Goal: Task Accomplishment & Management: Manage account settings

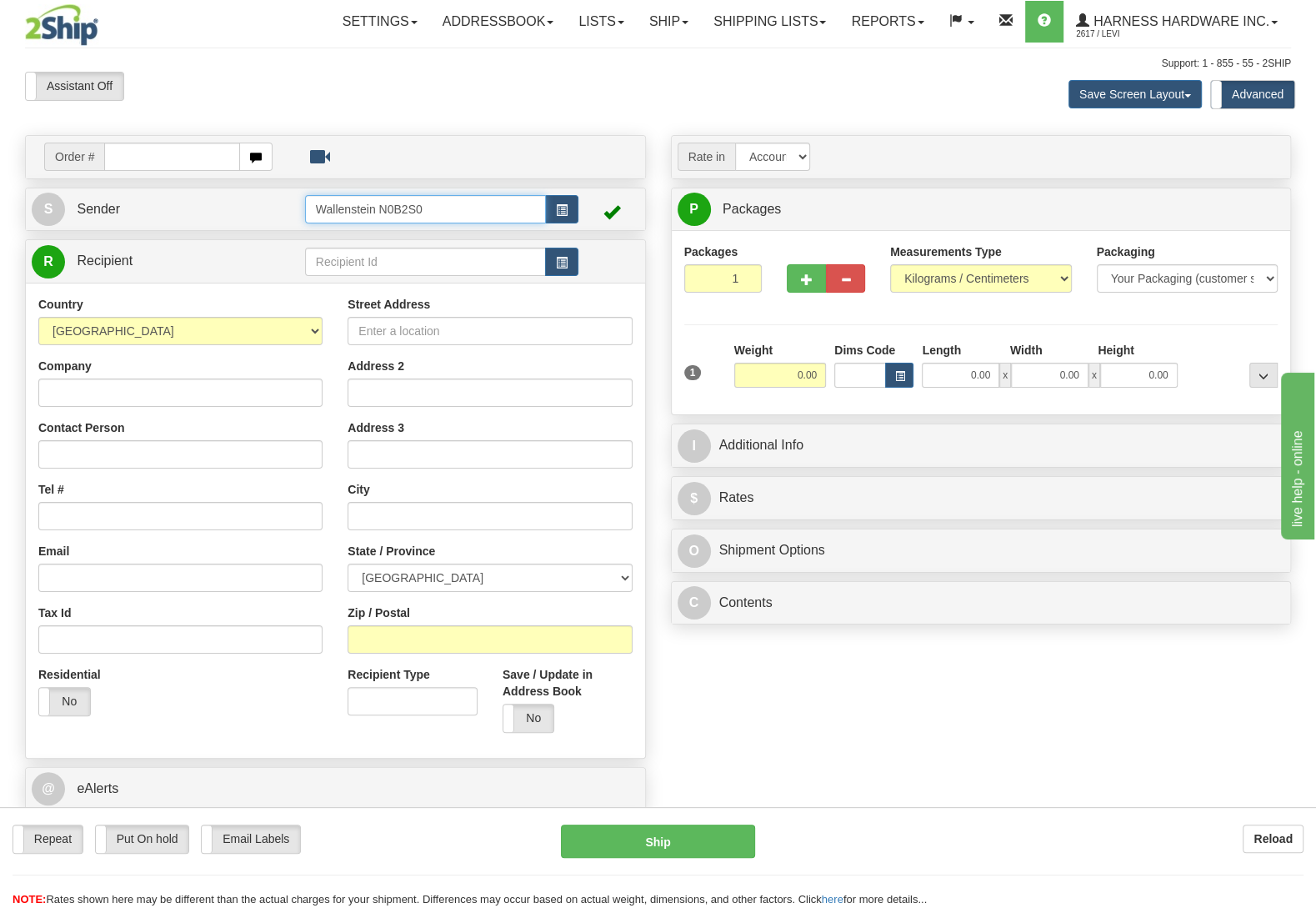
drag, startPoint x: 450, startPoint y: 203, endPoint x: 189, endPoint y: 205, distance: 261.0
click at [305, 205] on input "Wallenstein N0B2S0" at bounding box center [425, 209] width 240 height 28
click at [341, 240] on div "LESCD" at bounding box center [420, 236] width 223 height 18
type input "LESCD"
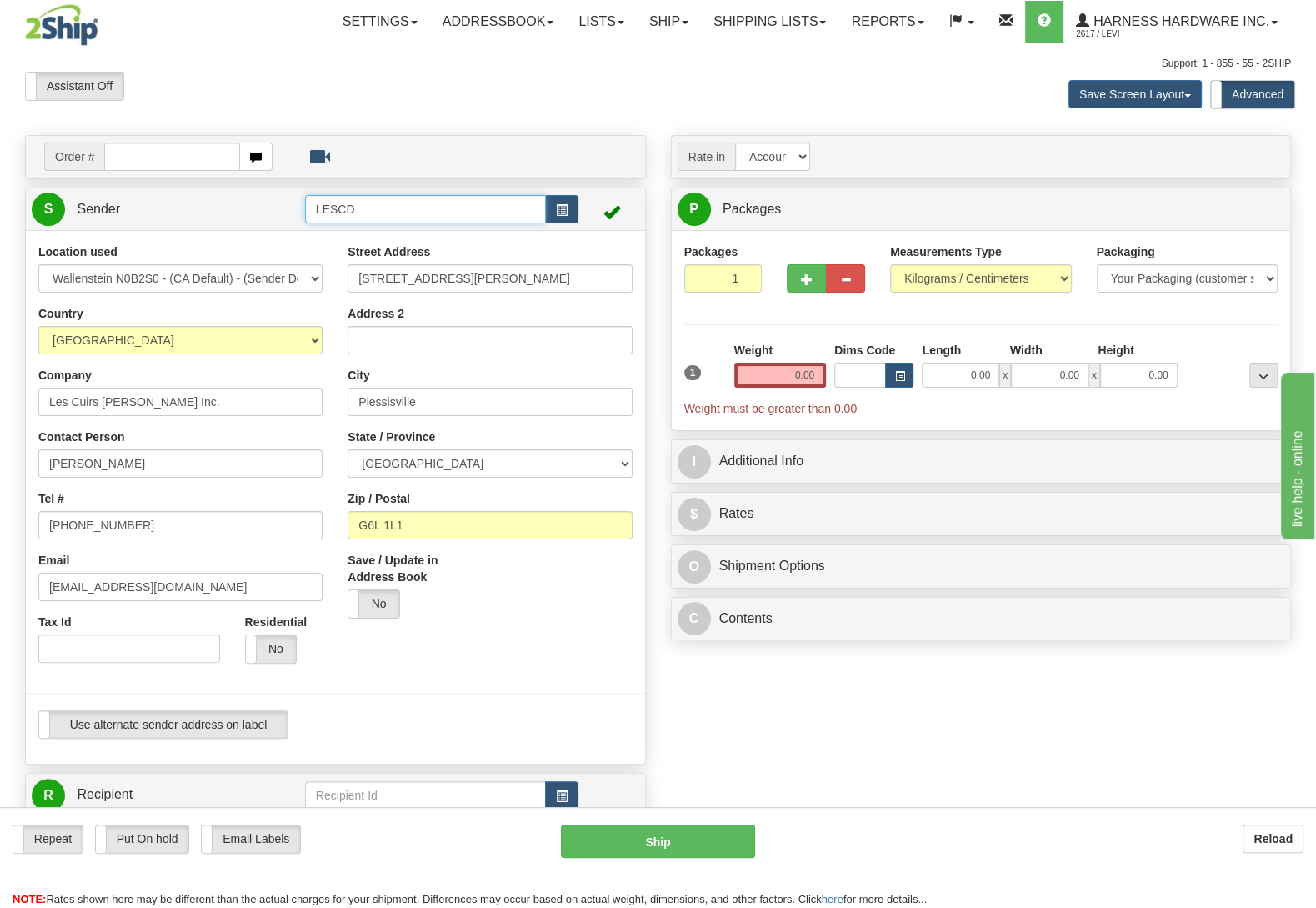
type input "PLESSISVILLE"
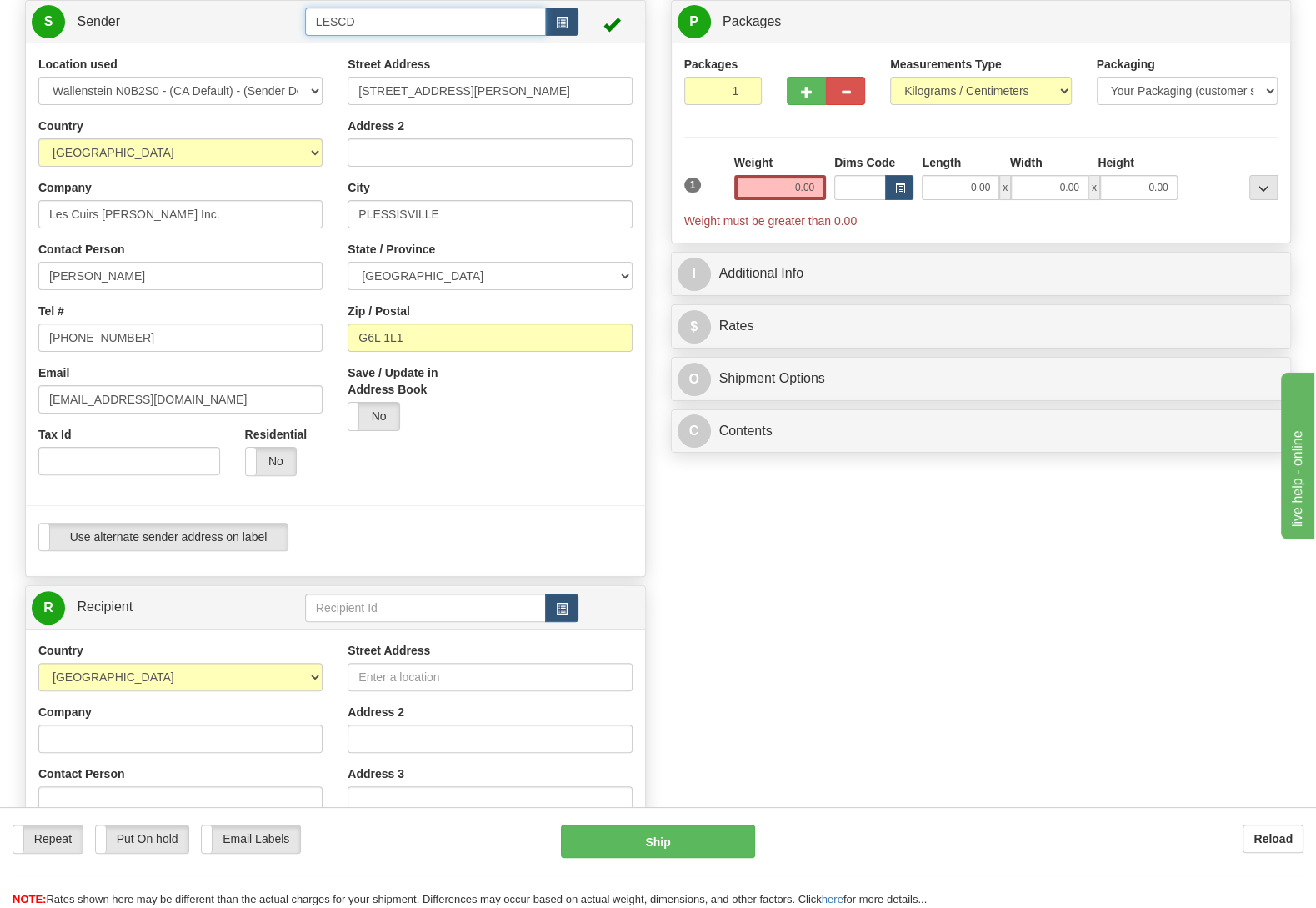
scroll to position [263, 0]
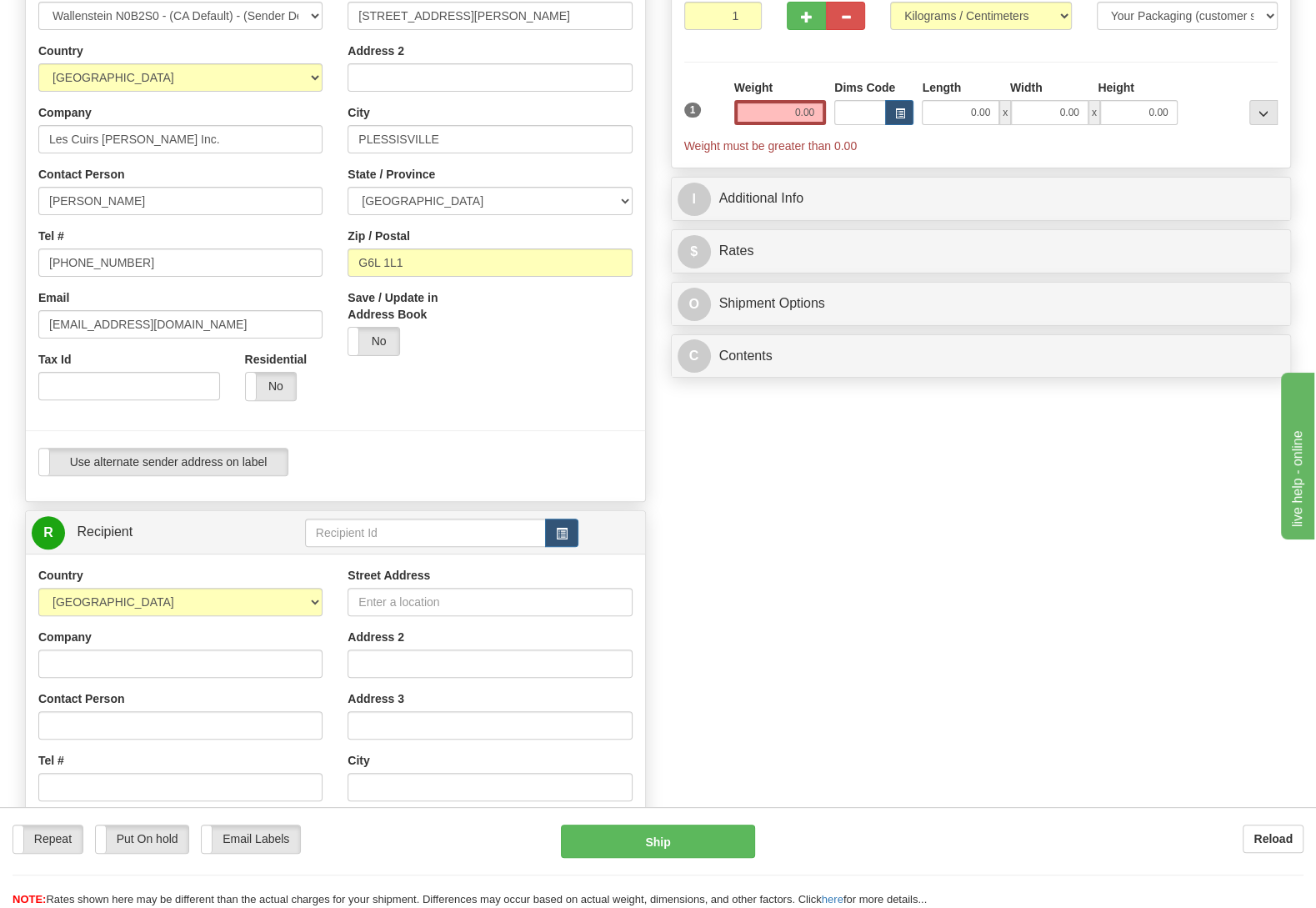
type input "LESCD"
click at [416, 516] on div "R Recipient" at bounding box center [336, 532] width 620 height 42
click at [421, 533] on input "text" at bounding box center [425, 532] width 240 height 28
type input "zipm"
click at [424, 384] on div at bounding box center [336, 214] width 645 height 467
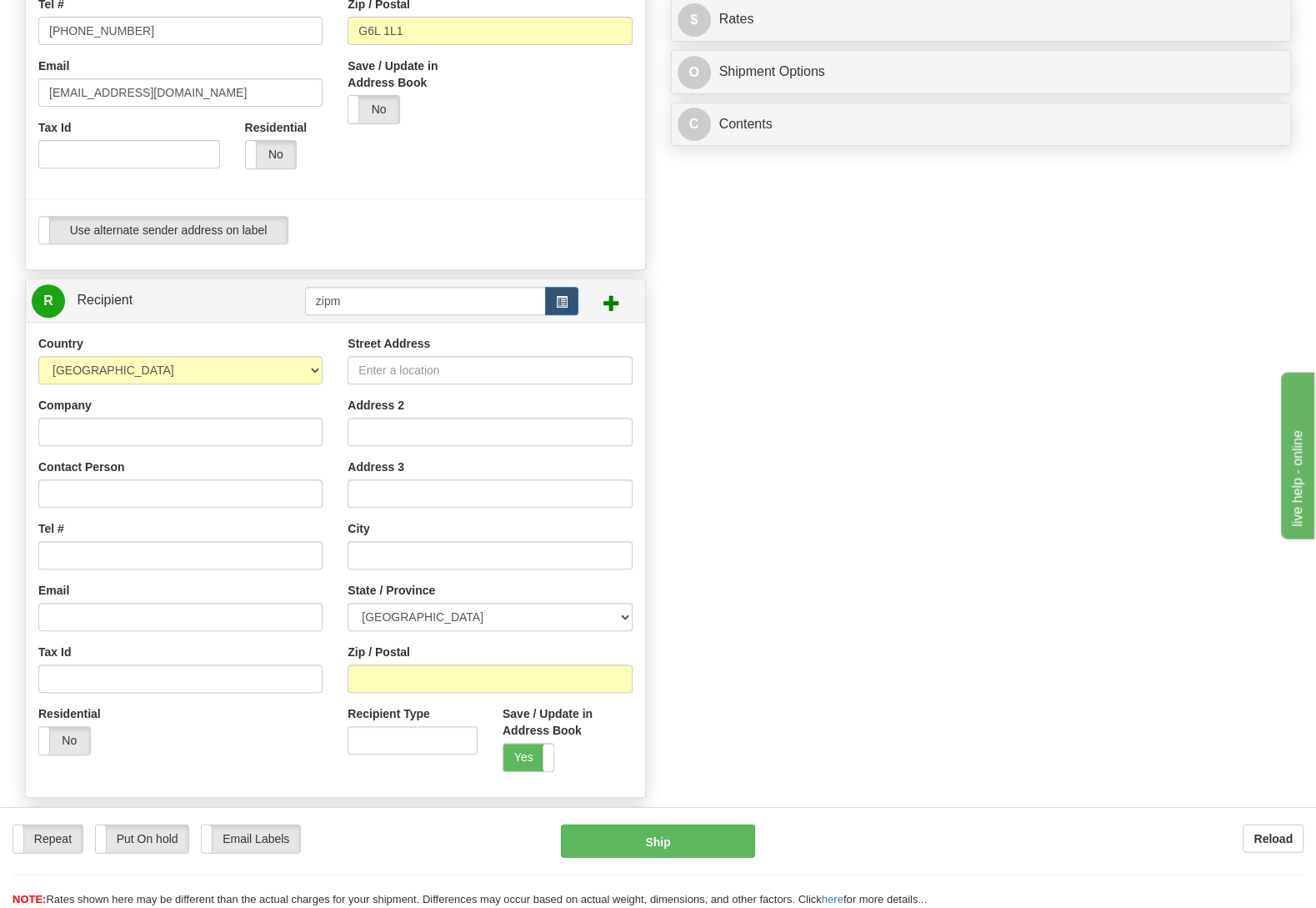
scroll to position [613, 0]
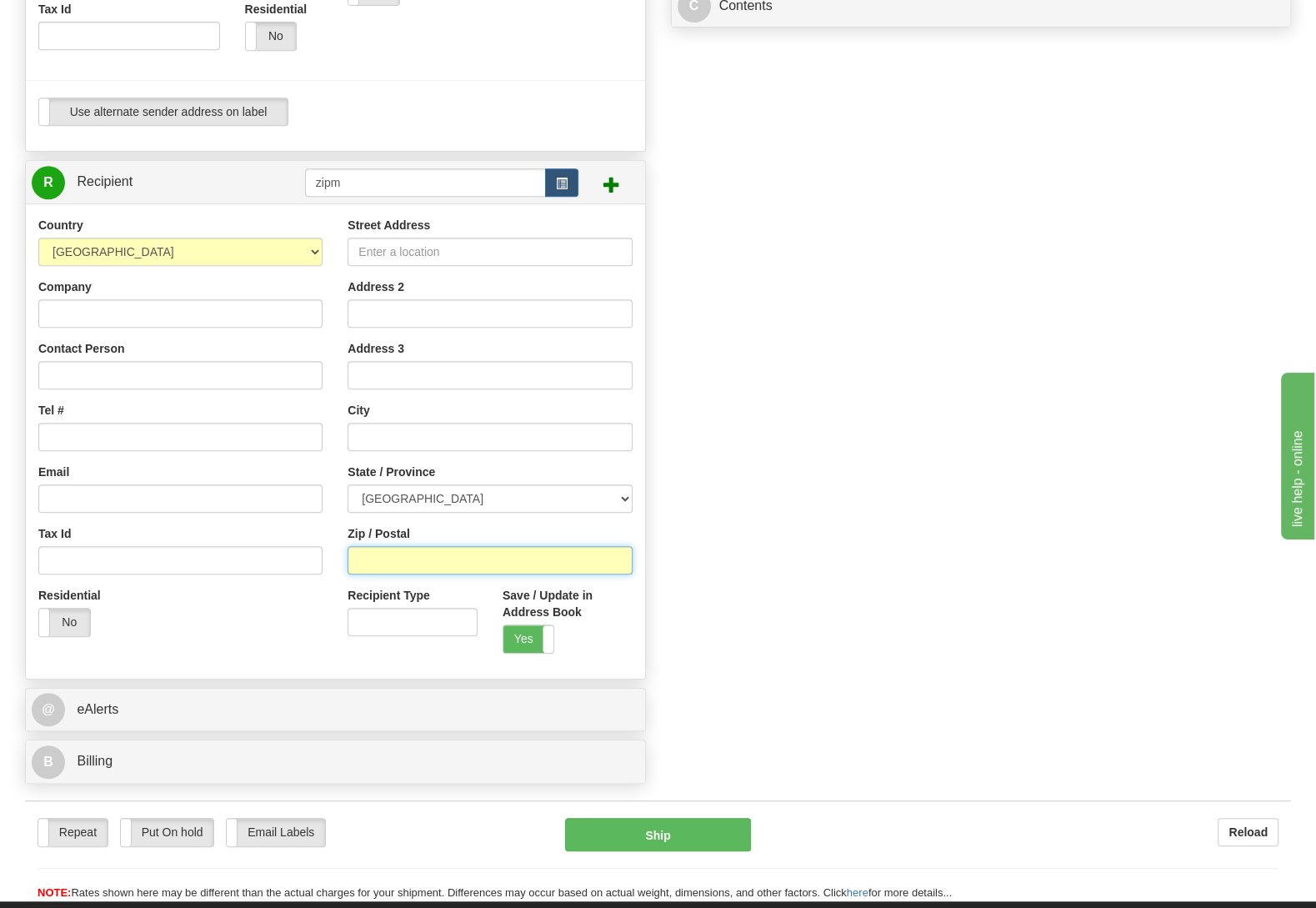
click at [461, 550] on input "Zip / Postal" at bounding box center [489, 560] width 284 height 28
paste input "G1J 1E1"
type input "G1J 1E1"
type input "[GEOGRAPHIC_DATA]"
select select "QC"
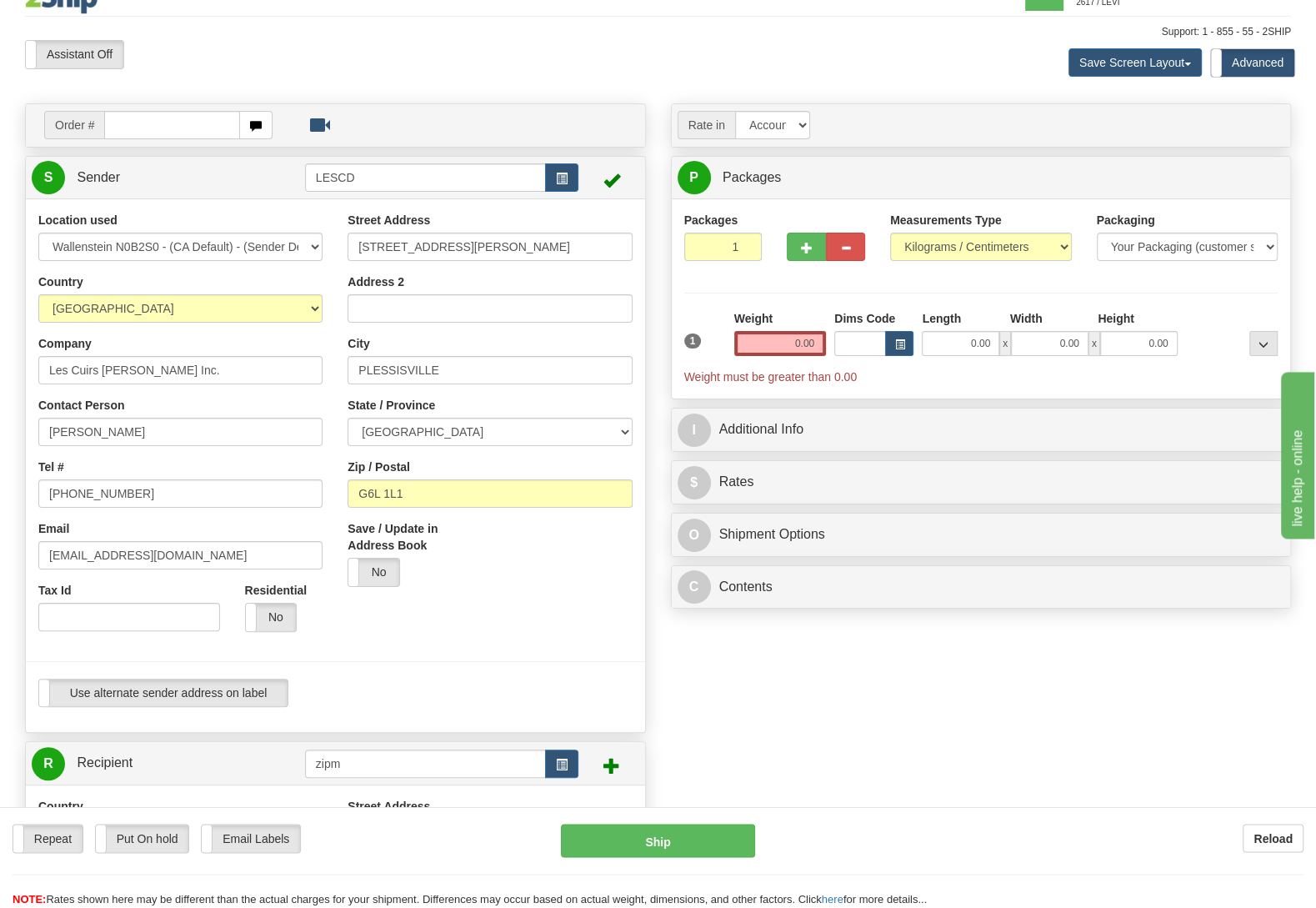
scroll to position [0, 0]
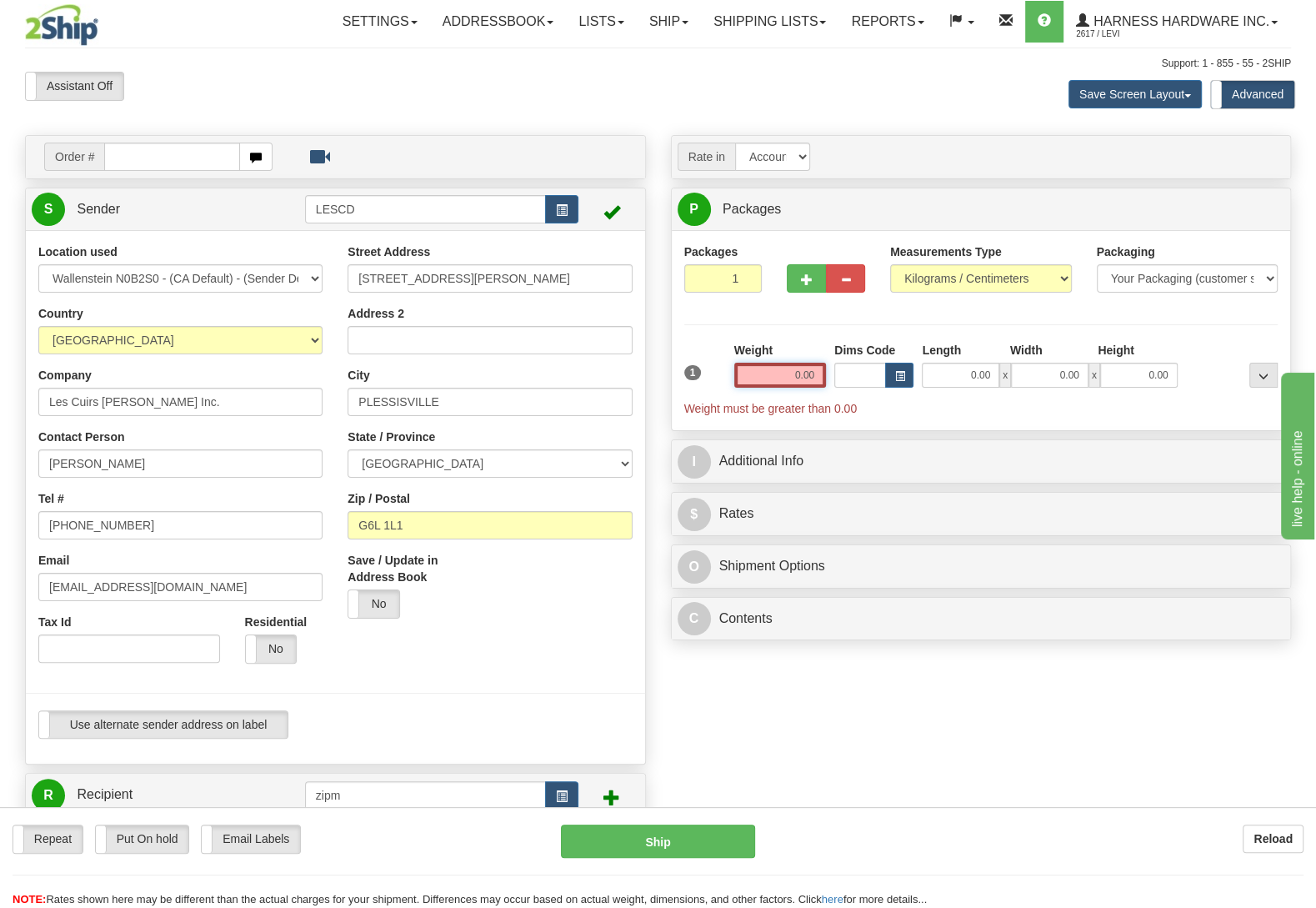
click at [772, 369] on input "0.00" at bounding box center [779, 375] width 91 height 25
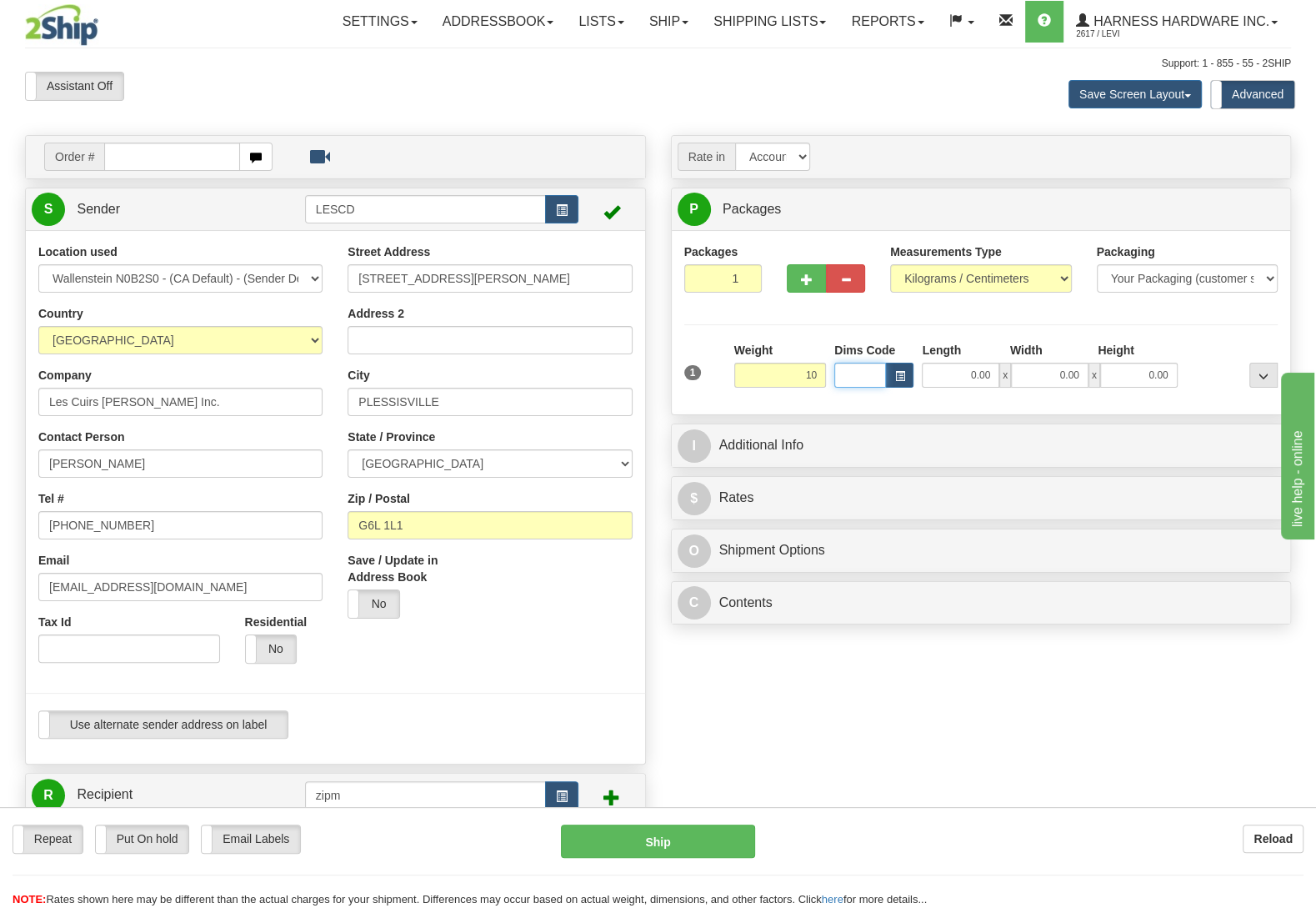
type input "10.00"
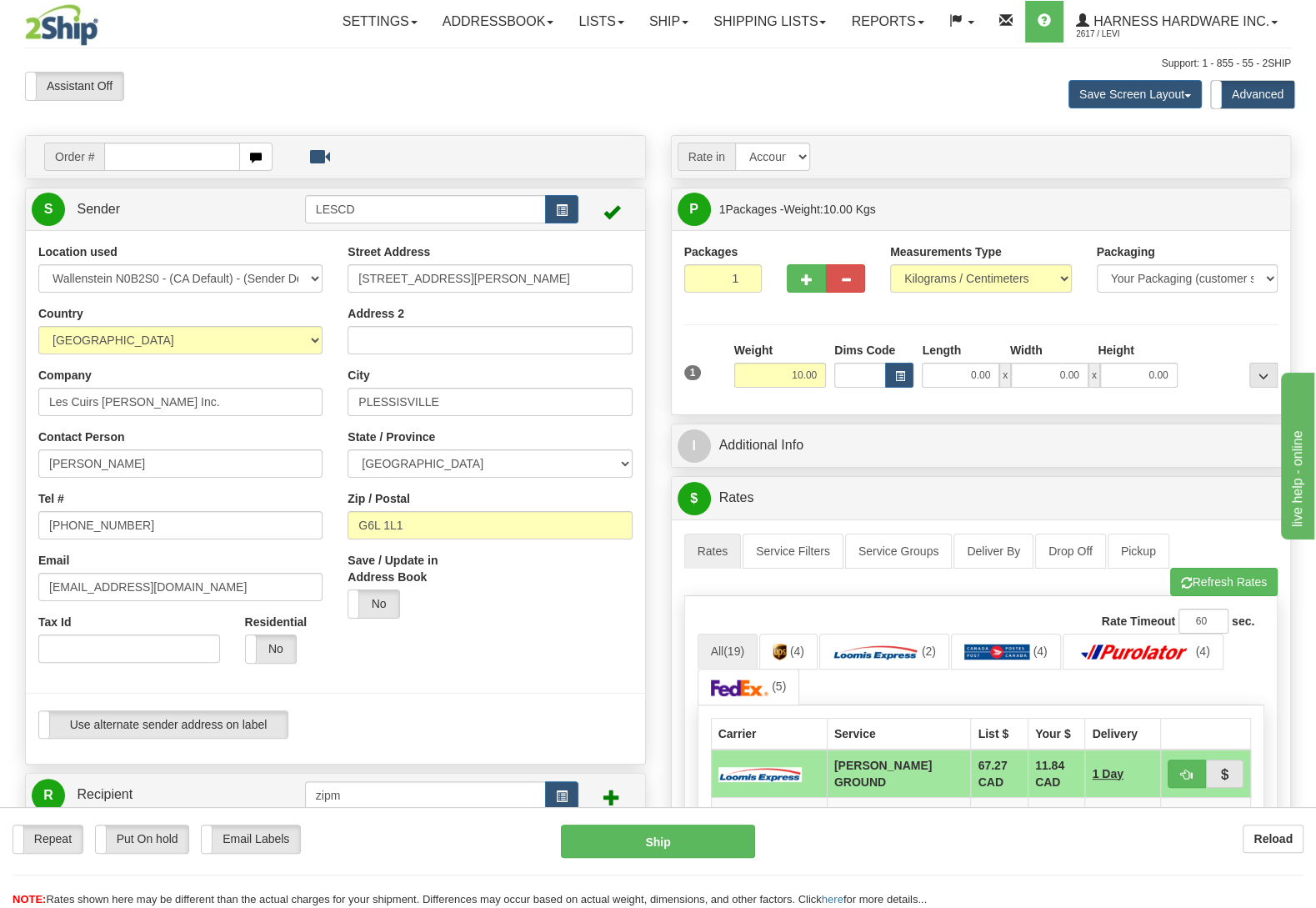
click at [609, 677] on div at bounding box center [336, 476] width 645 height 467
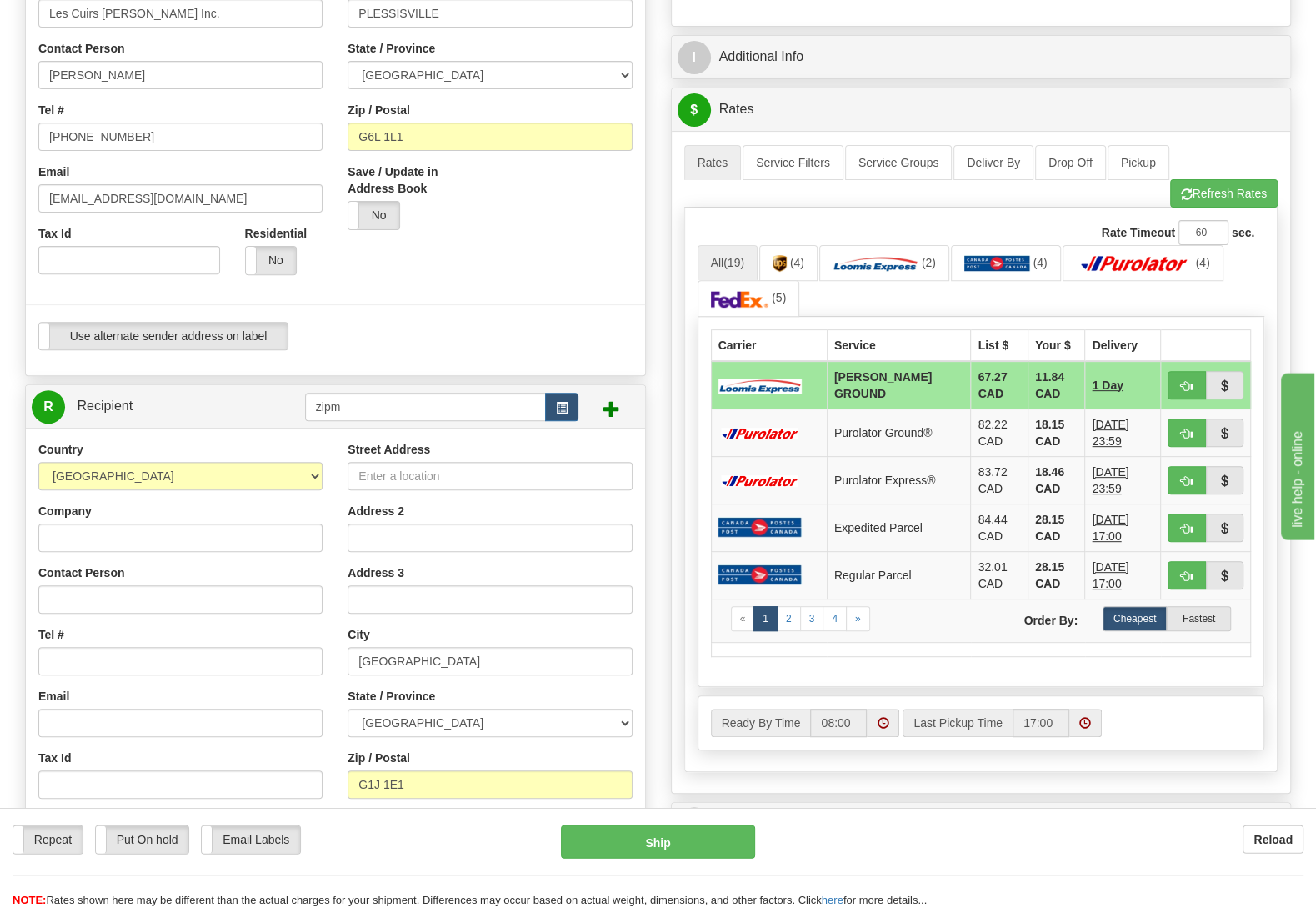
scroll to position [438, 0]
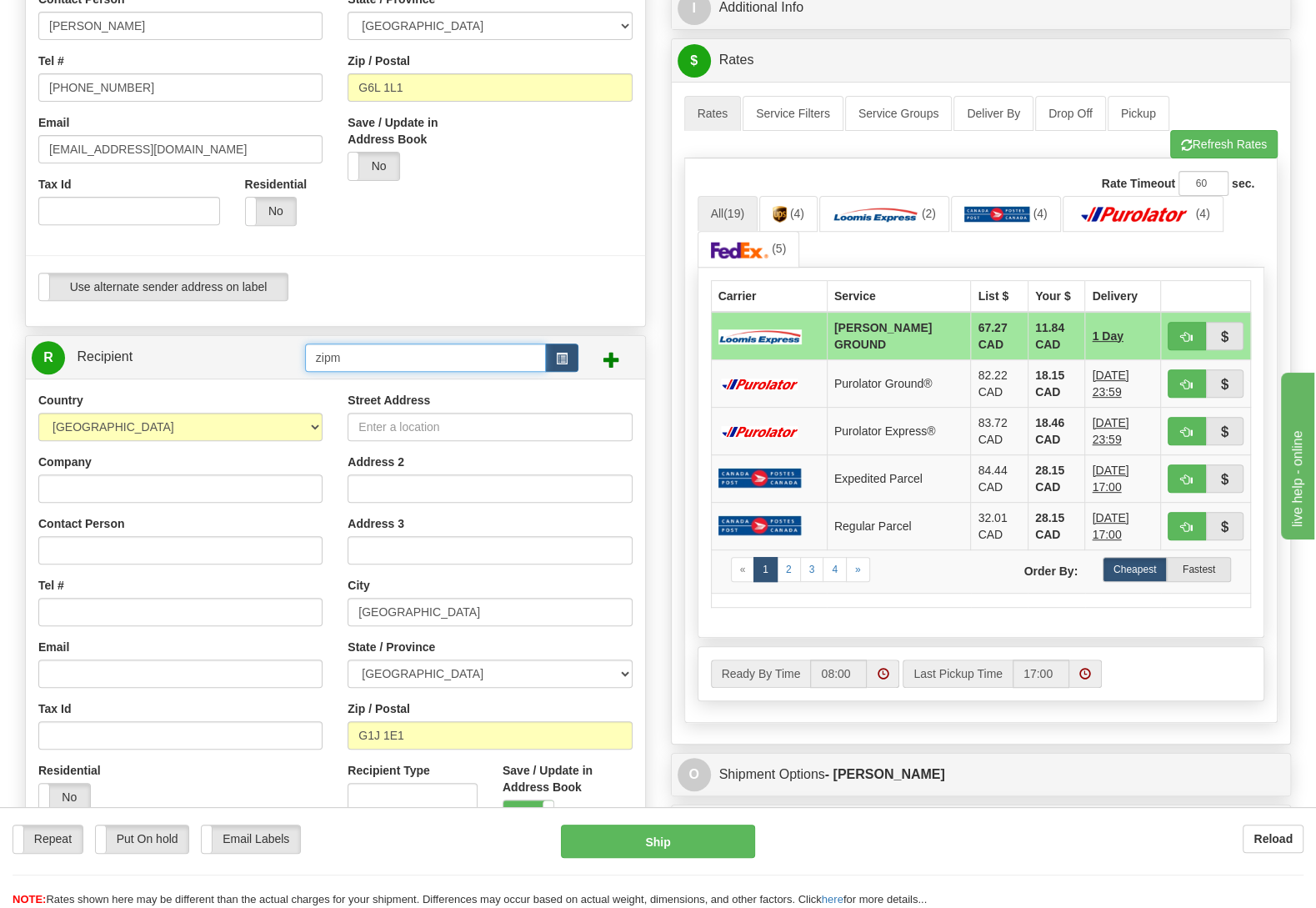
click at [441, 366] on input "zipm" at bounding box center [425, 357] width 240 height 28
click at [564, 353] on button "button" at bounding box center [562, 357] width 34 height 28
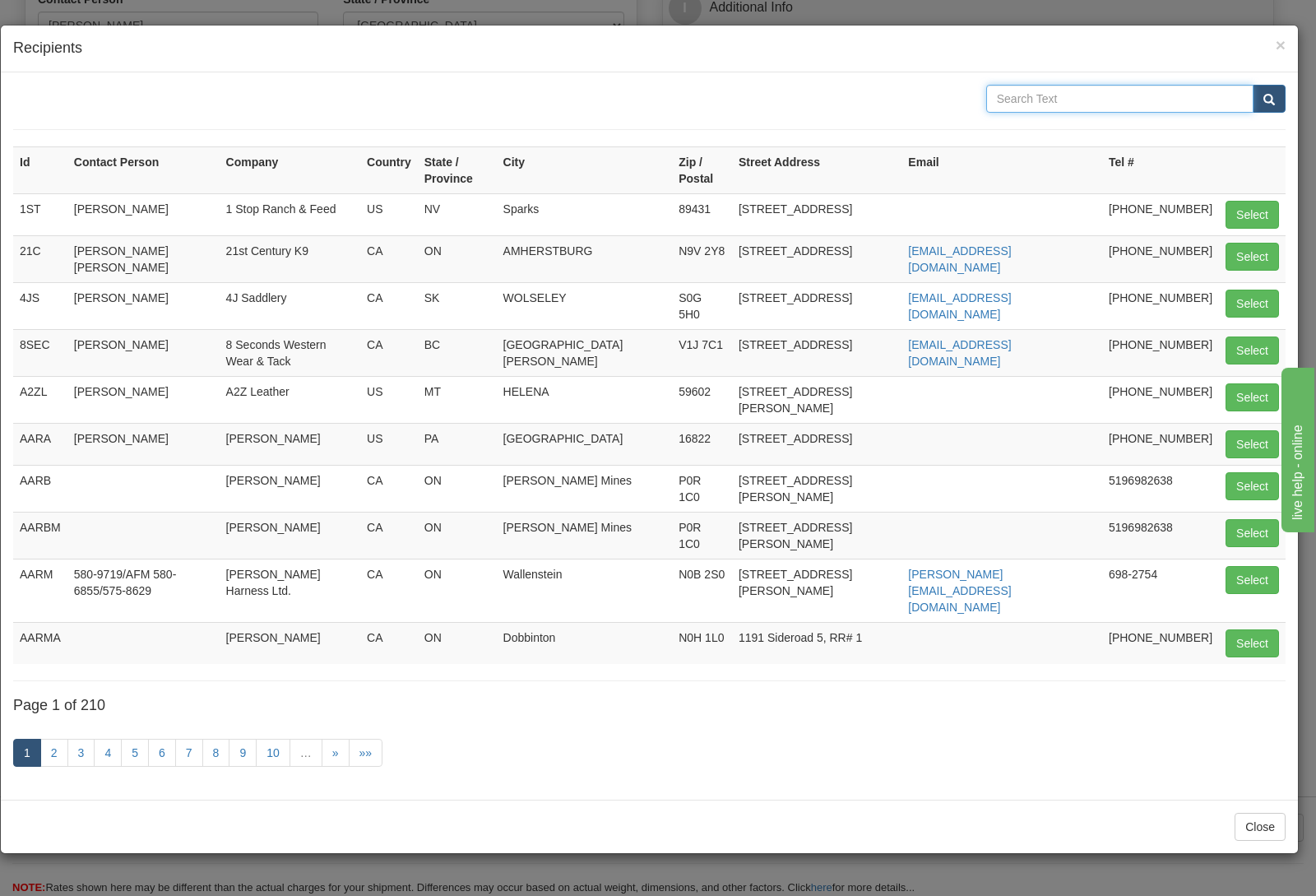
click at [1081, 106] on input "text" at bounding box center [1120, 98] width 268 height 28
type input "zipm"
click at [1253, 84] on button "submit" at bounding box center [1269, 98] width 33 height 28
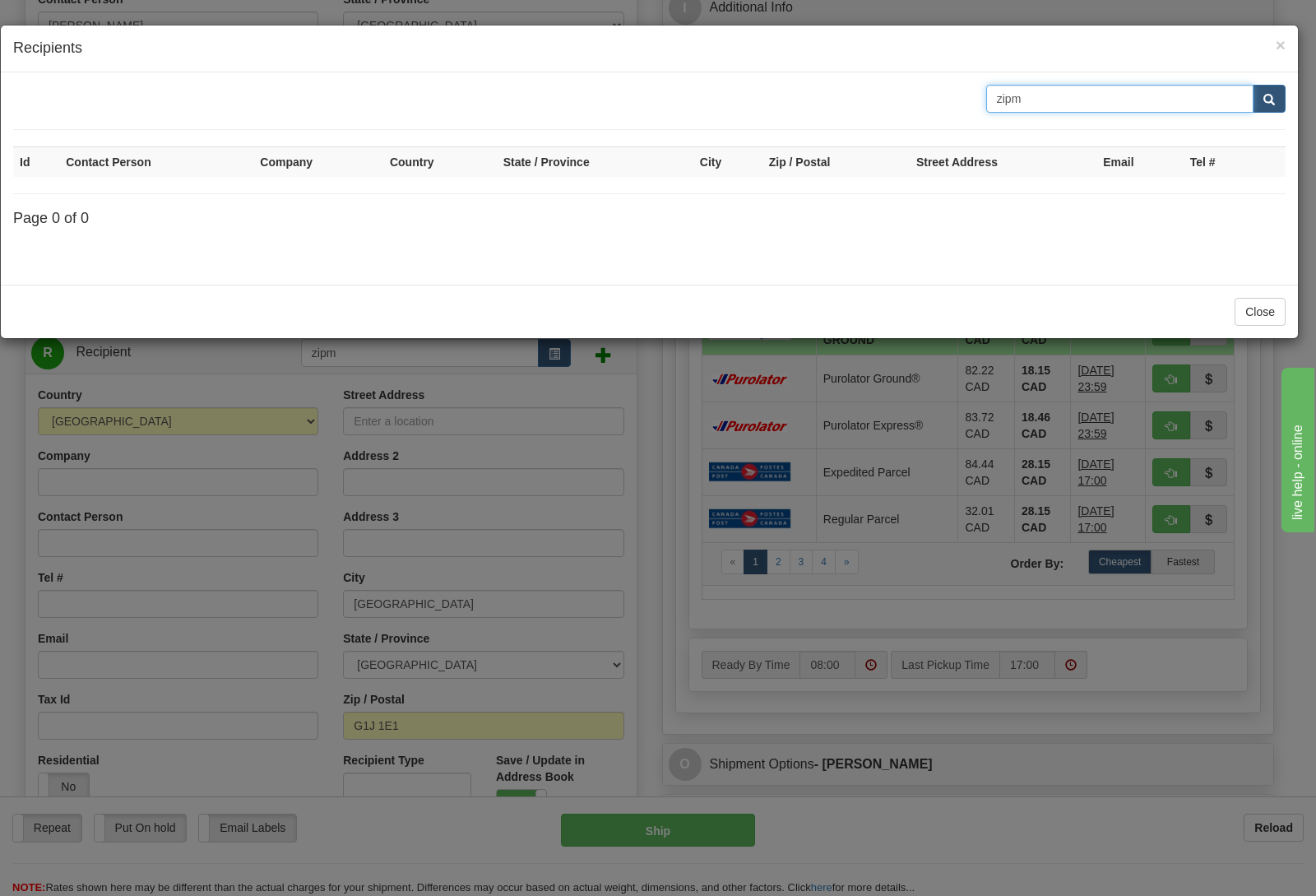
click at [1073, 103] on input "zipm" at bounding box center [1120, 98] width 268 height 28
type input "zip"
click at [1253, 84] on button "submit" at bounding box center [1269, 98] width 33 height 28
click at [1259, 326] on button "Close" at bounding box center [1261, 311] width 51 height 28
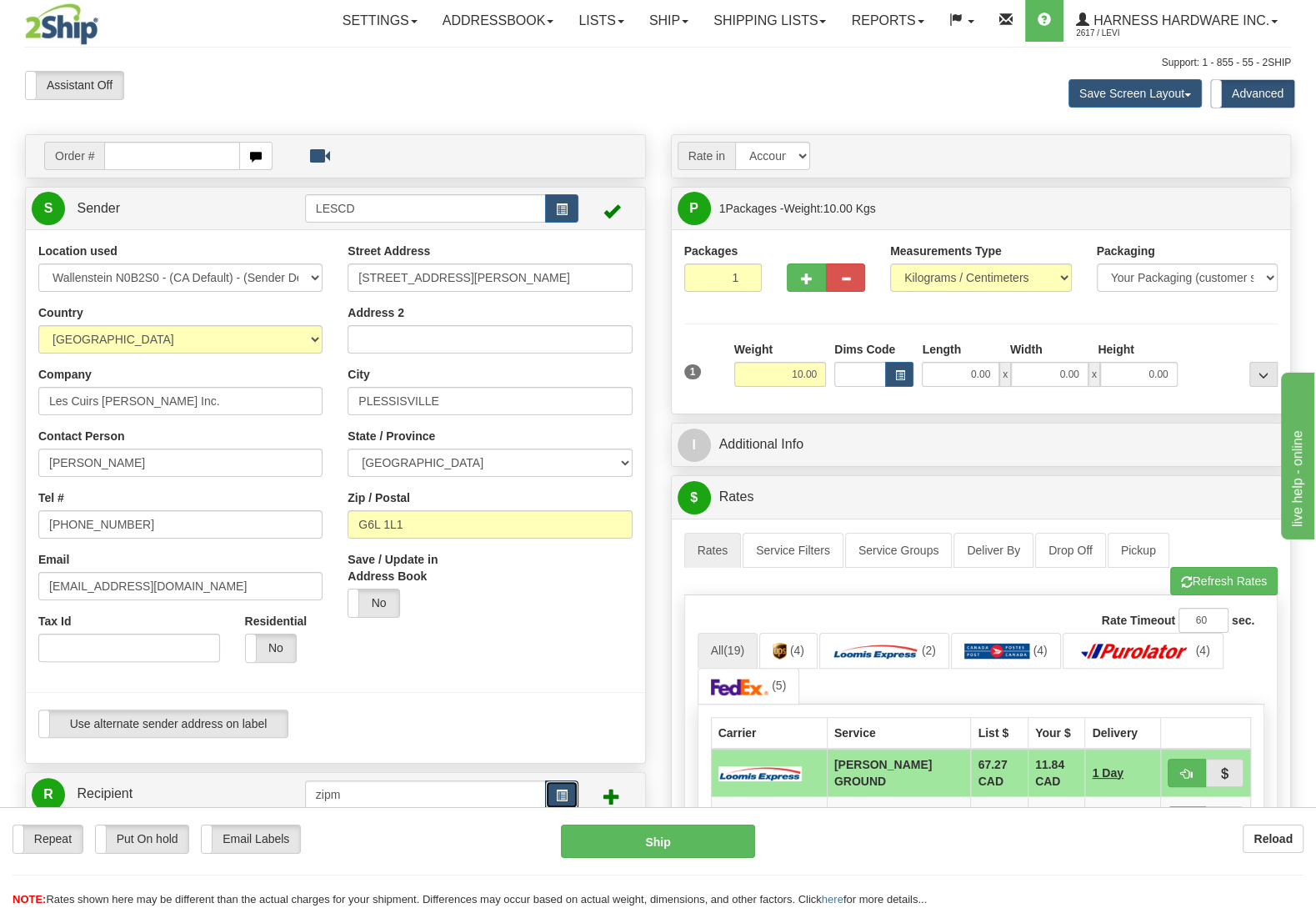
scroll to position [0, 0]
click at [745, 25] on link "Shipping lists" at bounding box center [770, 21] width 138 height 41
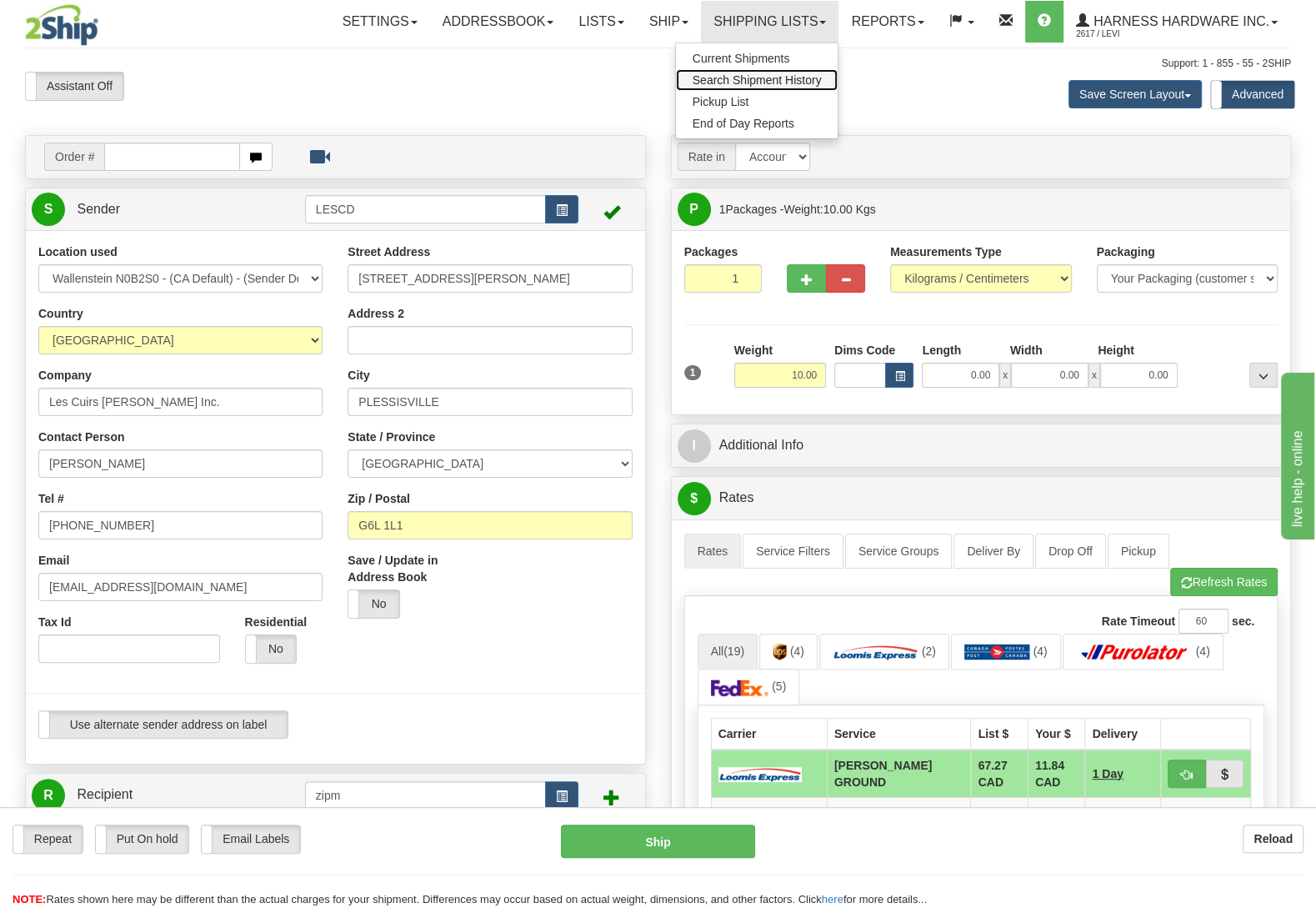
click at [763, 73] on link "Search Shipment History" at bounding box center [757, 80] width 163 height 22
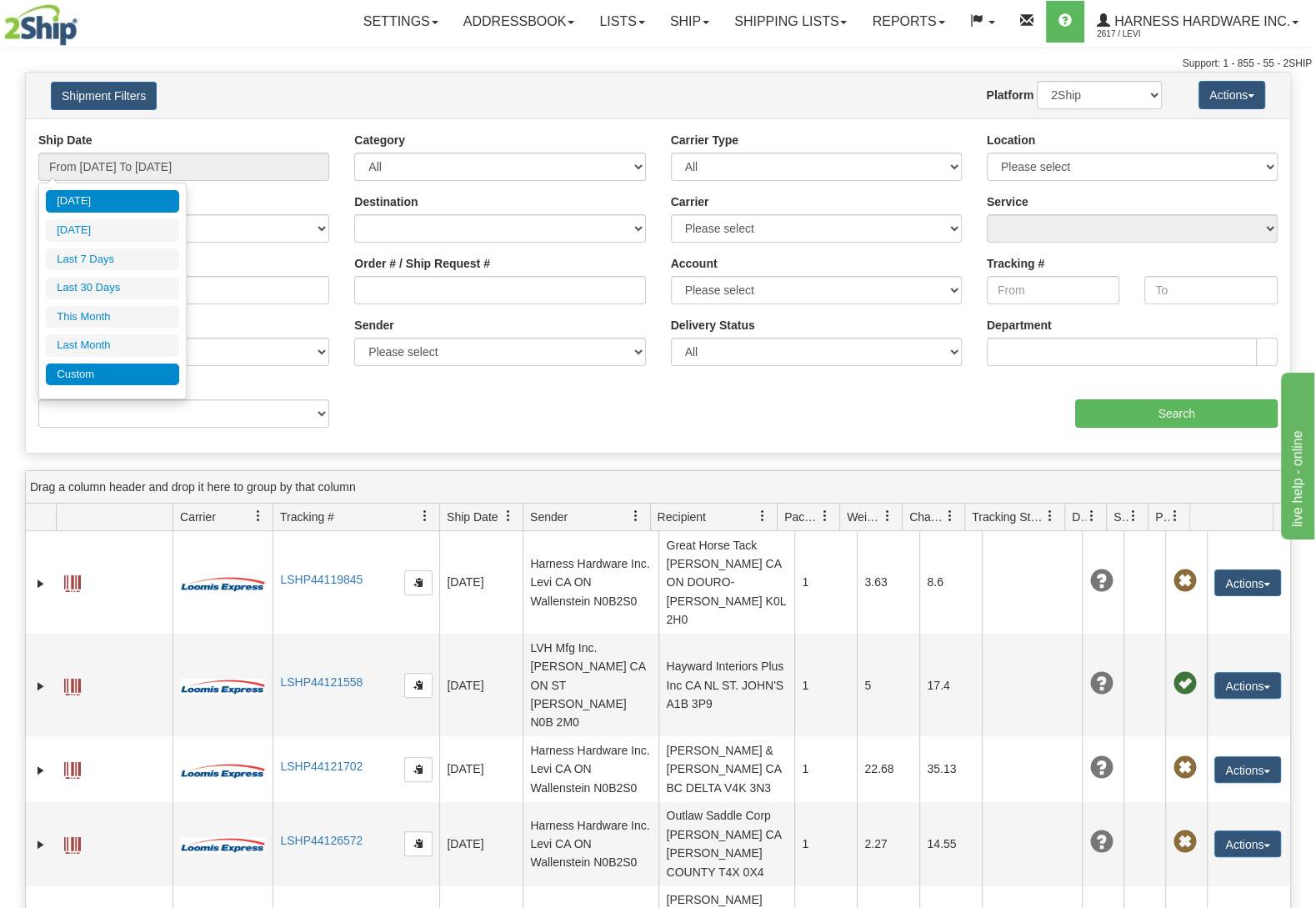
drag, startPoint x: 0, startPoint y: 0, endPoint x: 137, endPoint y: 369, distance: 393.6
click at [137, 369] on li "Custom" at bounding box center [113, 374] width 134 height 22
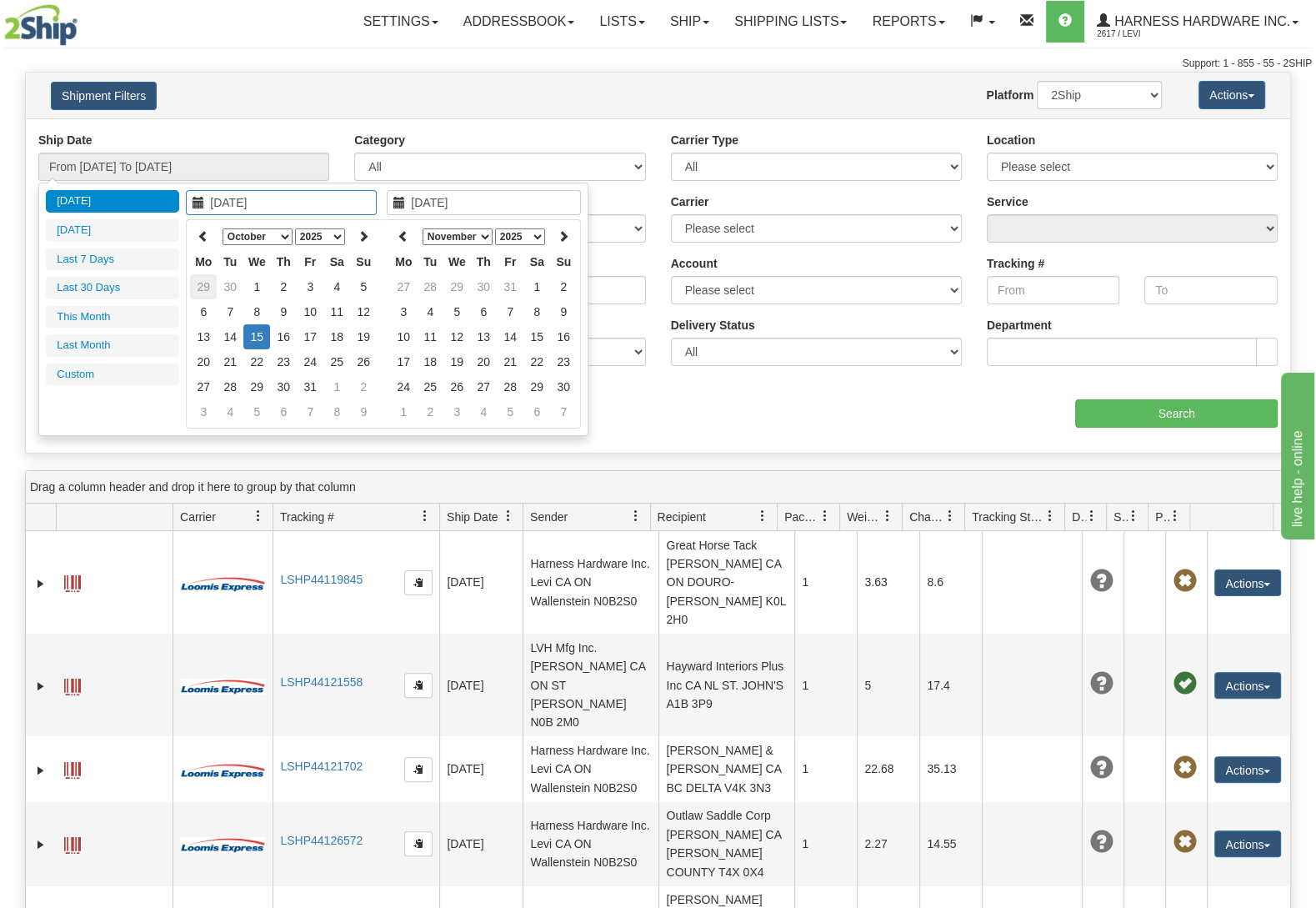
type input "09/01/2025"
type input "09/30/2025"
type input "[DATE]"
type input "10/01/2025"
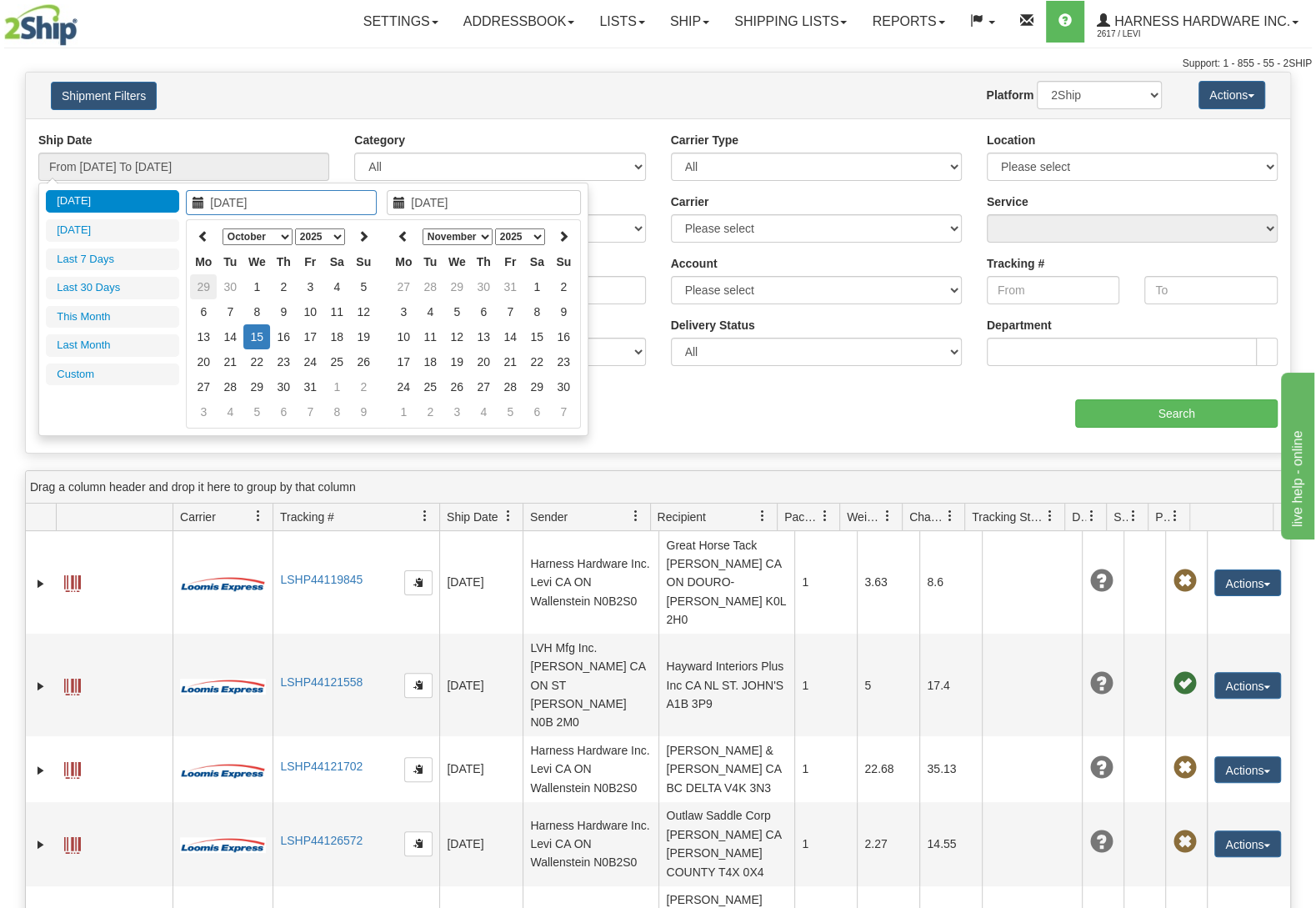
type input "10/31/2025"
type input "[DATE]"
type input "06/11/2025"
click at [258, 330] on td "11" at bounding box center [257, 337] width 27 height 25
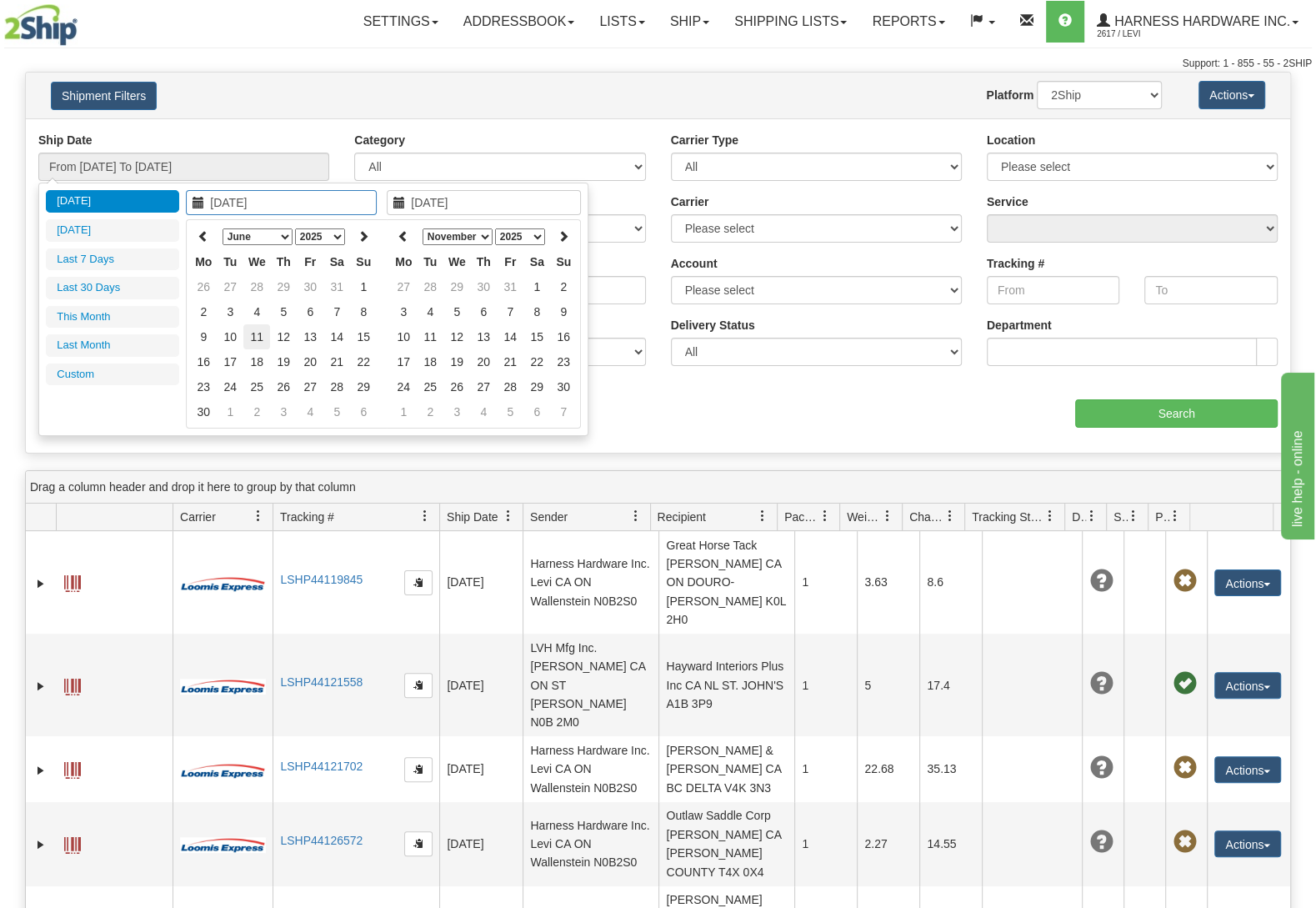
type input "06/11/2025"
type input "From 06/11/2025 To 06/11/2025"
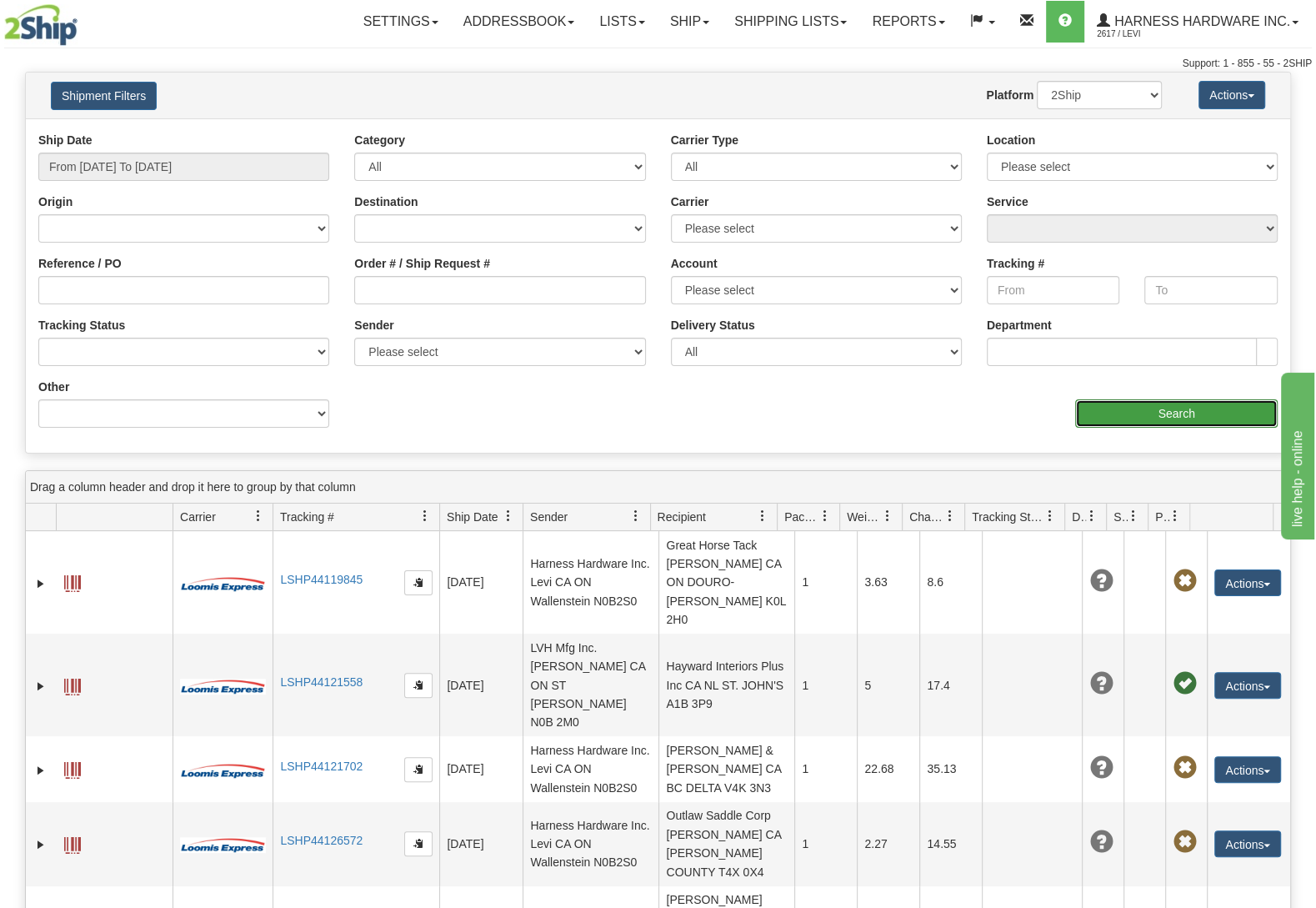
click at [1157, 404] on input "Search" at bounding box center [1177, 413] width 203 height 28
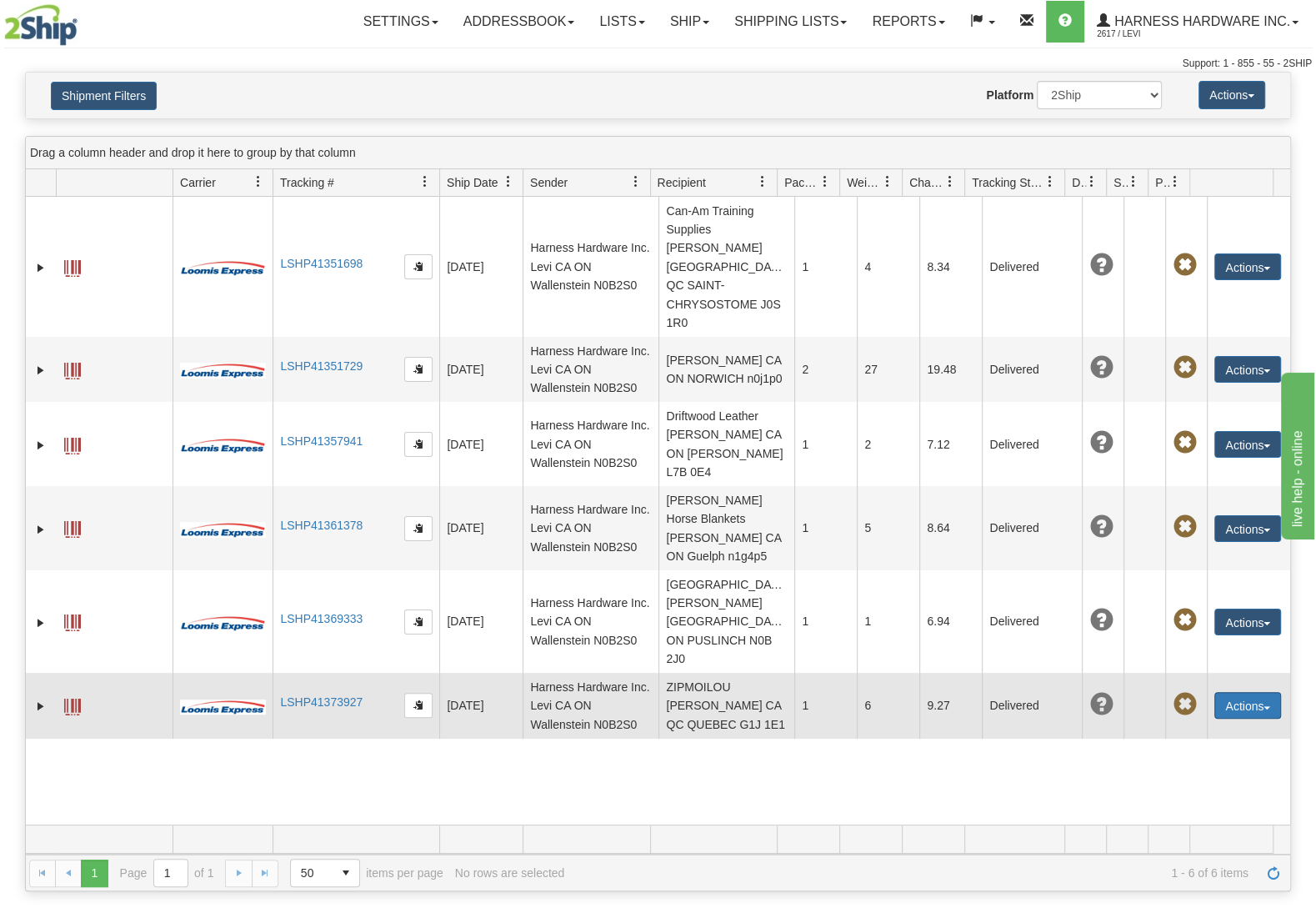
click at [1233, 692] on button "Actions" at bounding box center [1248, 705] width 66 height 27
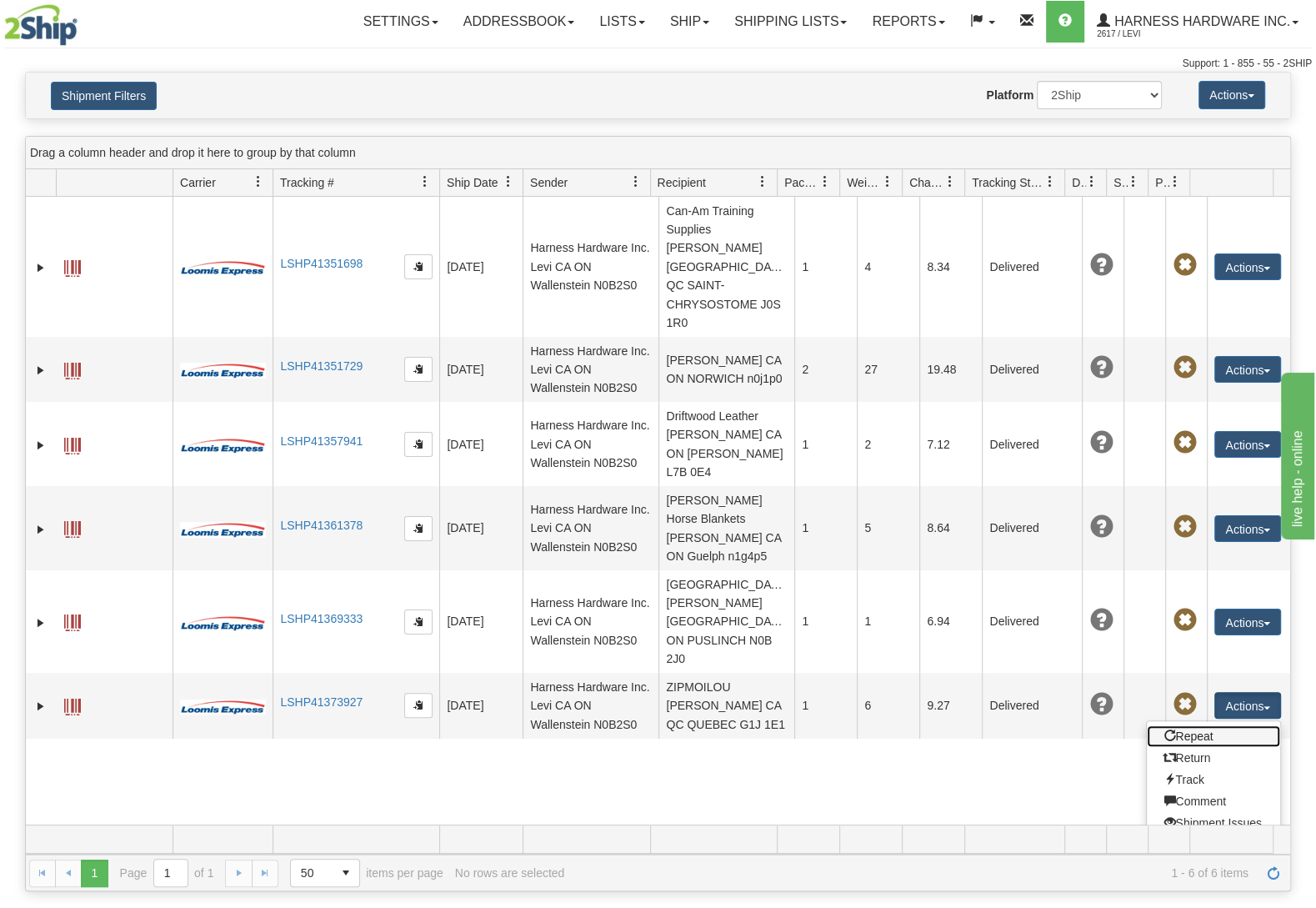
click at [1213, 725] on link "Repeat" at bounding box center [1213, 736] width 134 height 22
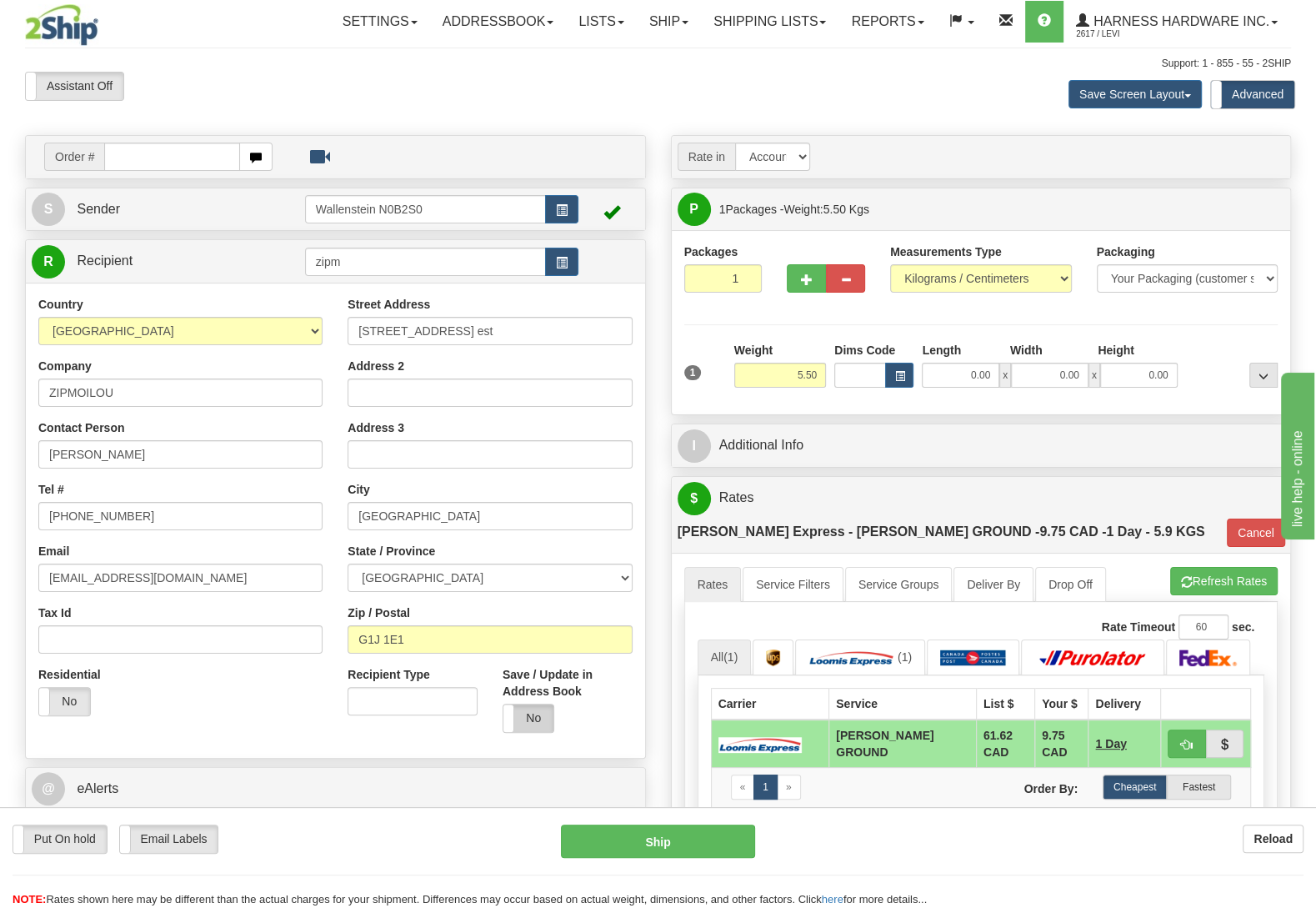
click at [546, 718] on label "No" at bounding box center [528, 718] width 51 height 28
drag, startPoint x: 449, startPoint y: 214, endPoint x: 251, endPoint y: 229, distance: 198.6
click at [305, 223] on input "Wallenstein N0B2S0" at bounding box center [425, 209] width 240 height 28
type input ";"
click at [320, 237] on div "LESCD" at bounding box center [420, 236] width 223 height 18
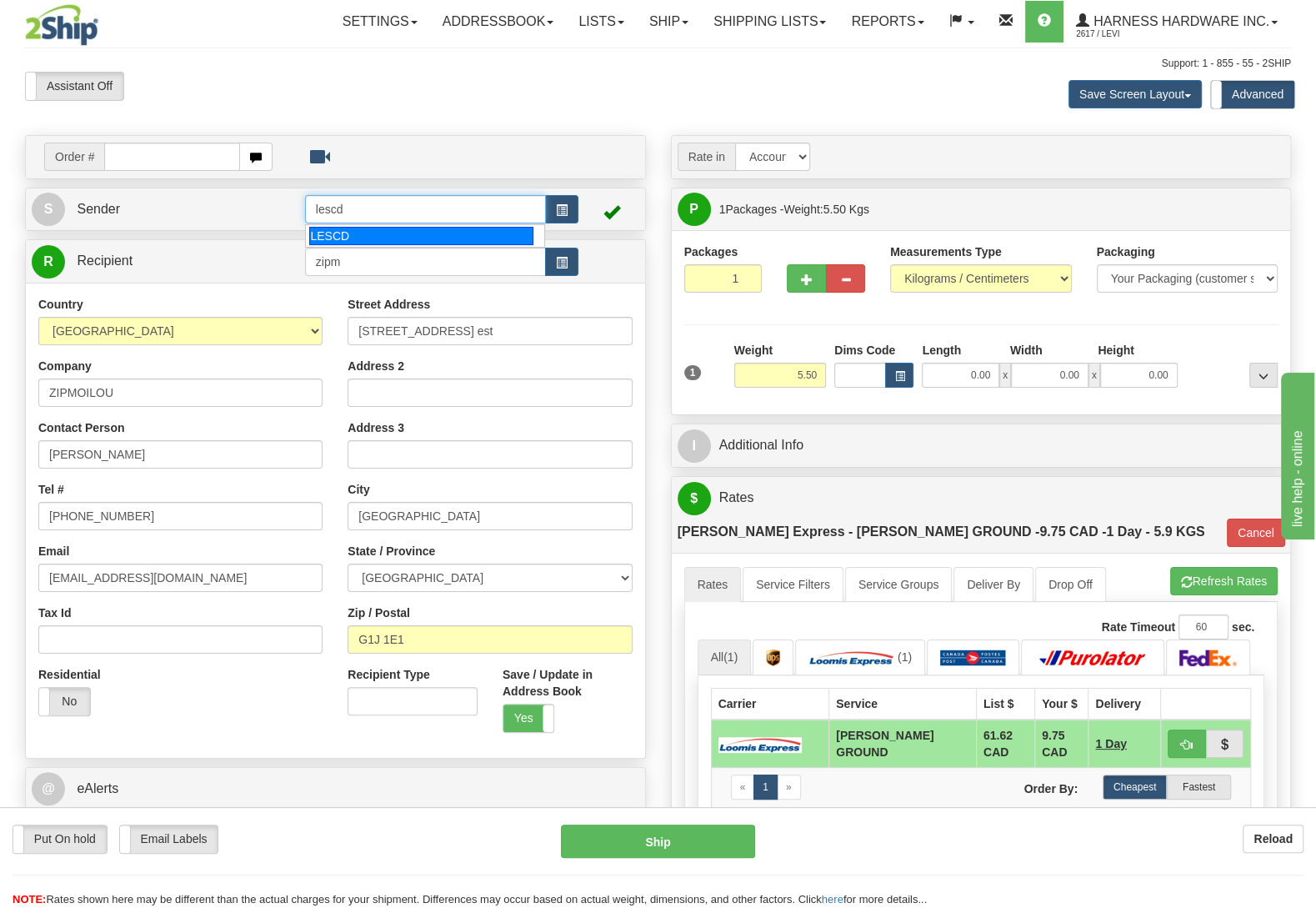
type input "LESCD"
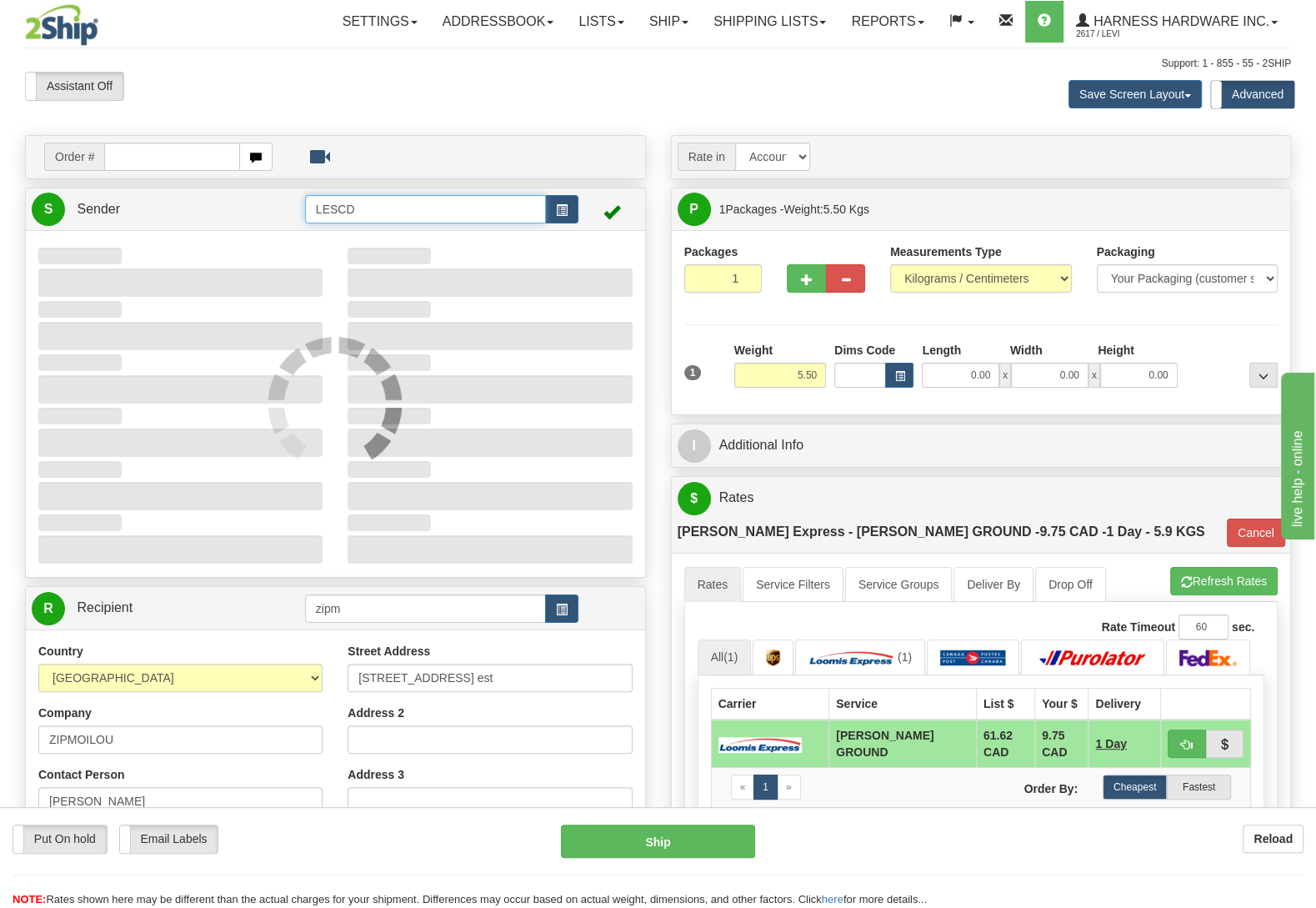
type input "10:08"
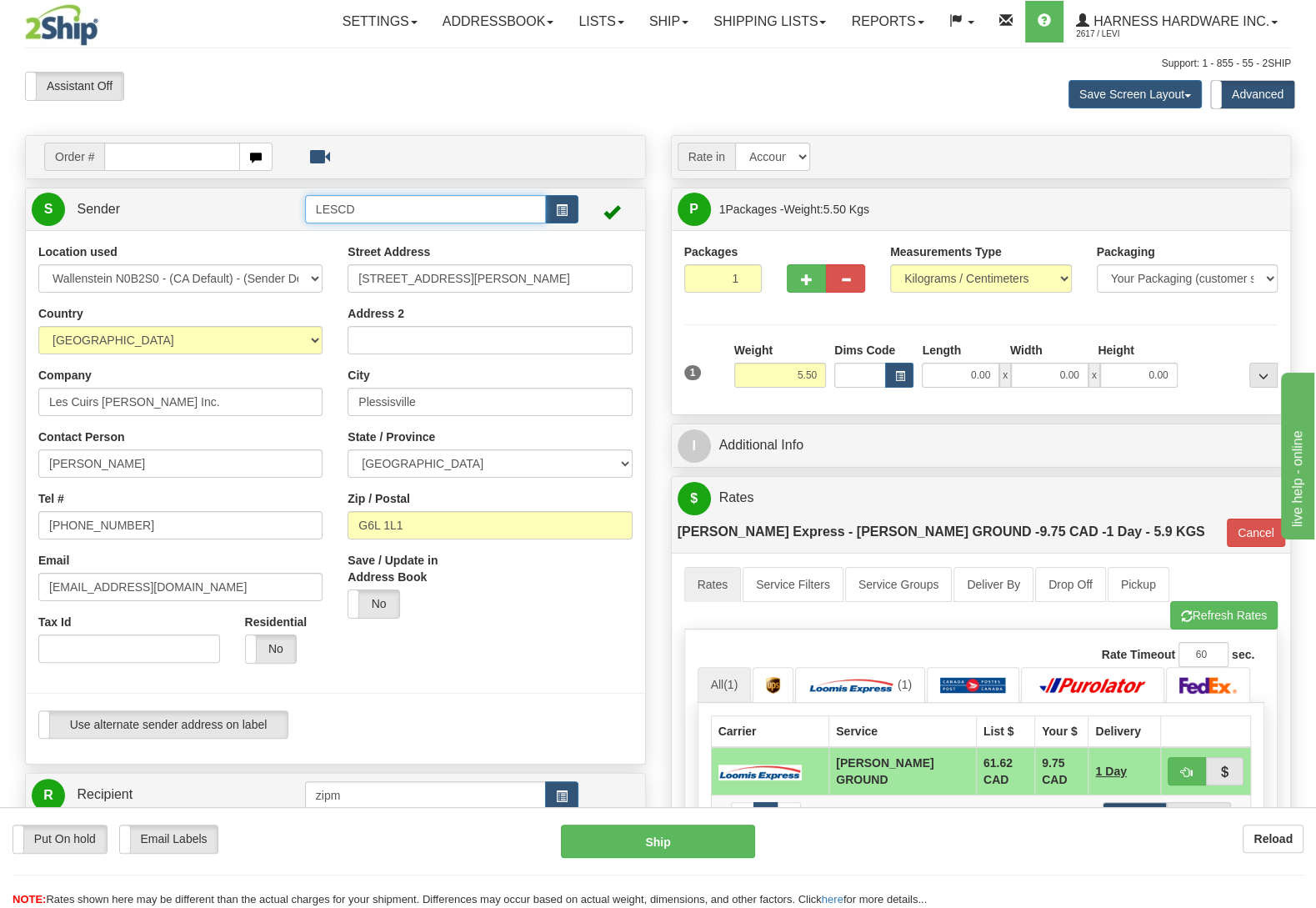
type input "DD"
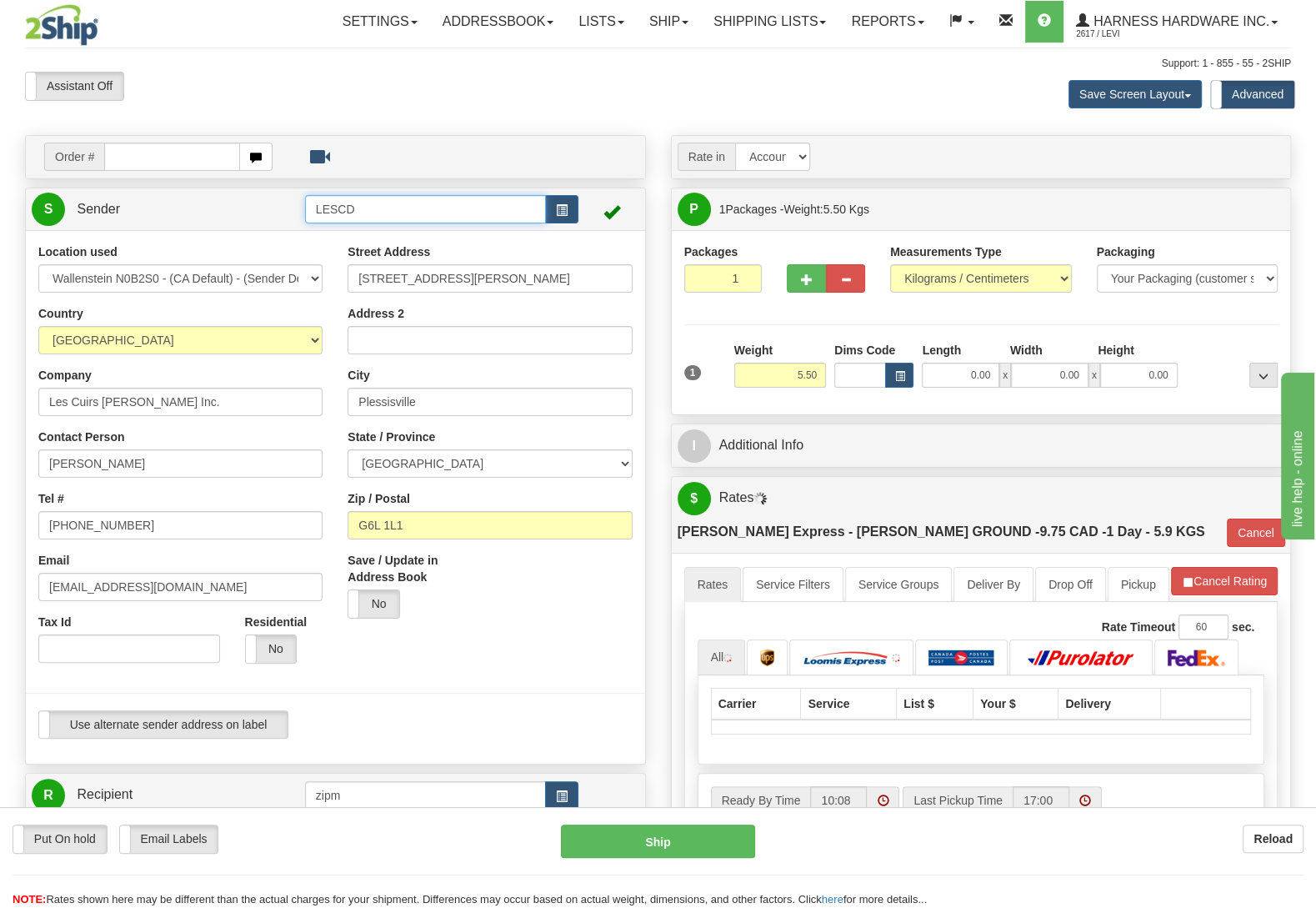
type input "PLESSISVILLE"
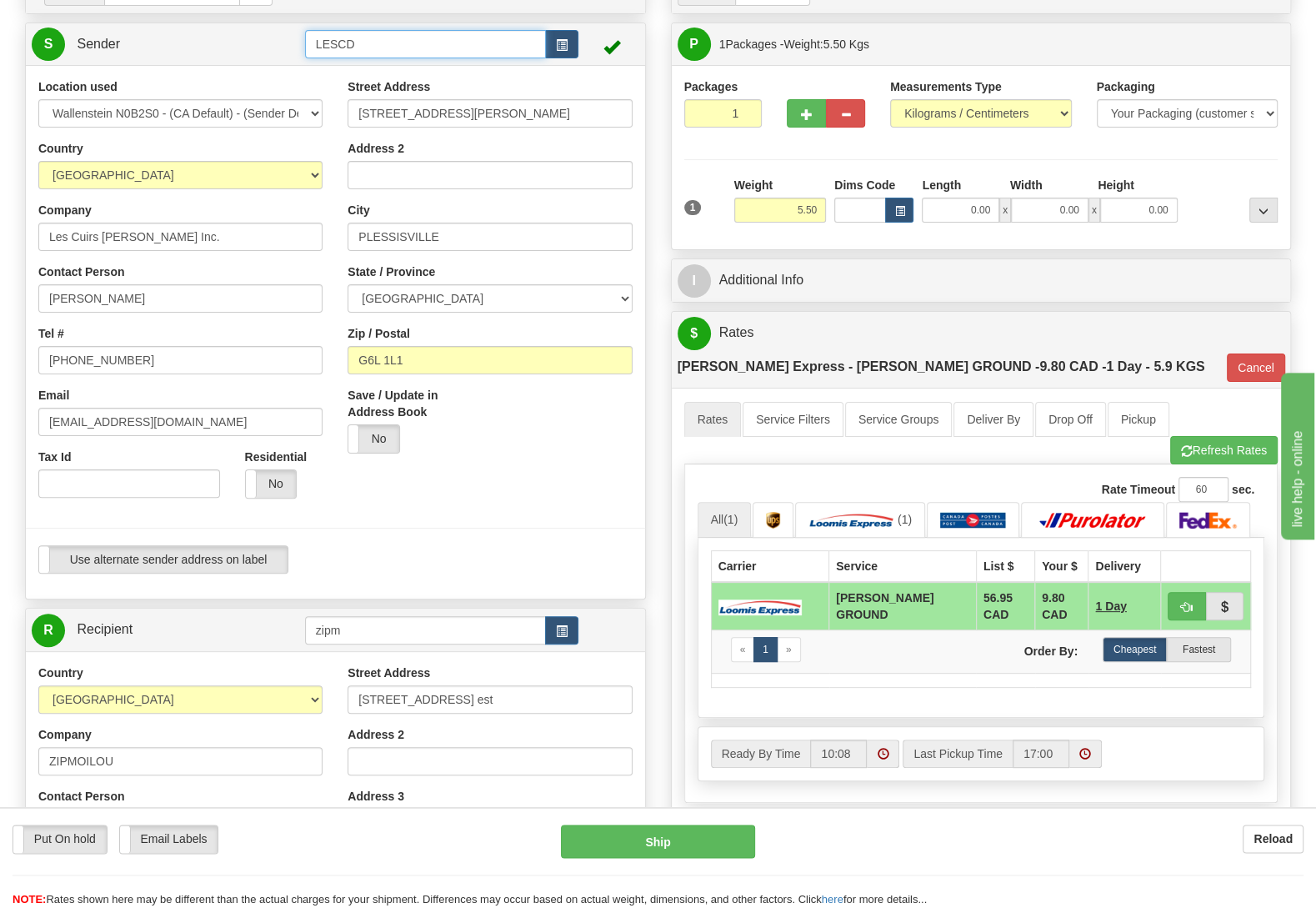
scroll to position [175, 0]
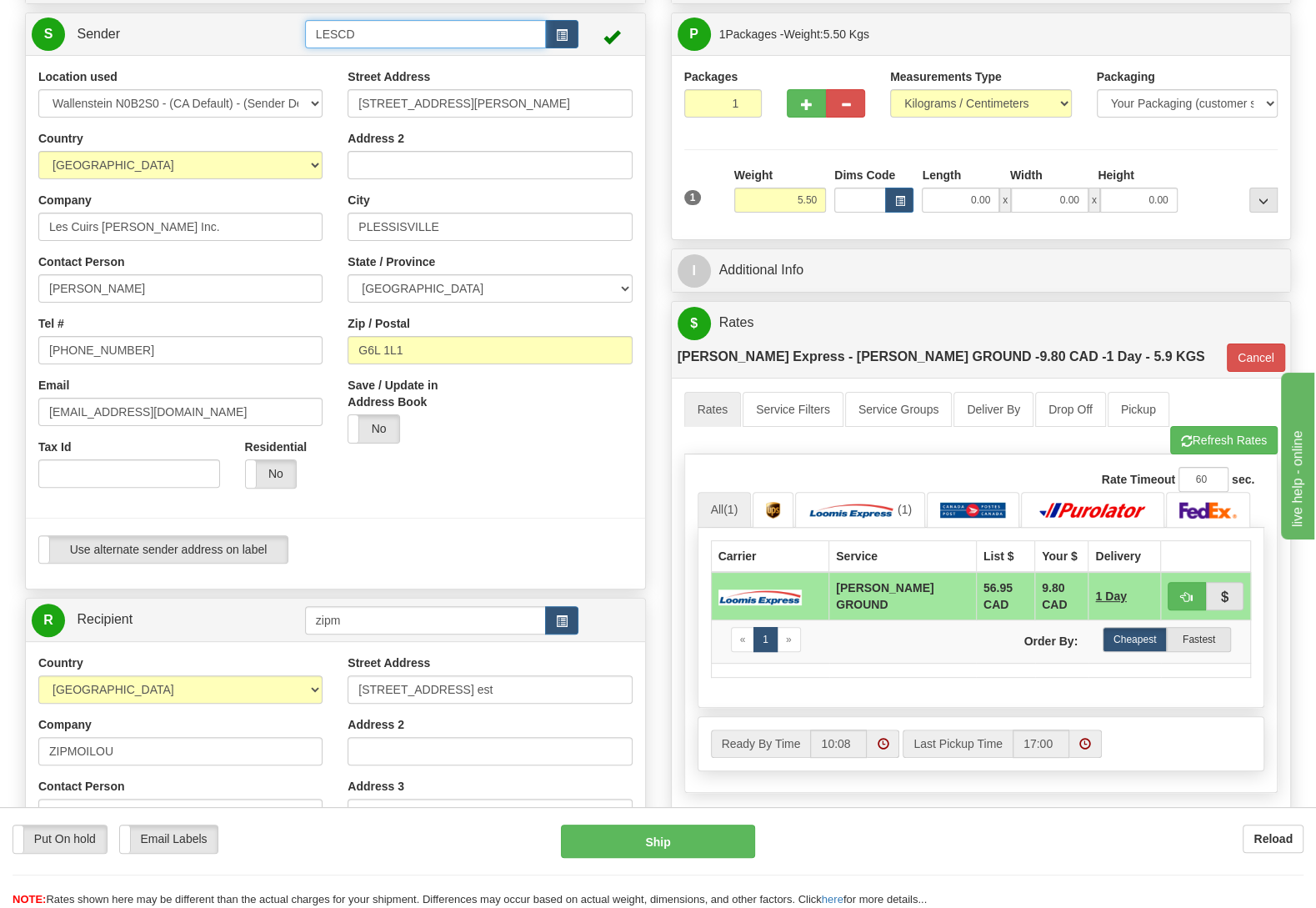
type input "LESCD"
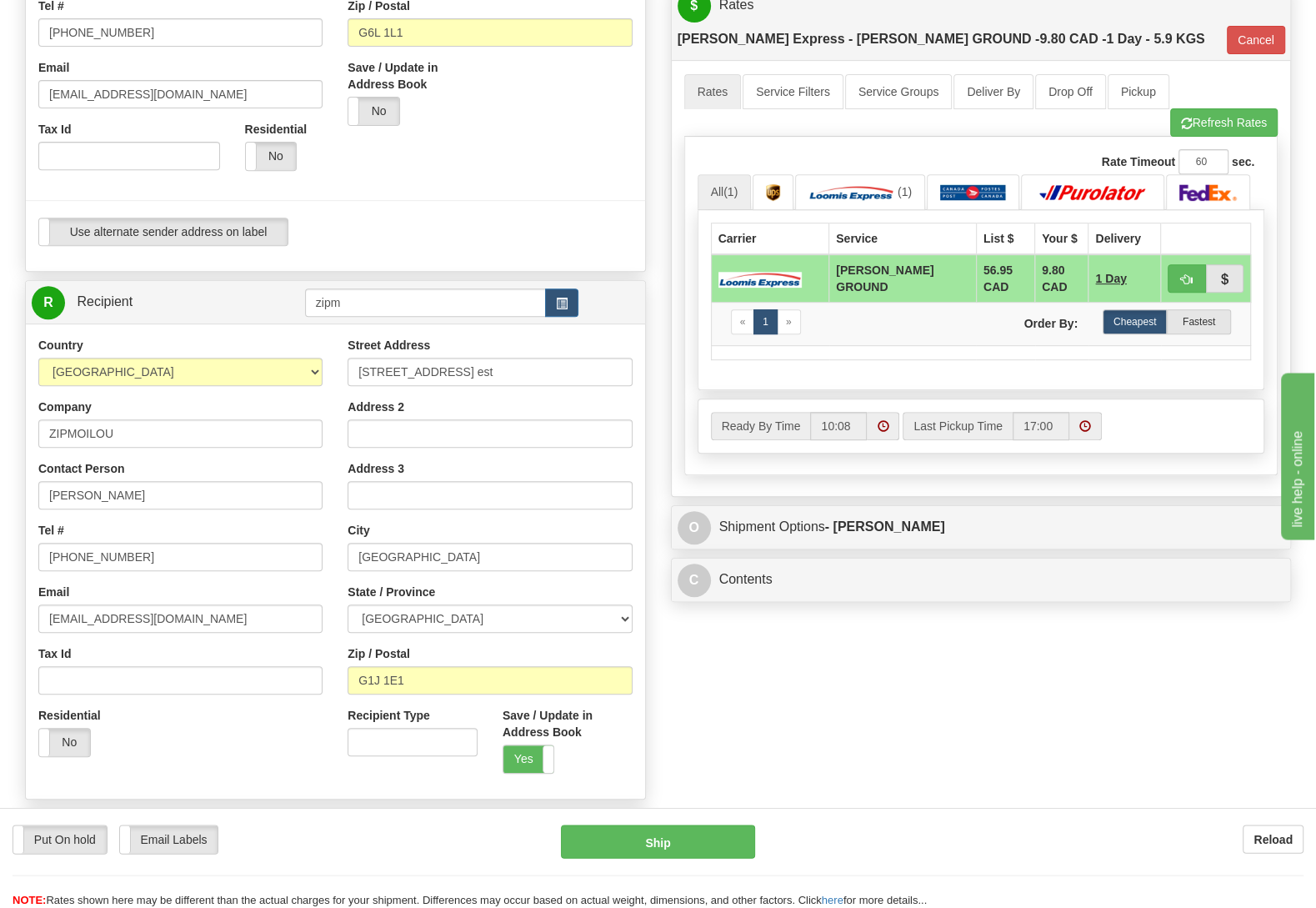
scroll to position [525, 0]
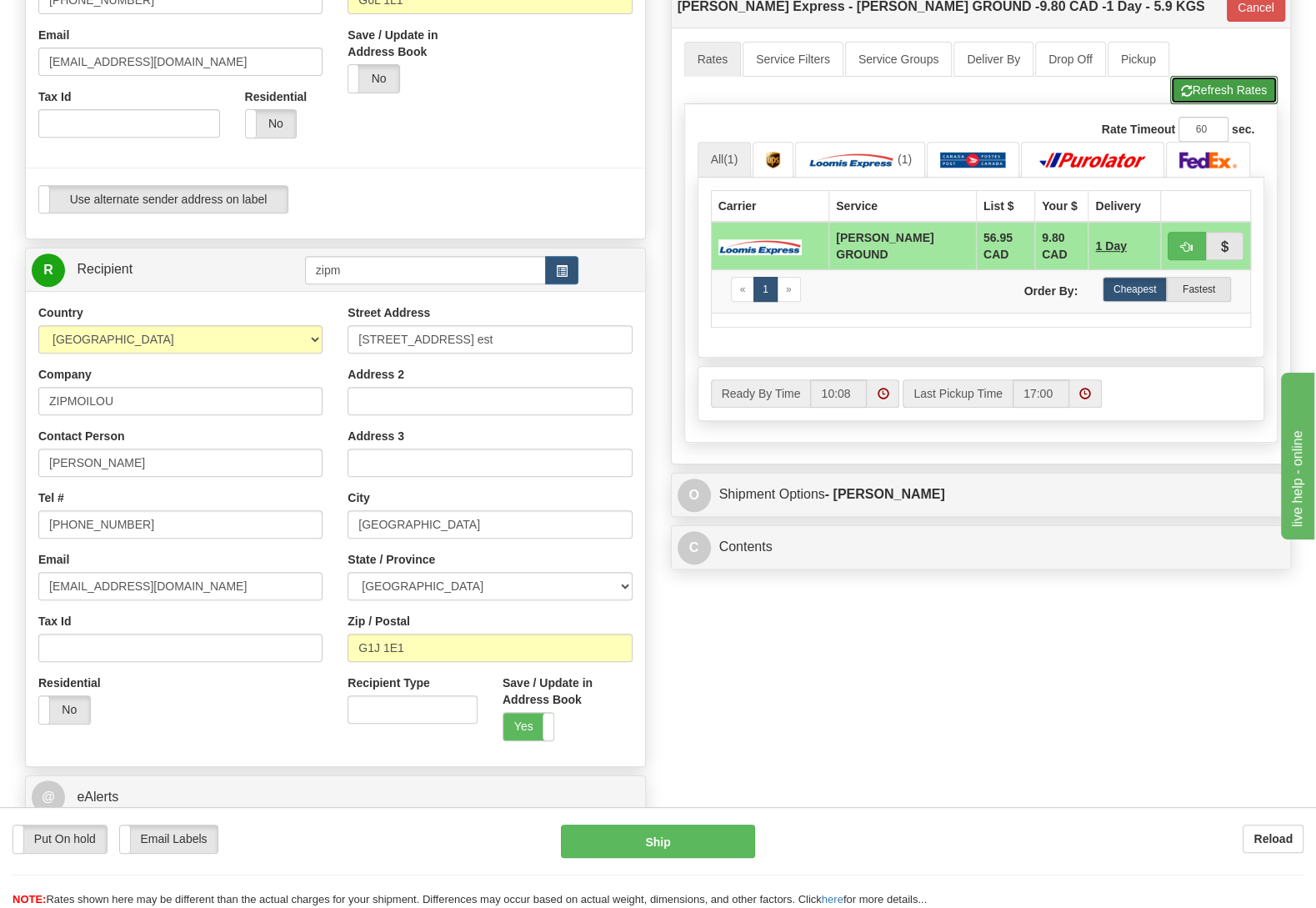
click at [1228, 76] on button "Refresh Rates" at bounding box center [1225, 89] width 108 height 28
type input "DD"
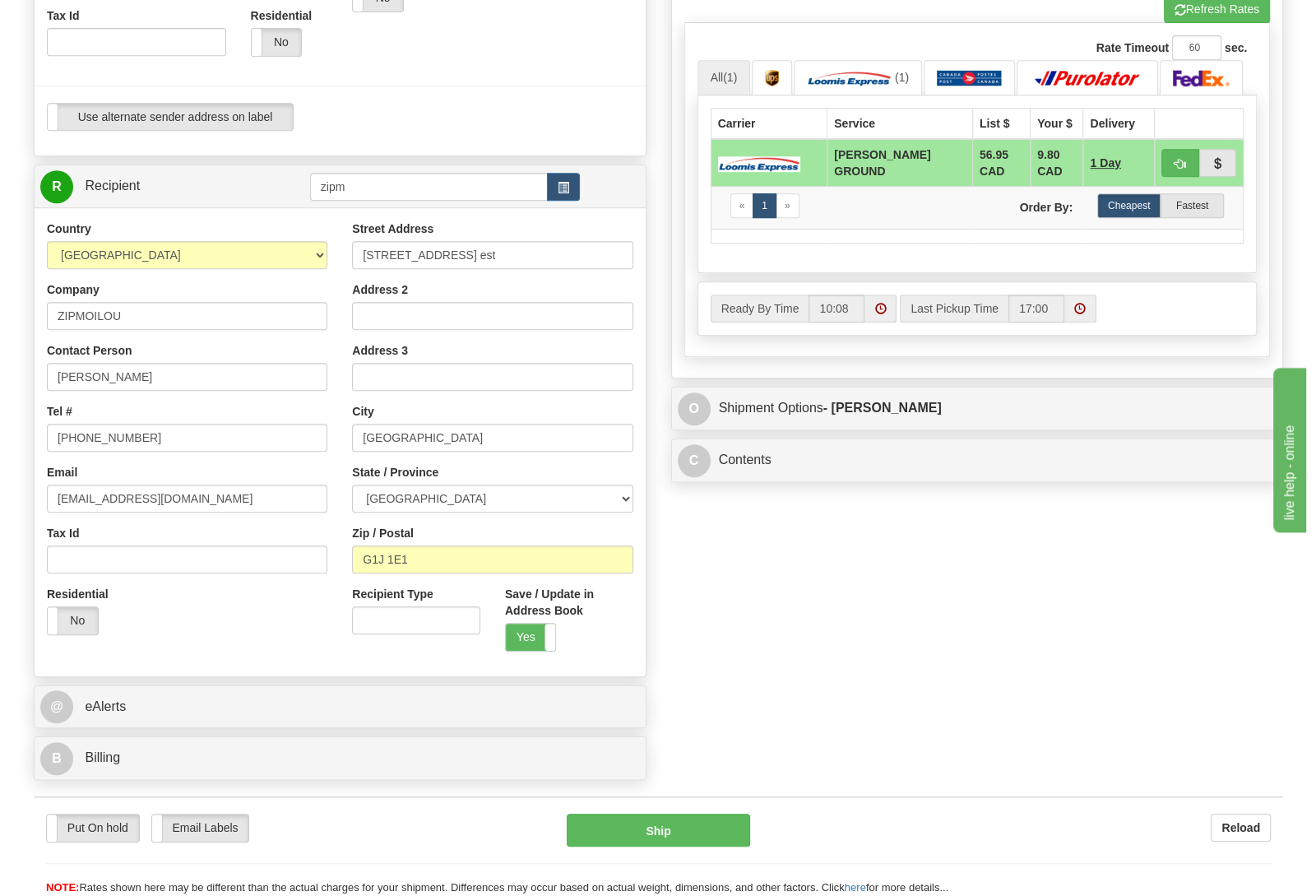
scroll to position [691, 0]
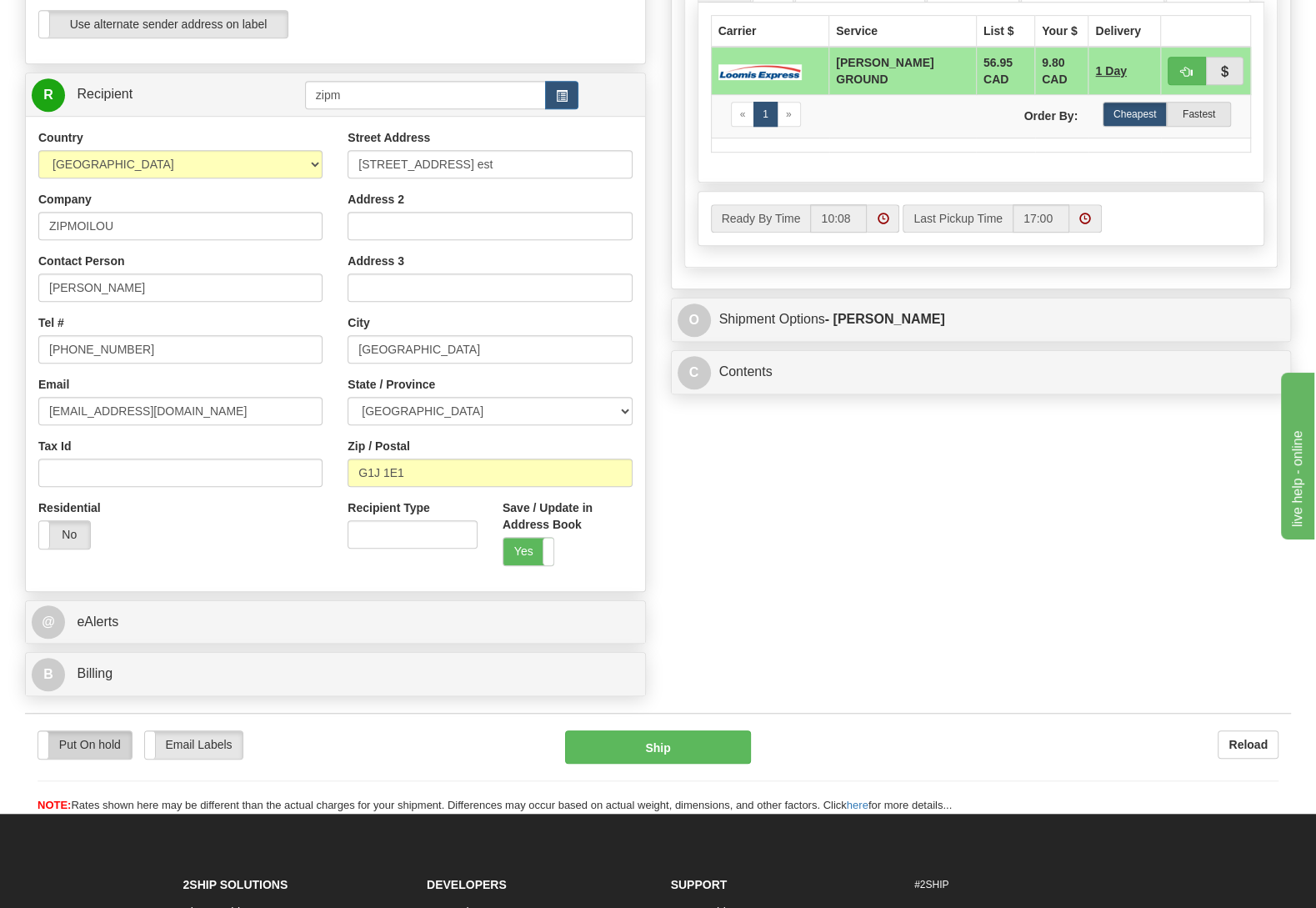
click at [91, 758] on label "Put On hold" at bounding box center [85, 744] width 93 height 28
click at [687, 759] on button "Hold" at bounding box center [658, 746] width 186 height 34
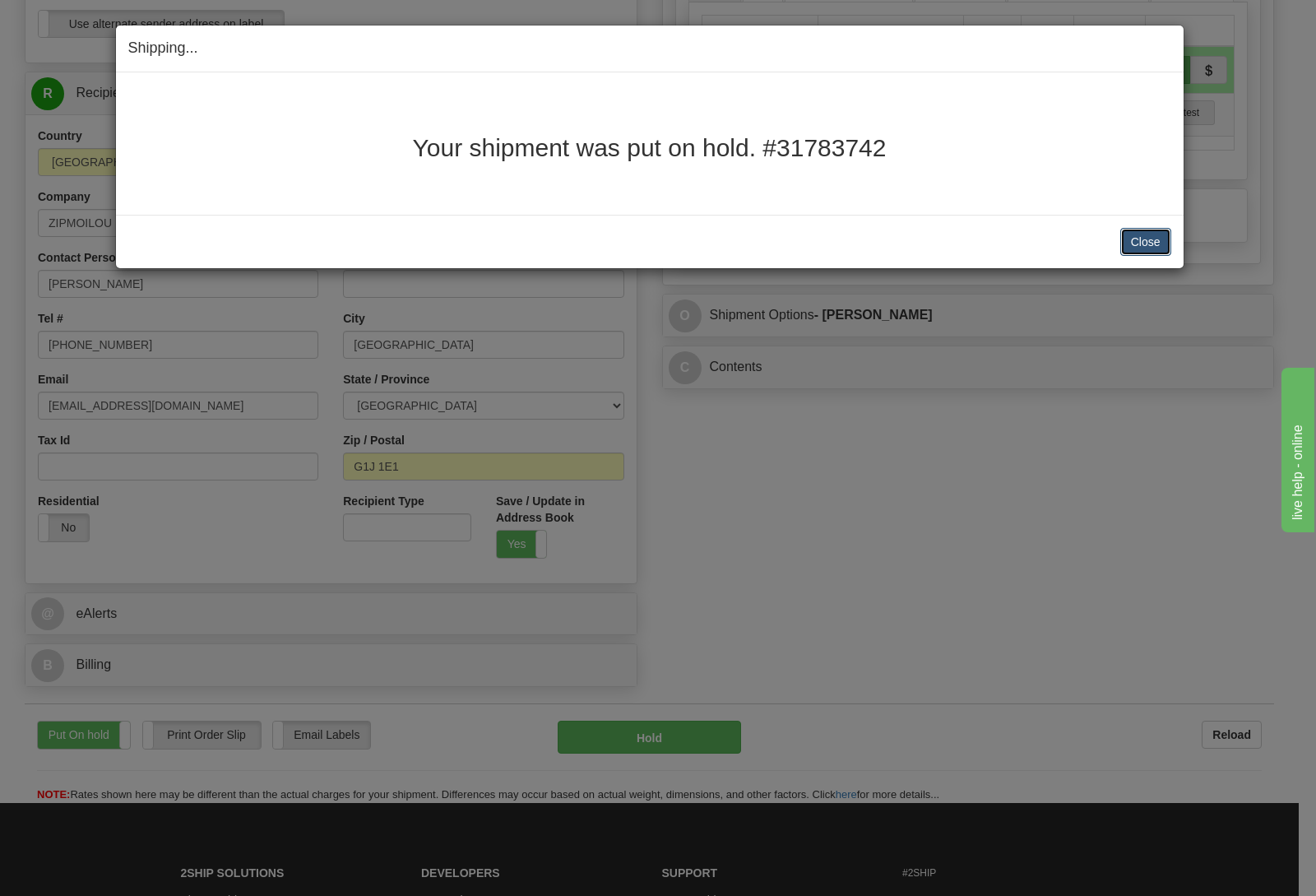
click at [1165, 234] on button "Close" at bounding box center [1146, 241] width 51 height 28
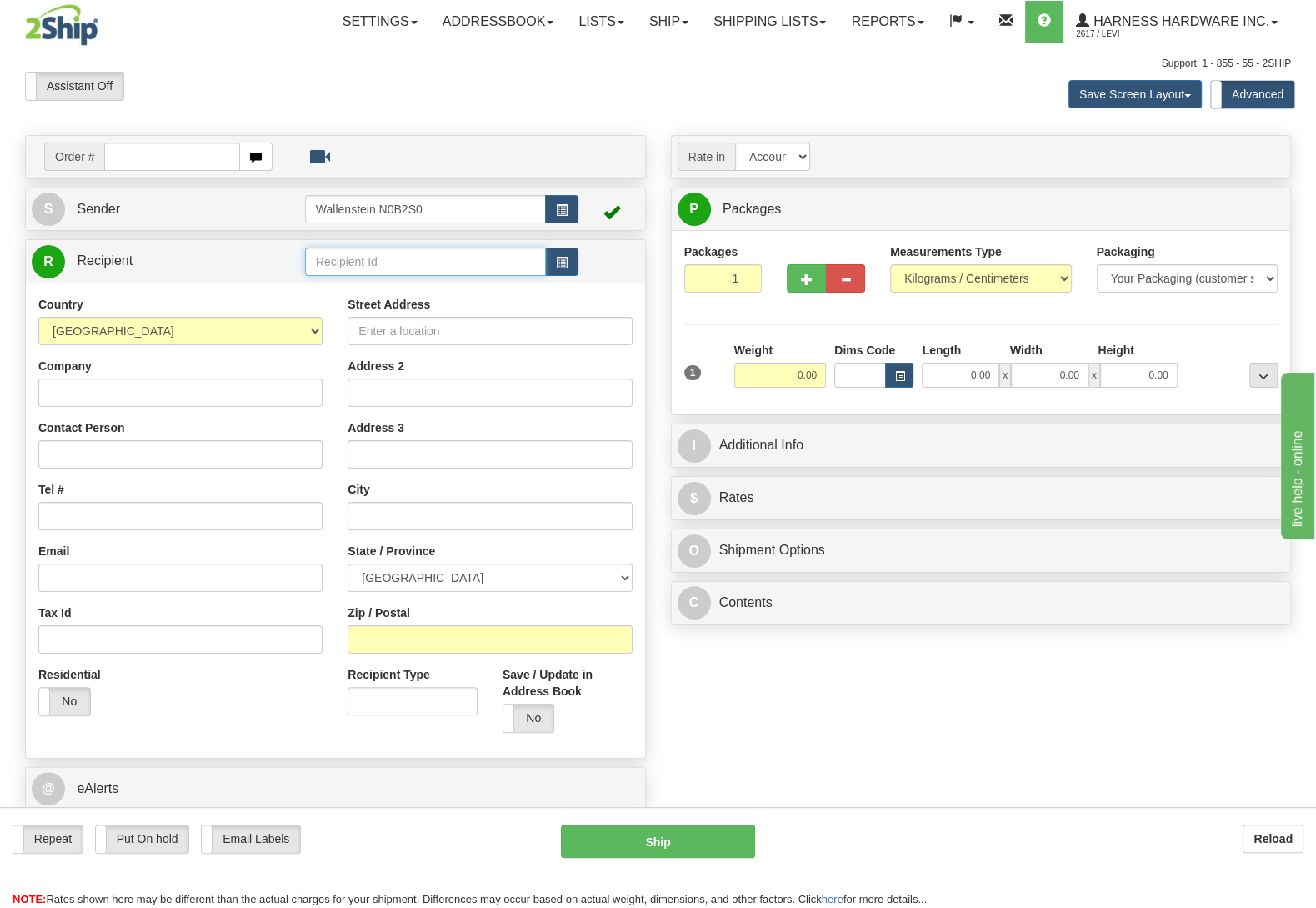
click at [361, 265] on input "text" at bounding box center [425, 261] width 240 height 28
type input "accf"
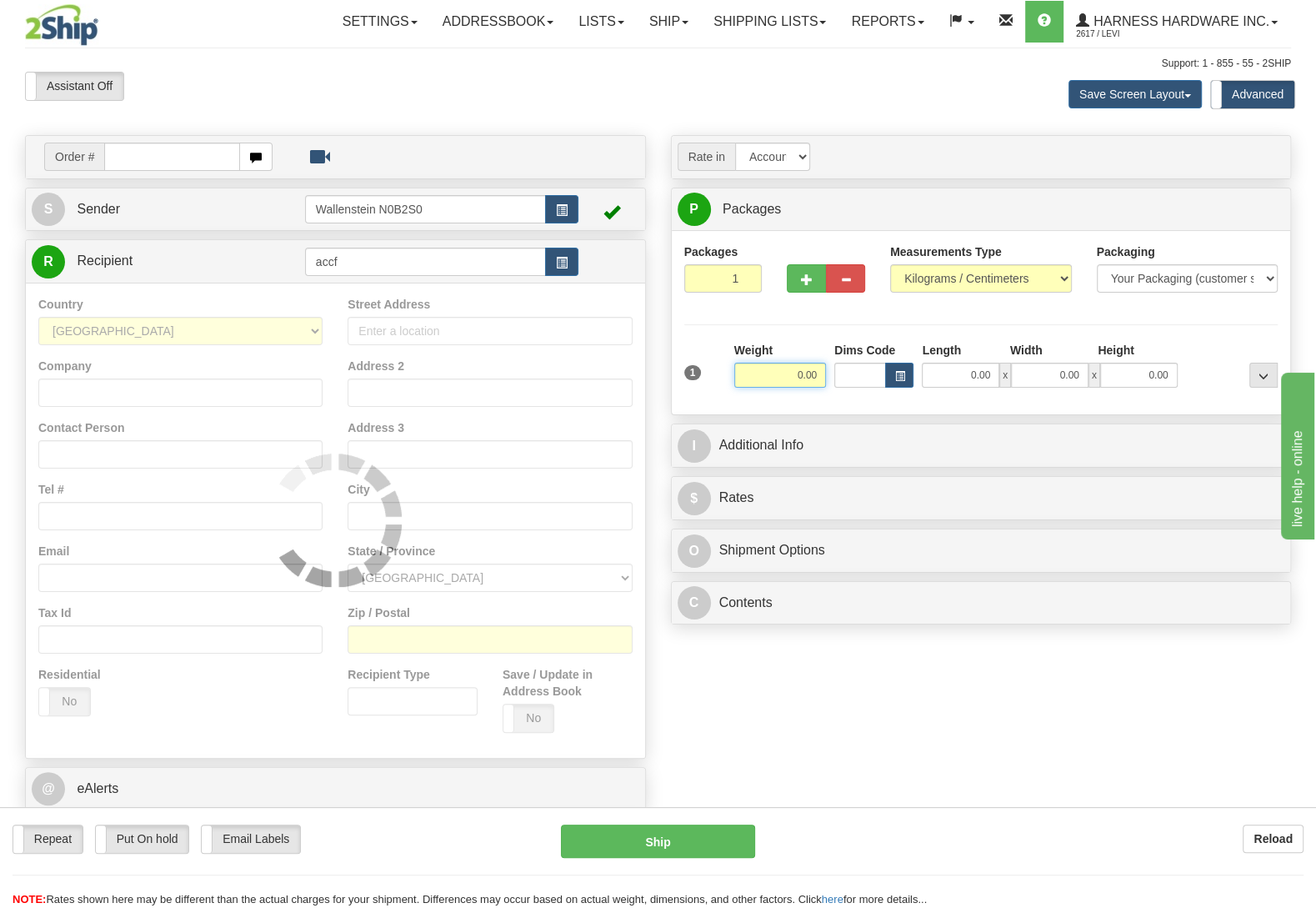
type input "11"
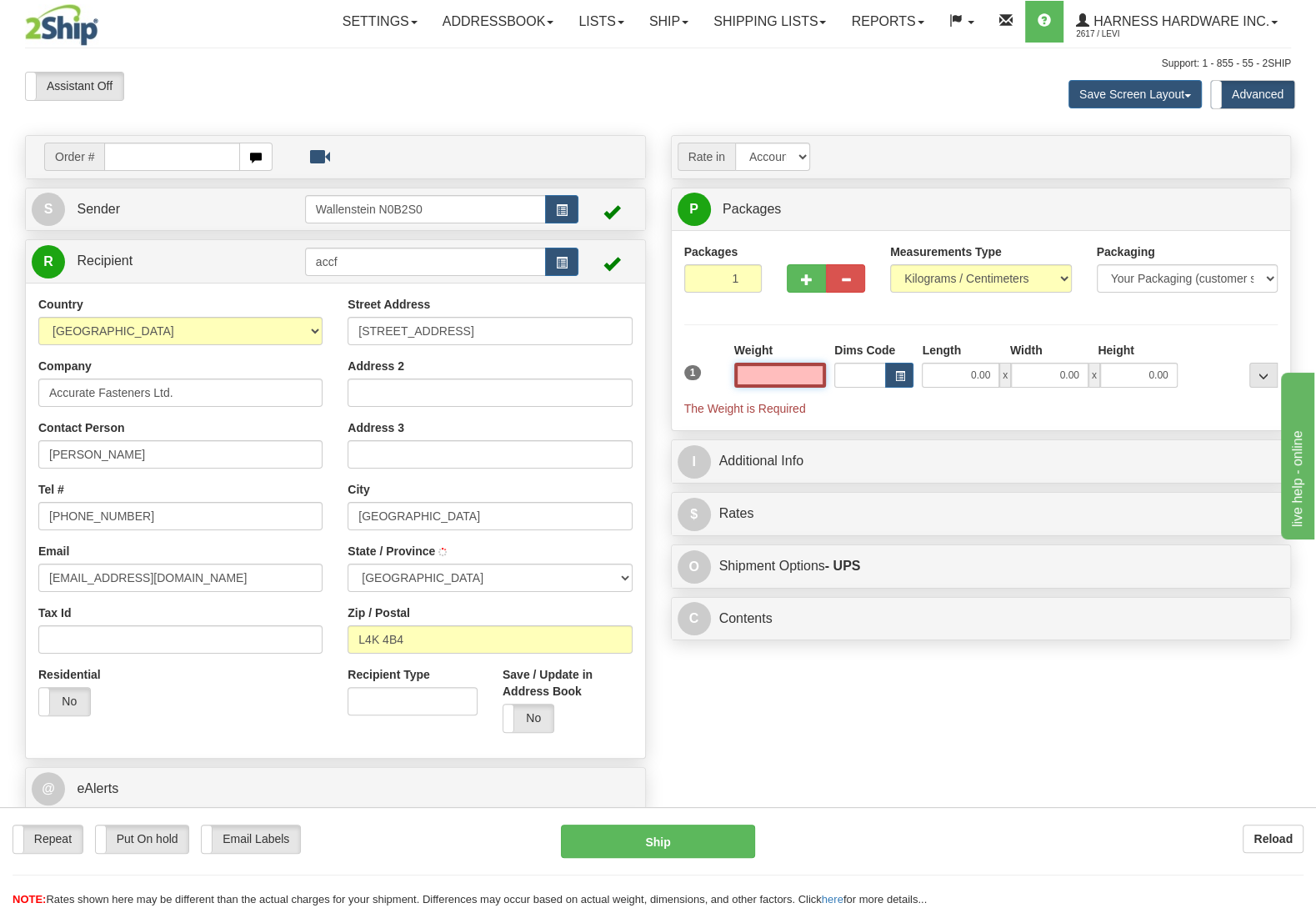
type input "CONCORD"
select select "ON"
type input "1.00"
type input "11"
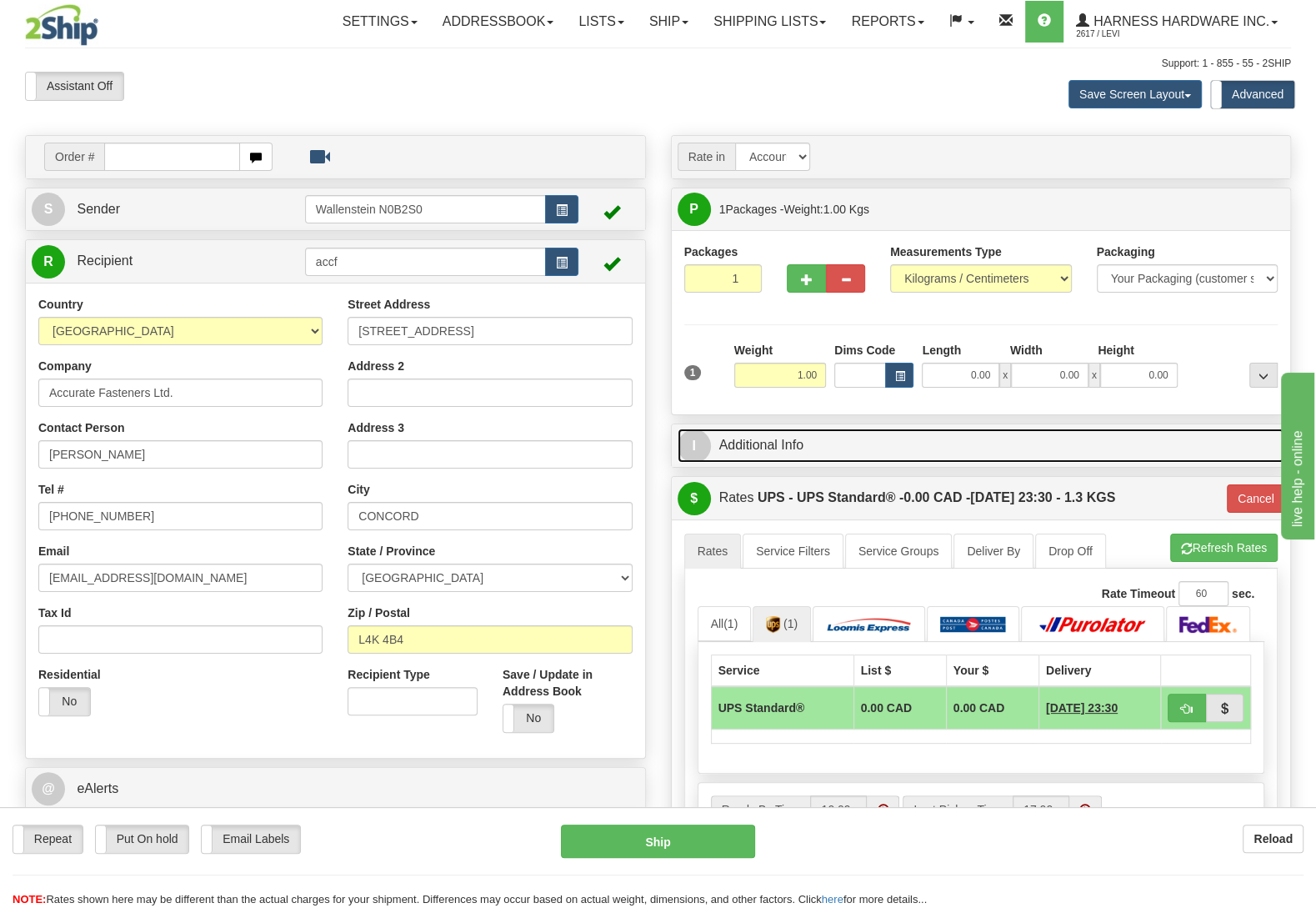
click at [813, 441] on link "I Additional Info" at bounding box center [981, 445] width 608 height 35
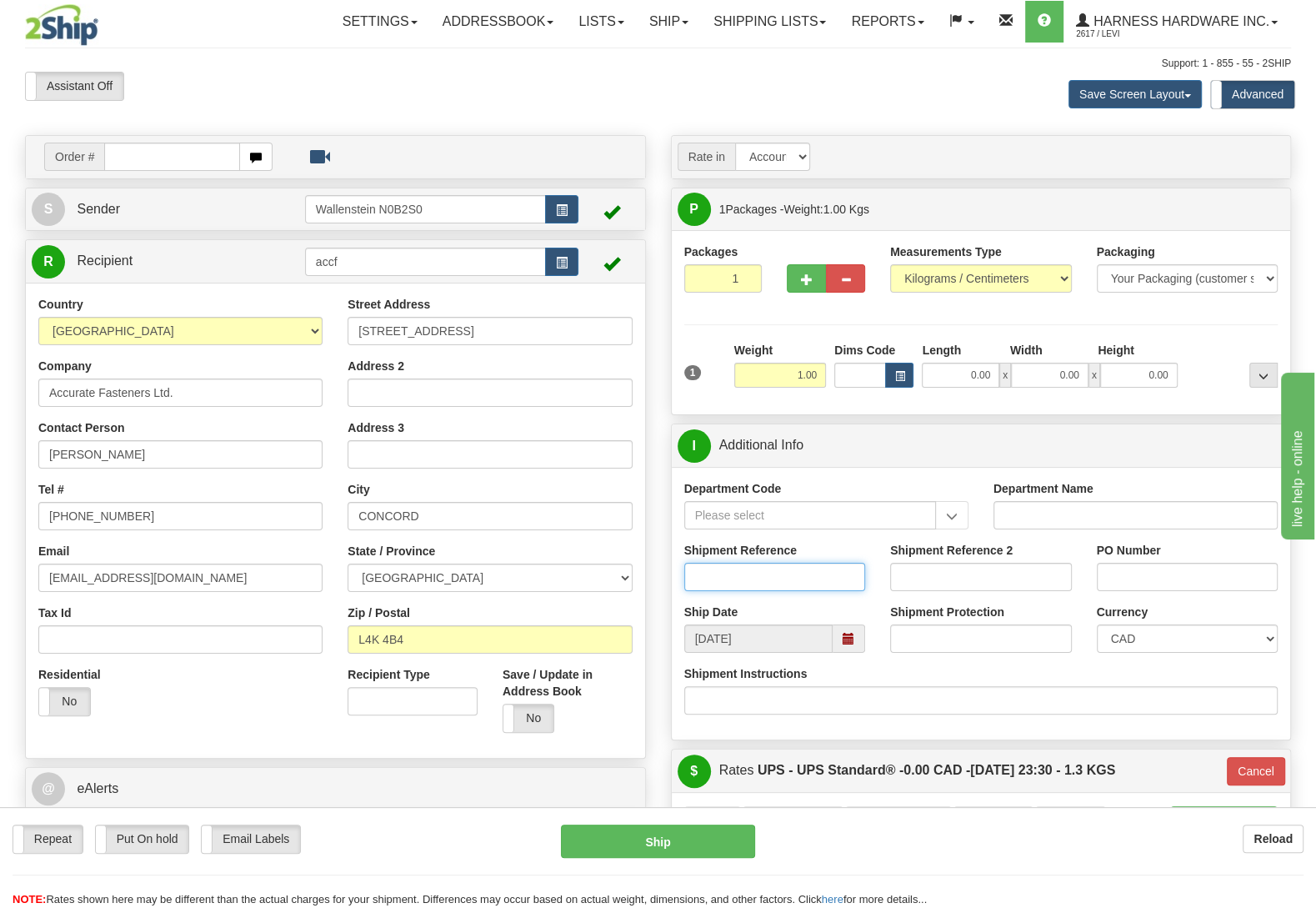
click at [747, 584] on input "Shipment Reference" at bounding box center [774, 576] width 182 height 28
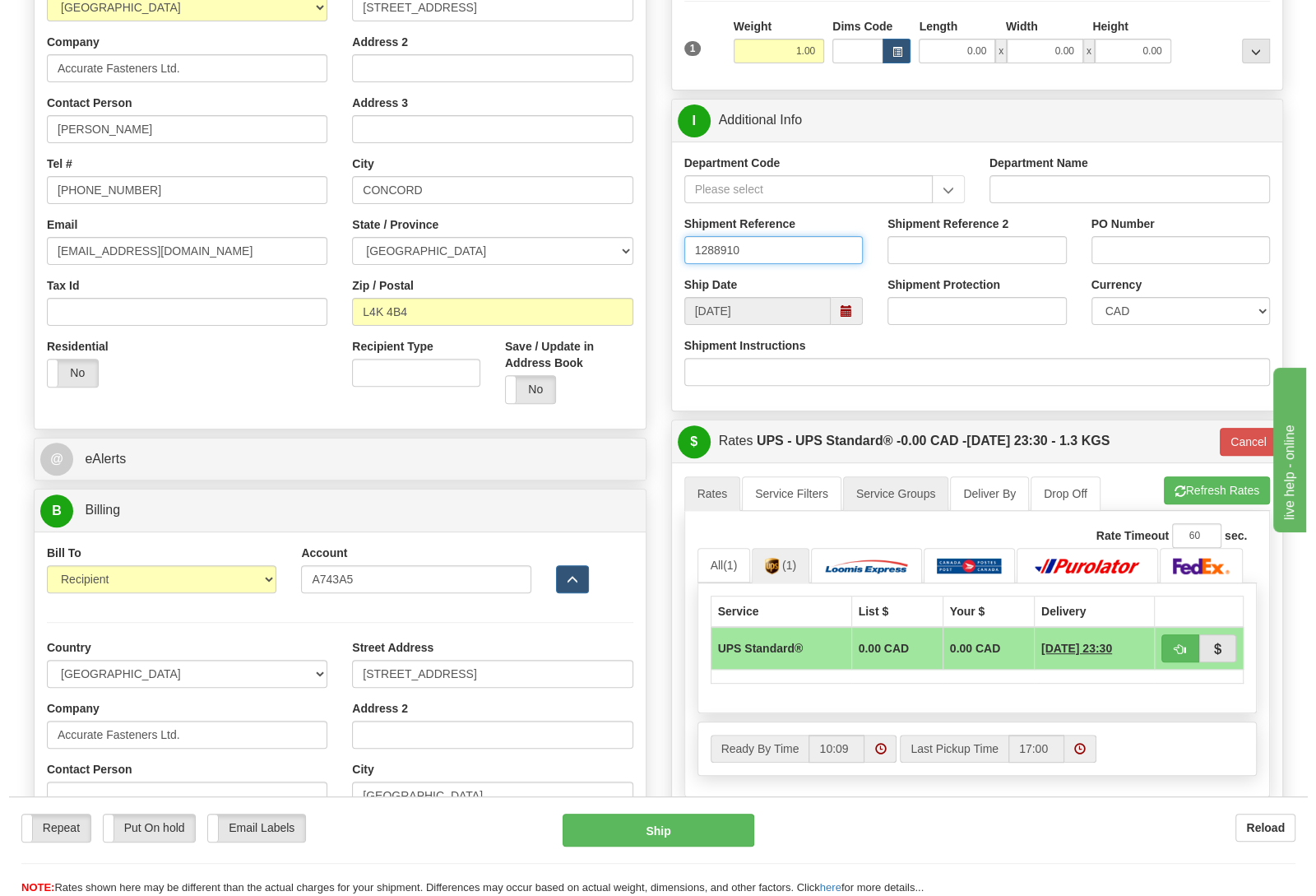
scroll to position [345, 0]
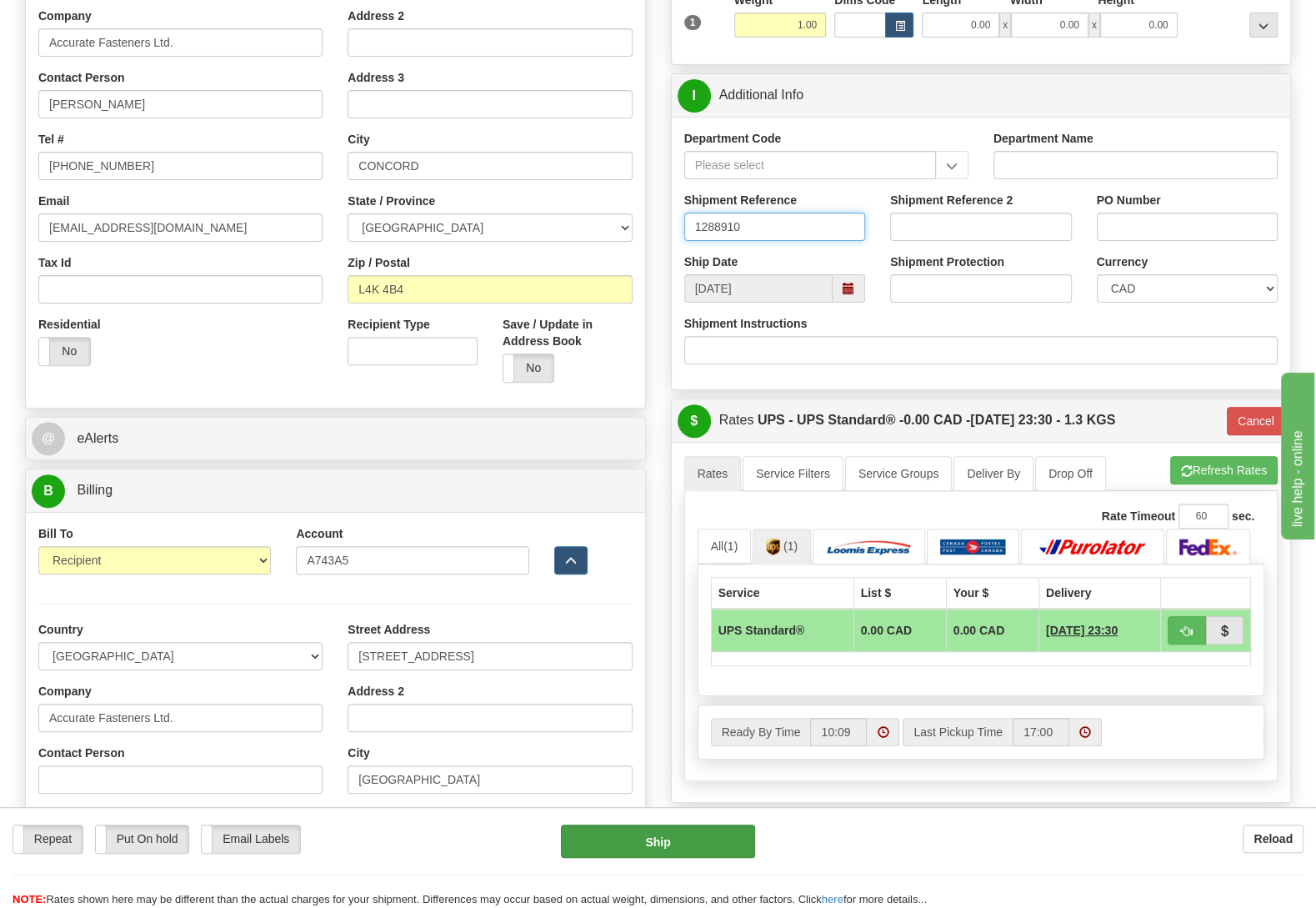
type input "1288910"
click at [661, 845] on button "Ship" at bounding box center [658, 841] width 194 height 34
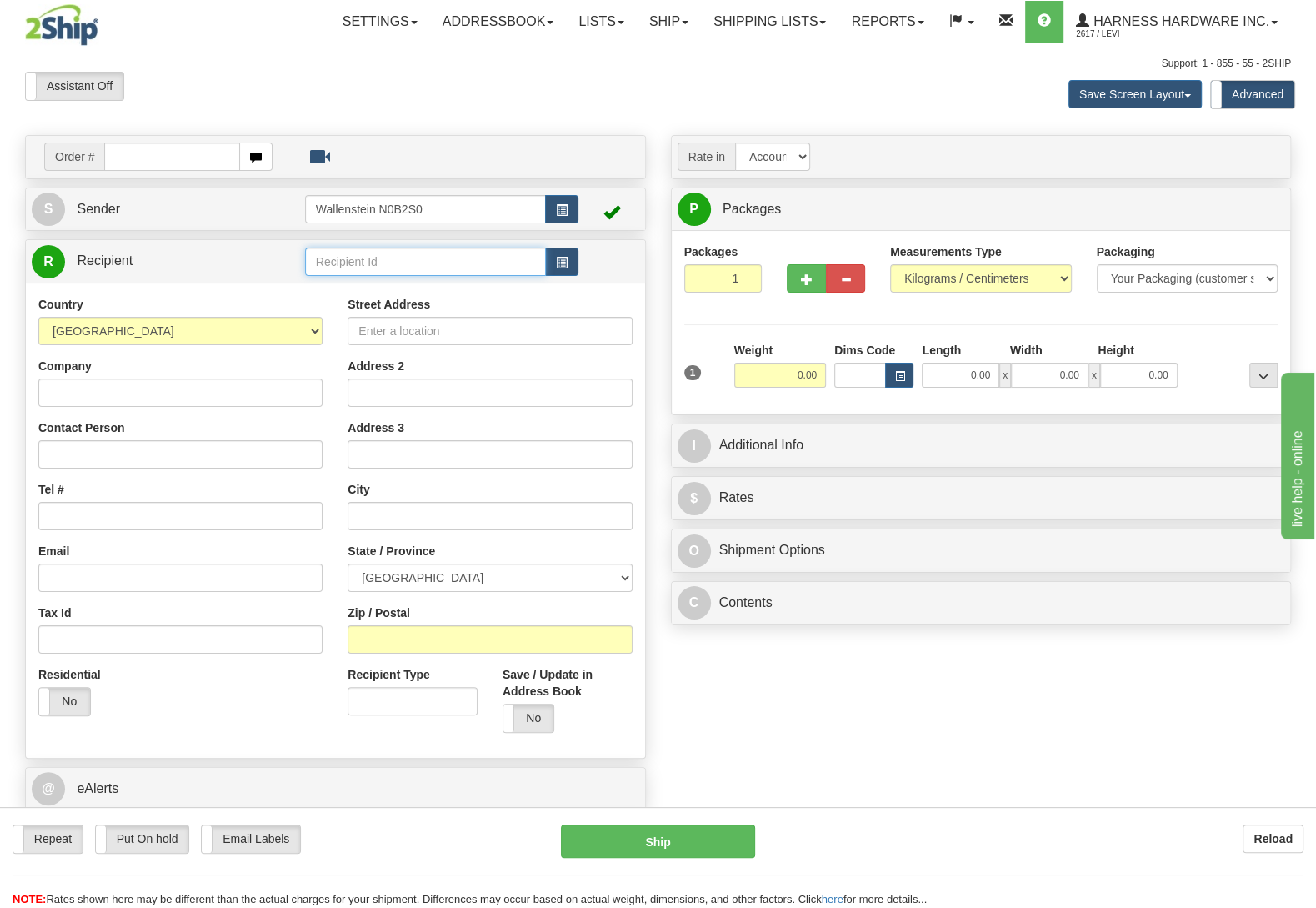
click at [396, 267] on input "text" at bounding box center [425, 261] width 240 height 28
type input "LEWC"
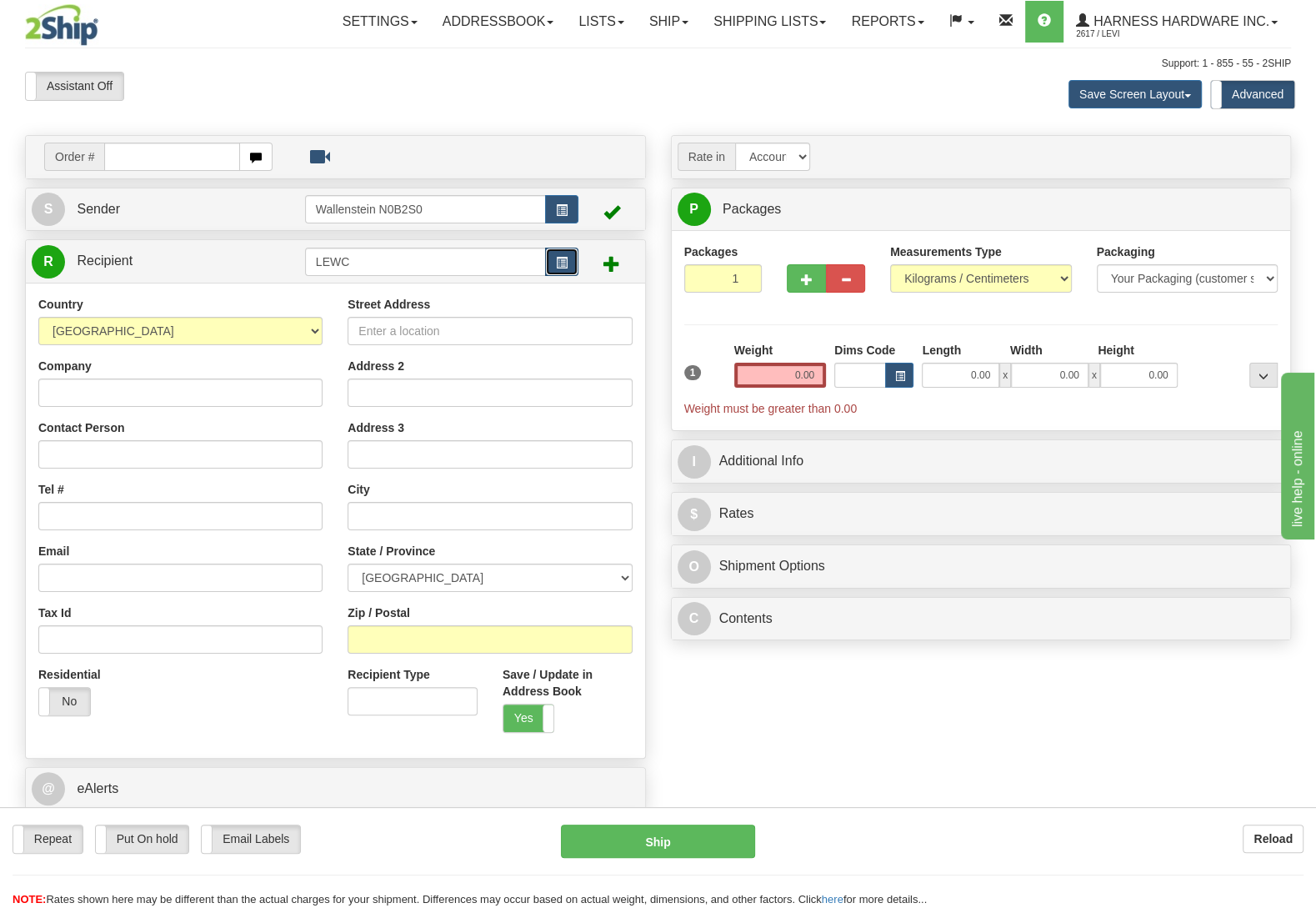
click at [577, 267] on button "button" at bounding box center [562, 261] width 34 height 28
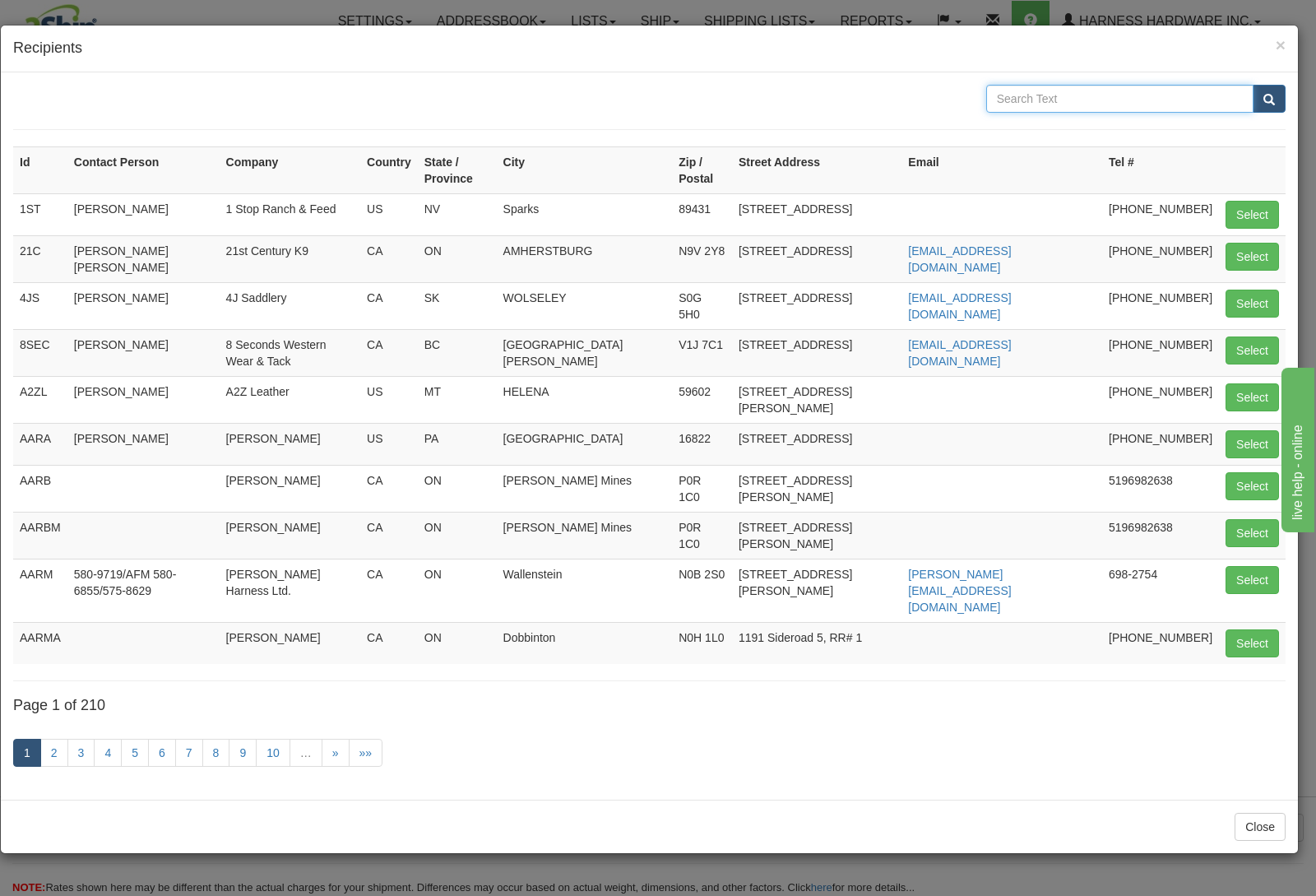
click at [1035, 99] on input "text" at bounding box center [1120, 98] width 268 height 28
type input "LEWIS"
click at [1253, 84] on button "submit" at bounding box center [1269, 98] width 33 height 28
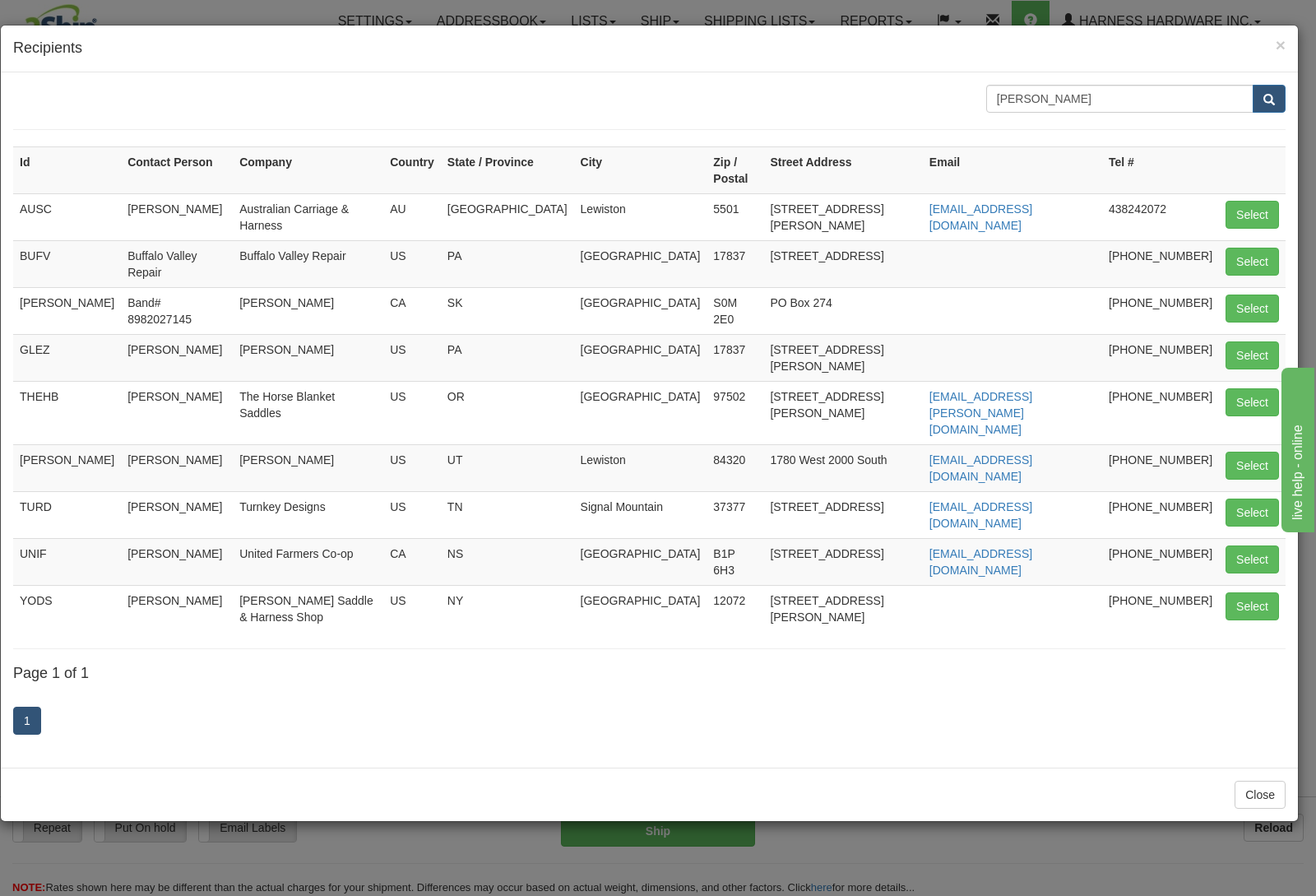
click at [1273, 40] on h4 "Recipients" at bounding box center [649, 48] width 1273 height 22
click at [1276, 47] on span "×" at bounding box center [1281, 45] width 9 height 19
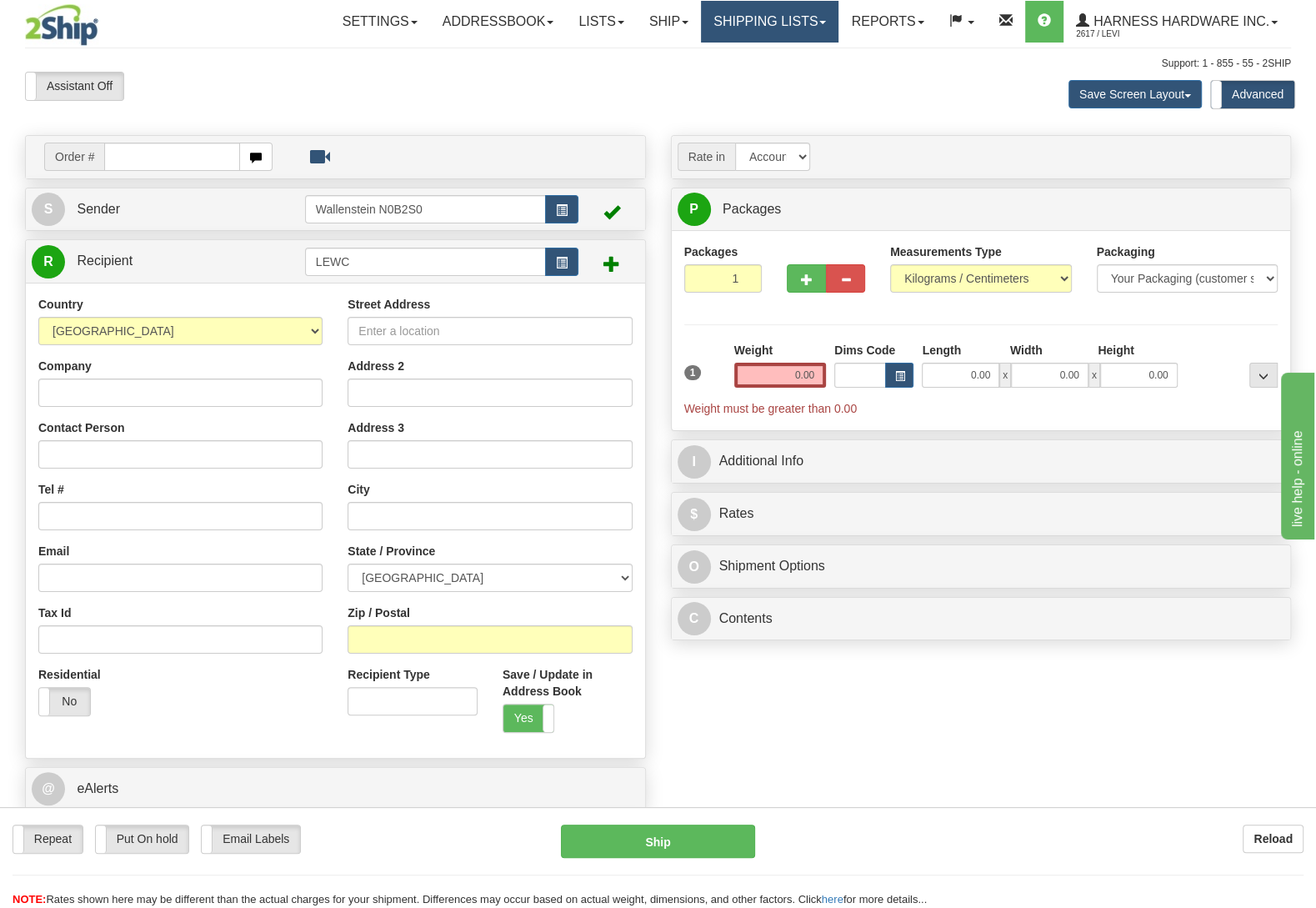
click at [784, 15] on link "Shipping lists" at bounding box center [770, 21] width 138 height 41
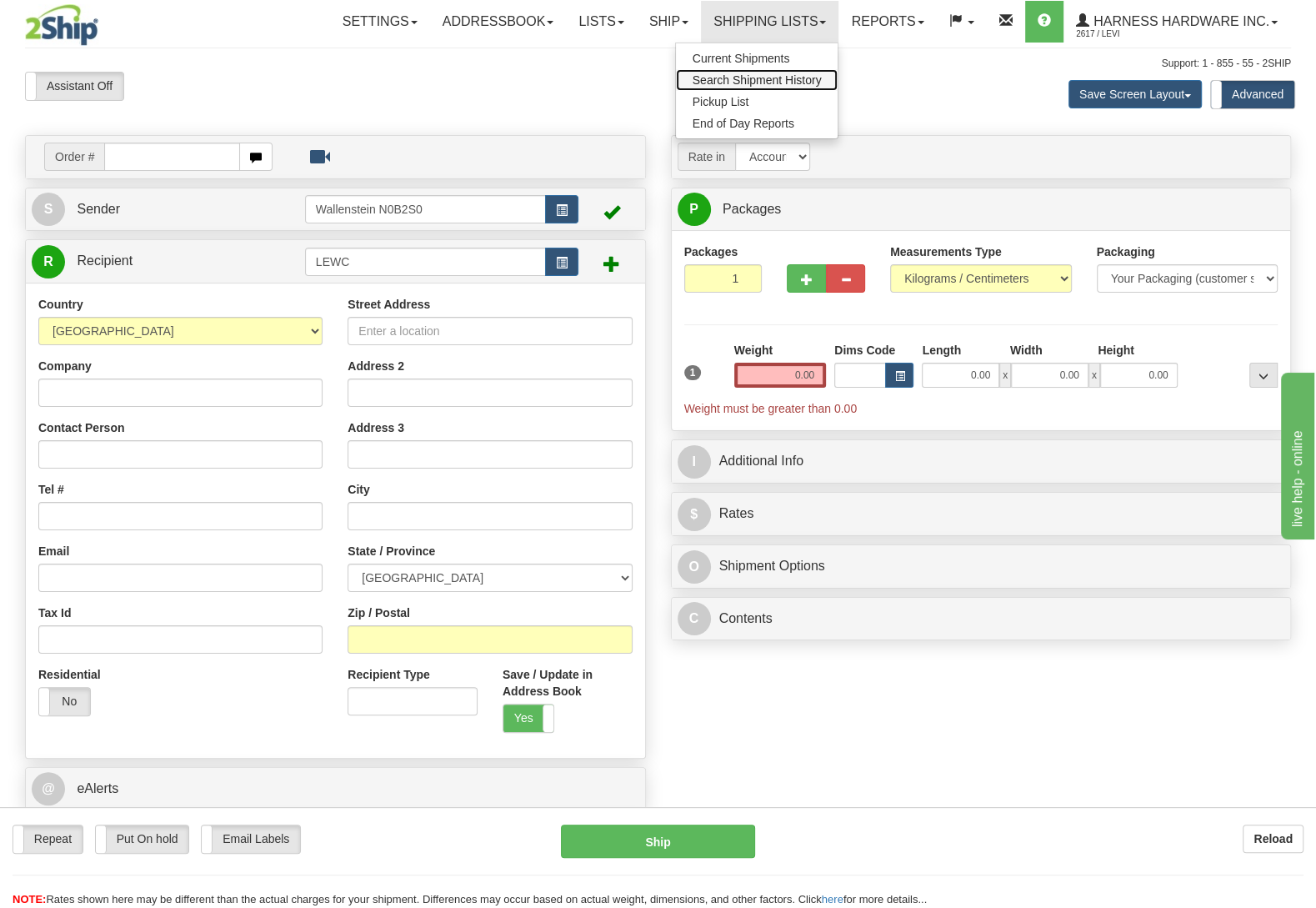
click at [768, 78] on span "Search Shipment History" at bounding box center [757, 80] width 129 height 13
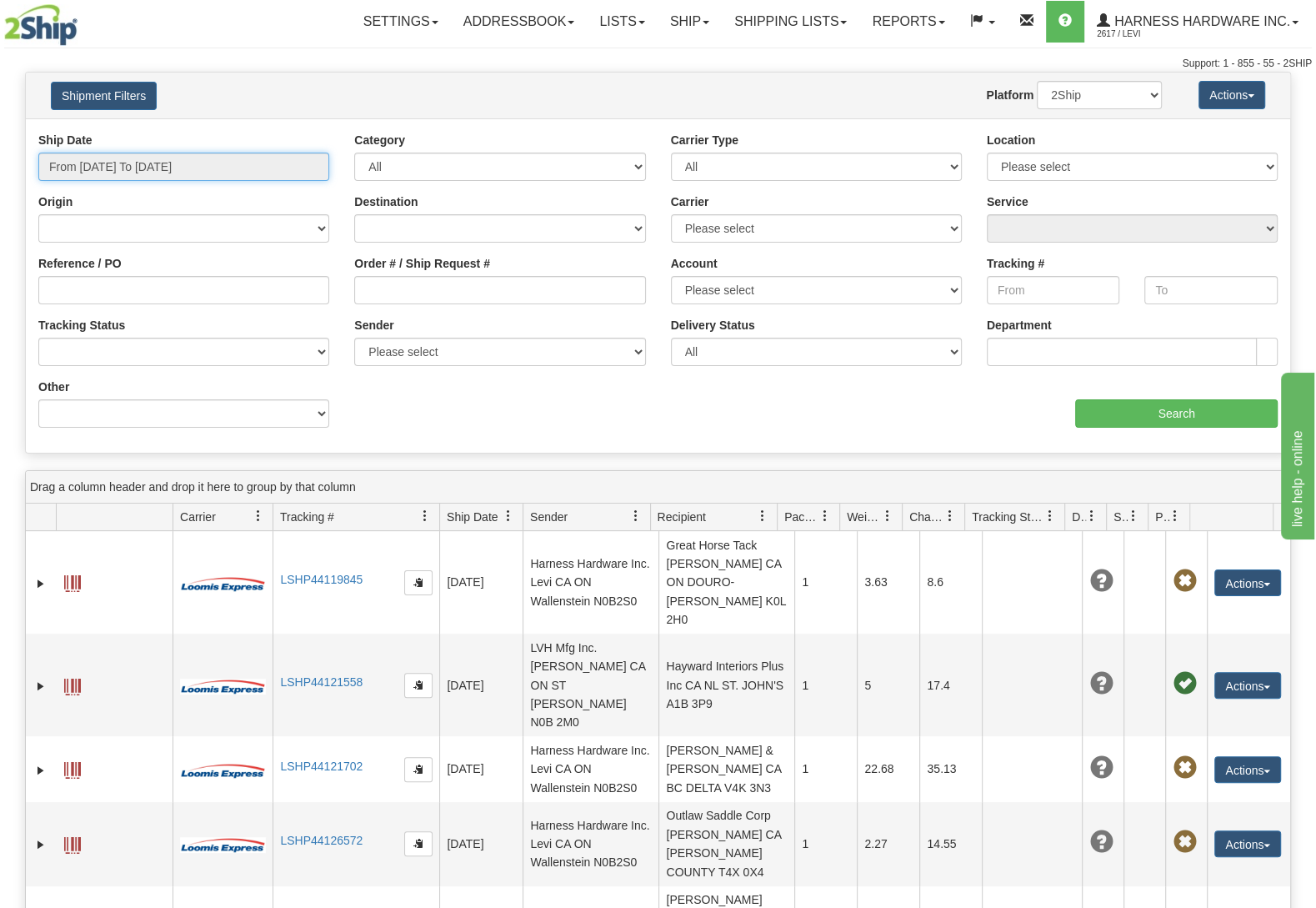
type input "[DATE]"
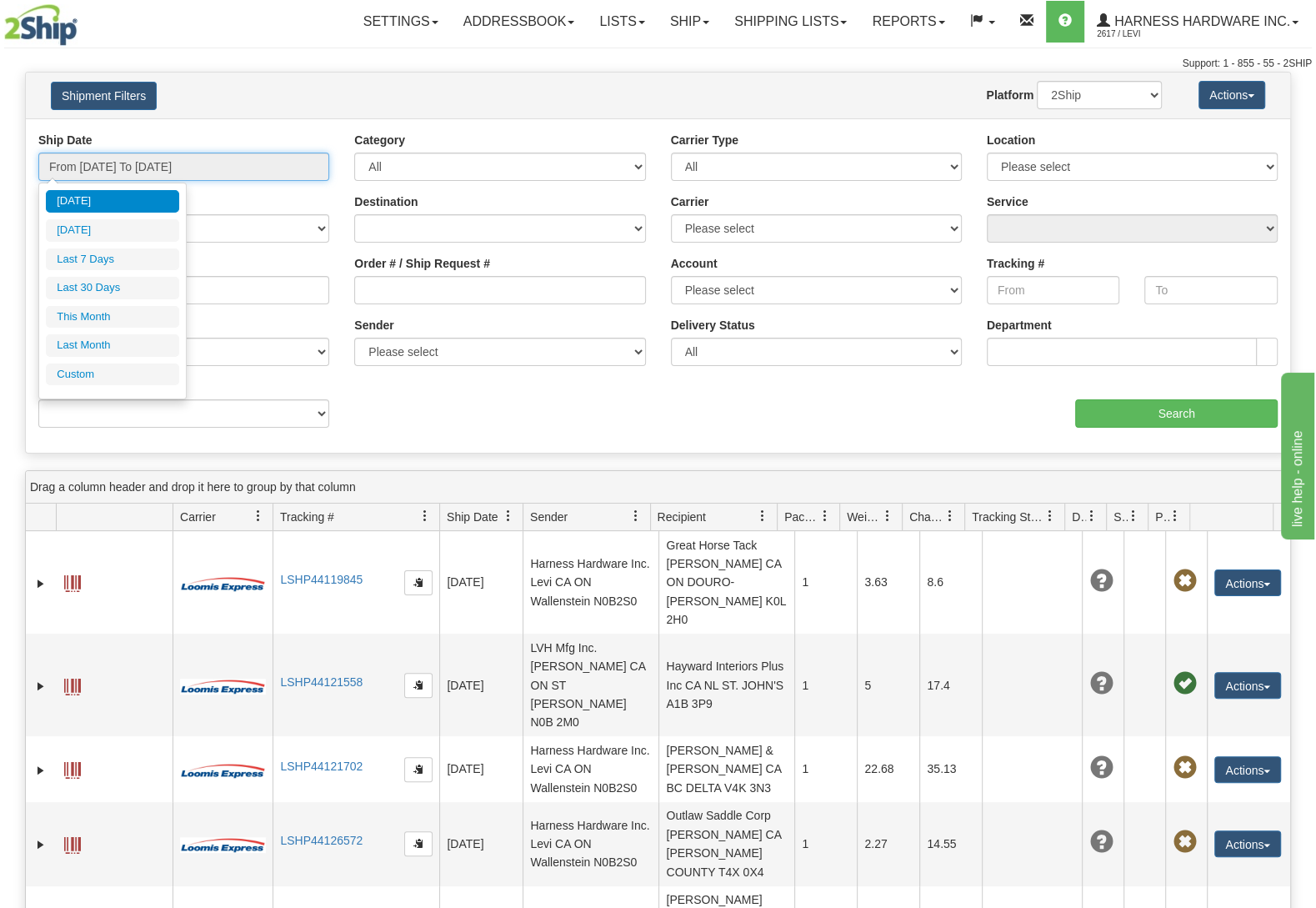
click at [120, 173] on input "From [DATE] To [DATE]" at bounding box center [184, 166] width 291 height 28
type input "[DATE]"
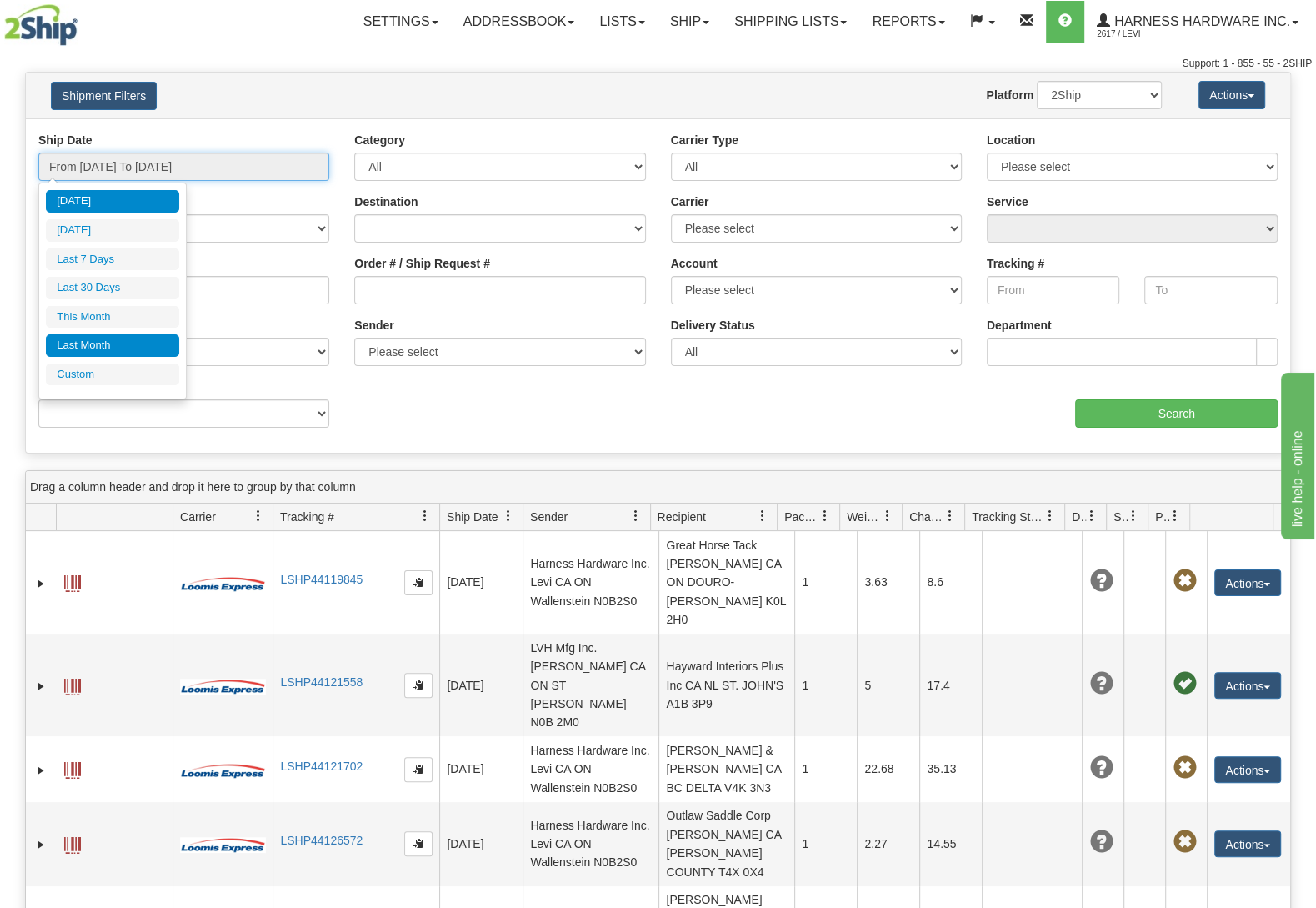
type input "[DATE]"
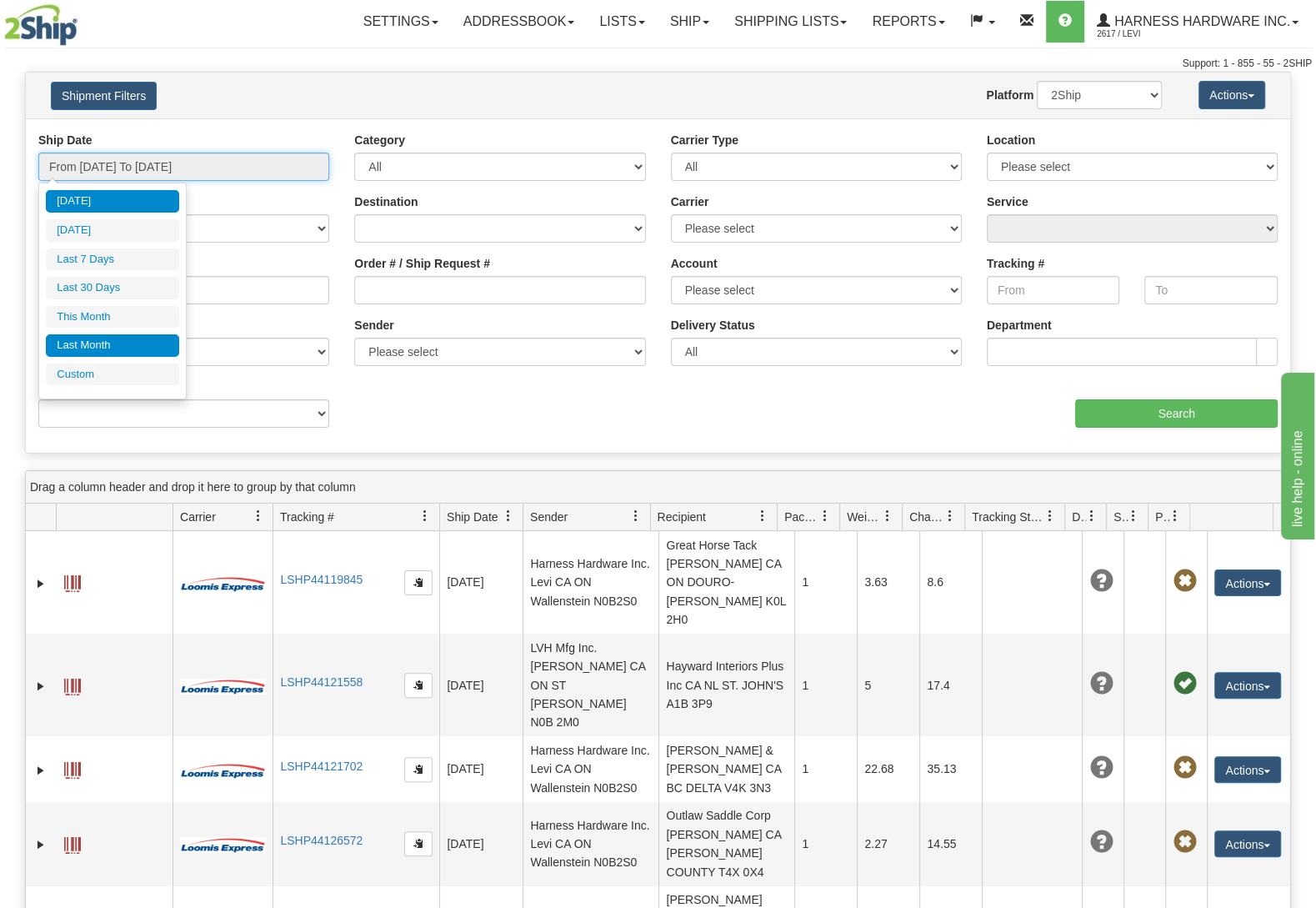
type input "[DATE]"
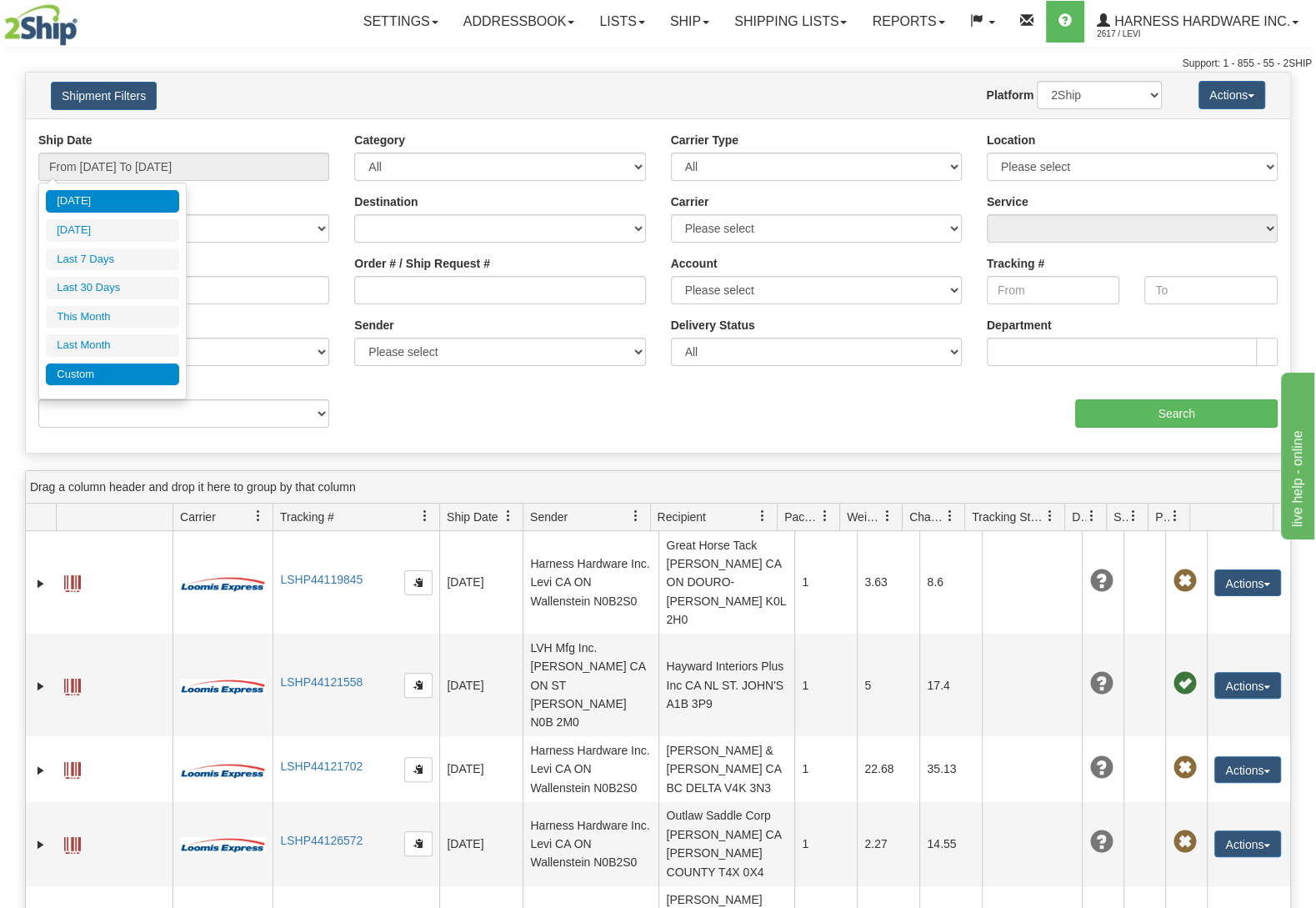
click at [91, 382] on li "Custom" at bounding box center [113, 374] width 134 height 22
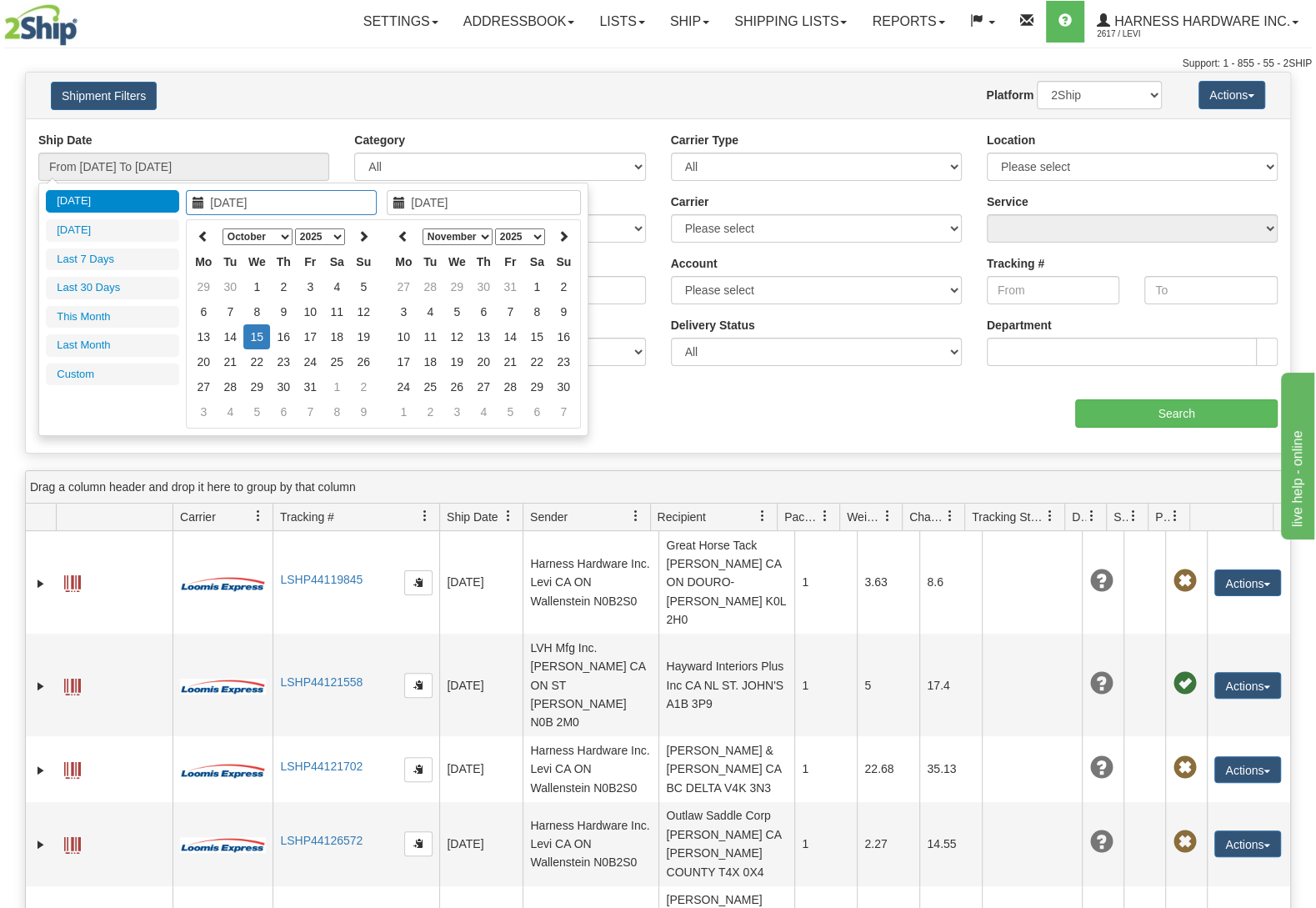
type input "[DATE]"
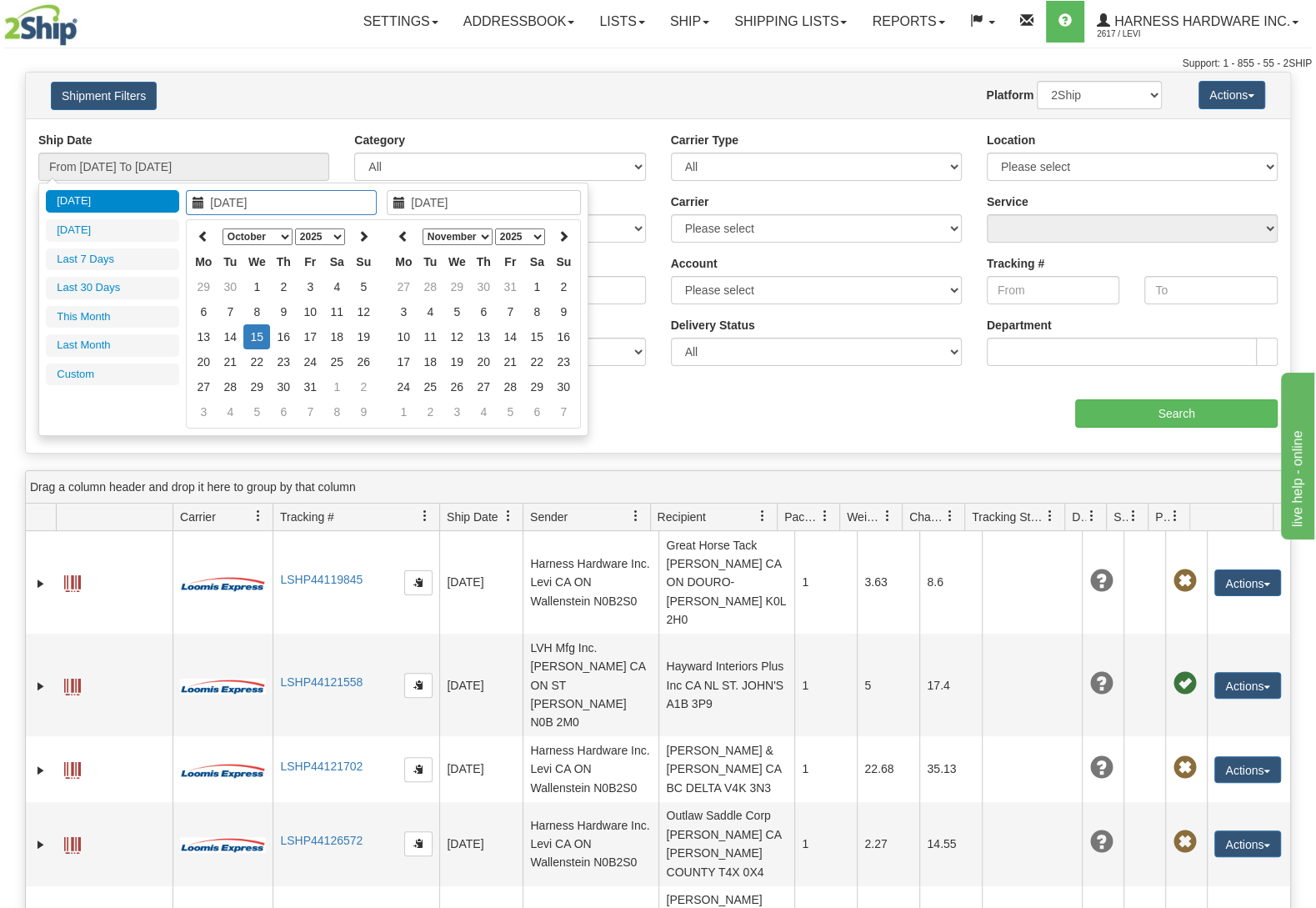
type input "[DATE]"
click at [222, 228] on select "January February March April May June July August September October November De…" at bounding box center [257, 236] width 70 height 16
type input "[DATE]"
click at [253, 382] on td "24" at bounding box center [257, 387] width 27 height 25
type input "[DATE]"
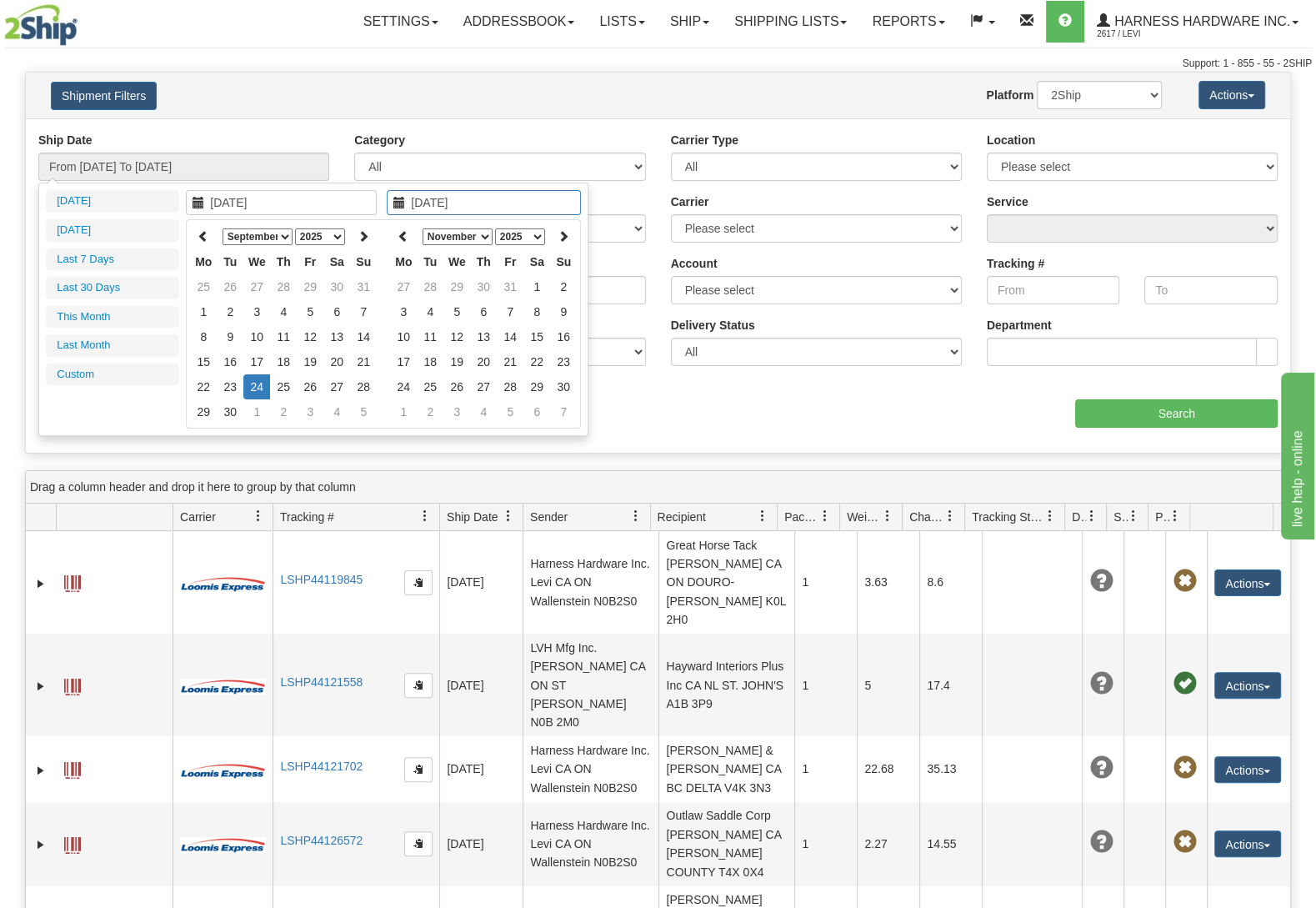
click at [253, 380] on td "24" at bounding box center [257, 387] width 27 height 25
type input "From [DATE] To [DATE]"
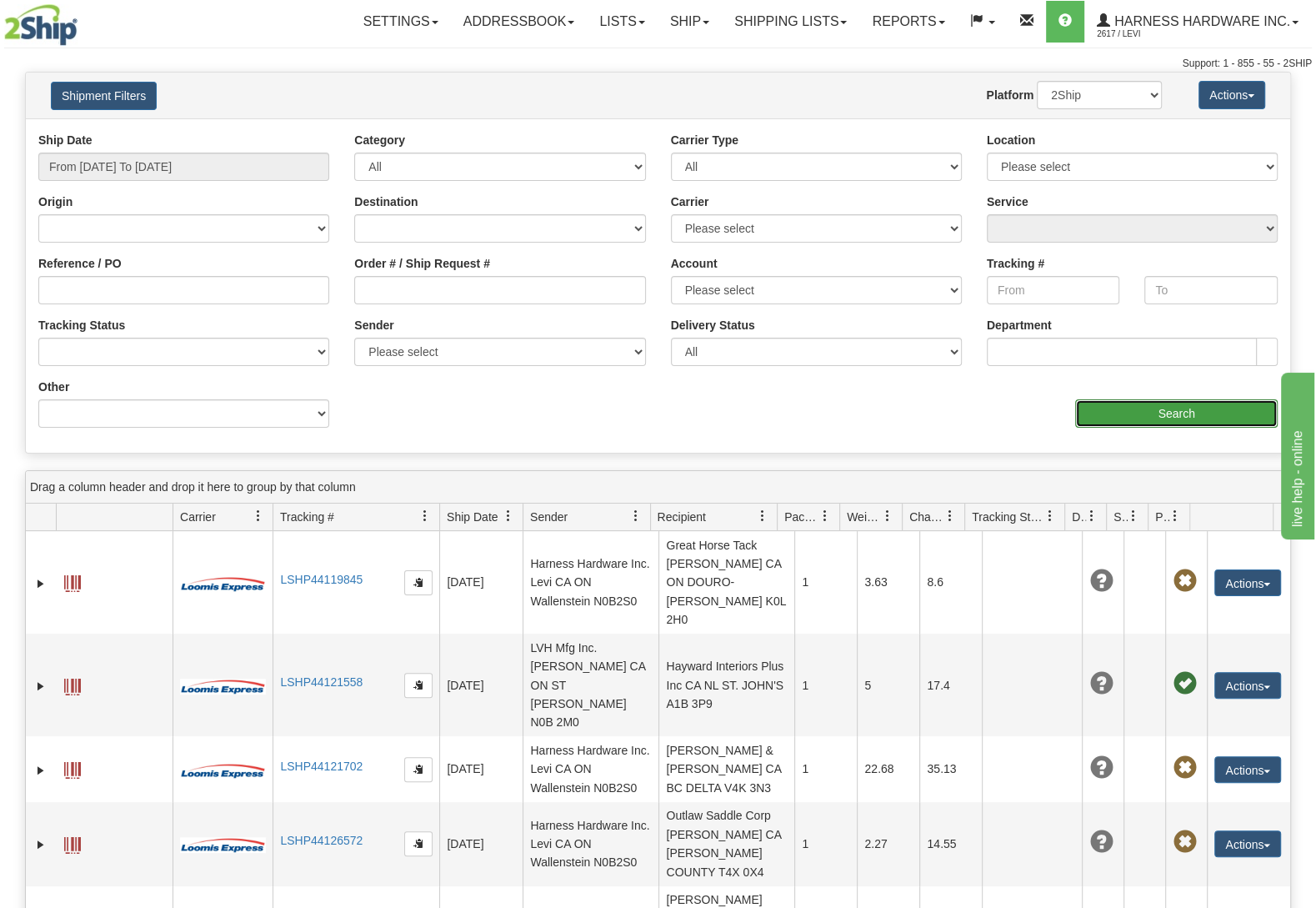
click at [1176, 421] on input "Search" at bounding box center [1177, 413] width 203 height 28
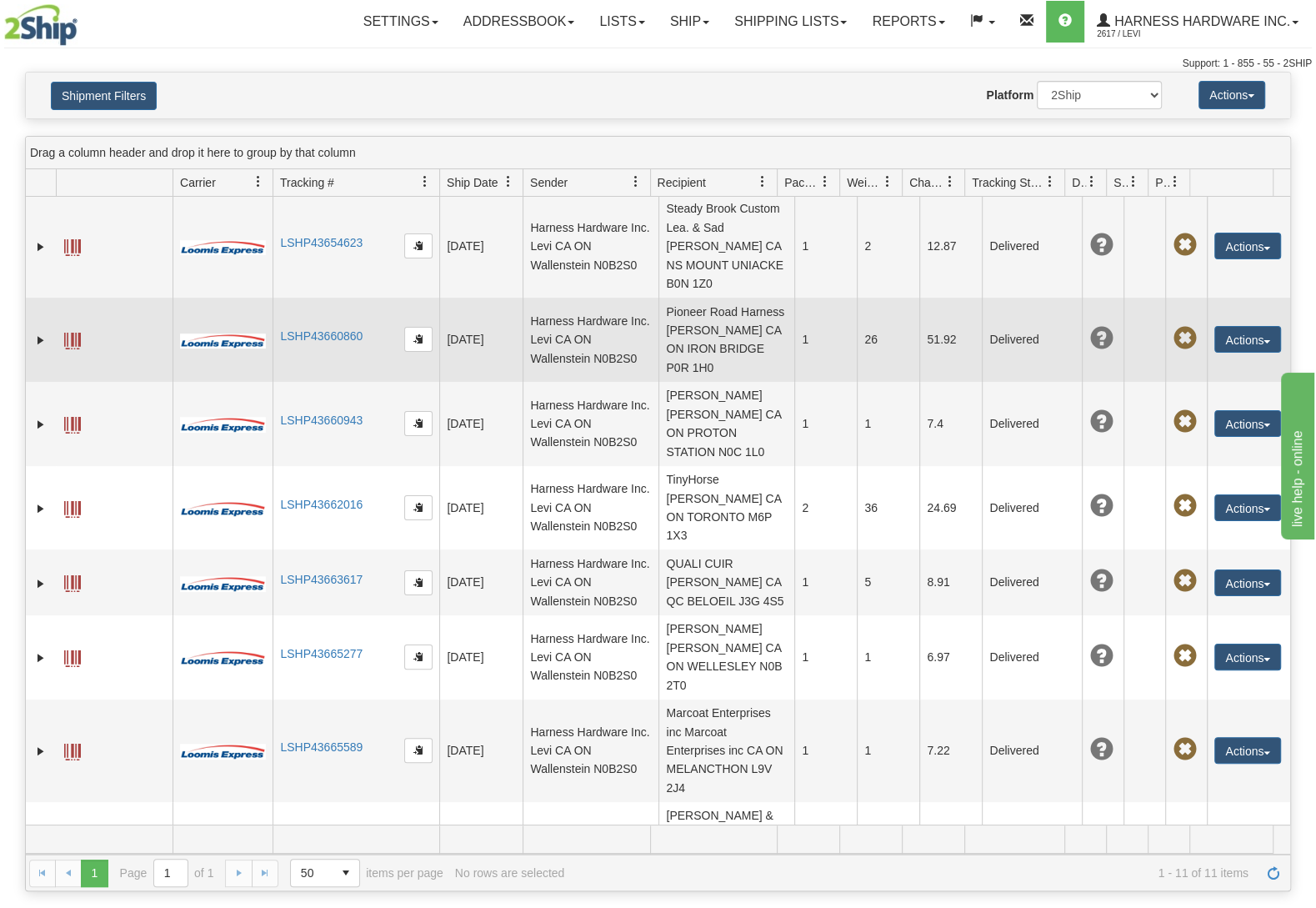
scroll to position [296, 0]
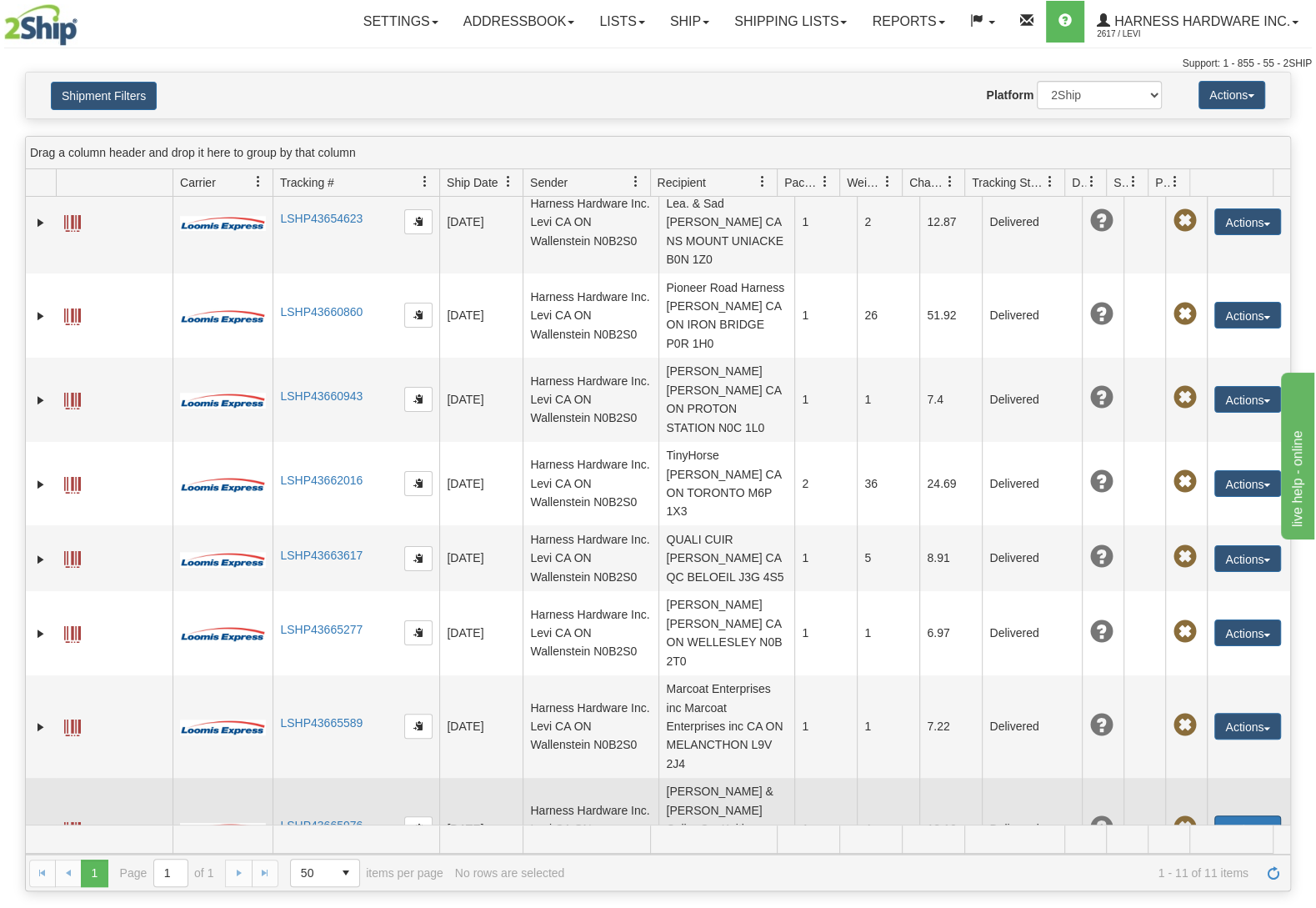
click at [1233, 815] on button "Actions" at bounding box center [1248, 828] width 66 height 27
click at [1202, 848] on link "Repeat" at bounding box center [1213, 859] width 134 height 22
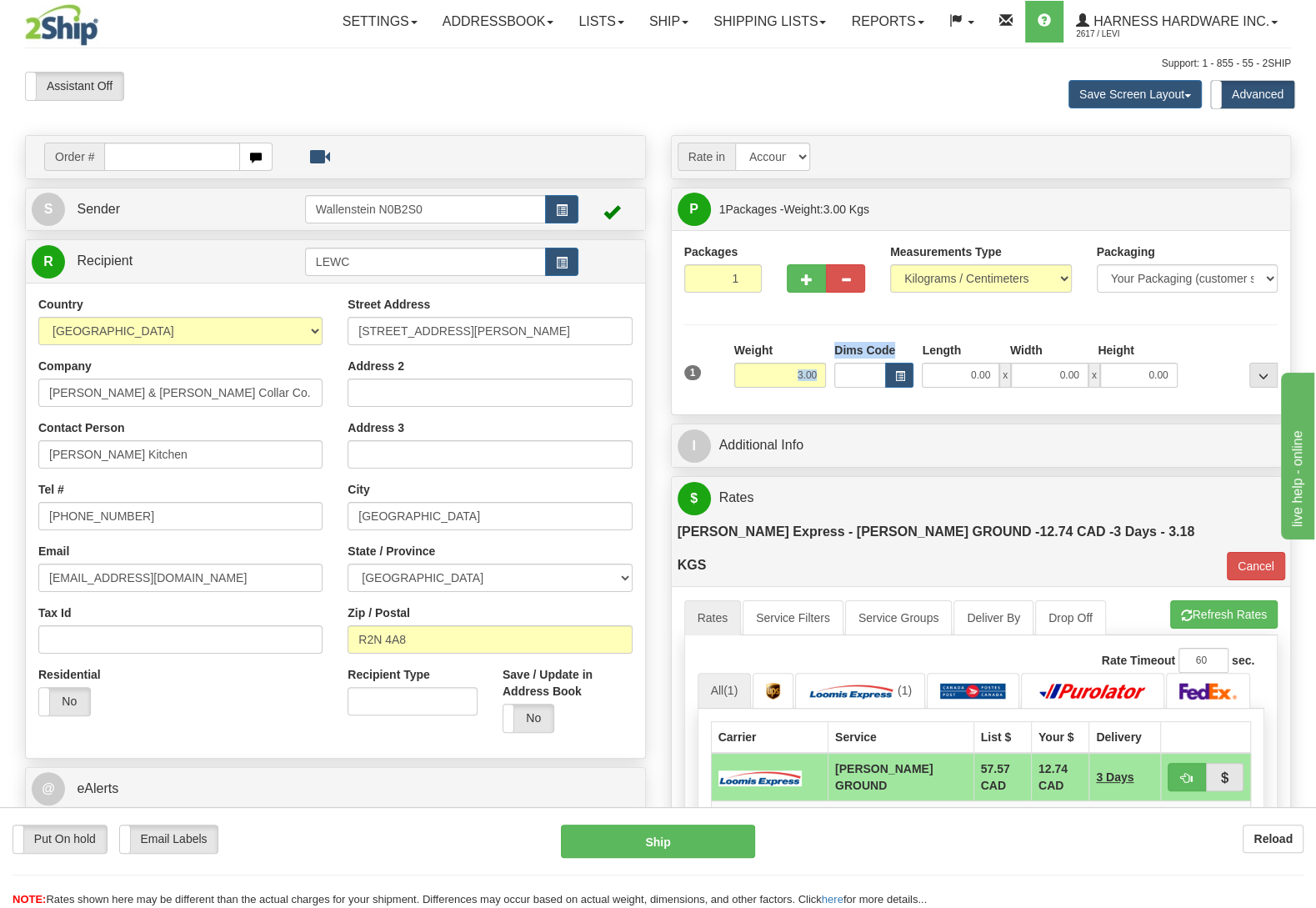
drag, startPoint x: 784, startPoint y: 366, endPoint x: 847, endPoint y: 376, distance: 63.8
click at [847, 376] on div "1 Weight 3.00 Dims Code 0.00" at bounding box center [981, 371] width 602 height 60
drag, startPoint x: 793, startPoint y: 374, endPoint x: 859, endPoint y: 375, distance: 66.0
click at [826, 375] on input "3.00" at bounding box center [779, 375] width 91 height 25
type input "5.00"
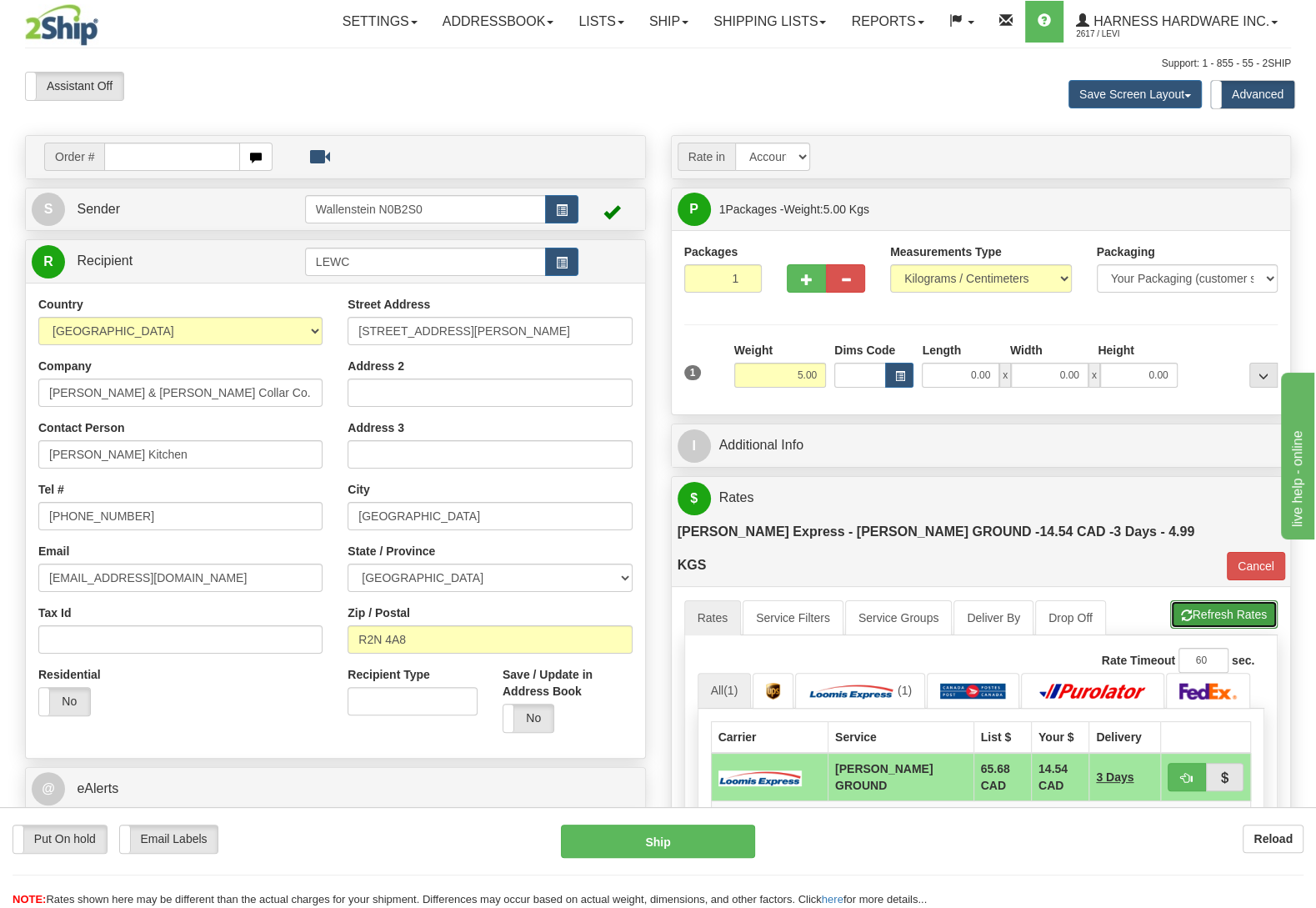
click at [1228, 600] on button "Refresh Rates" at bounding box center [1225, 614] width 108 height 28
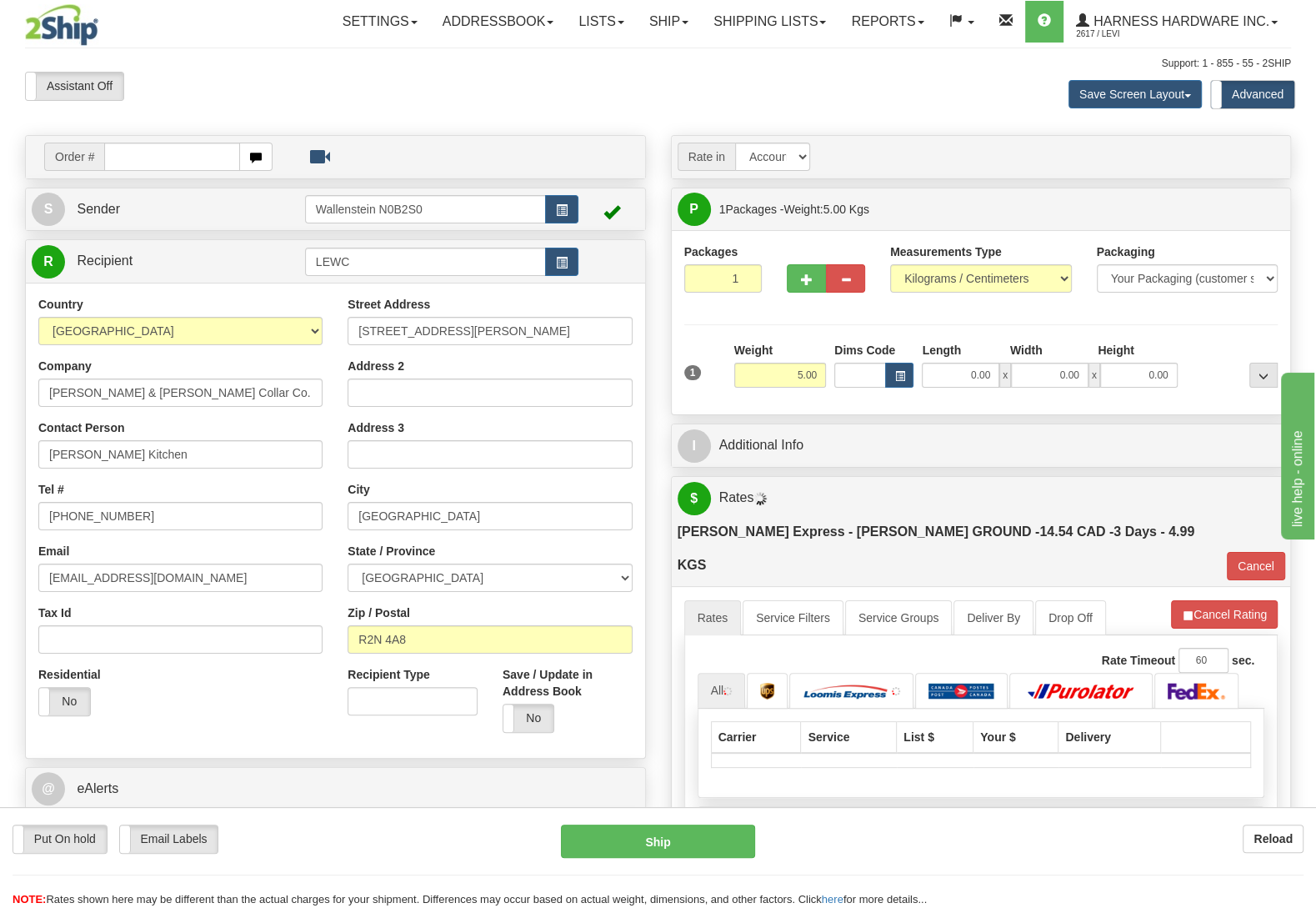
type input "DD"
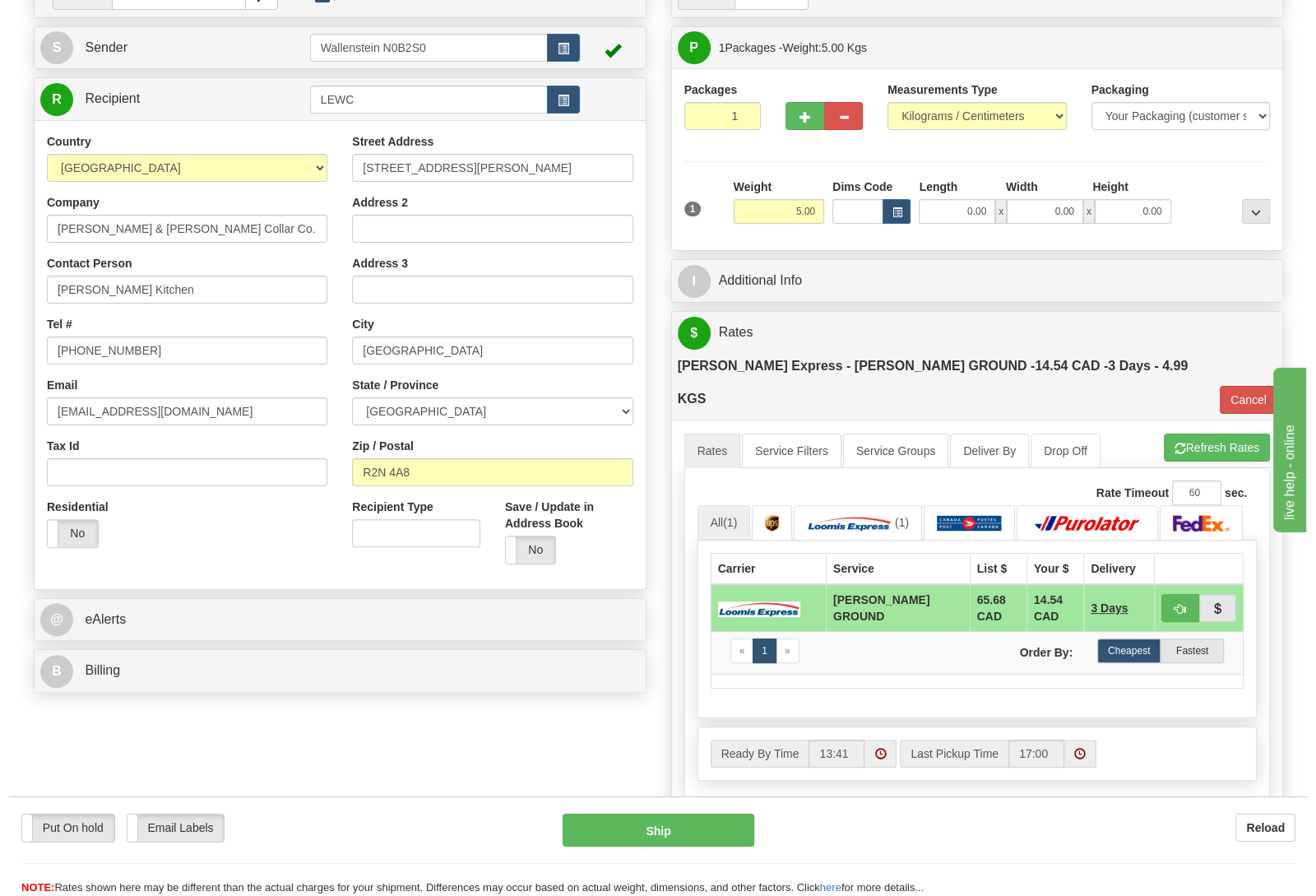
scroll to position [173, 0]
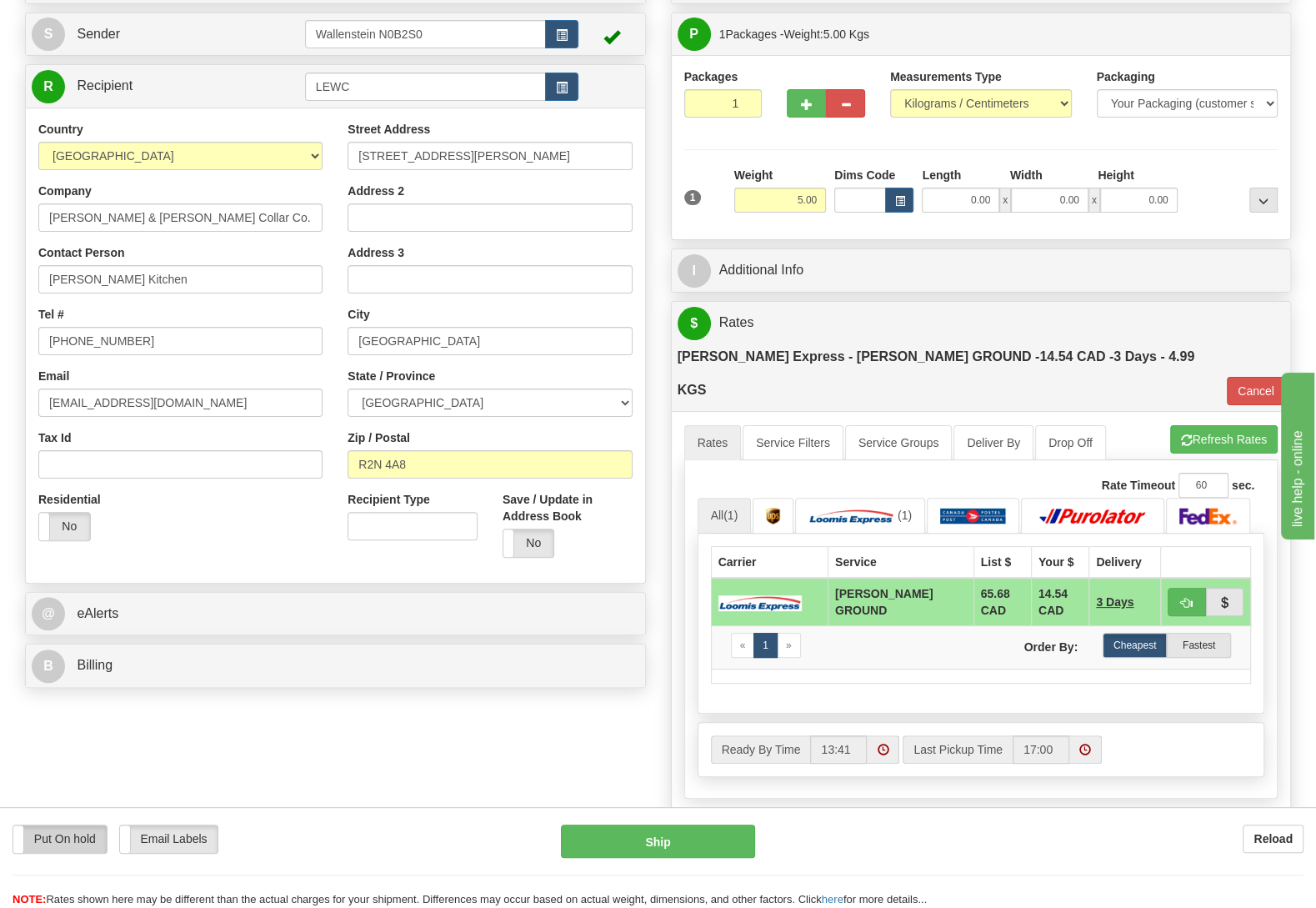
click at [50, 843] on label "Put On hold" at bounding box center [60, 839] width 93 height 28
drag, startPoint x: 683, startPoint y: 846, endPoint x: 558, endPoint y: 546, distance: 325.0
click at [570, 544] on form "Pre-print Ship Docs. Delete Close Consolidation Unit Close Consolidation Unit C…" at bounding box center [658, 489] width 1266 height 1059
click at [532, 544] on label "No" at bounding box center [528, 542] width 51 height 28
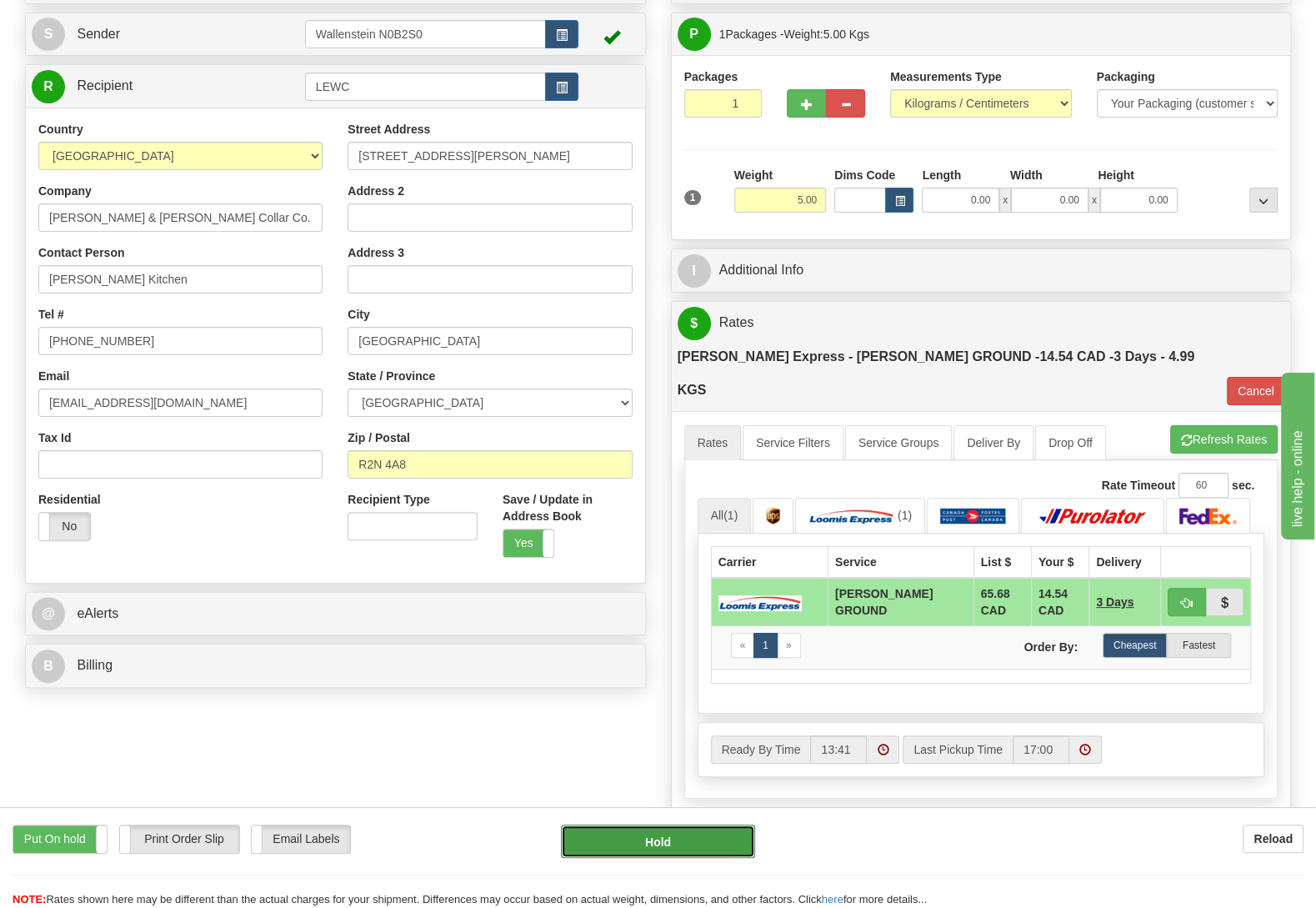
click at [663, 846] on button "Hold" at bounding box center [658, 841] width 194 height 34
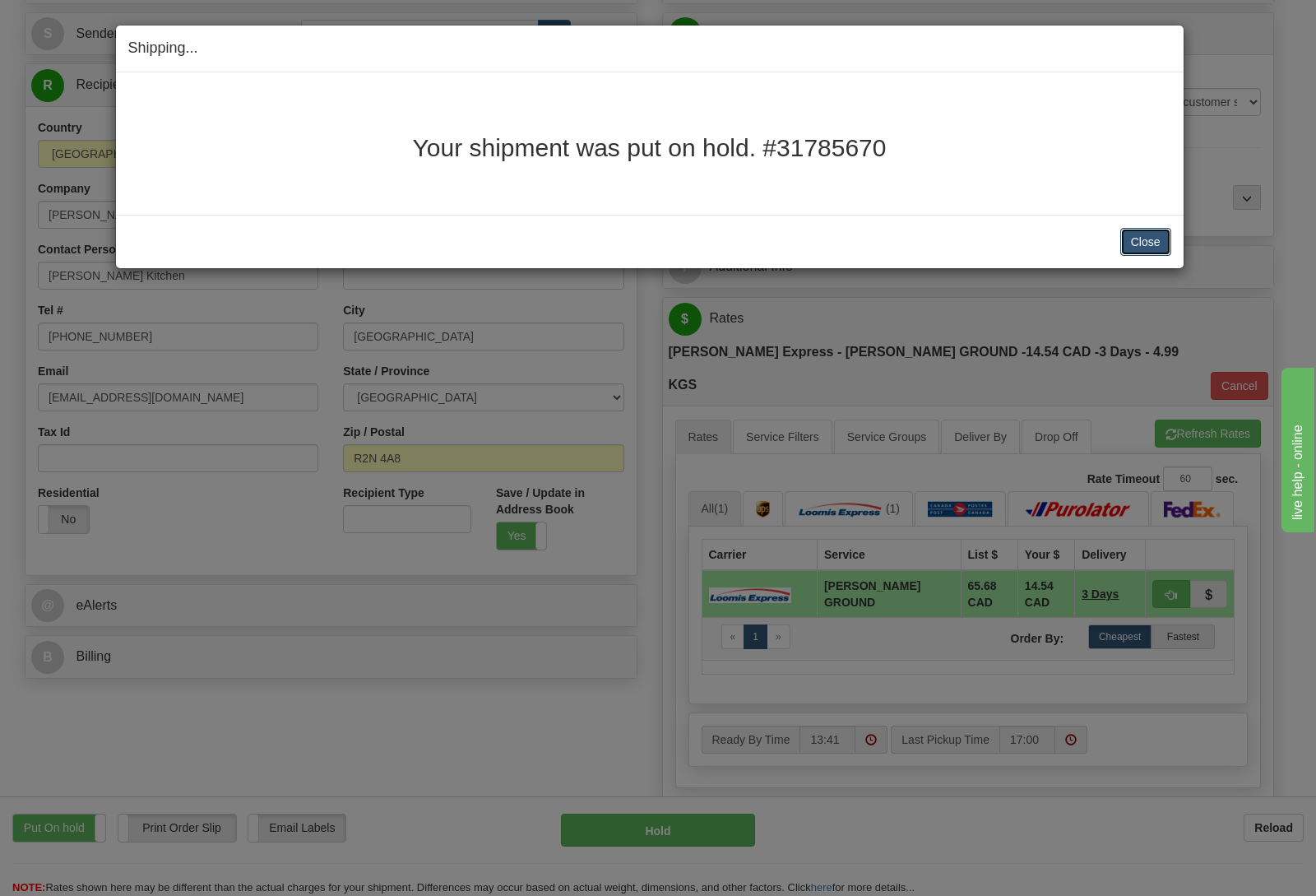
click at [1148, 243] on button "Close" at bounding box center [1146, 241] width 51 height 28
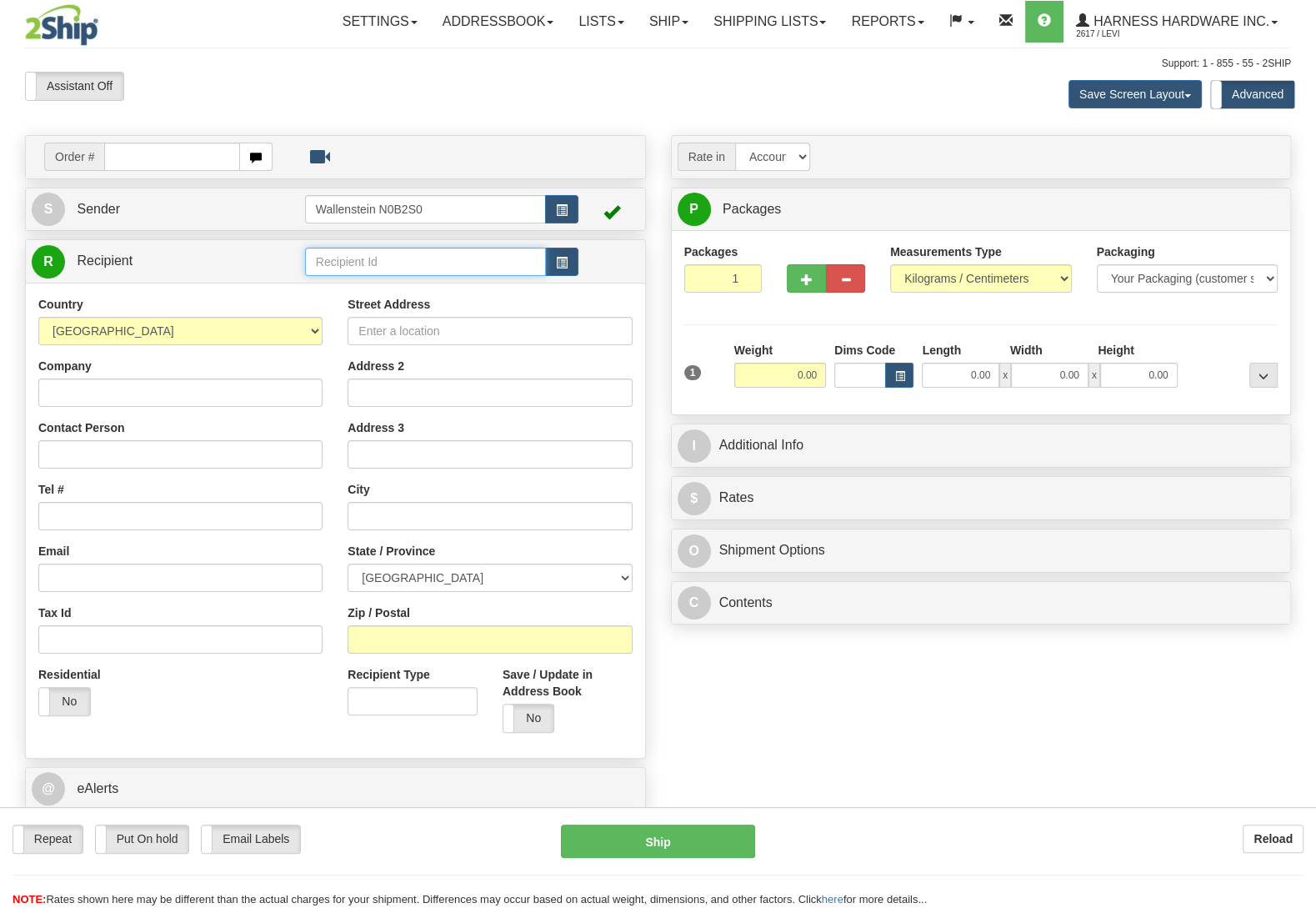
click at [379, 258] on input "text" at bounding box center [425, 261] width 240 height 28
type input "wilfr"
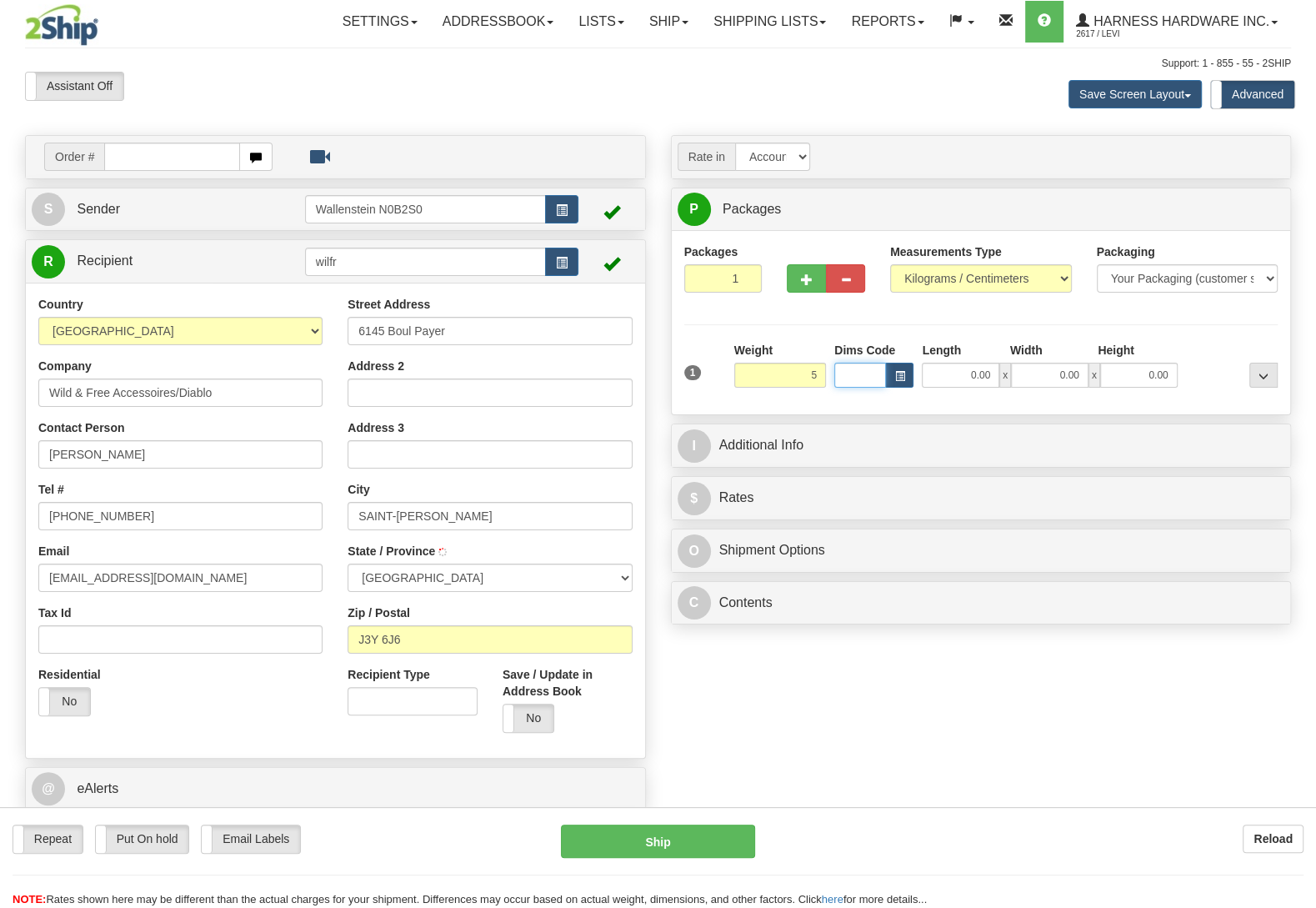
type input "5.00"
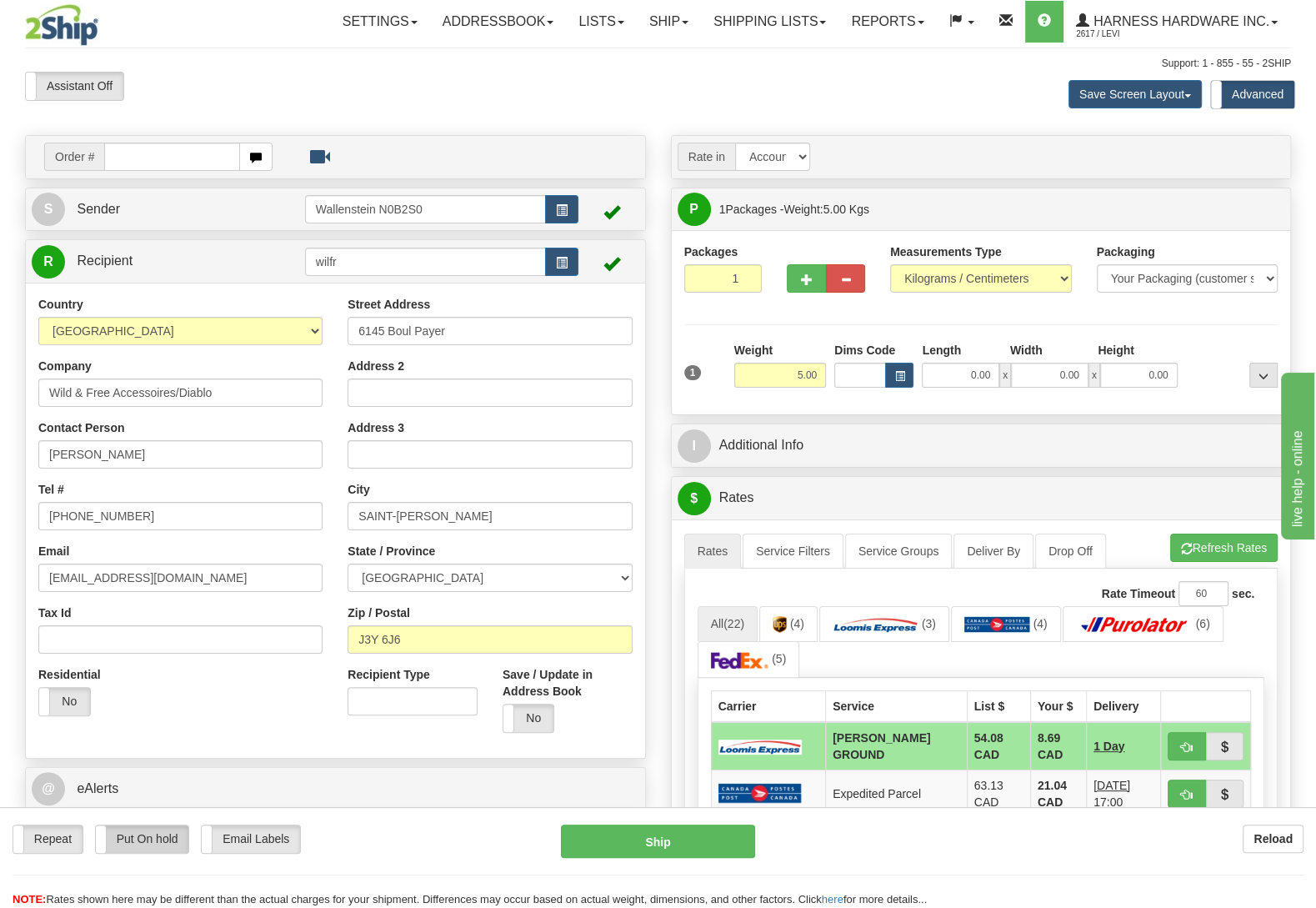
click at [160, 830] on label "Put On hold" at bounding box center [142, 839] width 93 height 28
click at [670, 849] on button "Hold" at bounding box center [658, 841] width 194 height 34
type input "DD"
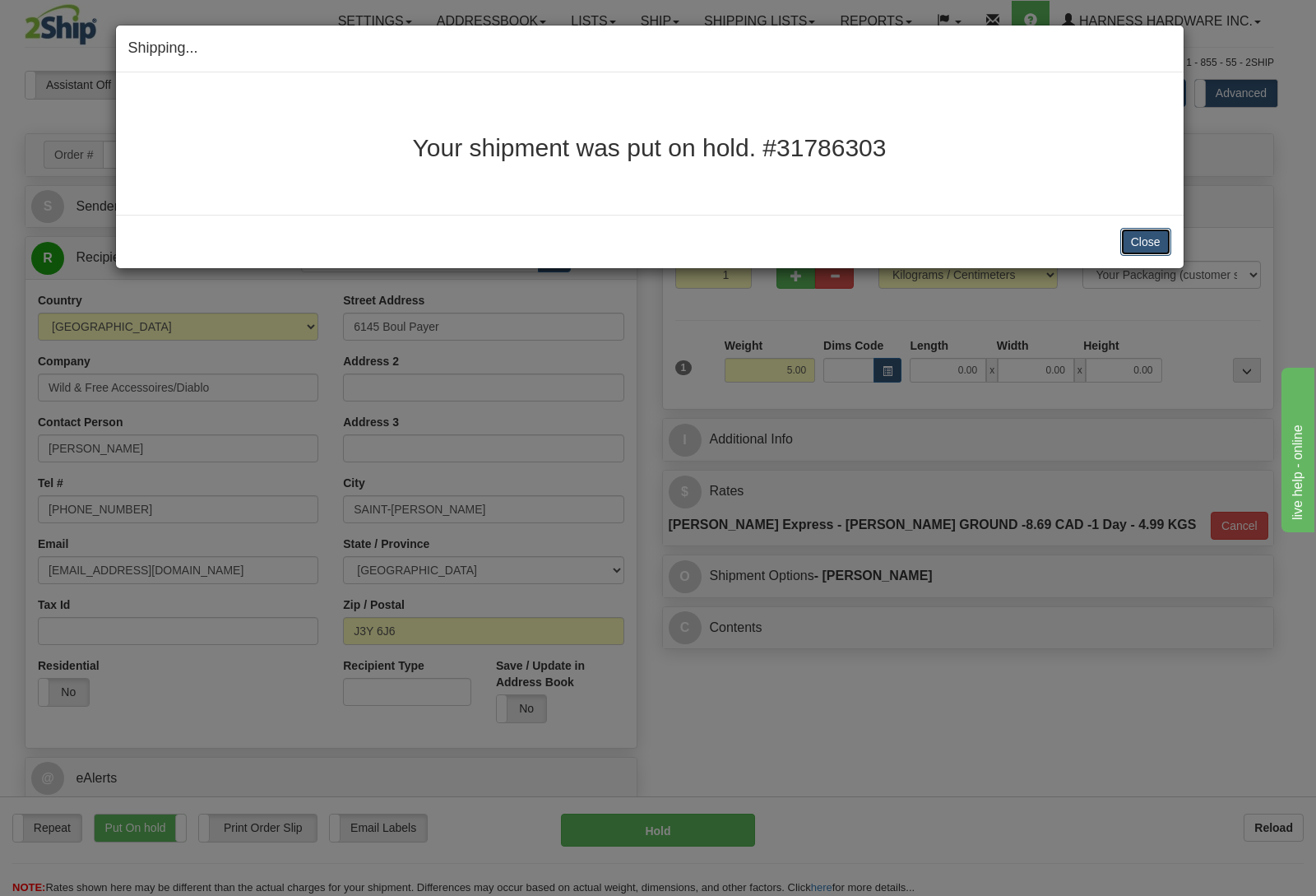
click at [1131, 250] on button "Close" at bounding box center [1146, 241] width 51 height 28
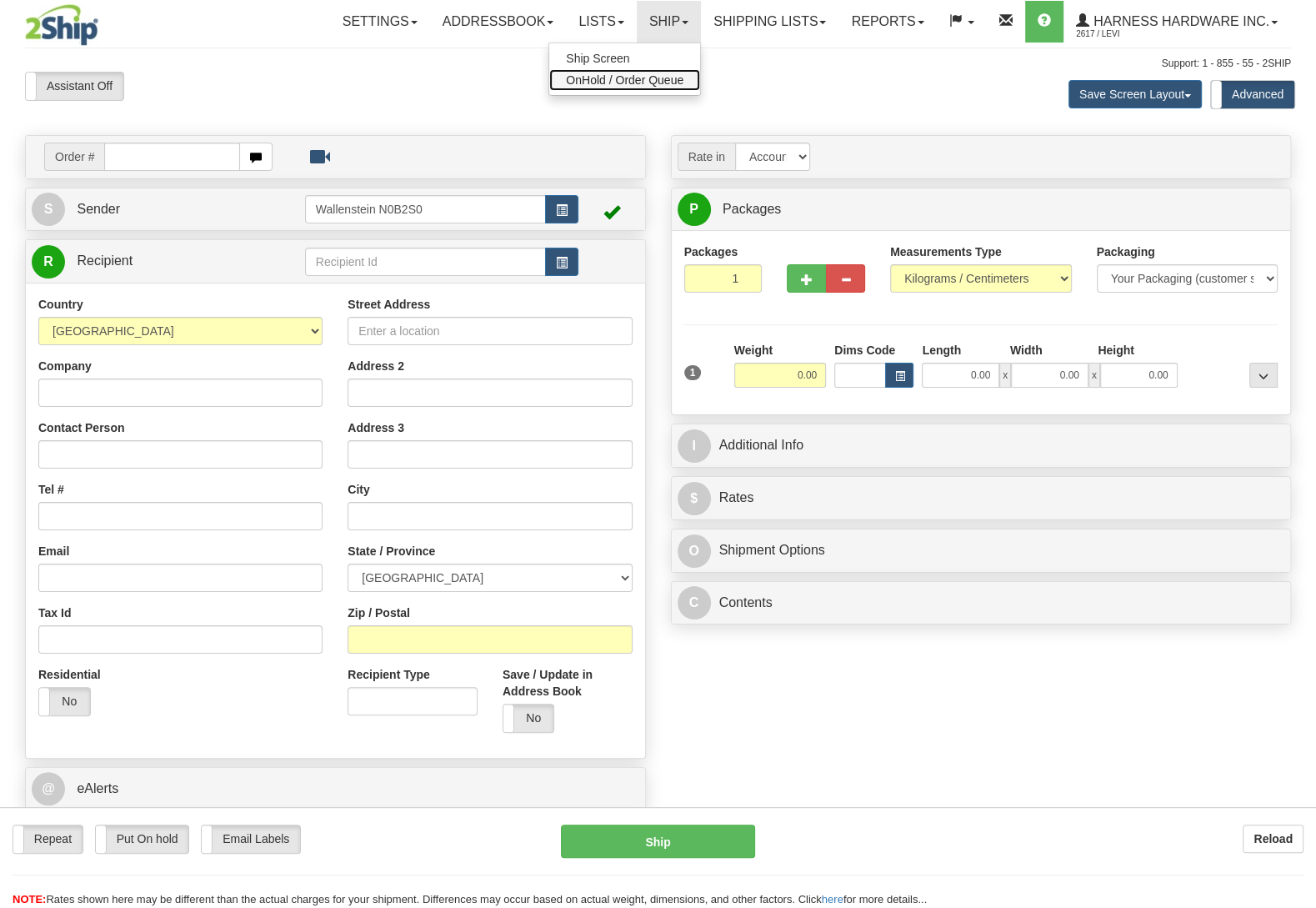
click at [646, 82] on span "OnHold / Order Queue" at bounding box center [624, 80] width 117 height 13
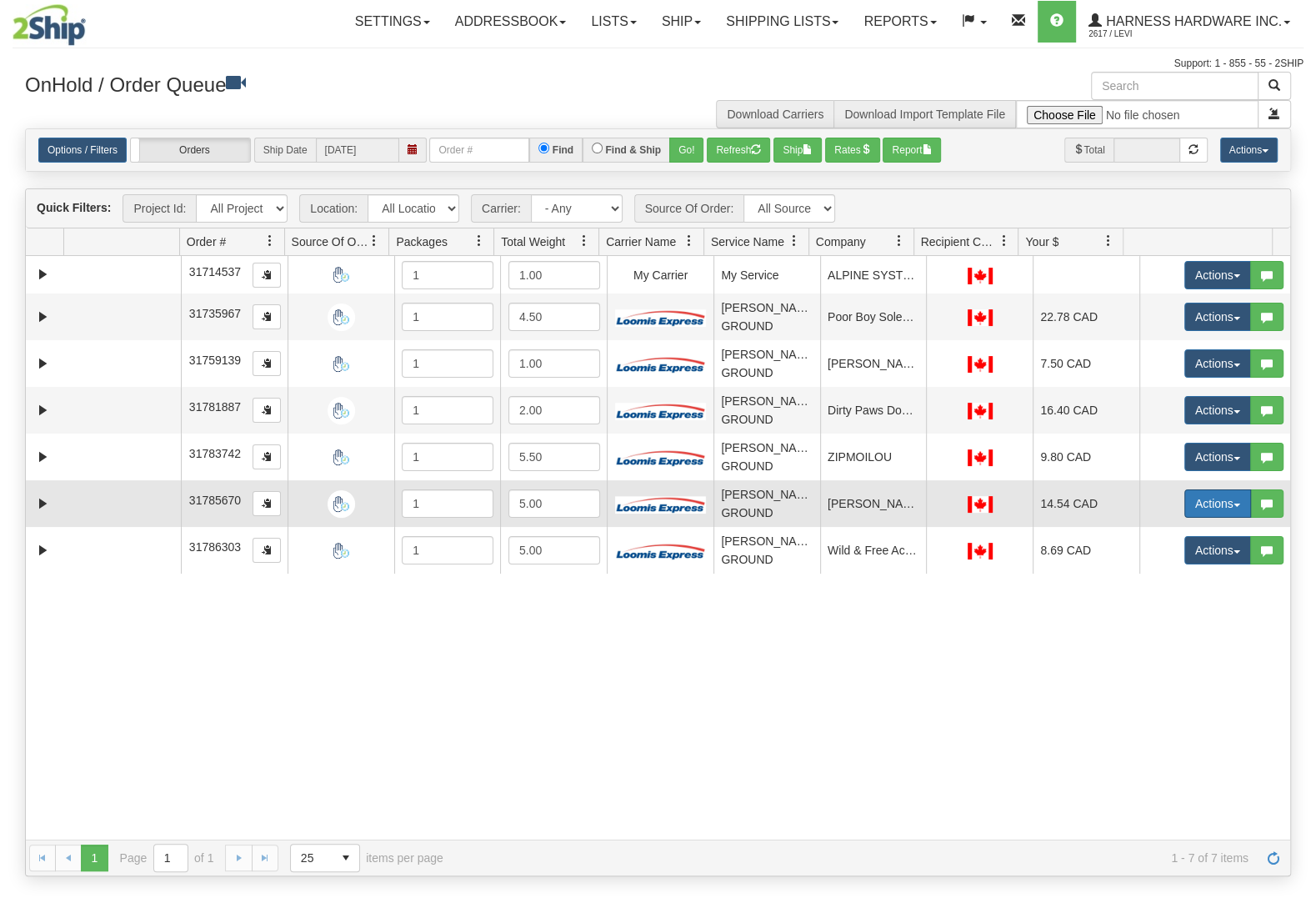
click at [1197, 504] on button "Actions" at bounding box center [1217, 503] width 66 height 28
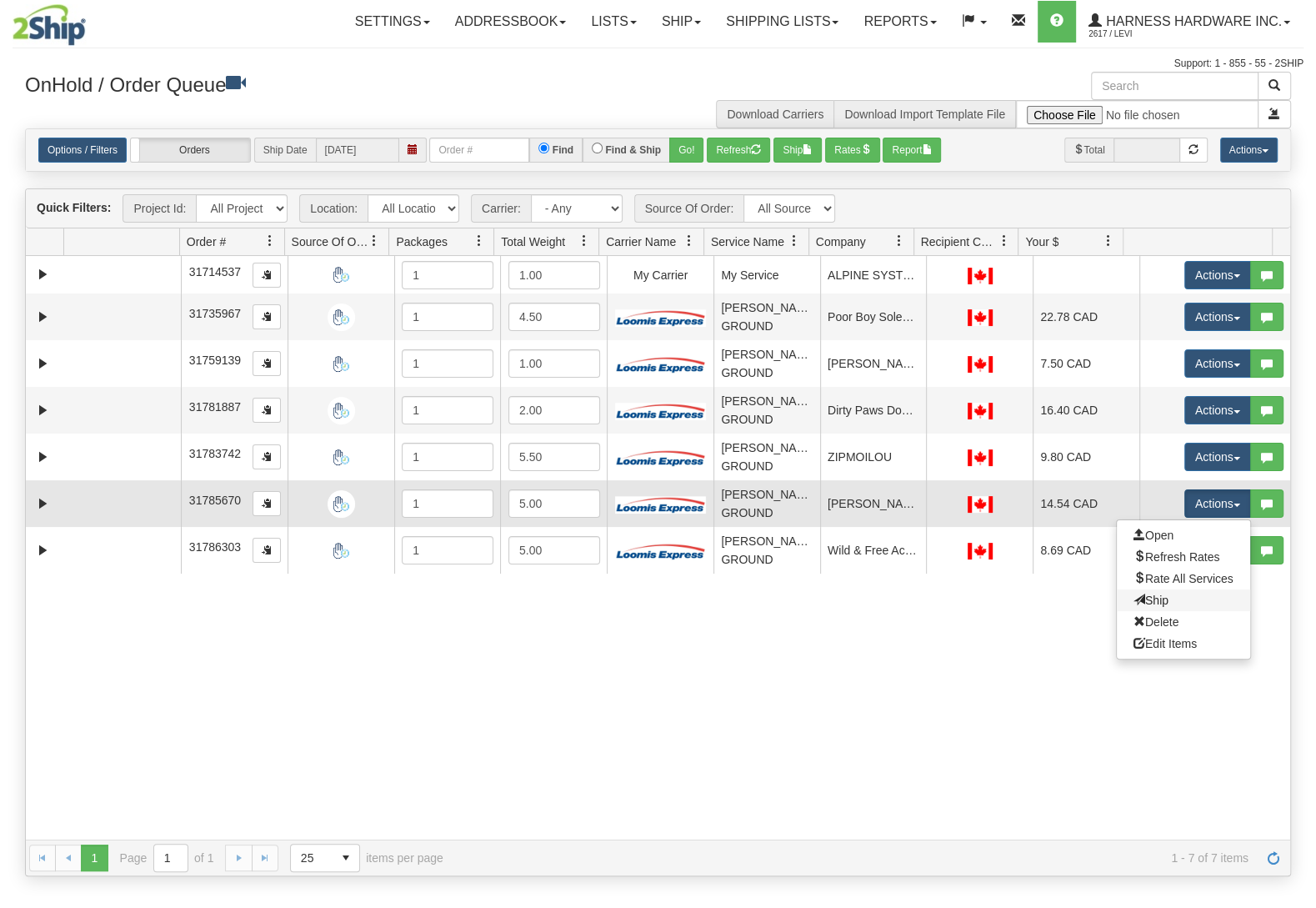
click at [1170, 605] on link "Ship" at bounding box center [1183, 600] width 134 height 22
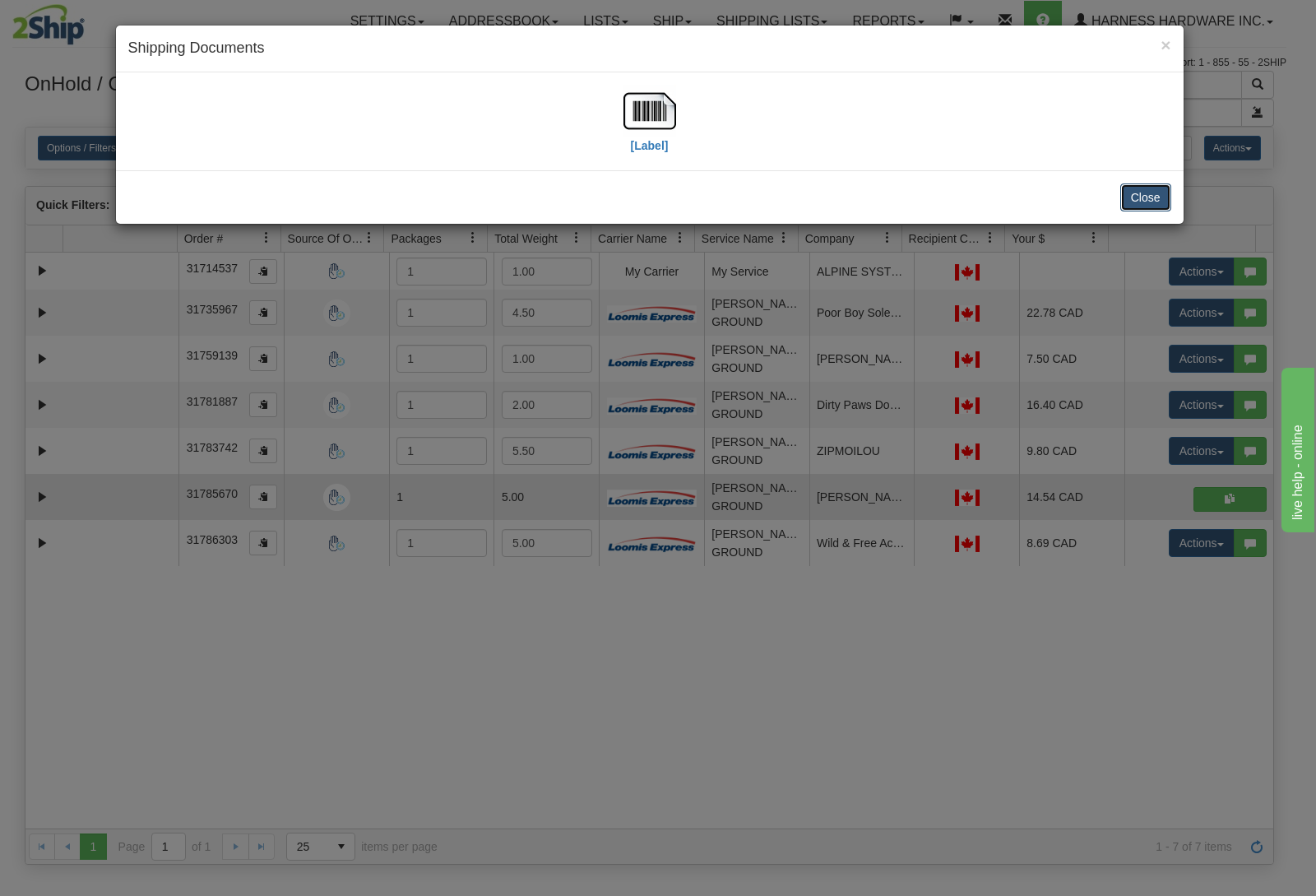
click at [1152, 193] on button "Close" at bounding box center [1146, 196] width 51 height 28
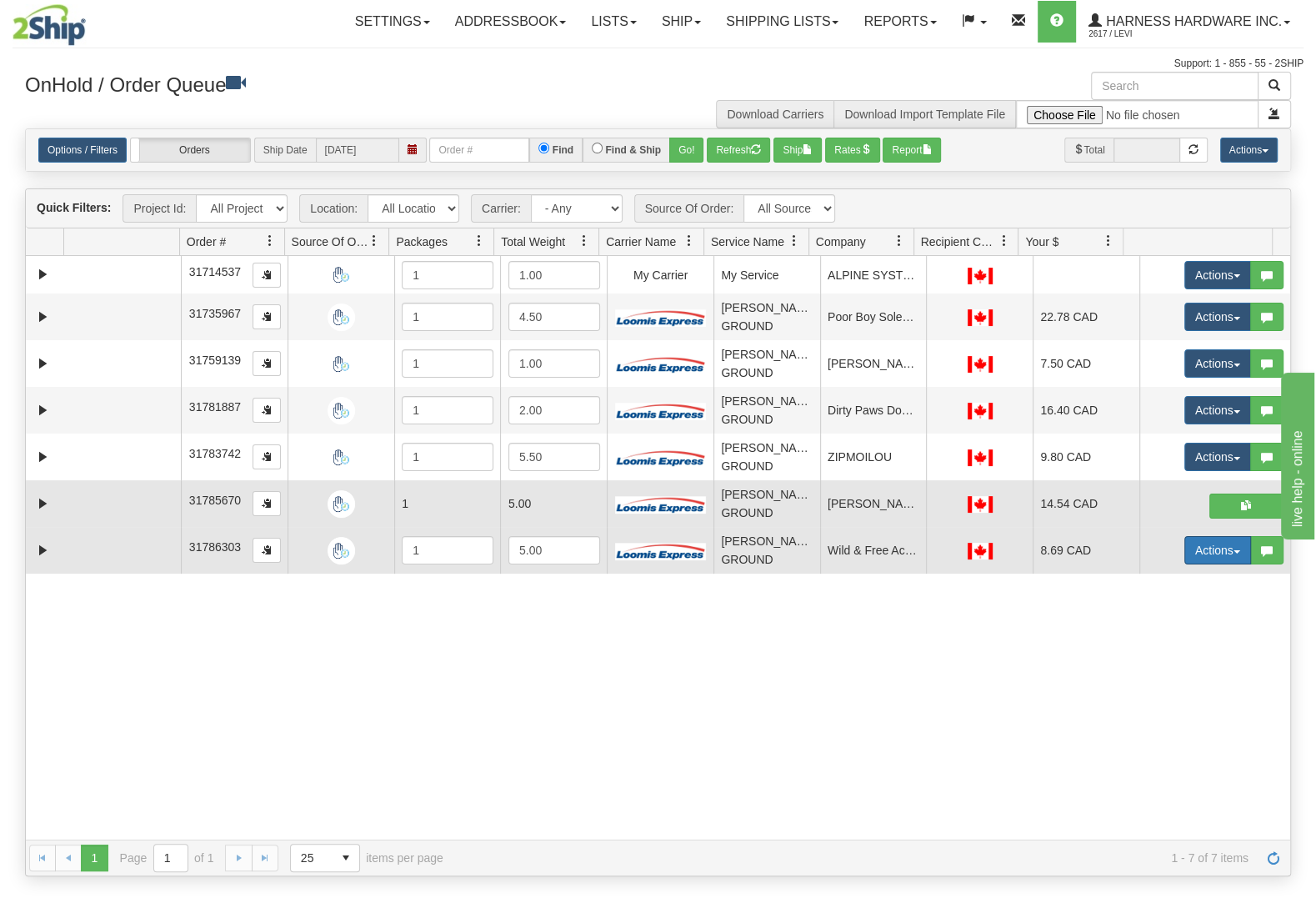
click at [1188, 546] on button "Actions" at bounding box center [1217, 549] width 66 height 28
click at [1146, 650] on span "Ship" at bounding box center [1151, 646] width 35 height 13
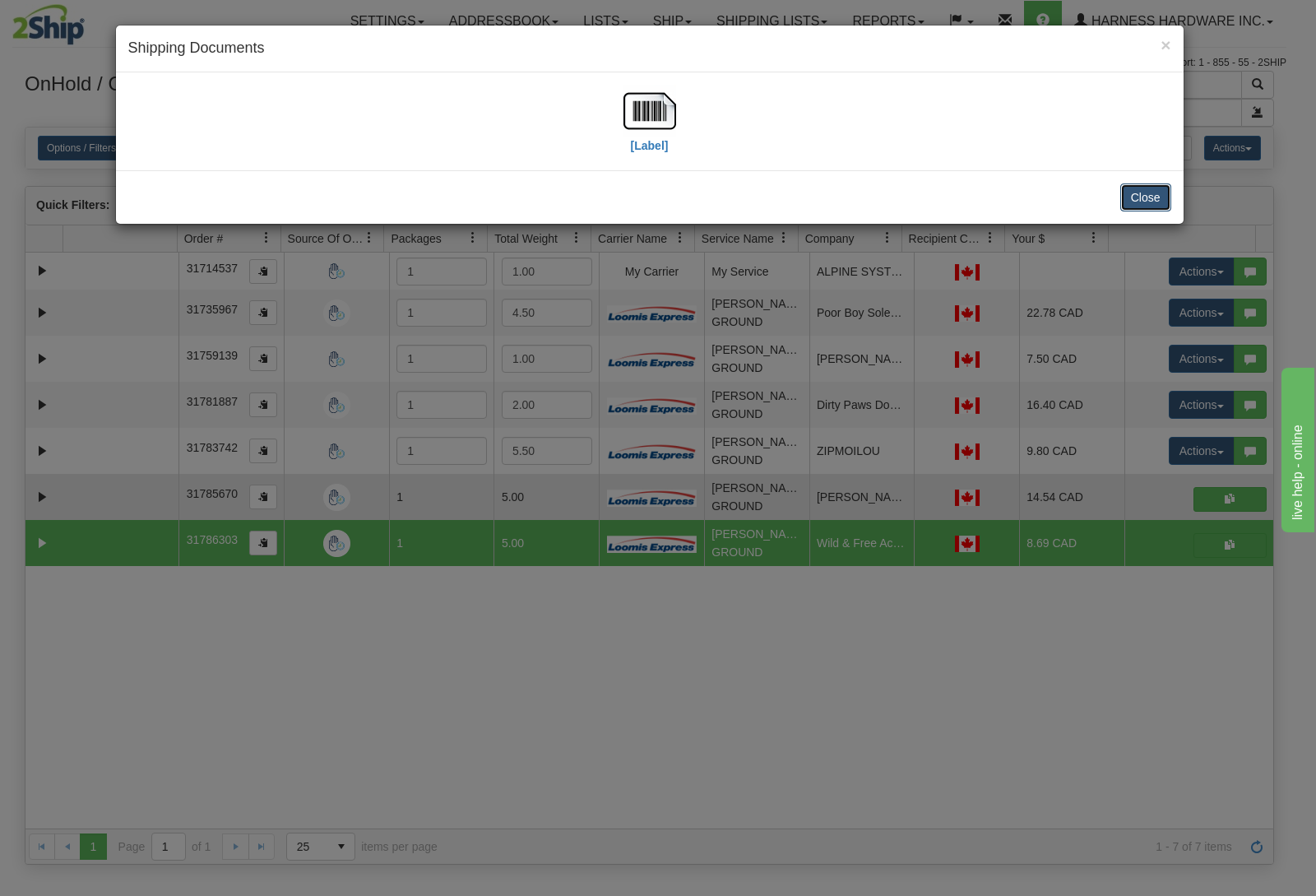
click at [1143, 198] on button "Close" at bounding box center [1146, 196] width 51 height 28
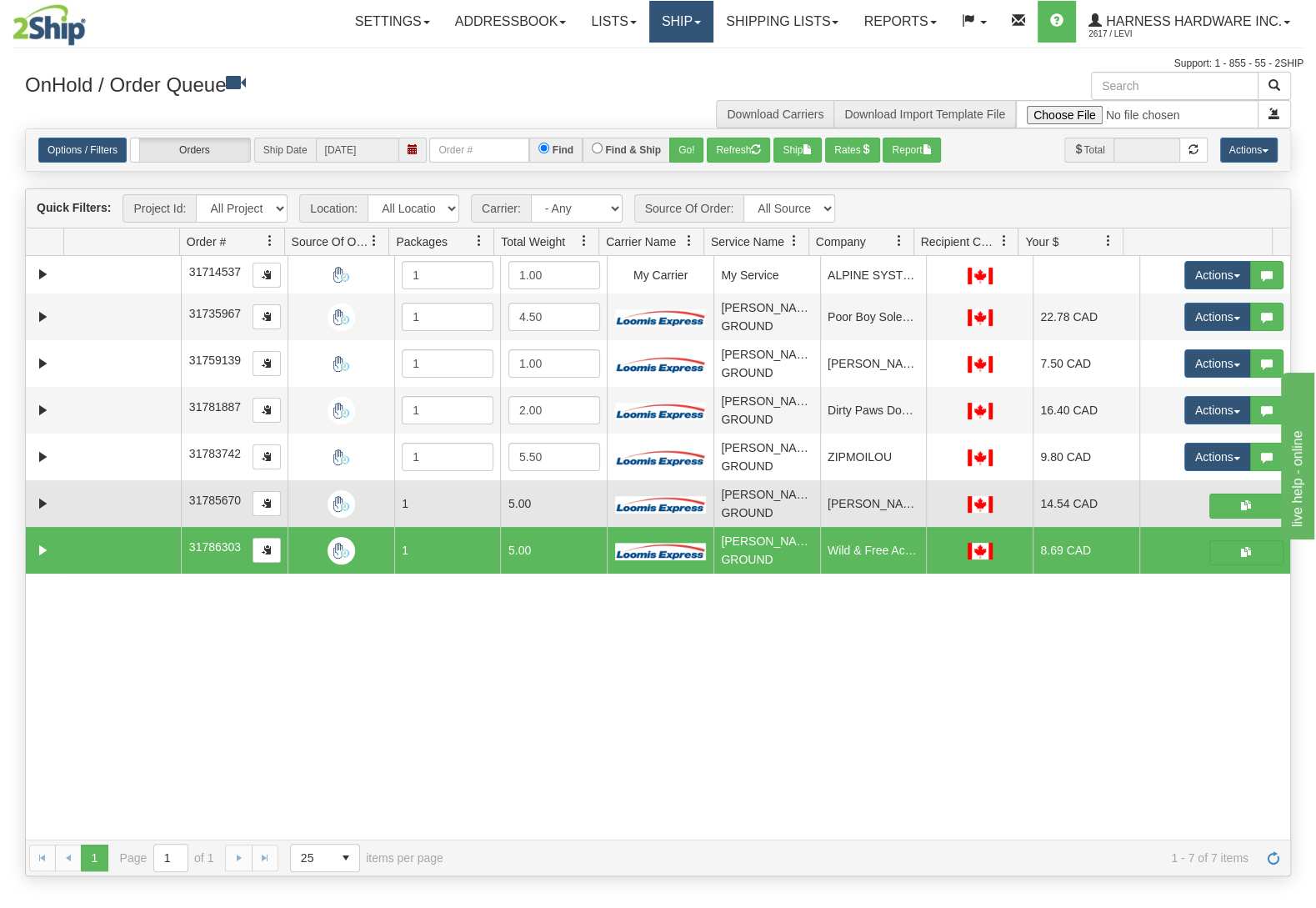
click at [678, 28] on link "Ship" at bounding box center [681, 21] width 64 height 41
click at [671, 60] on link "Ship Screen" at bounding box center [637, 58] width 151 height 22
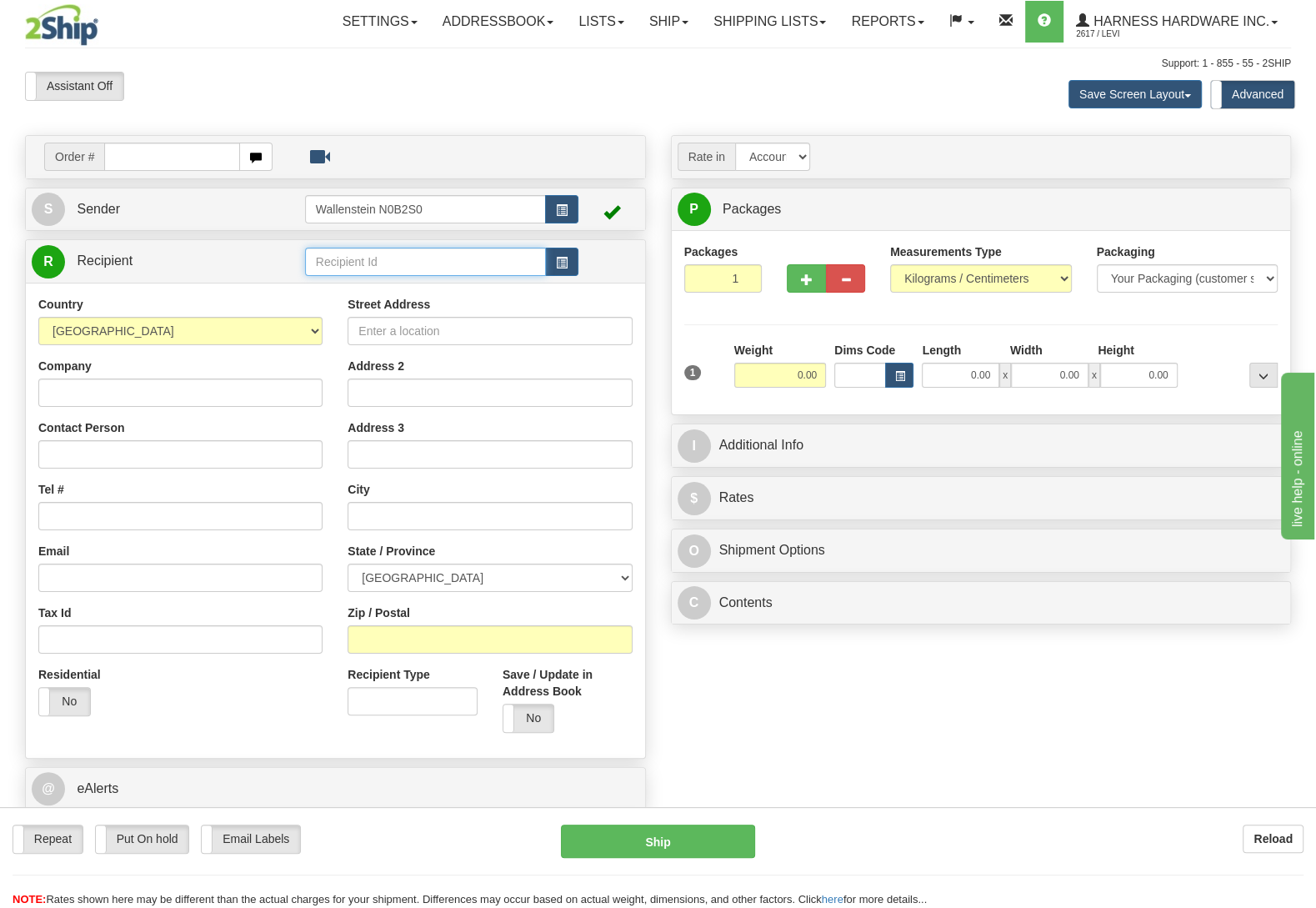
click at [409, 264] on input "text" at bounding box center [425, 261] width 240 height 28
type input "miam"
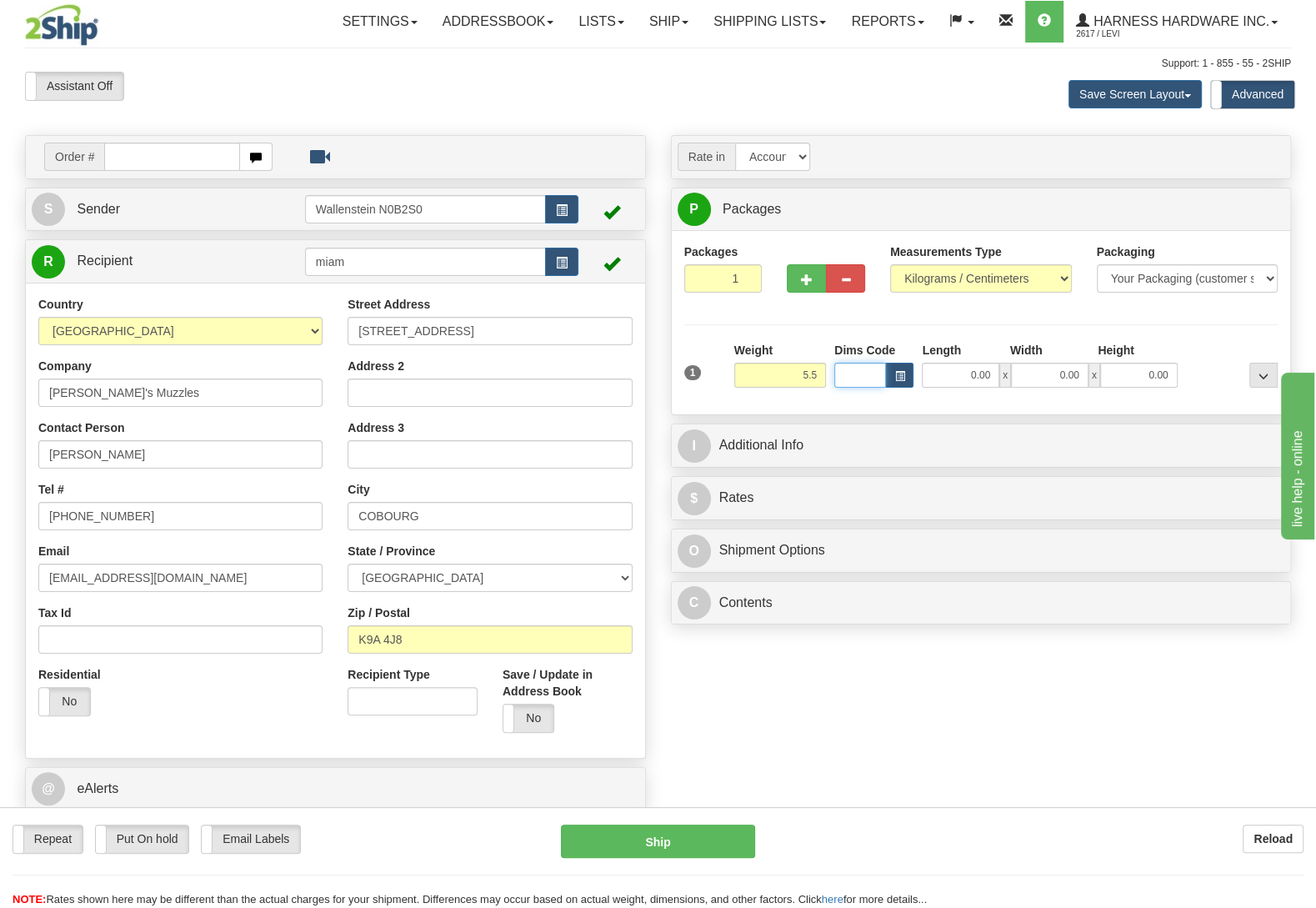
type input "5.50"
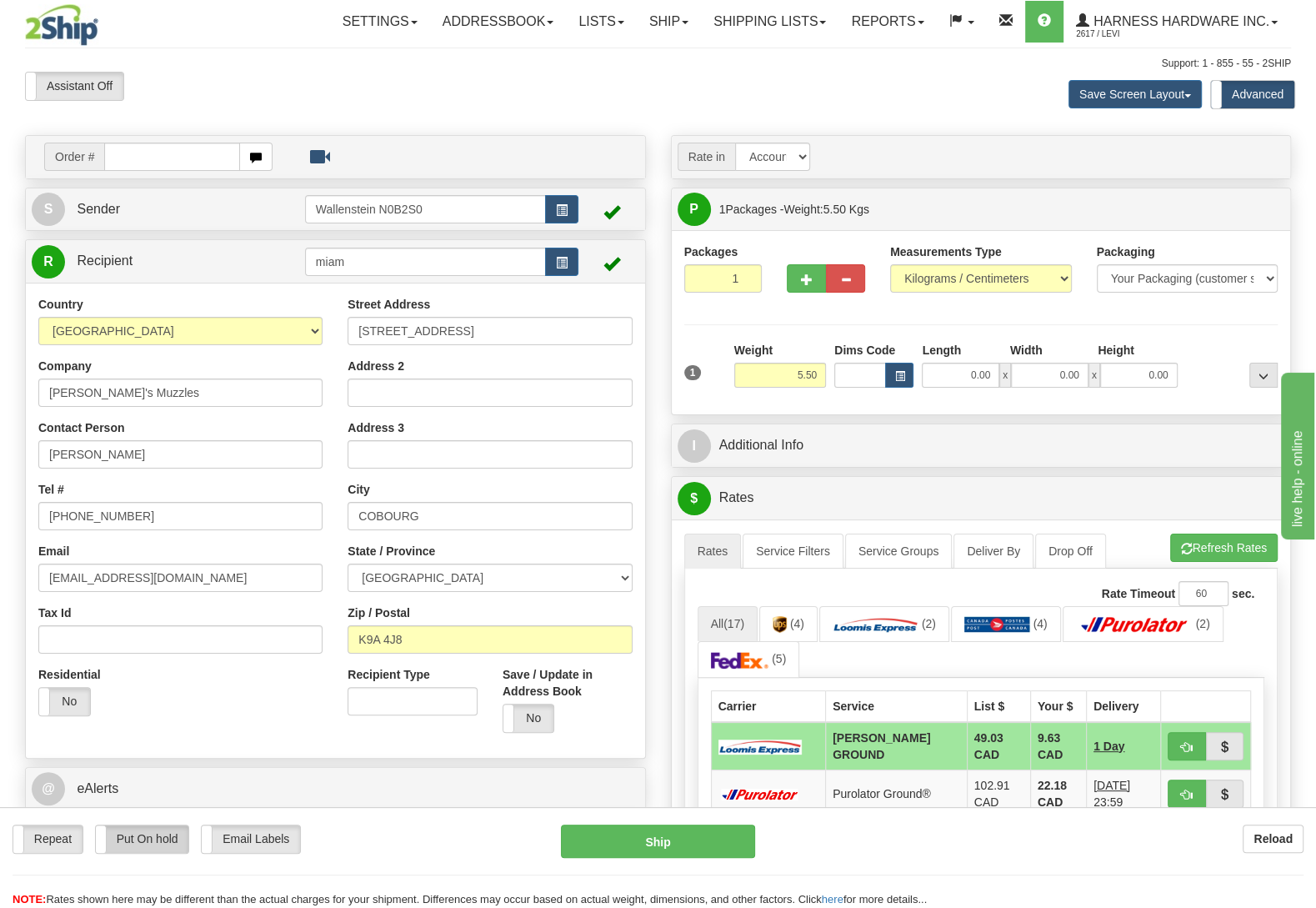
click at [150, 829] on label "Put On hold" at bounding box center [142, 839] width 93 height 28
click at [693, 842] on button "Hold" at bounding box center [658, 841] width 194 height 34
type input "DD"
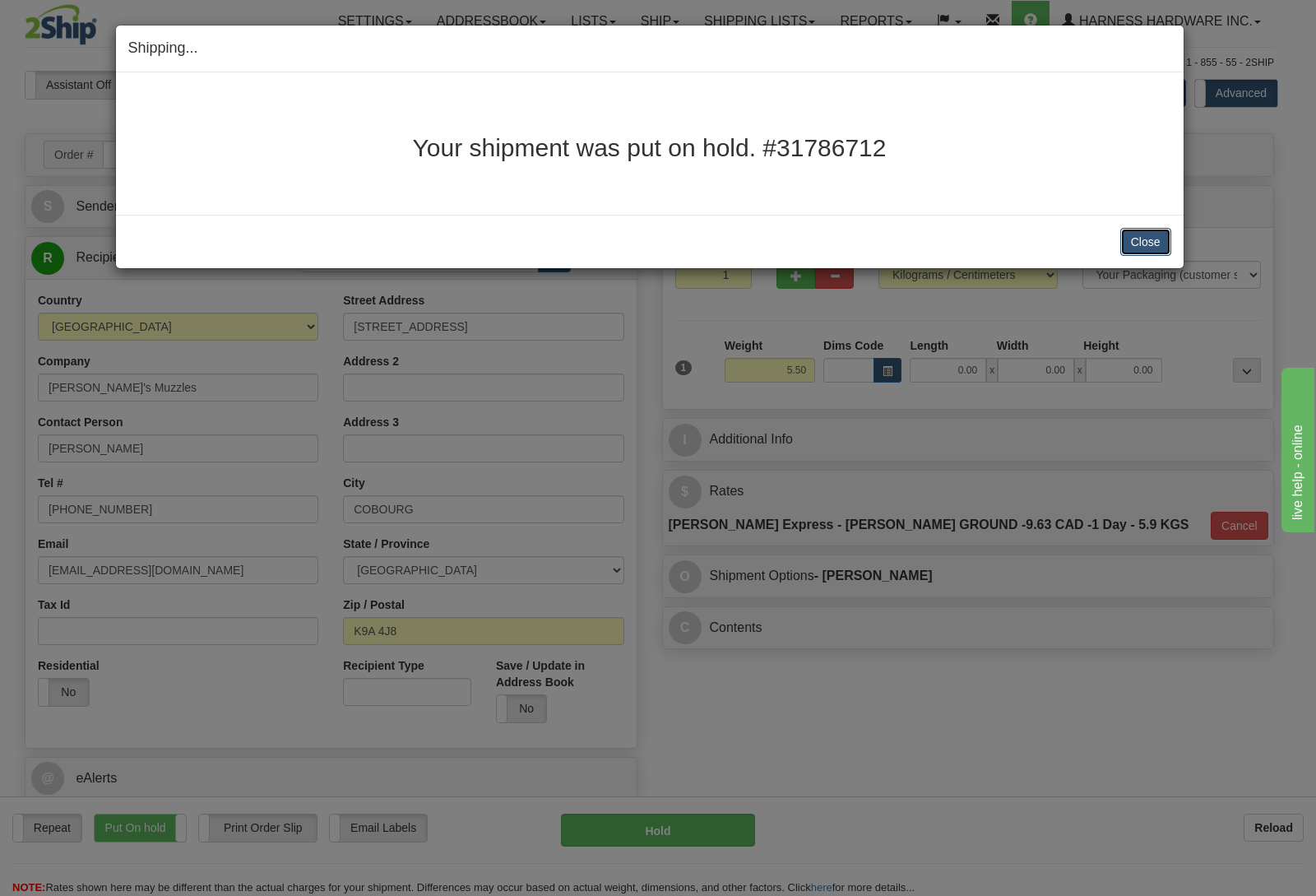
click at [1139, 245] on button "Close" at bounding box center [1146, 241] width 51 height 28
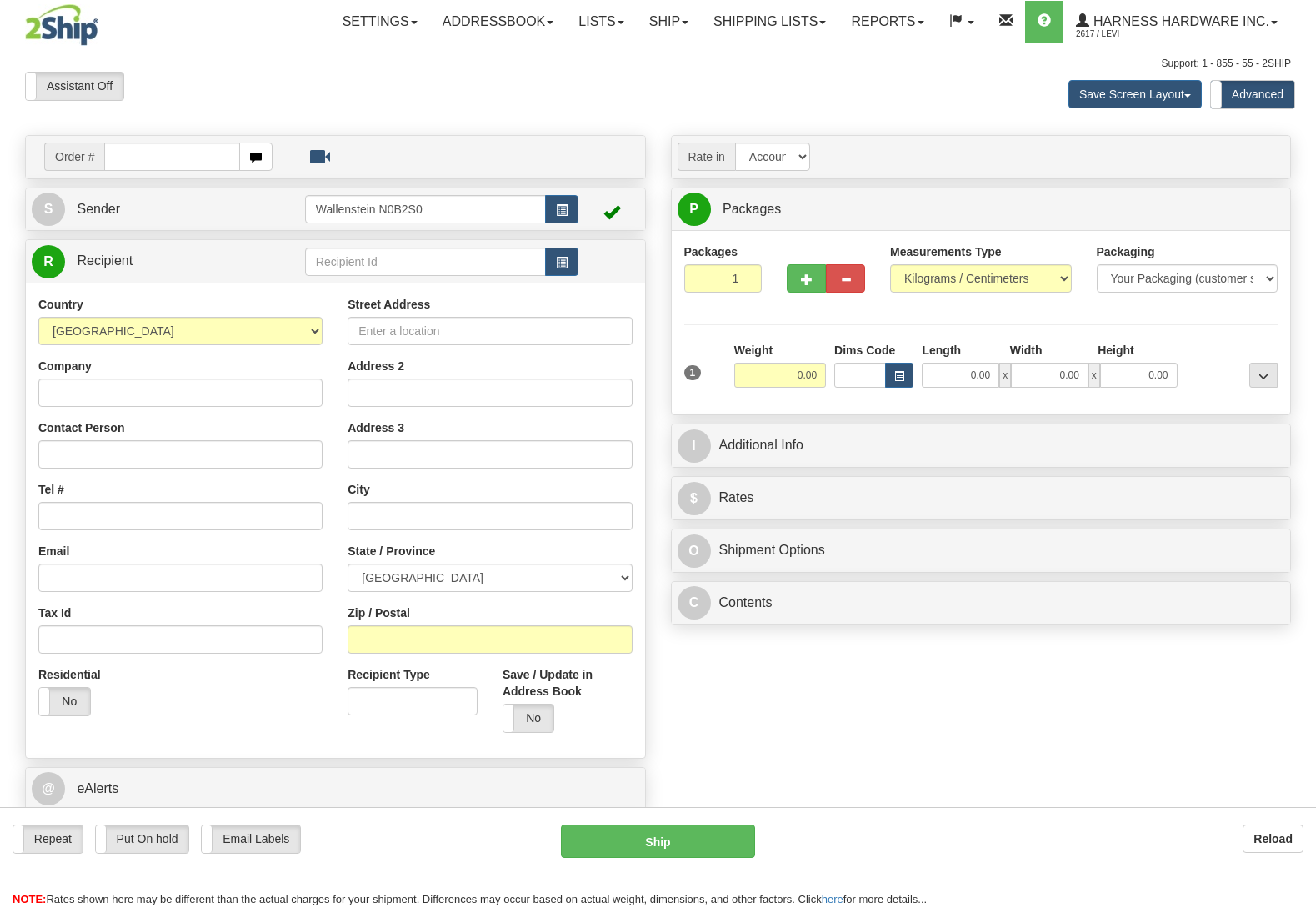
click at [371, 265] on input "text" at bounding box center [425, 261] width 240 height 28
type input "r"
type input "eara"
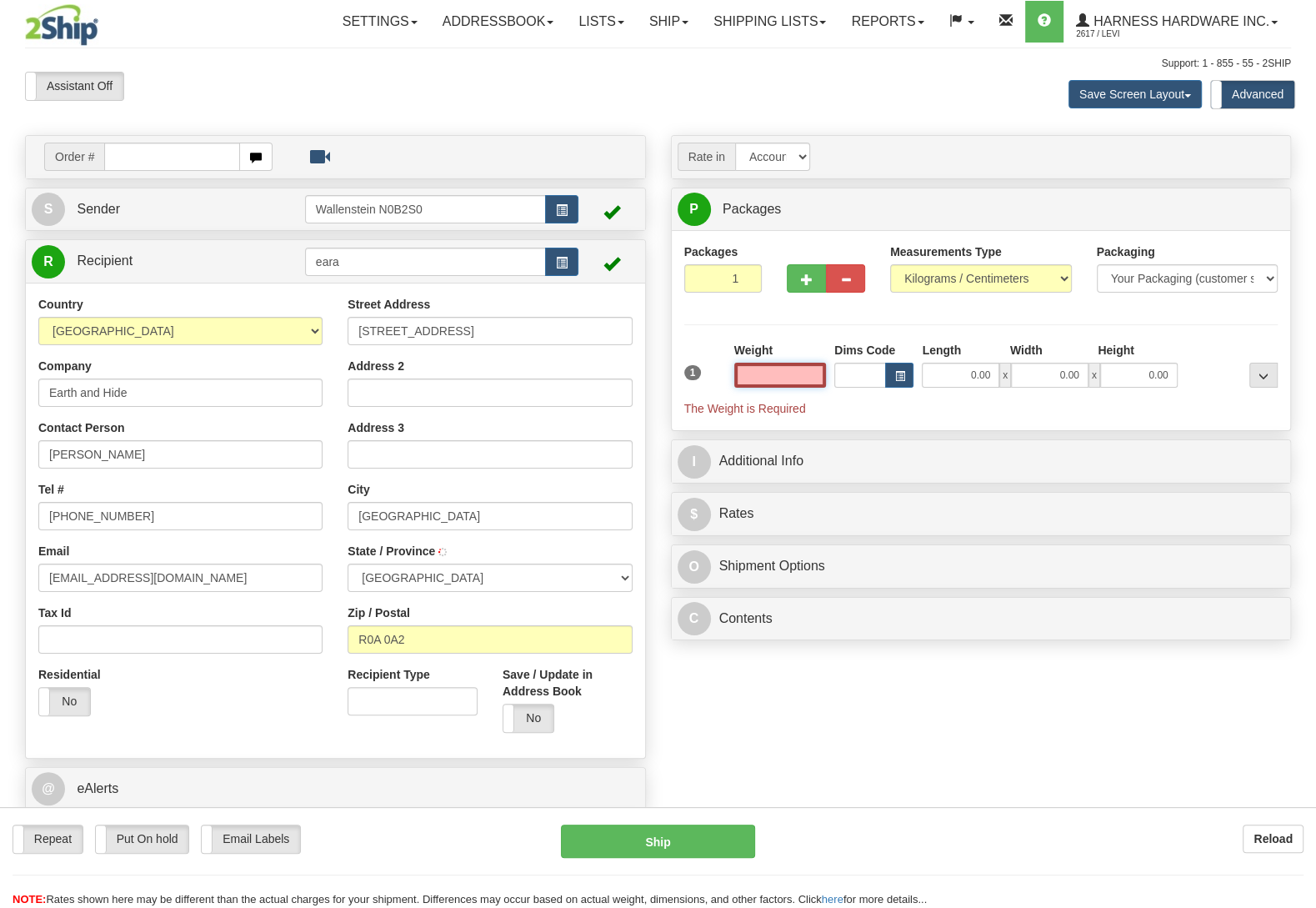
type input "[GEOGRAPHIC_DATA]"
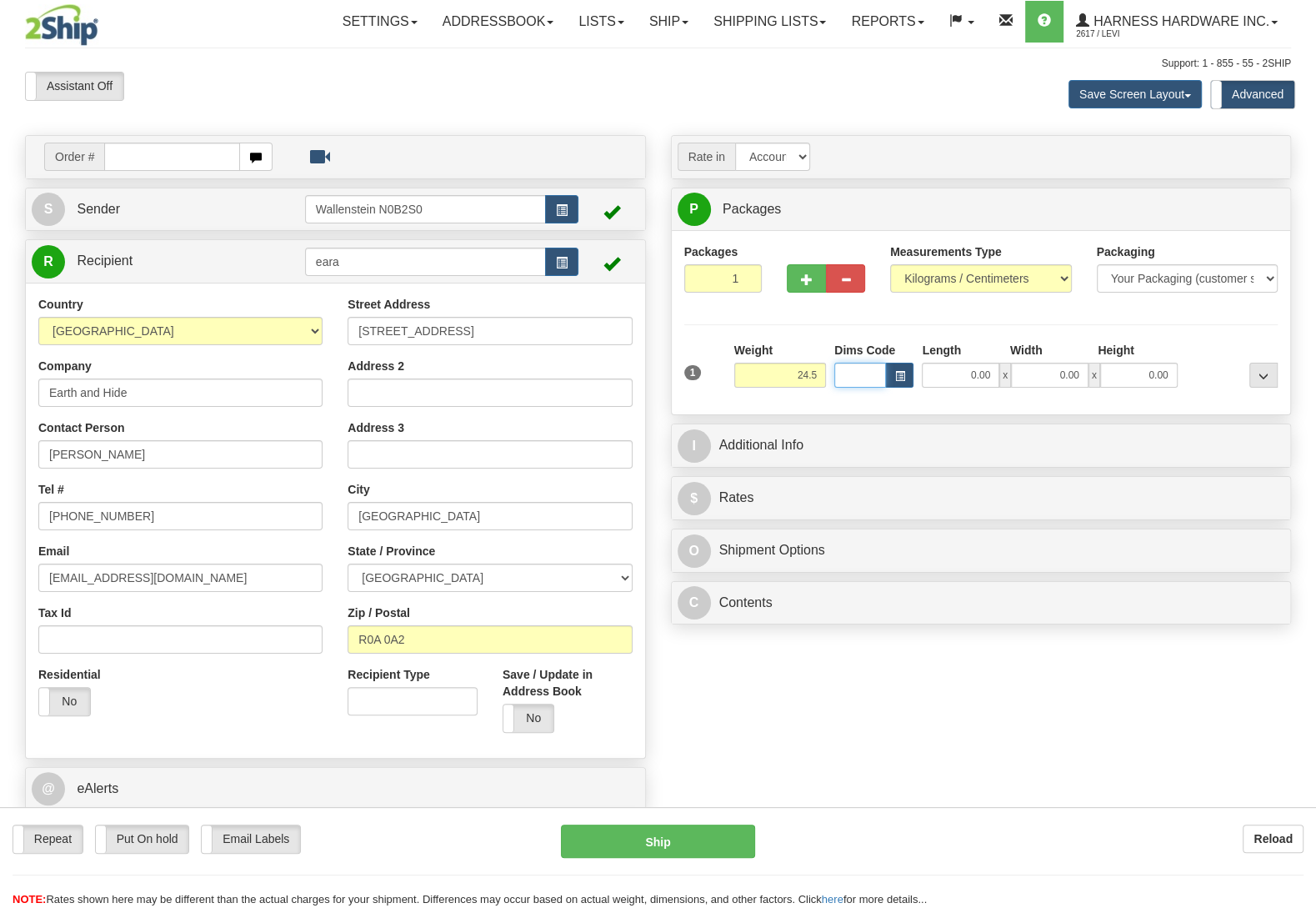
type input "24.50"
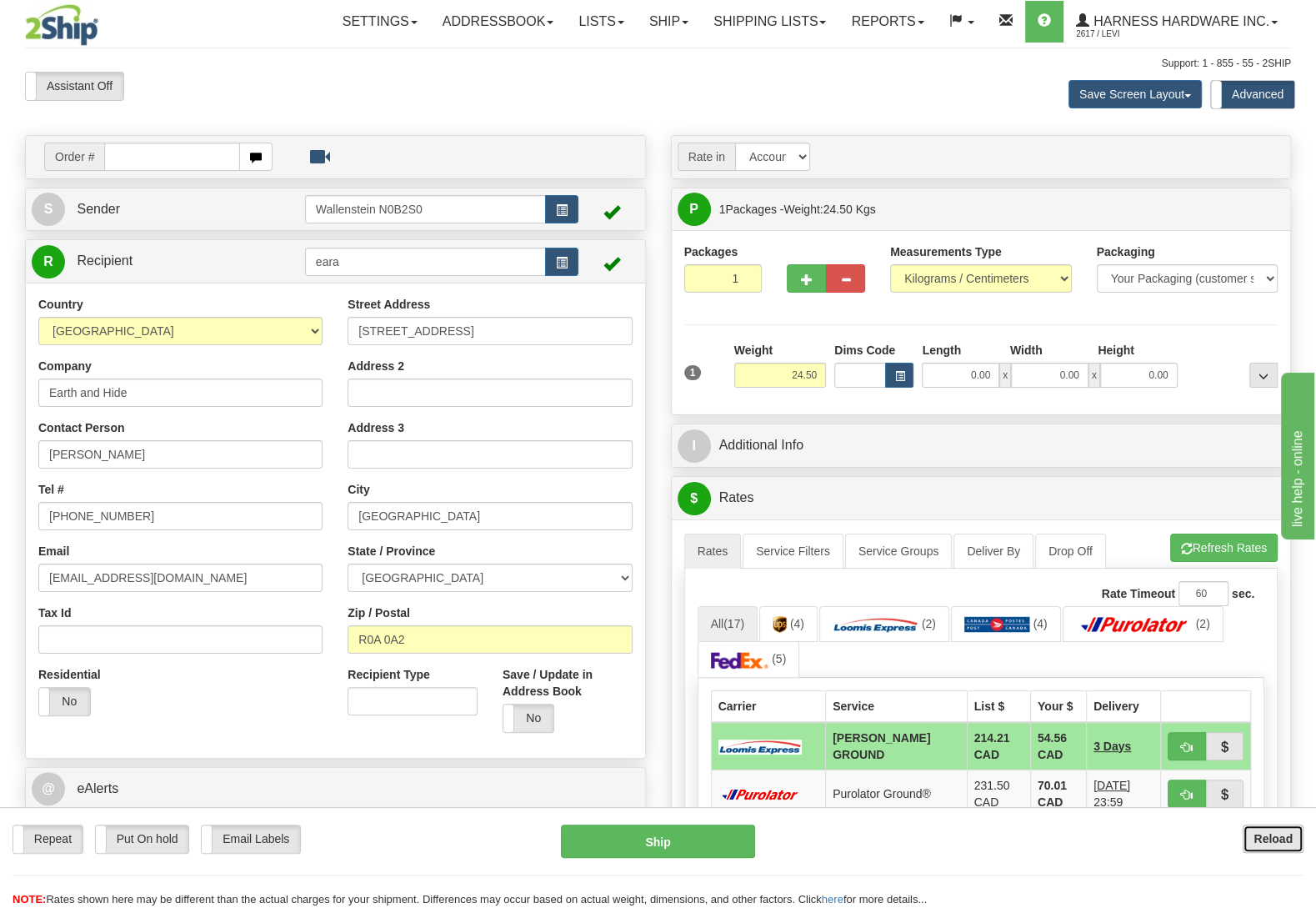
click at [1258, 839] on b "Reload" at bounding box center [1273, 839] width 39 height 13
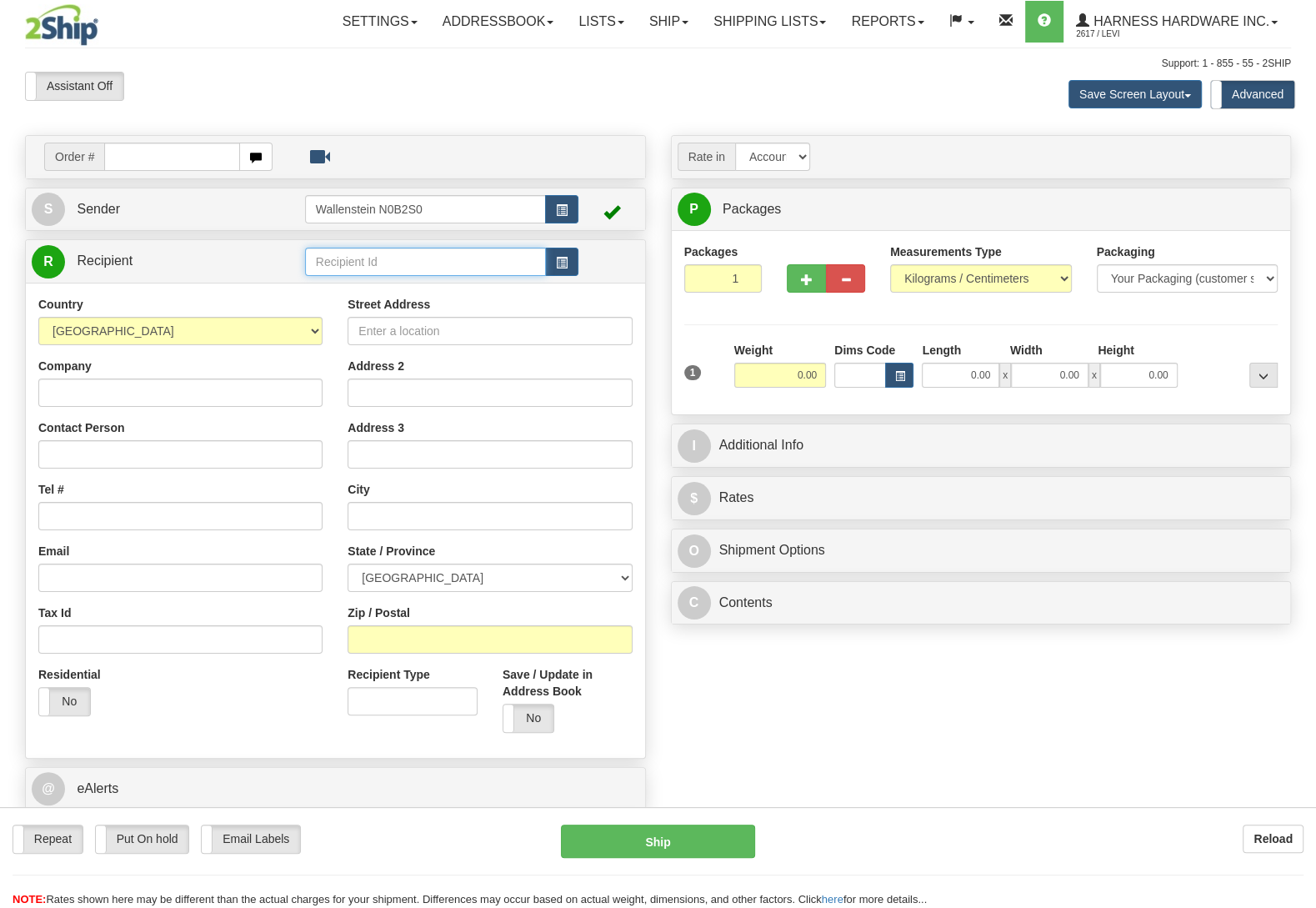
click at [416, 265] on input "text" at bounding box center [425, 261] width 240 height 28
type input "elet"
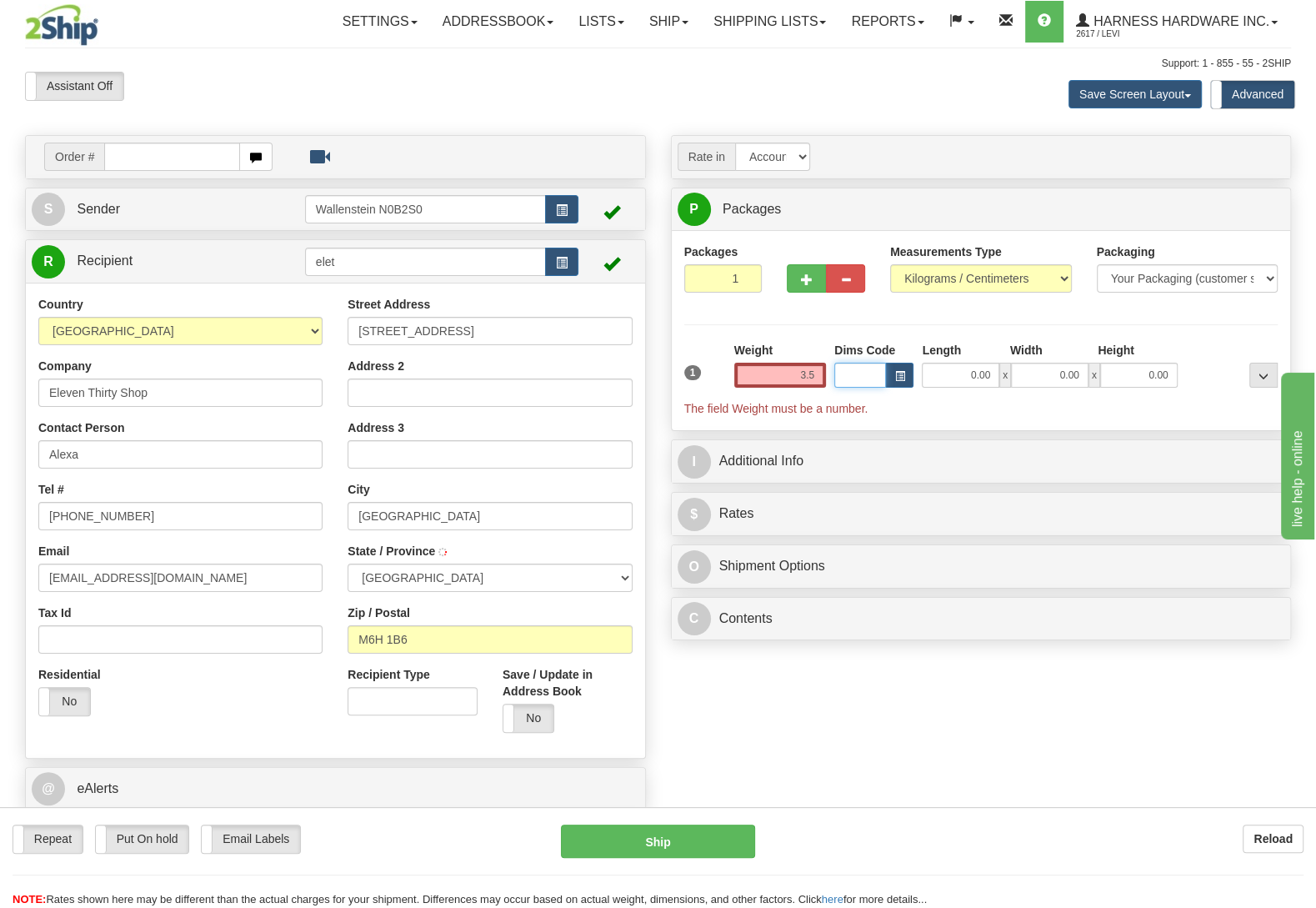
type input "3.50"
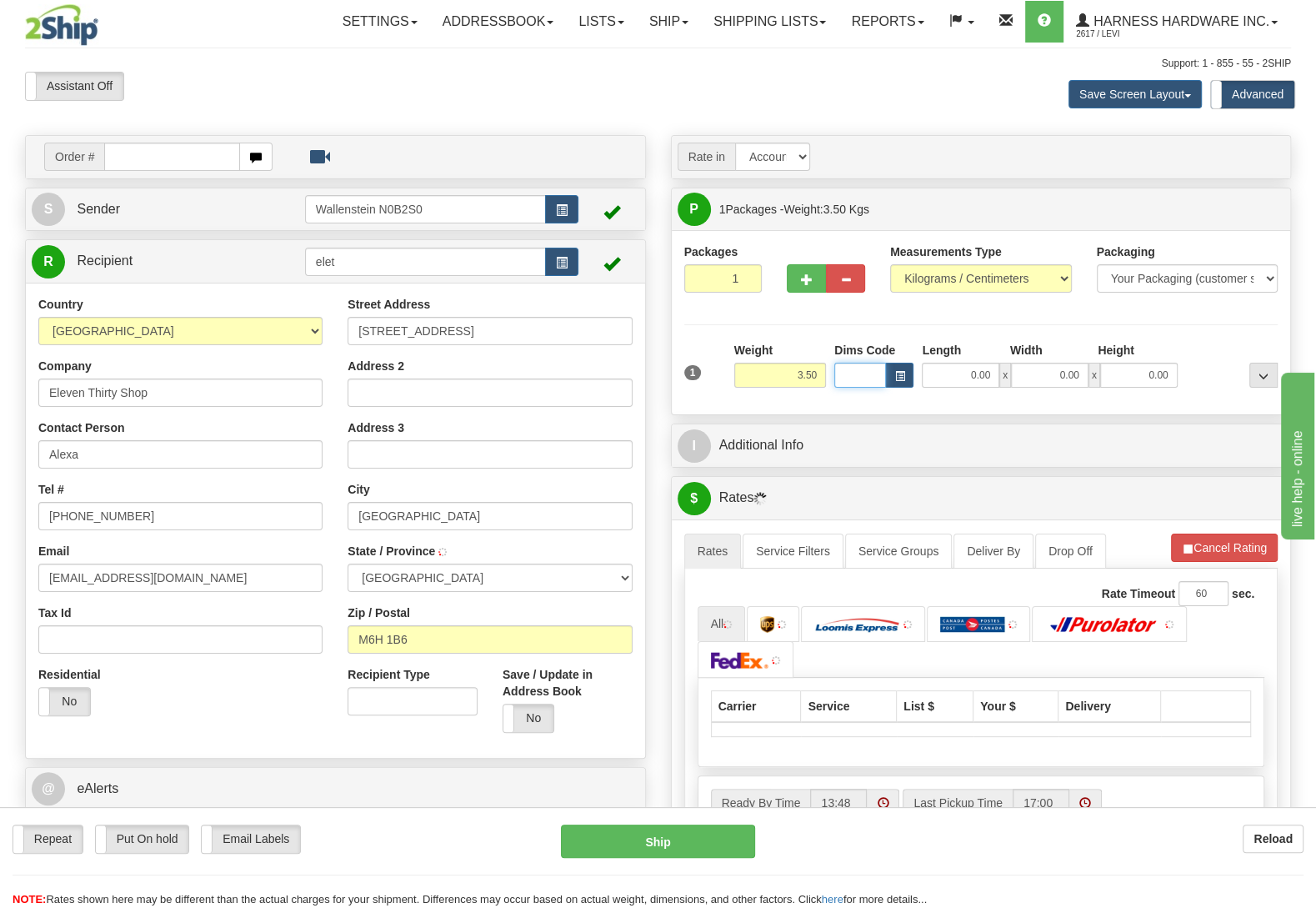
type input "TORONTO"
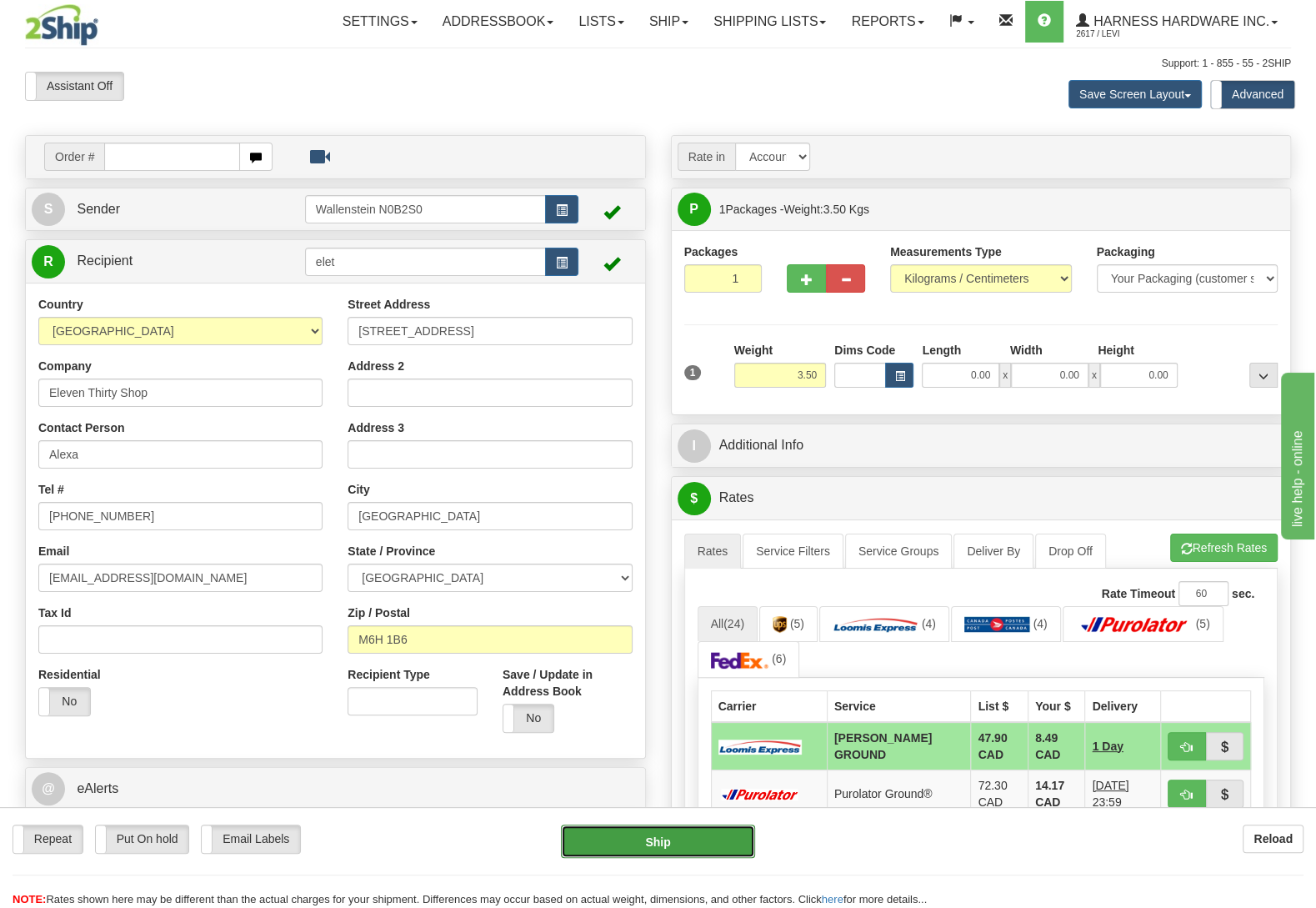
click at [702, 836] on button "Ship" at bounding box center [658, 841] width 194 height 34
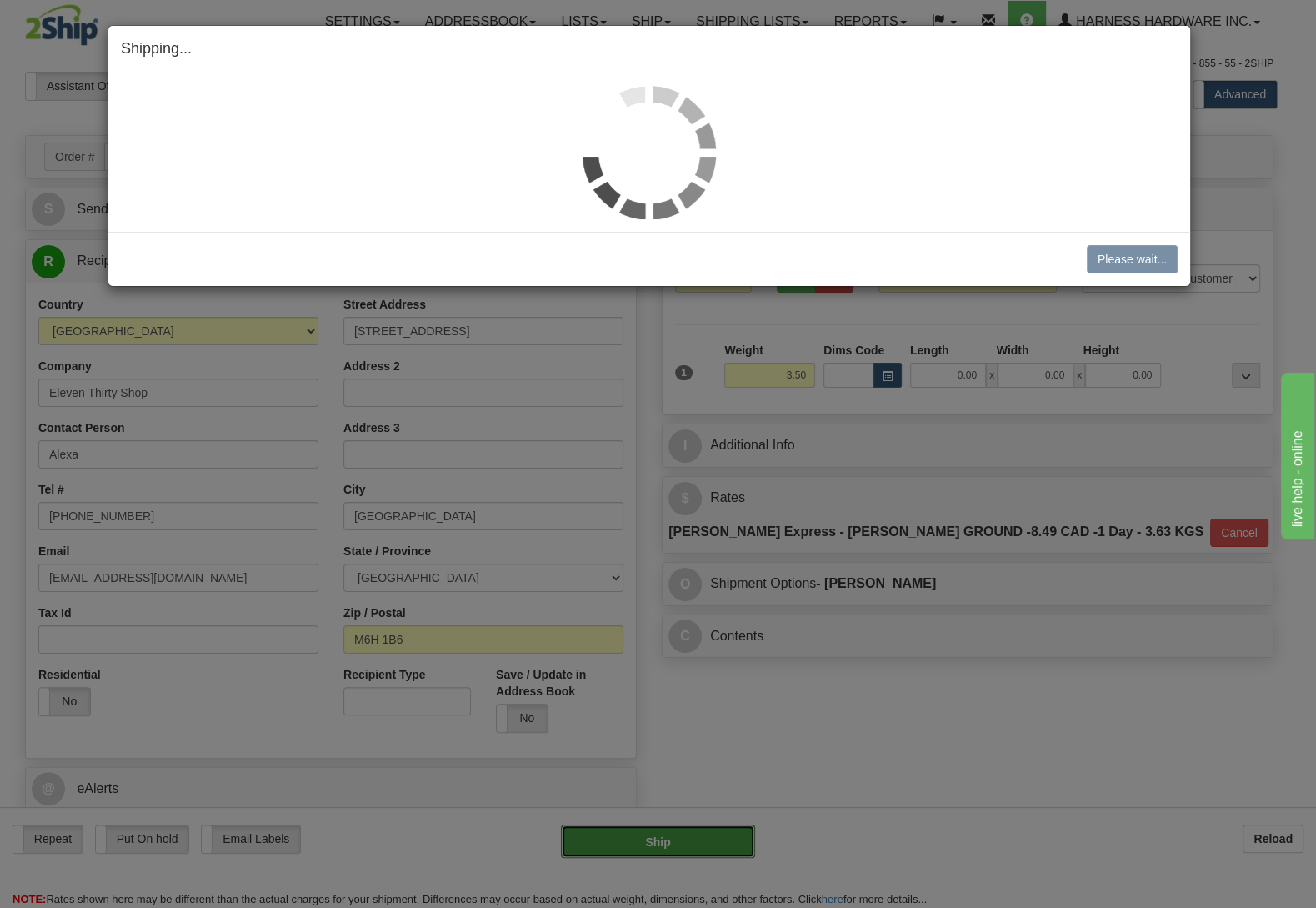
type input "DD"
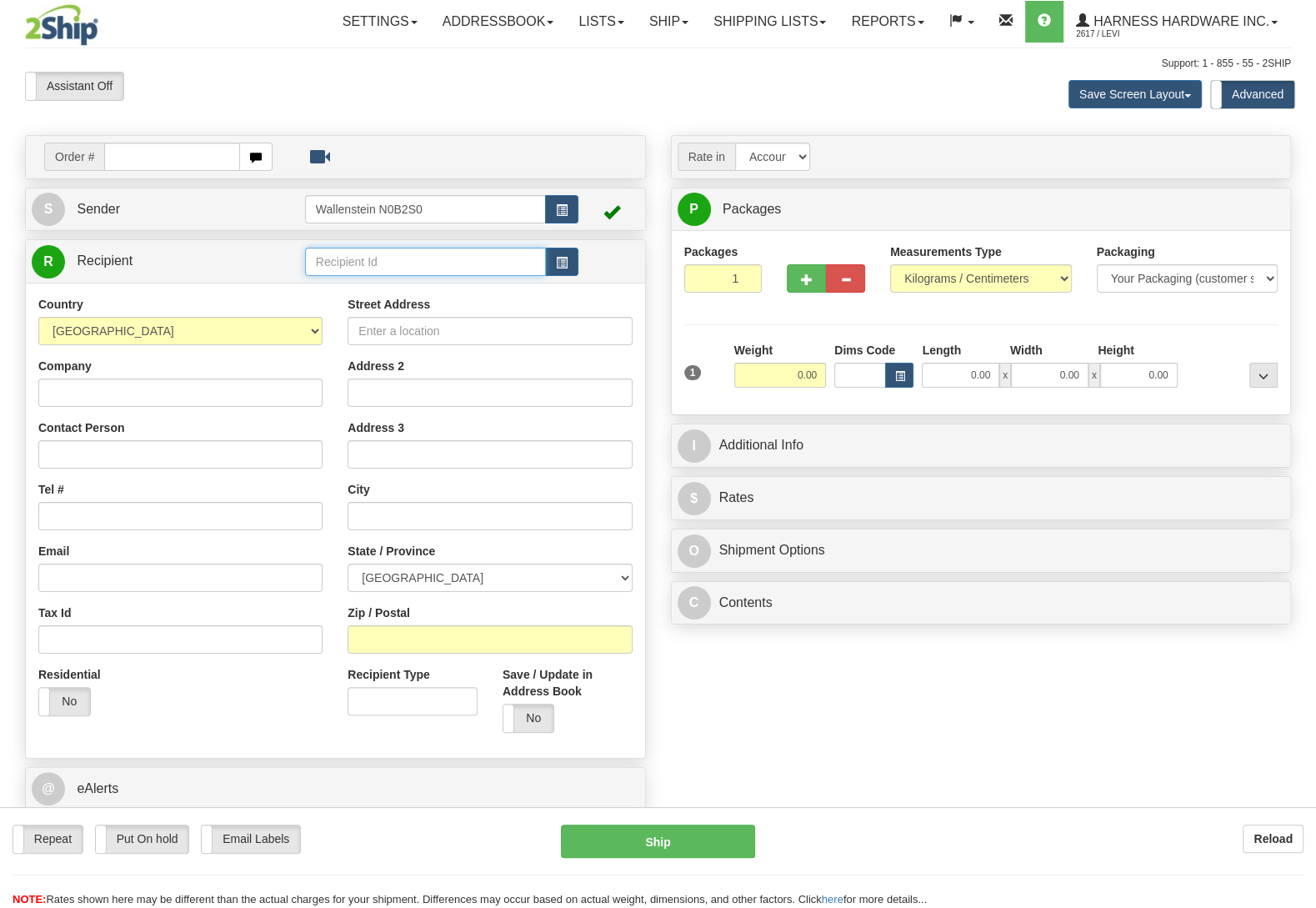
click at [428, 266] on input "text" at bounding box center [425, 261] width 240 height 28
type input "algl"
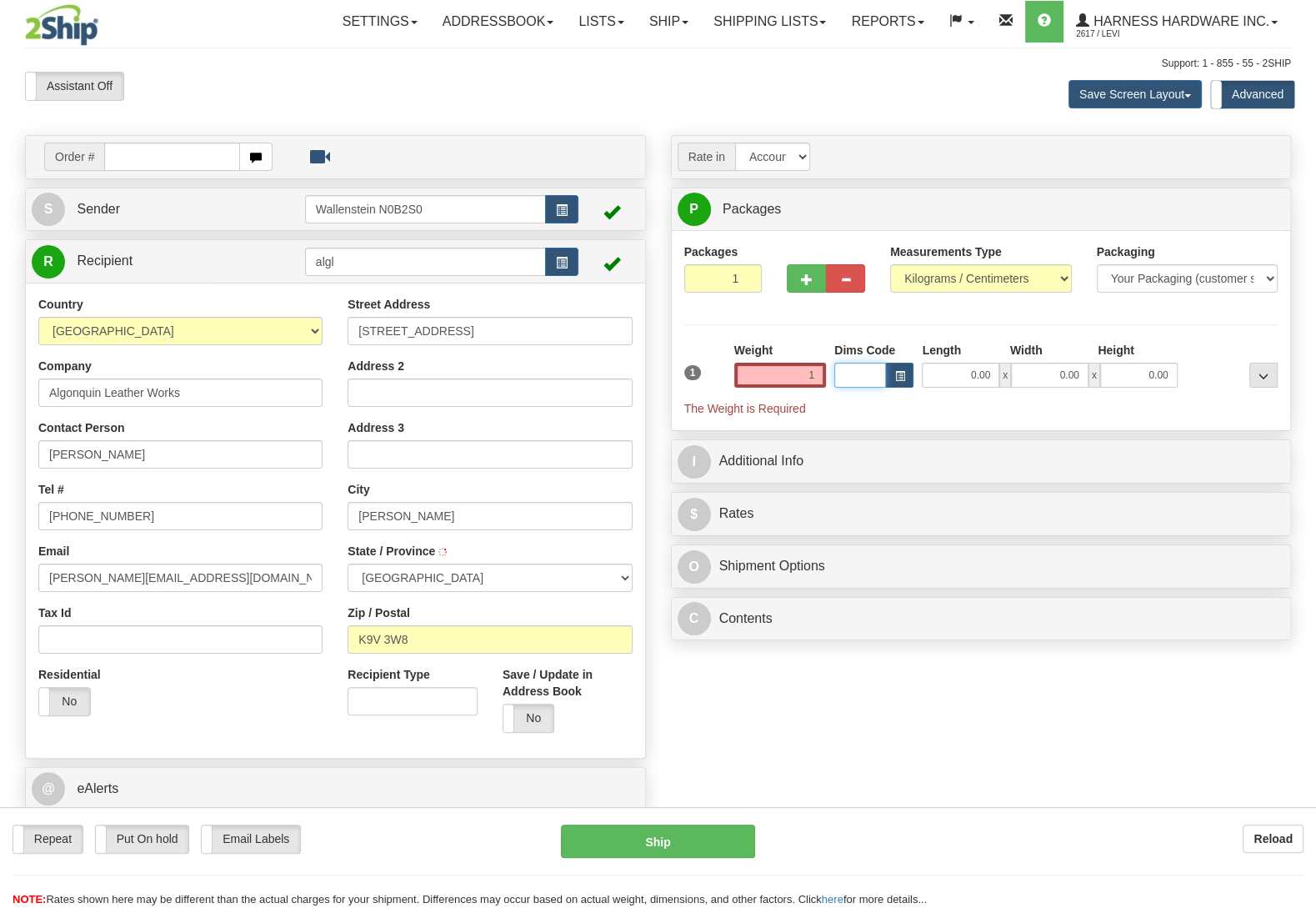
type input "1.00"
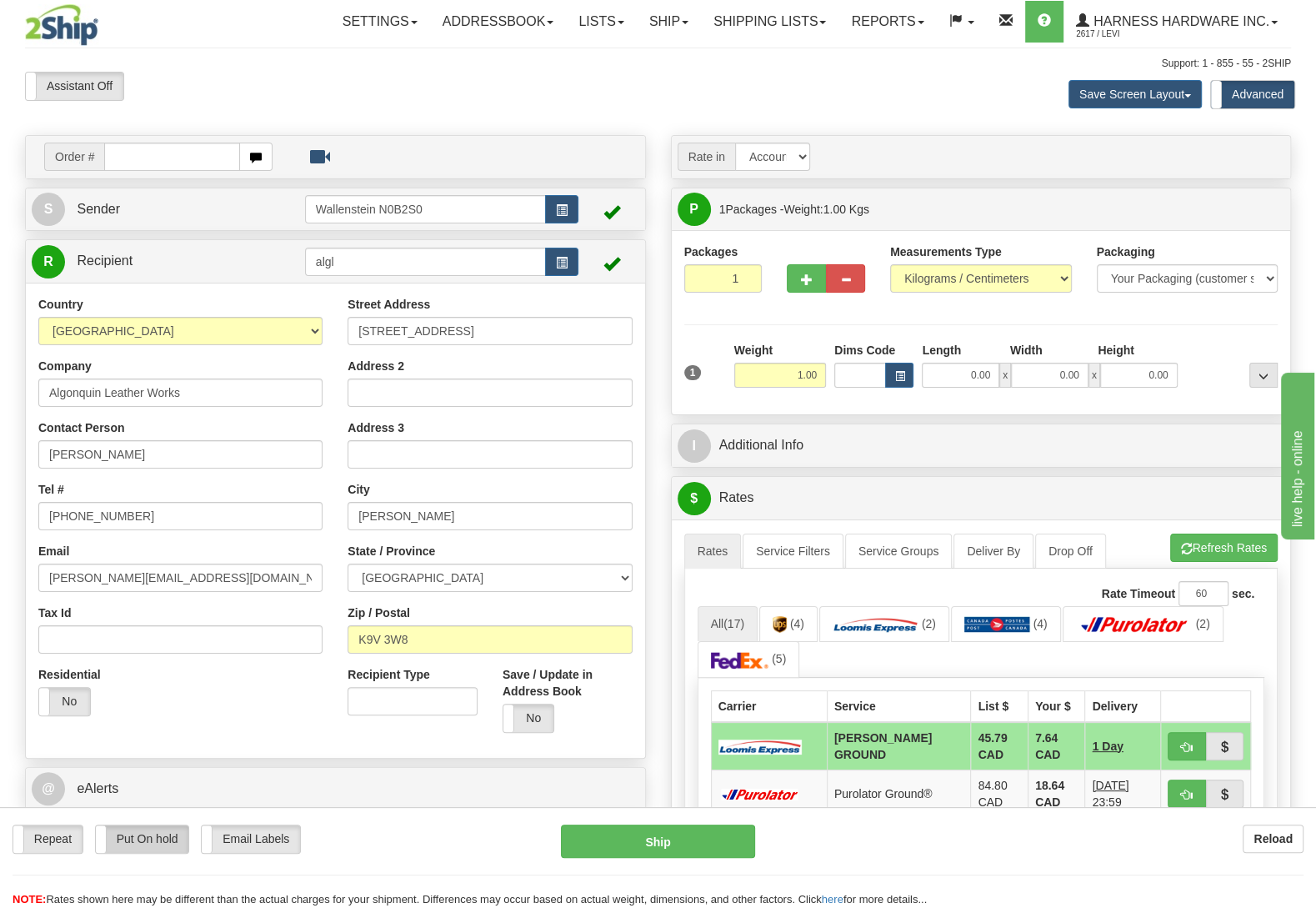
click at [160, 845] on label "Put On hold" at bounding box center [142, 839] width 93 height 28
click at [658, 857] on button "Hold" at bounding box center [658, 841] width 194 height 34
type input "DD"
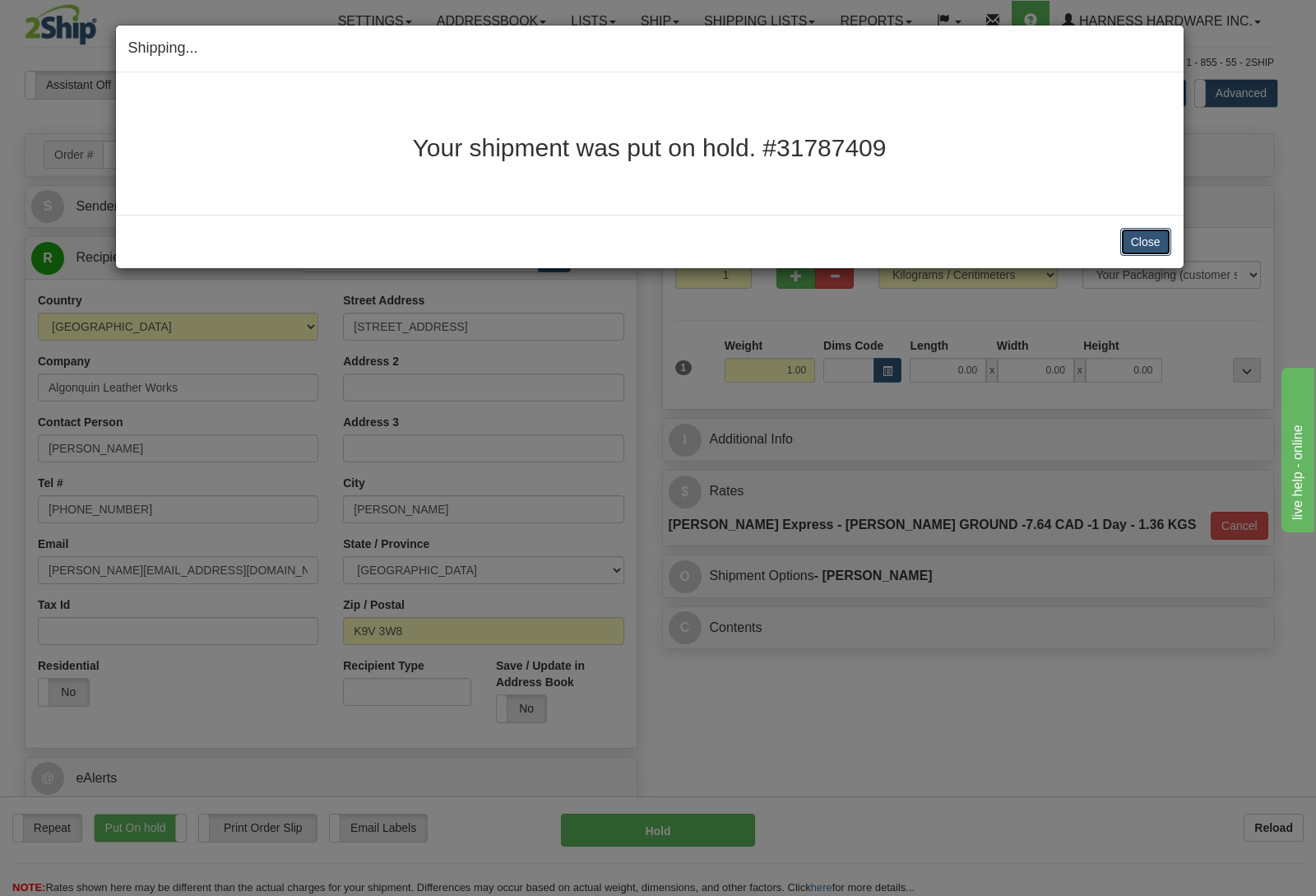
click at [1156, 252] on button "Close" at bounding box center [1146, 241] width 51 height 28
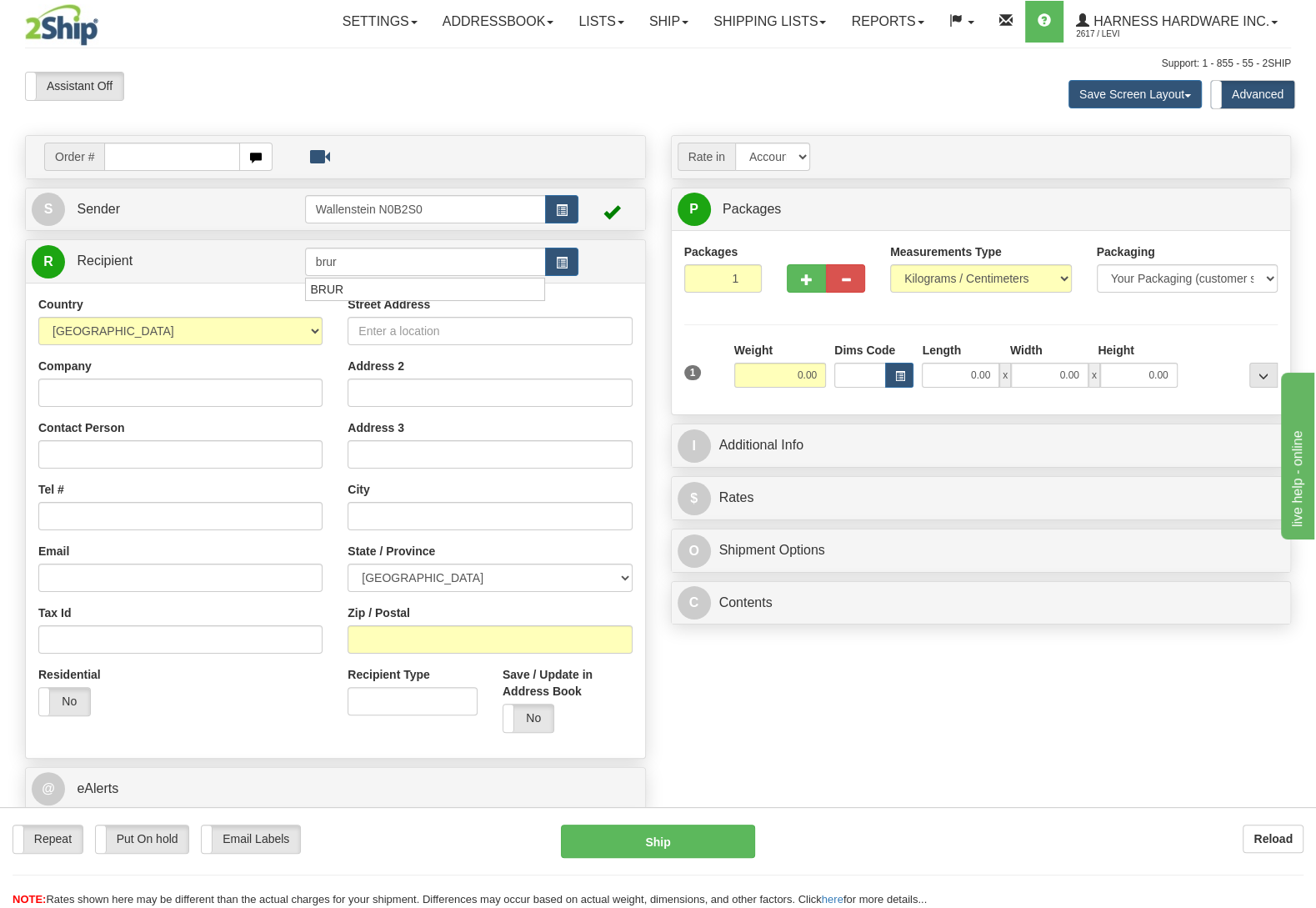
type input "brur"
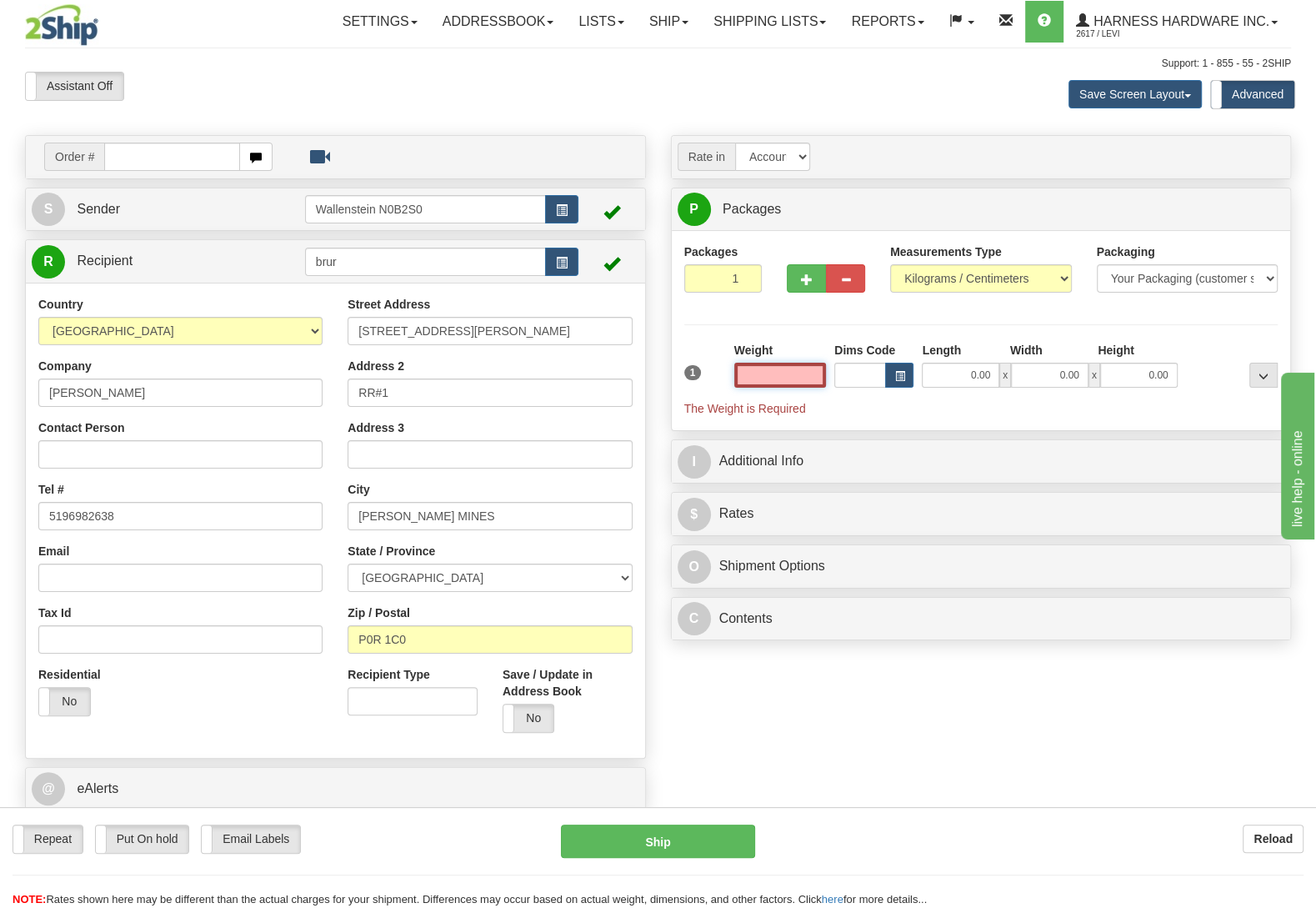
type input "6"
type input "29.50"
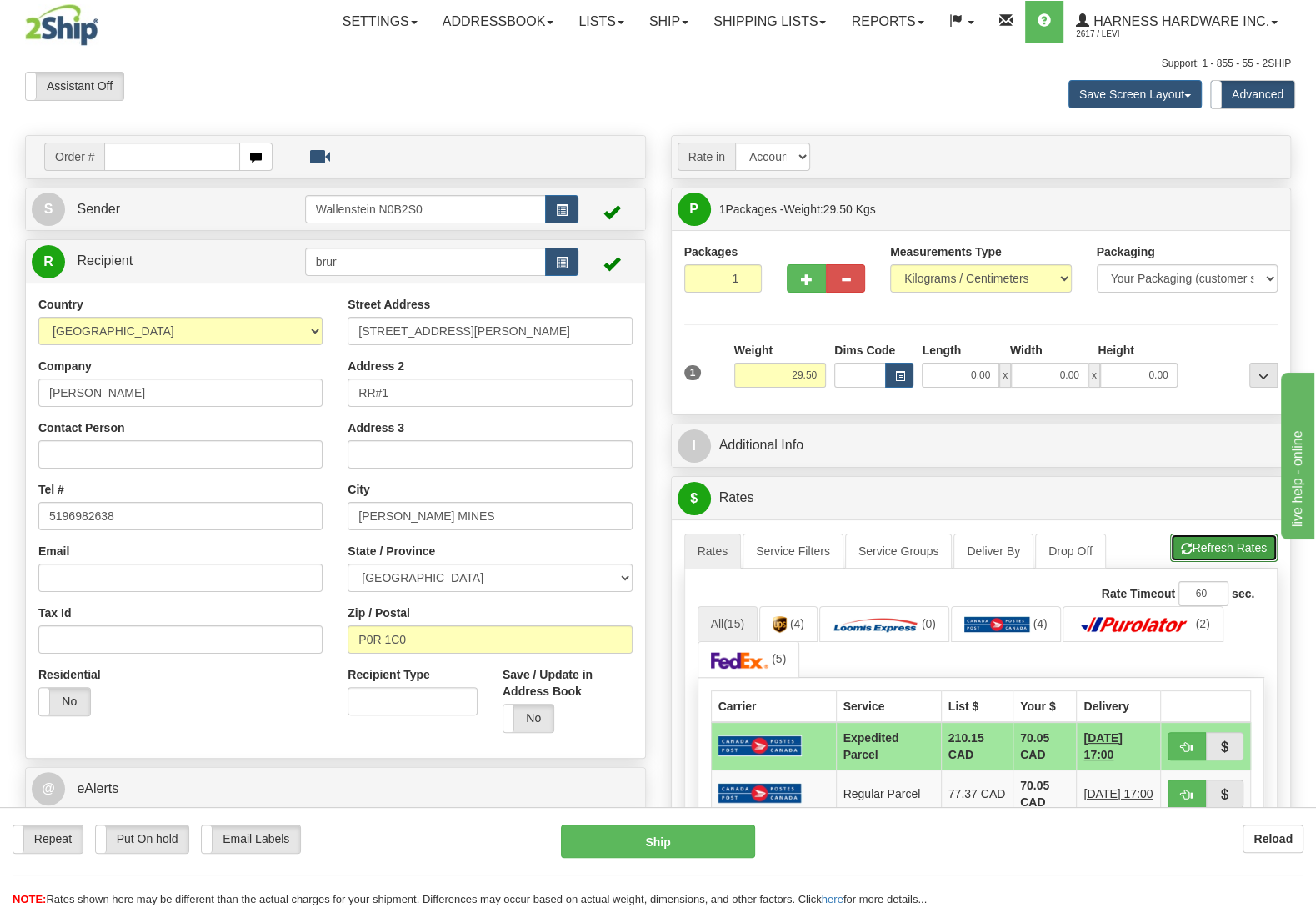
click at [1240, 553] on button "Refresh Rates" at bounding box center [1225, 547] width 108 height 28
click at [905, 633] on img at bounding box center [875, 623] width 86 height 16
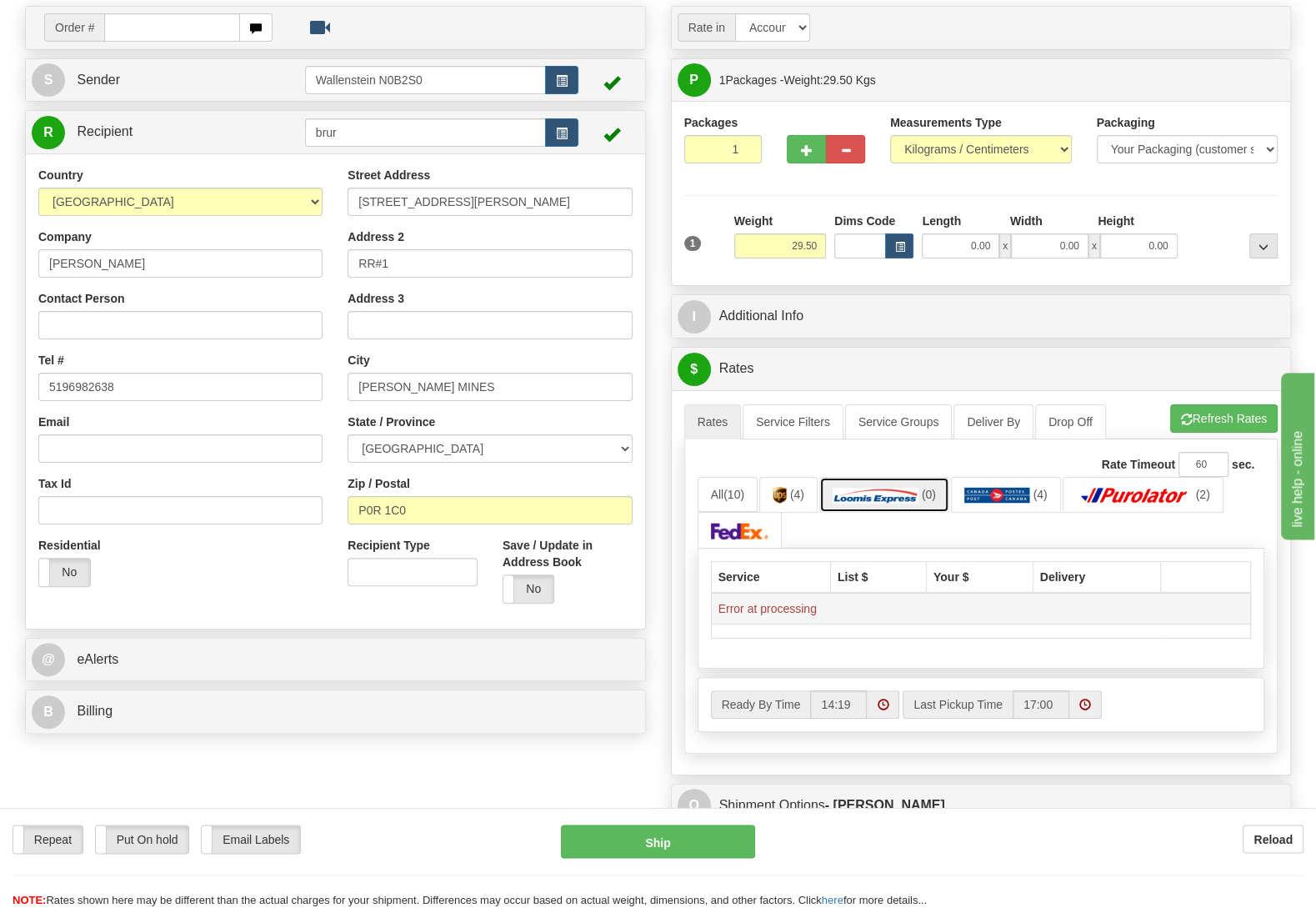
scroll to position [175, 0]
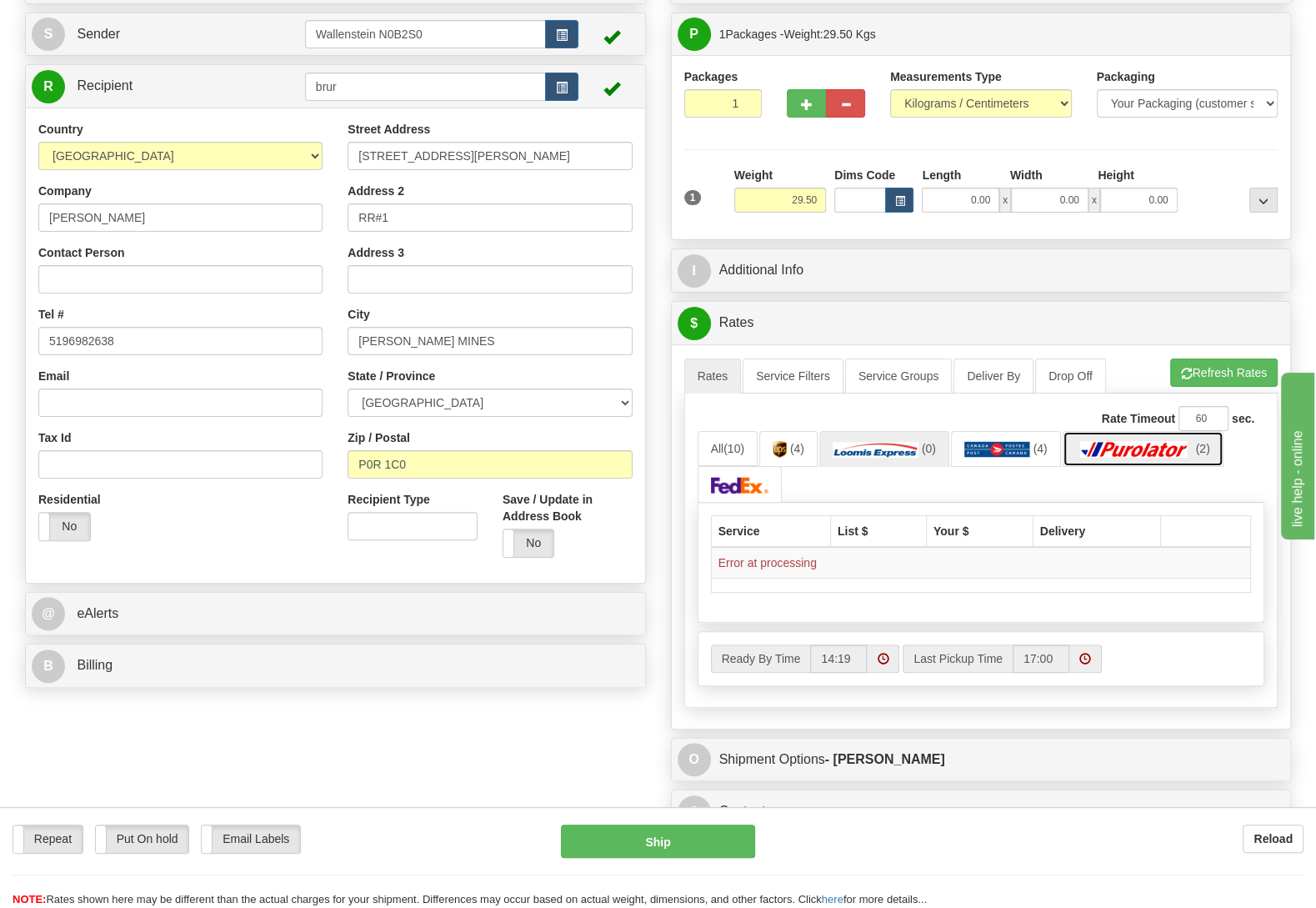
click at [1147, 457] on img at bounding box center [1134, 448] width 116 height 16
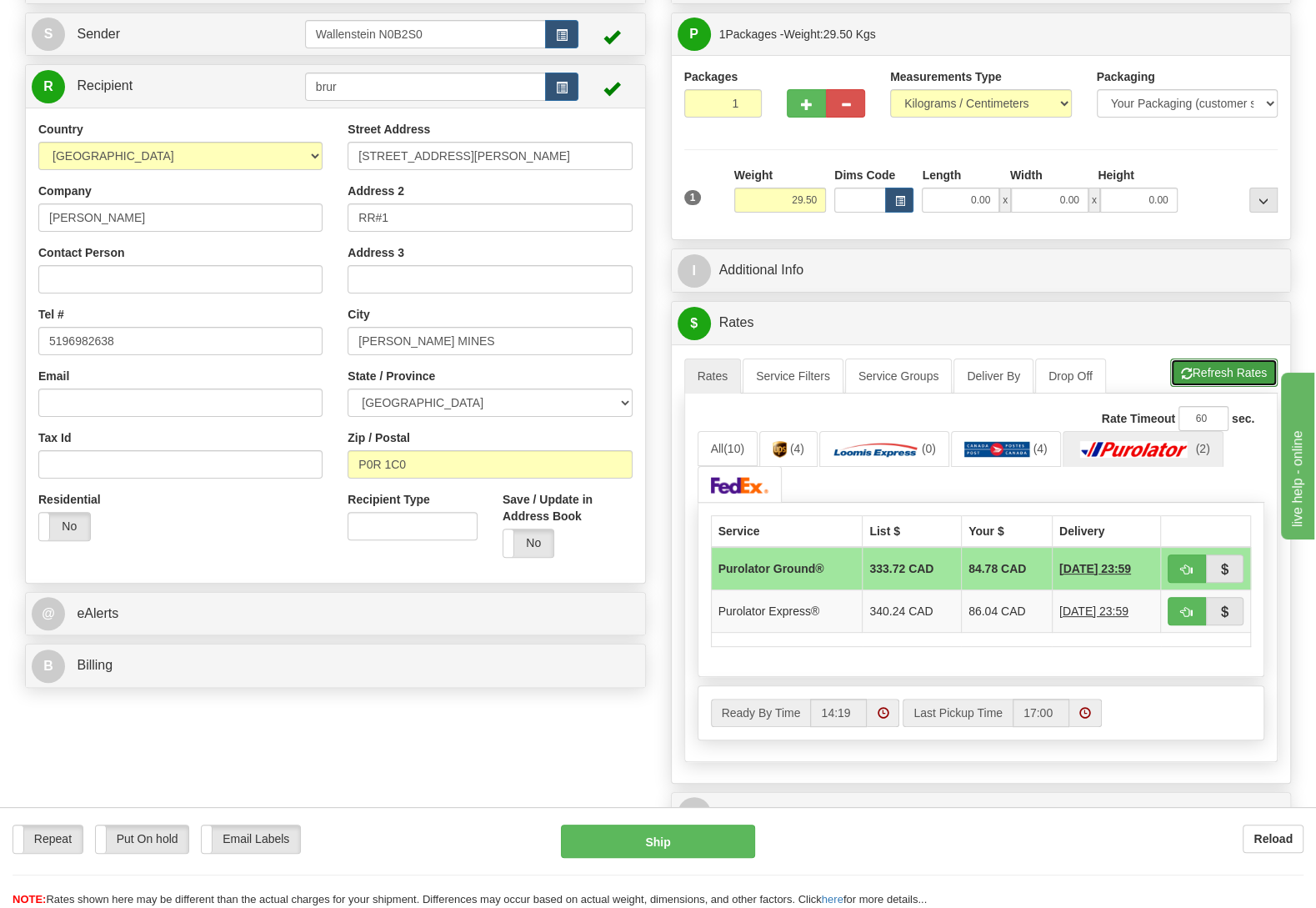
click at [1208, 378] on button "Refresh Rates" at bounding box center [1225, 372] width 108 height 28
click at [717, 441] on link "All (15)" at bounding box center [727, 448] width 60 height 35
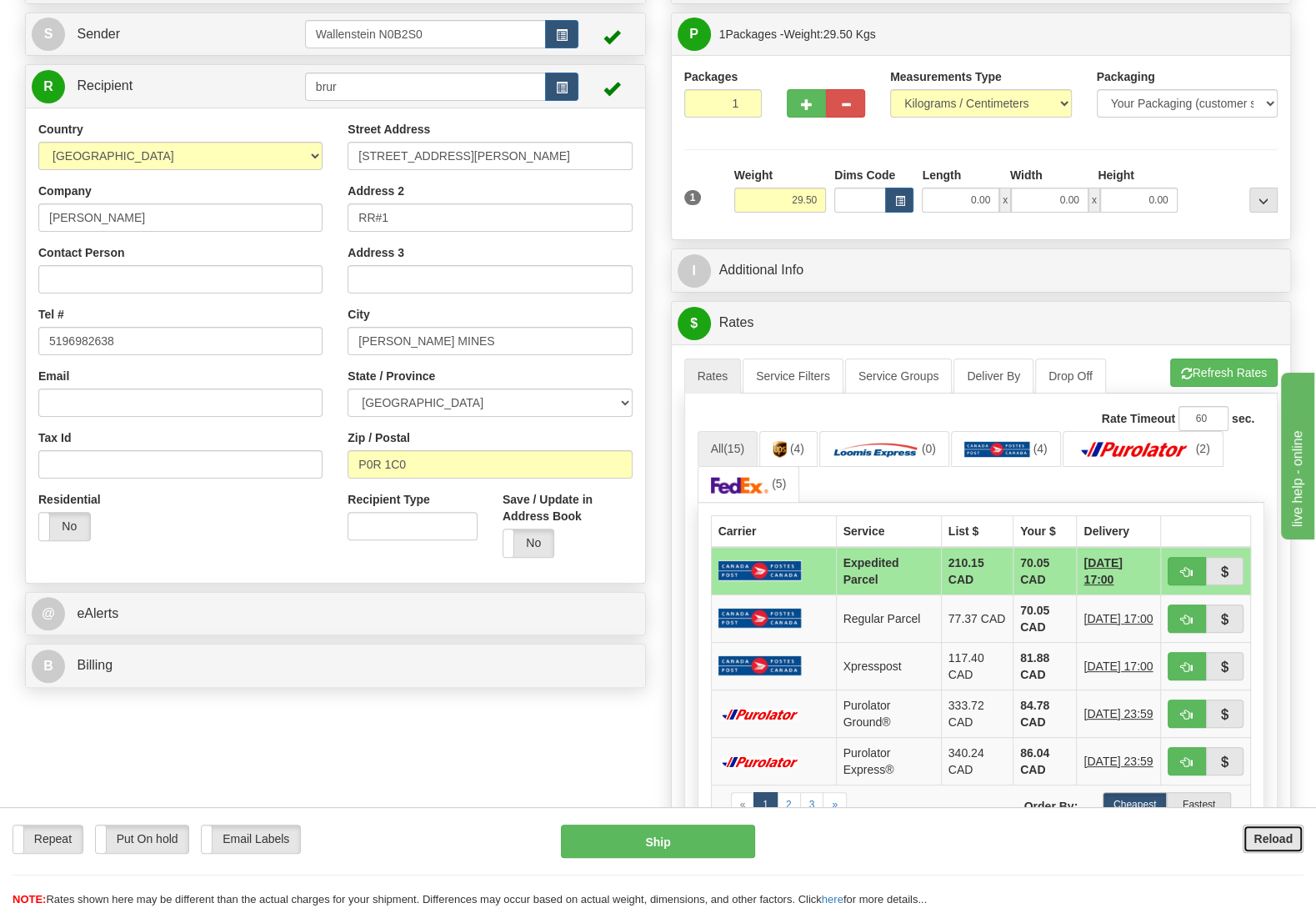
click at [1271, 833] on b "Reload" at bounding box center [1273, 839] width 39 height 13
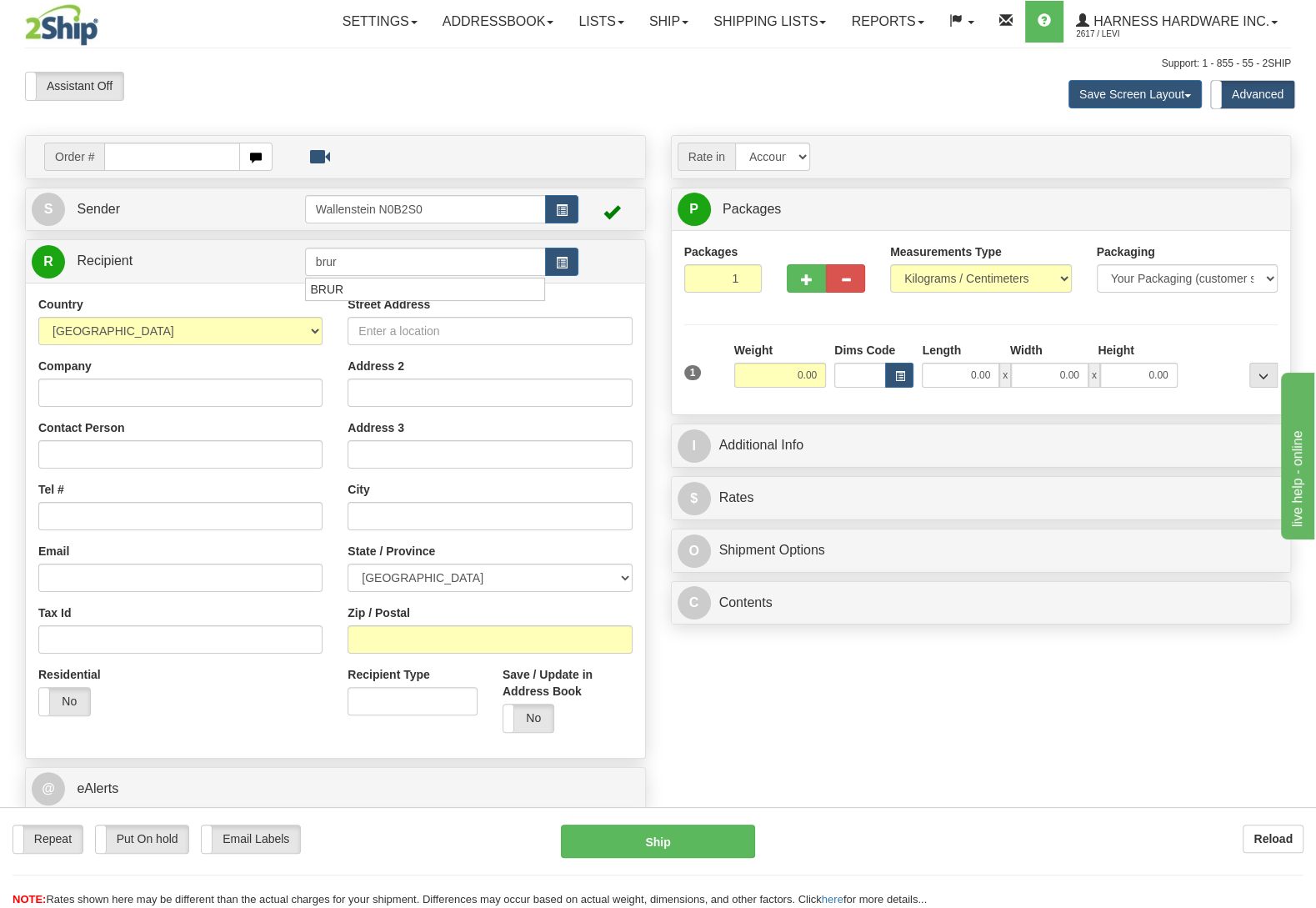
type input "brur"
type input "29.50"
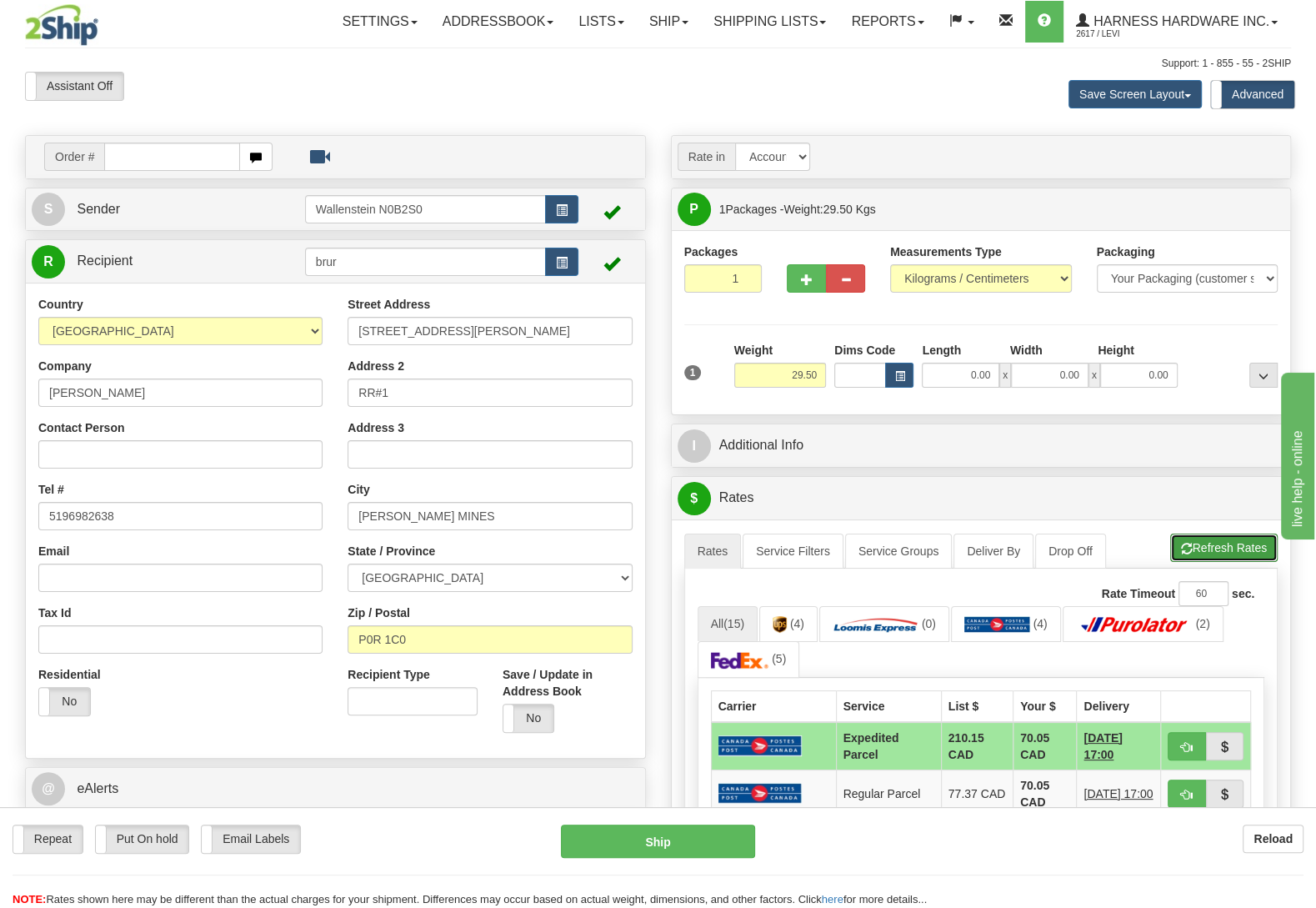
click at [1224, 549] on button "Refresh Rates" at bounding box center [1225, 547] width 108 height 28
click at [1311, 843] on div "Reload" at bounding box center [1042, 838] width 548 height 28
click at [1291, 838] on b "Reload" at bounding box center [1273, 839] width 39 height 13
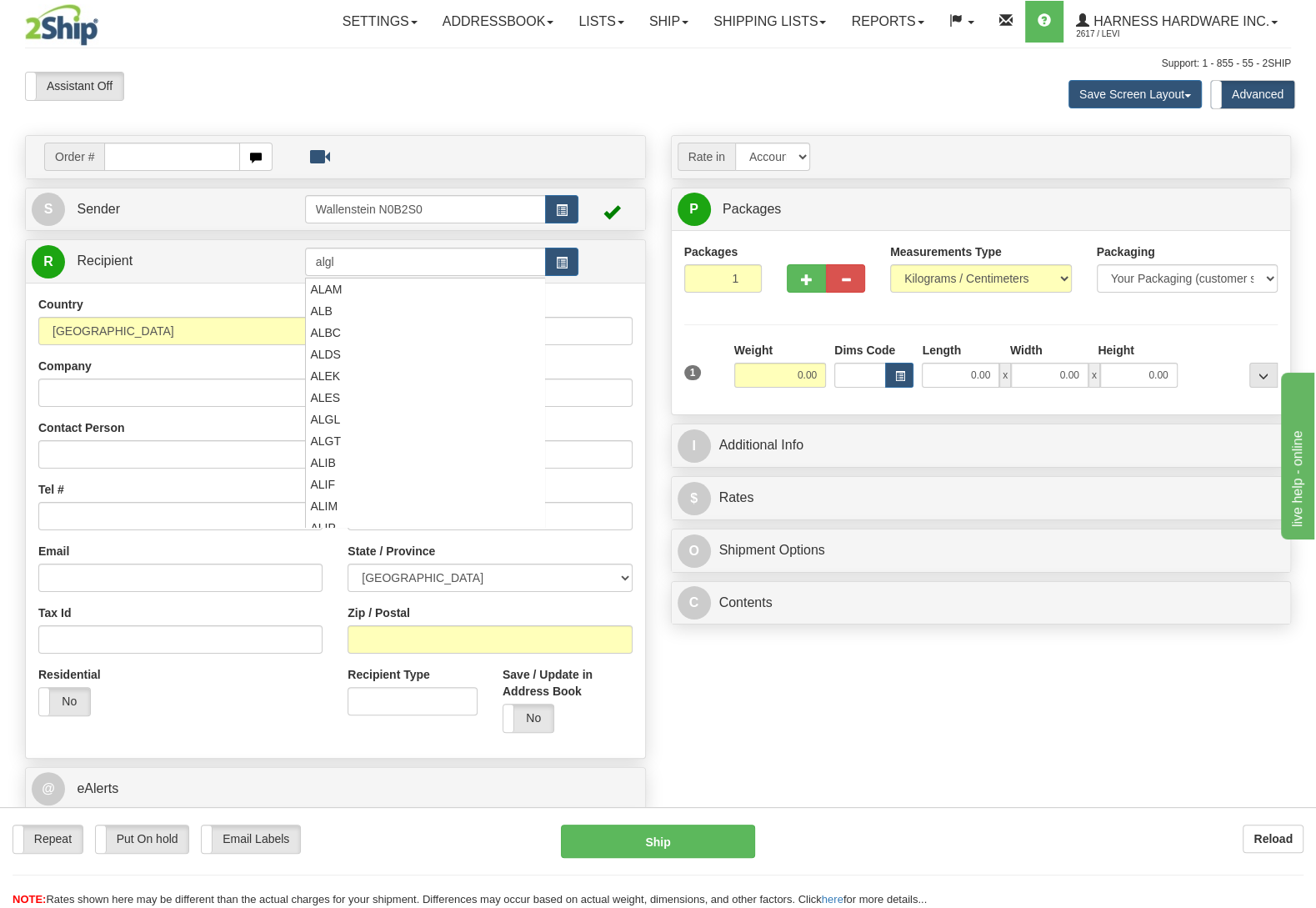
type input "algl"
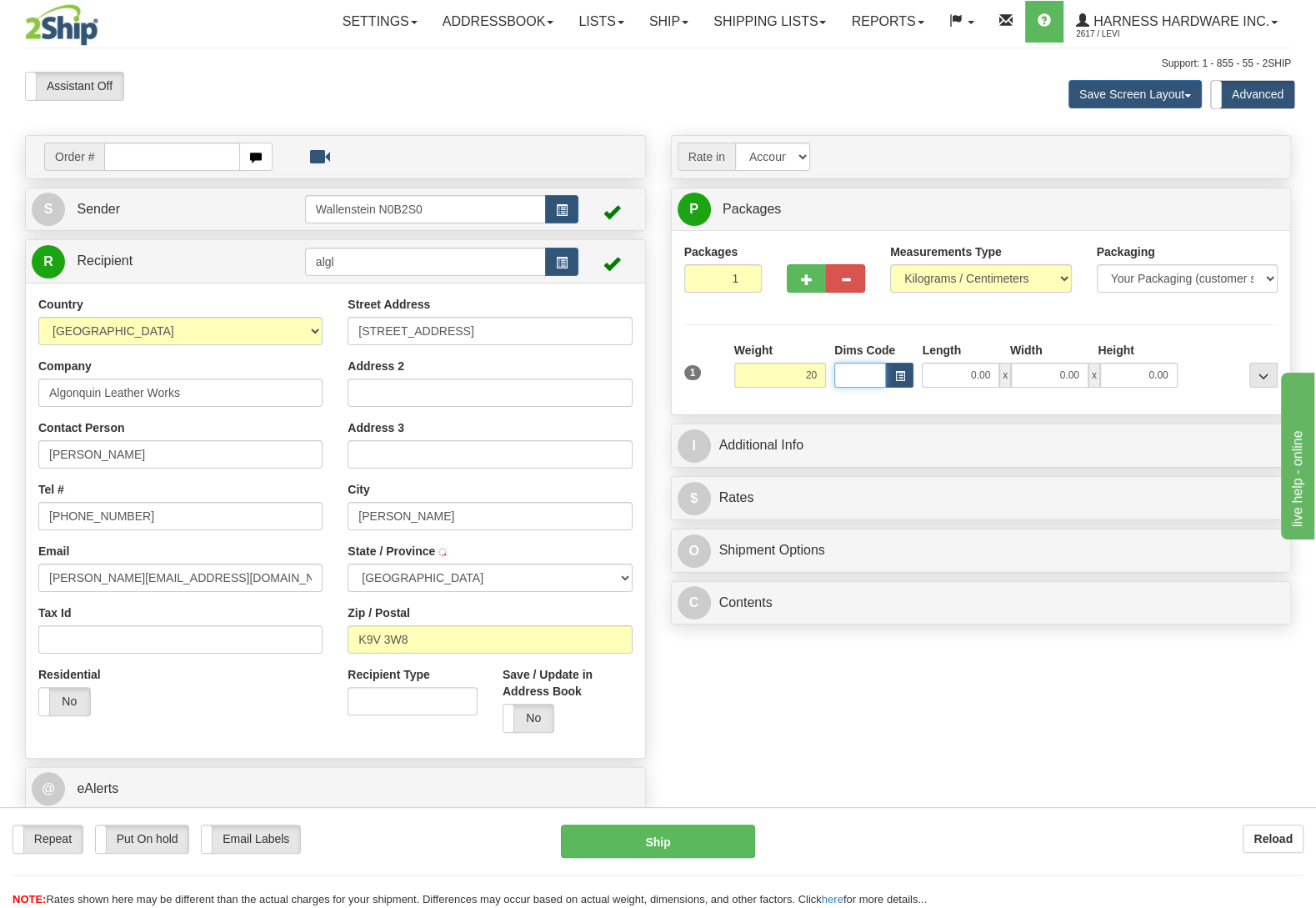
type input "20.00"
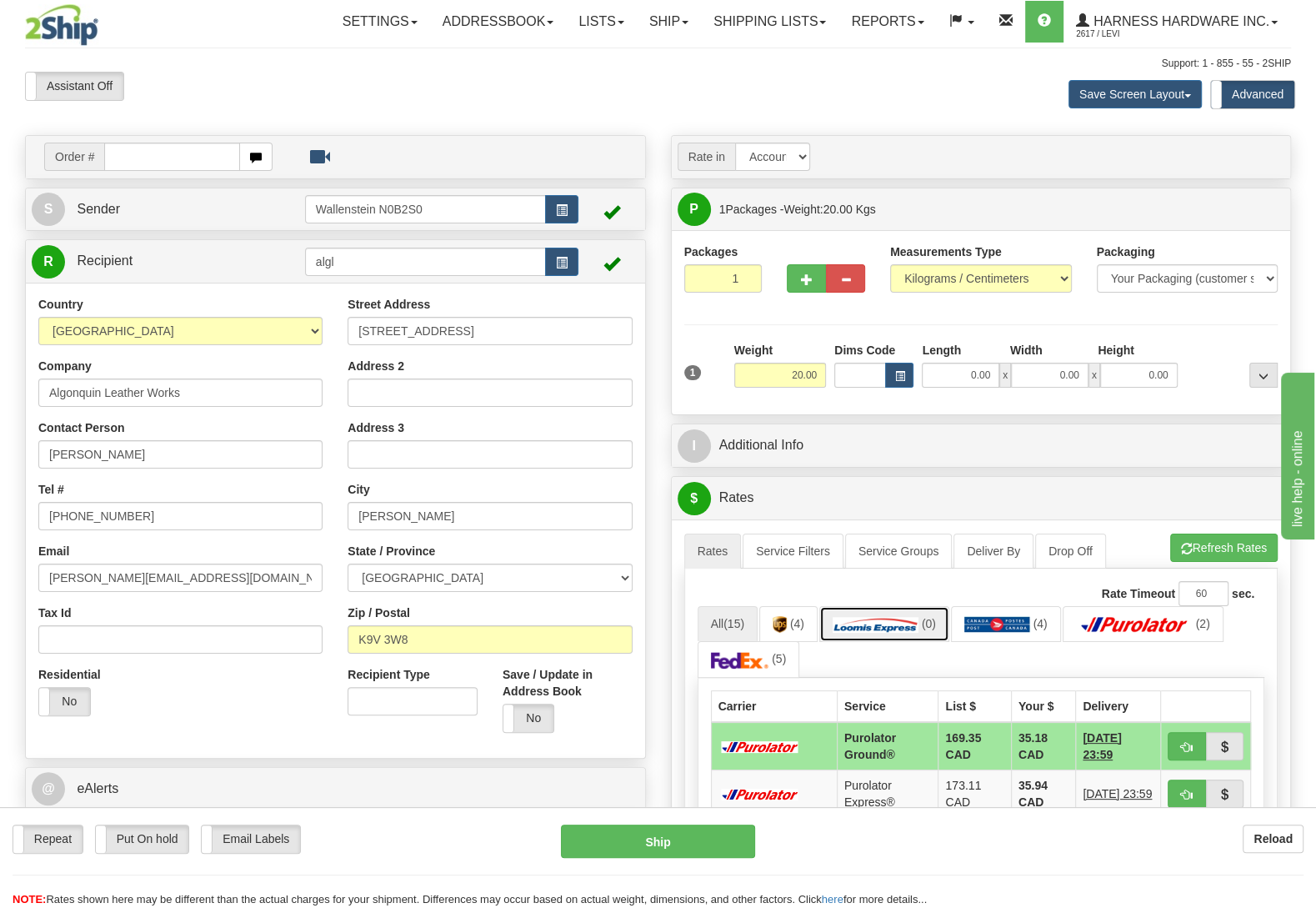
click at [900, 632] on img at bounding box center [875, 623] width 86 height 16
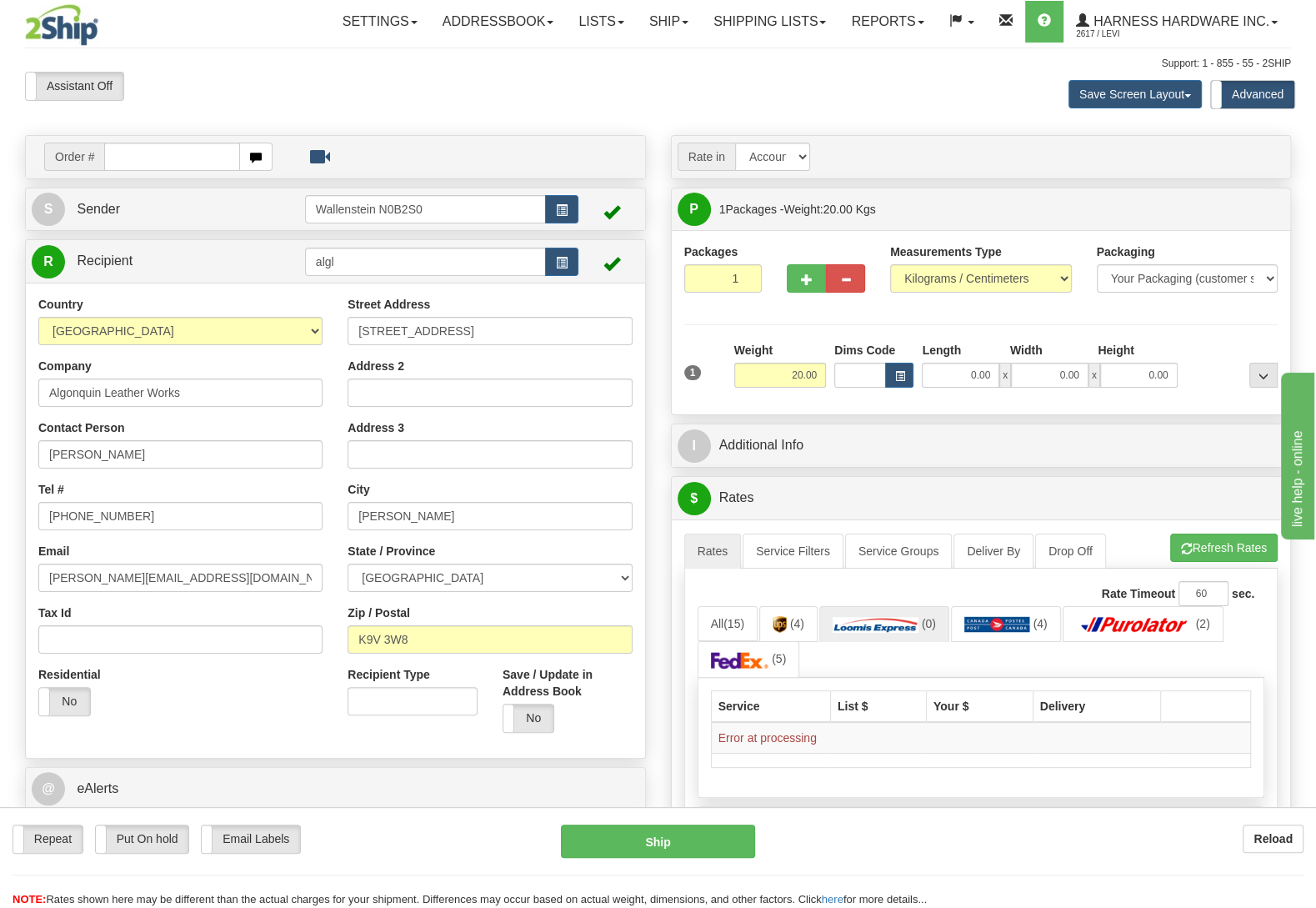
drag, startPoint x: 380, startPoint y: 267, endPoint x: 216, endPoint y: 271, distance: 164.0
click at [305, 271] on input "algl" at bounding box center [425, 261] width 240 height 28
type input "brur"
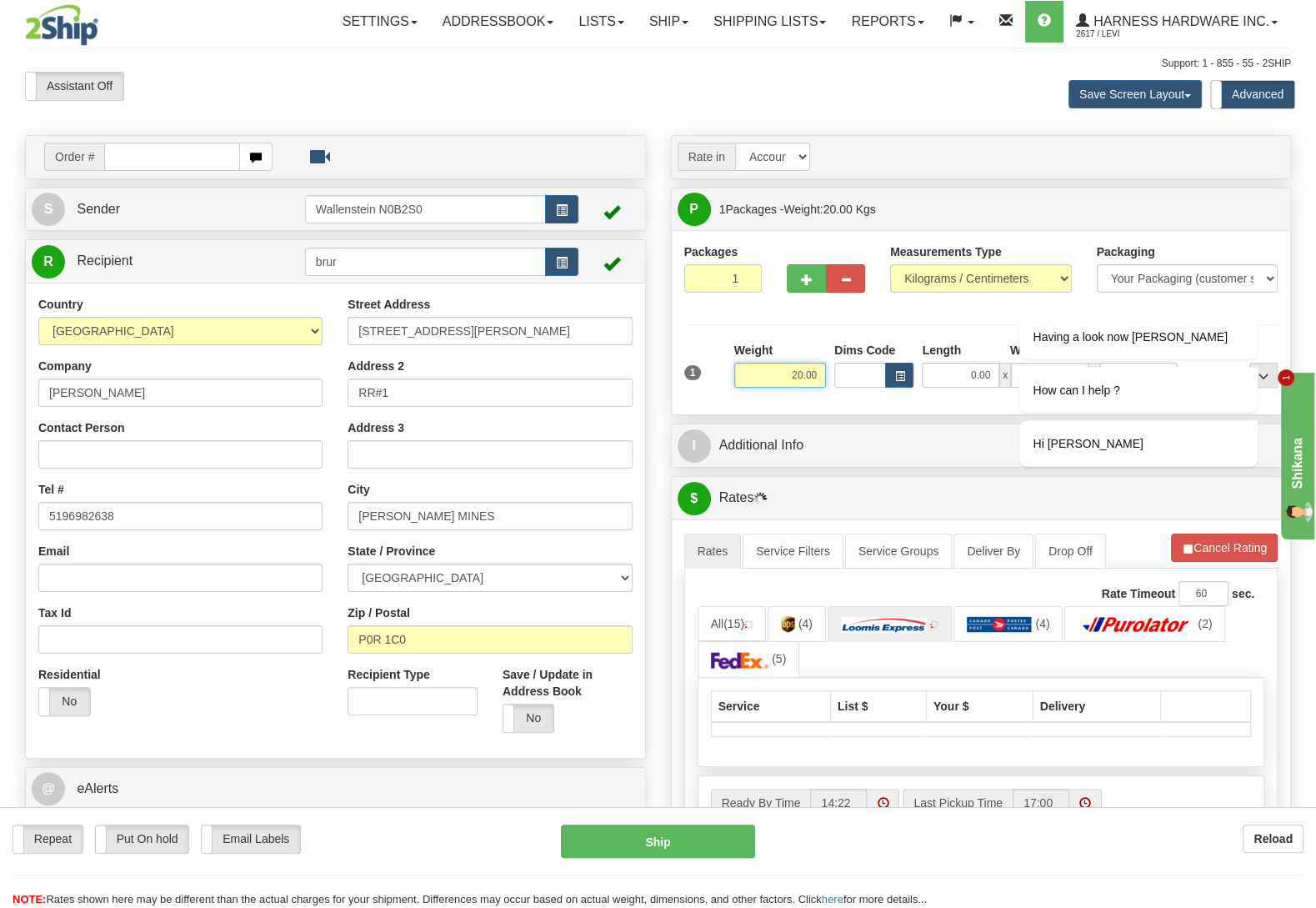
drag, startPoint x: 774, startPoint y: 378, endPoint x: 895, endPoint y: 366, distance: 121.6
click at [826, 366] on input "20.00" at bounding box center [779, 375] width 91 height 25
type input "65.00"
click at [1196, 546] on div "Having a look now Levi How can I help ? Hi Levi" at bounding box center [1116, 450] width 300 height 372
click at [1227, 554] on div "Having a look now Levi How can I help ? Hi Levi" at bounding box center [1116, 450] width 300 height 372
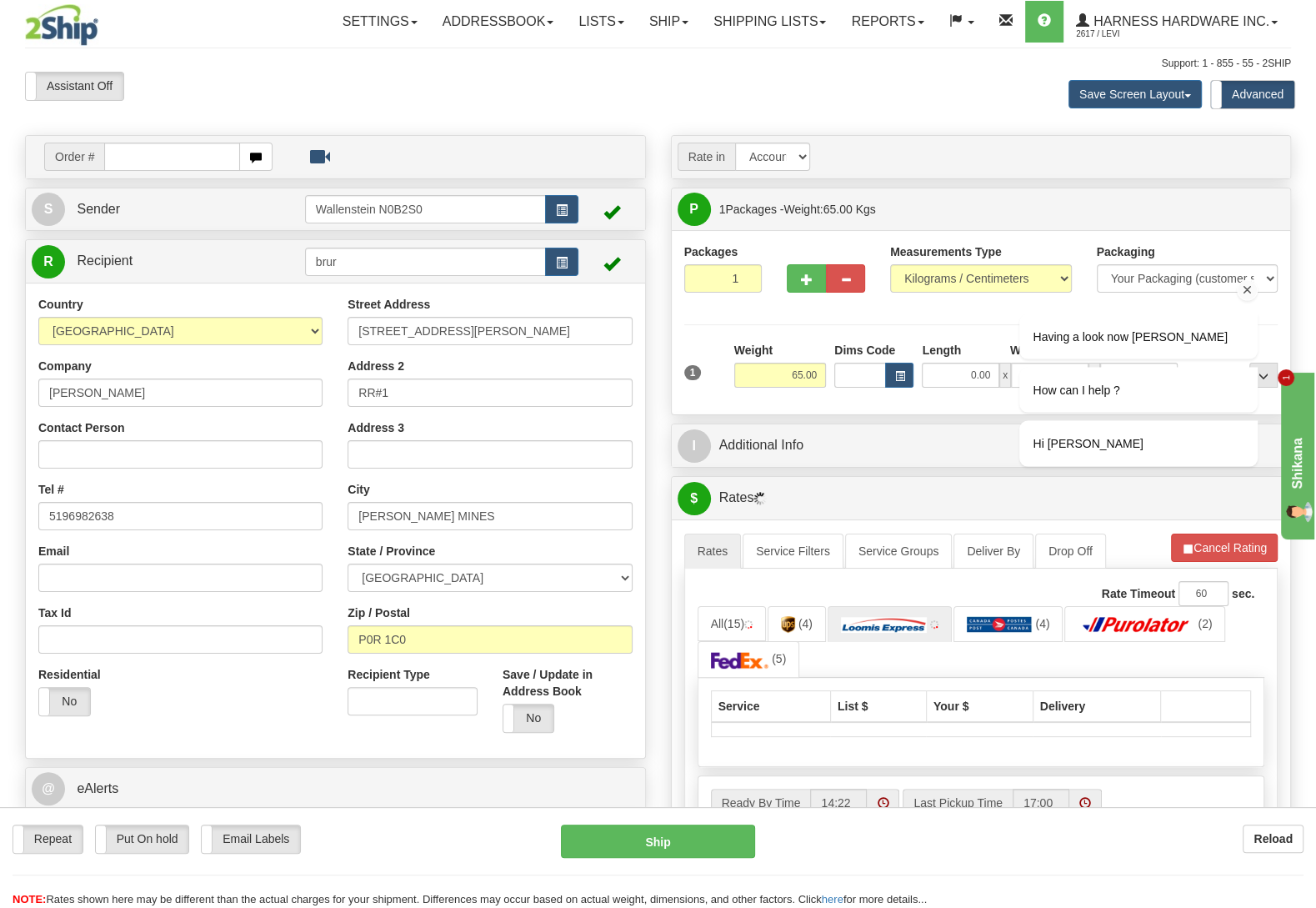
click at [1227, 553] on div "Having a look now Levi How can I help ? Hi Levi" at bounding box center [1116, 450] width 300 height 372
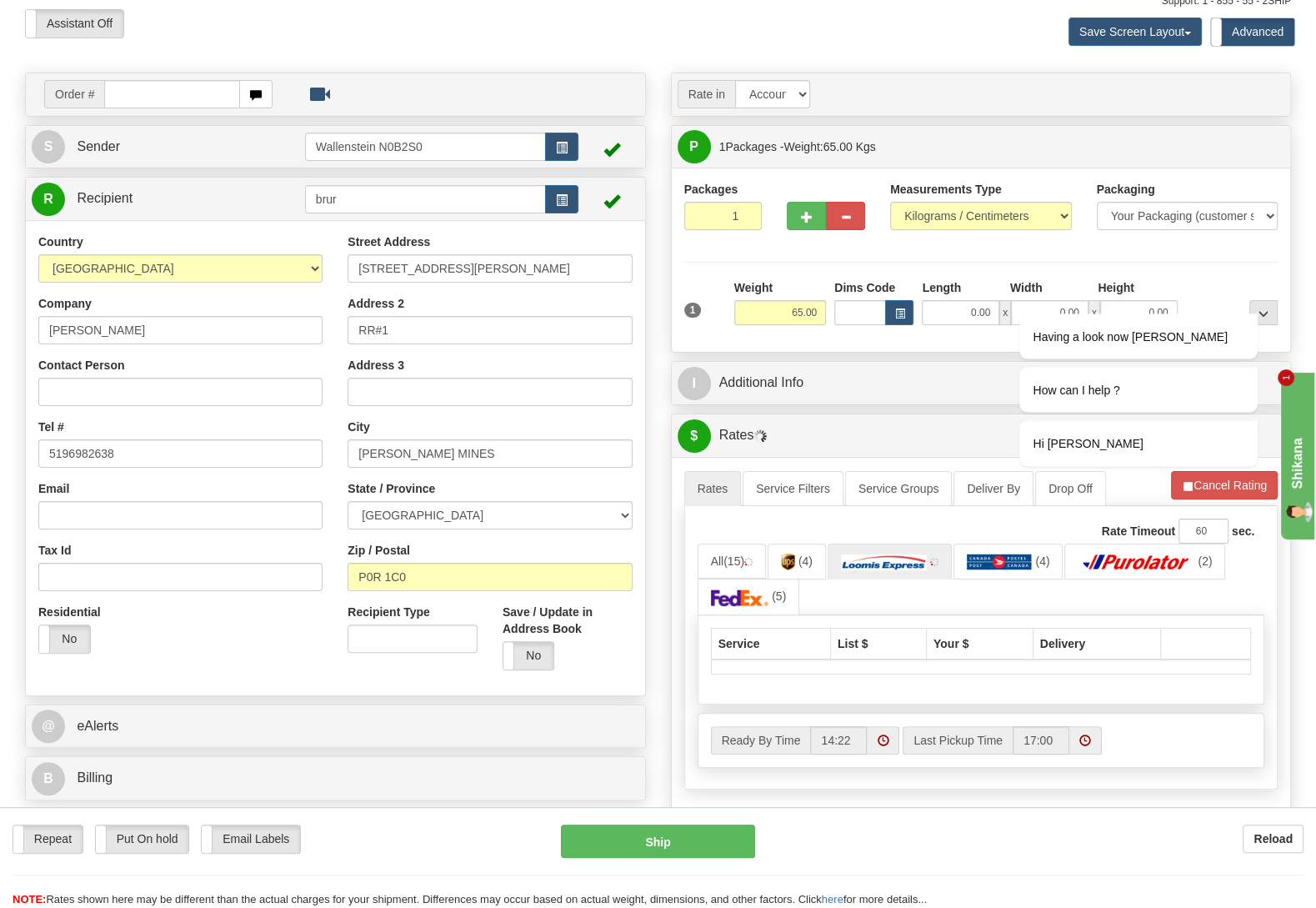
scroll to position [350, 0]
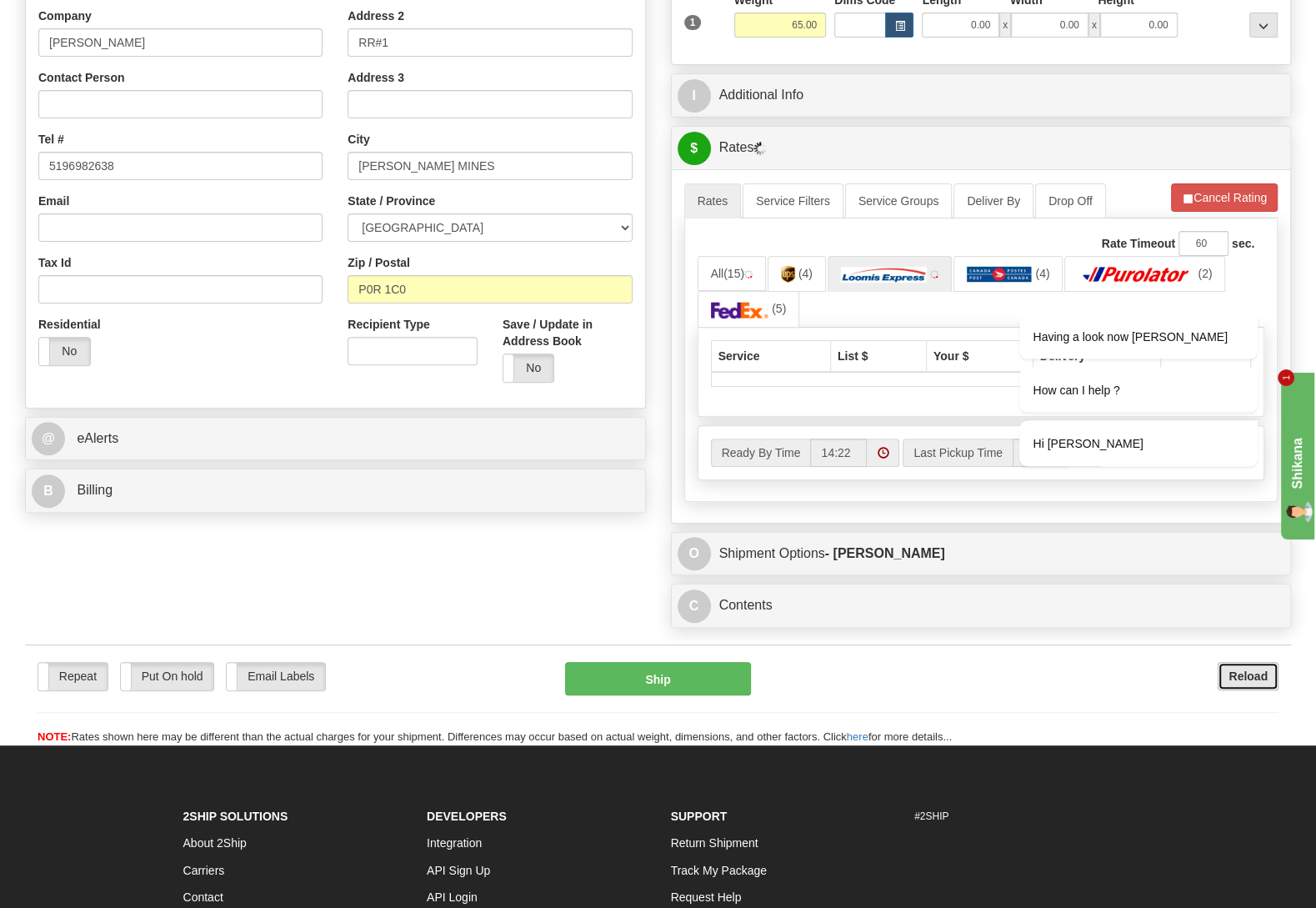
click at [1265, 683] on b "Reload" at bounding box center [1248, 676] width 39 height 13
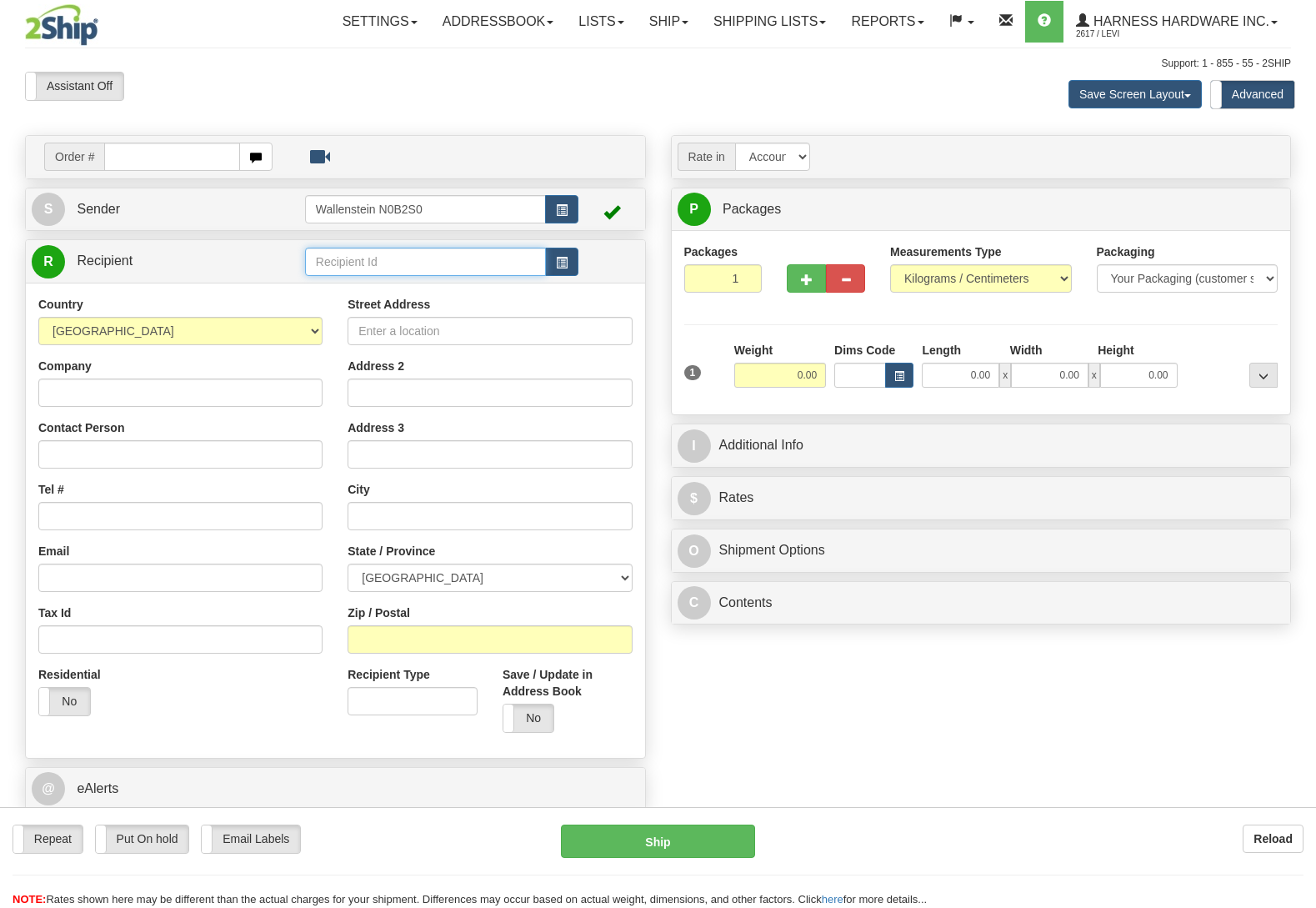
click at [395, 259] on input "text" at bounding box center [425, 261] width 240 height 28
type input "brur"
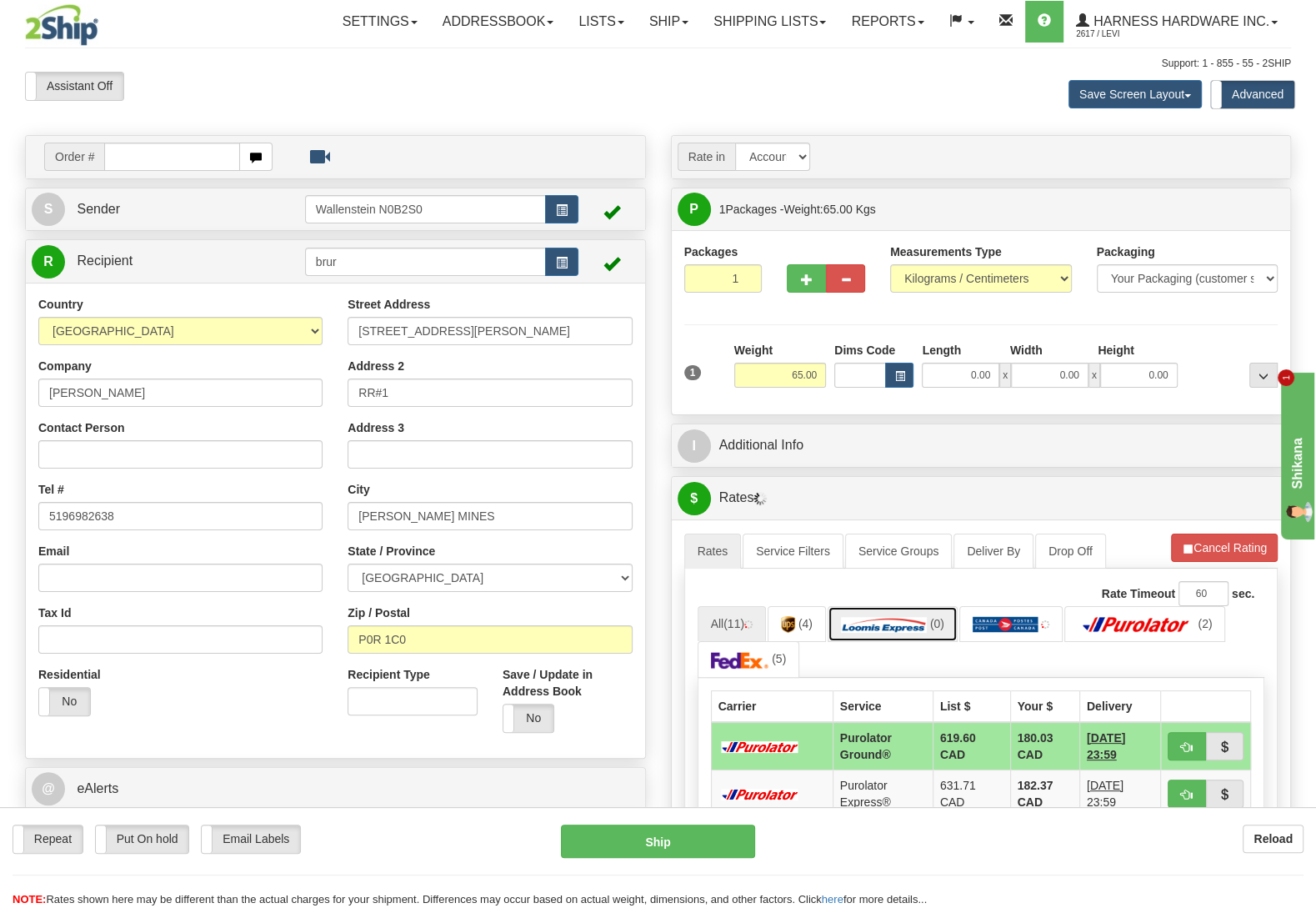
click at [922, 626] on img at bounding box center [883, 623] width 86 height 16
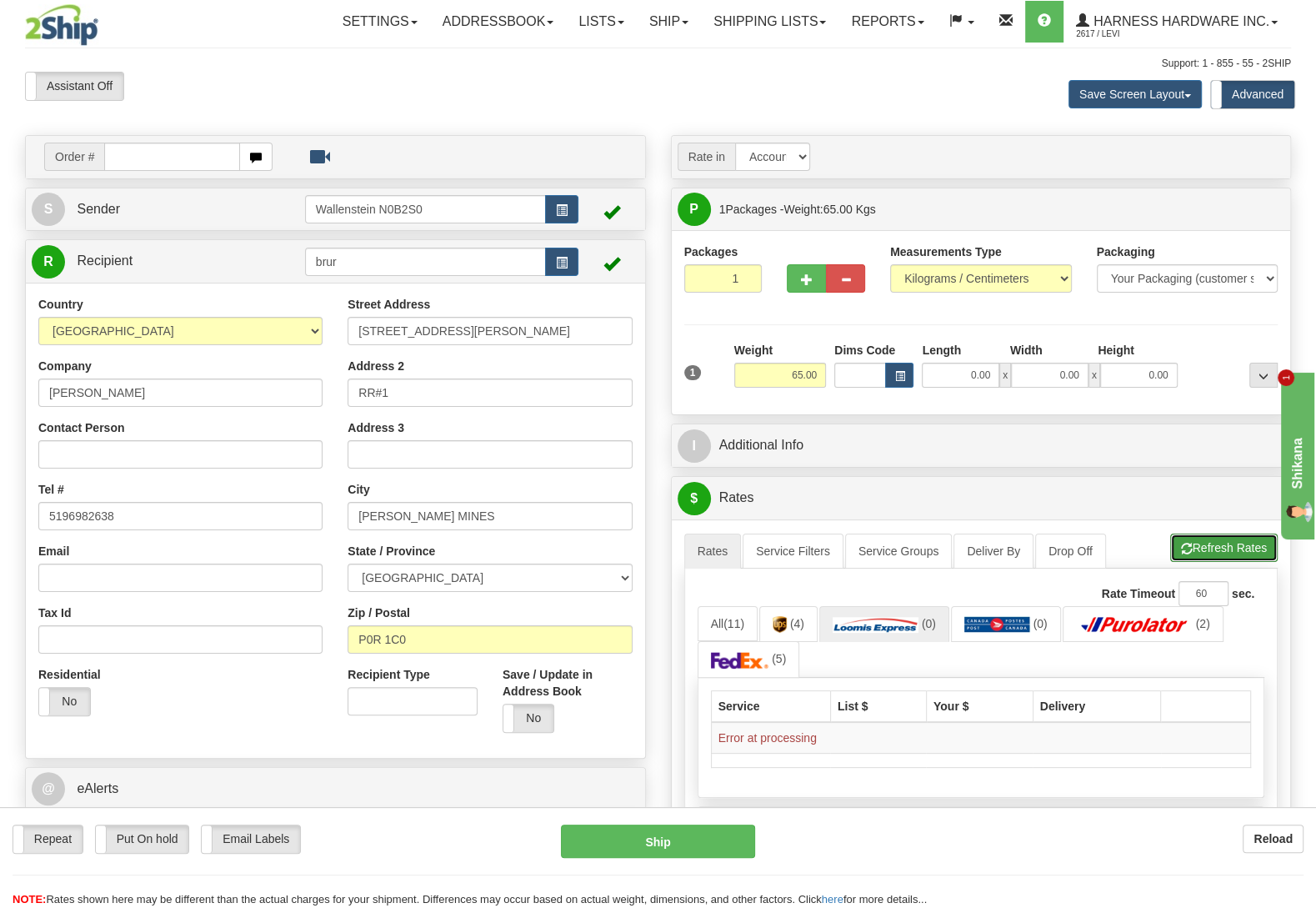
click at [1214, 546] on button "Refresh Rates" at bounding box center [1225, 547] width 108 height 28
click at [1221, 548] on button "Refresh Rates" at bounding box center [1225, 547] width 108 height 28
click at [1303, 559] on img "Chat widget" at bounding box center [1304, 558] width 30 height 30
click at [1214, 549] on button "Refresh Rates" at bounding box center [1225, 547] width 108 height 28
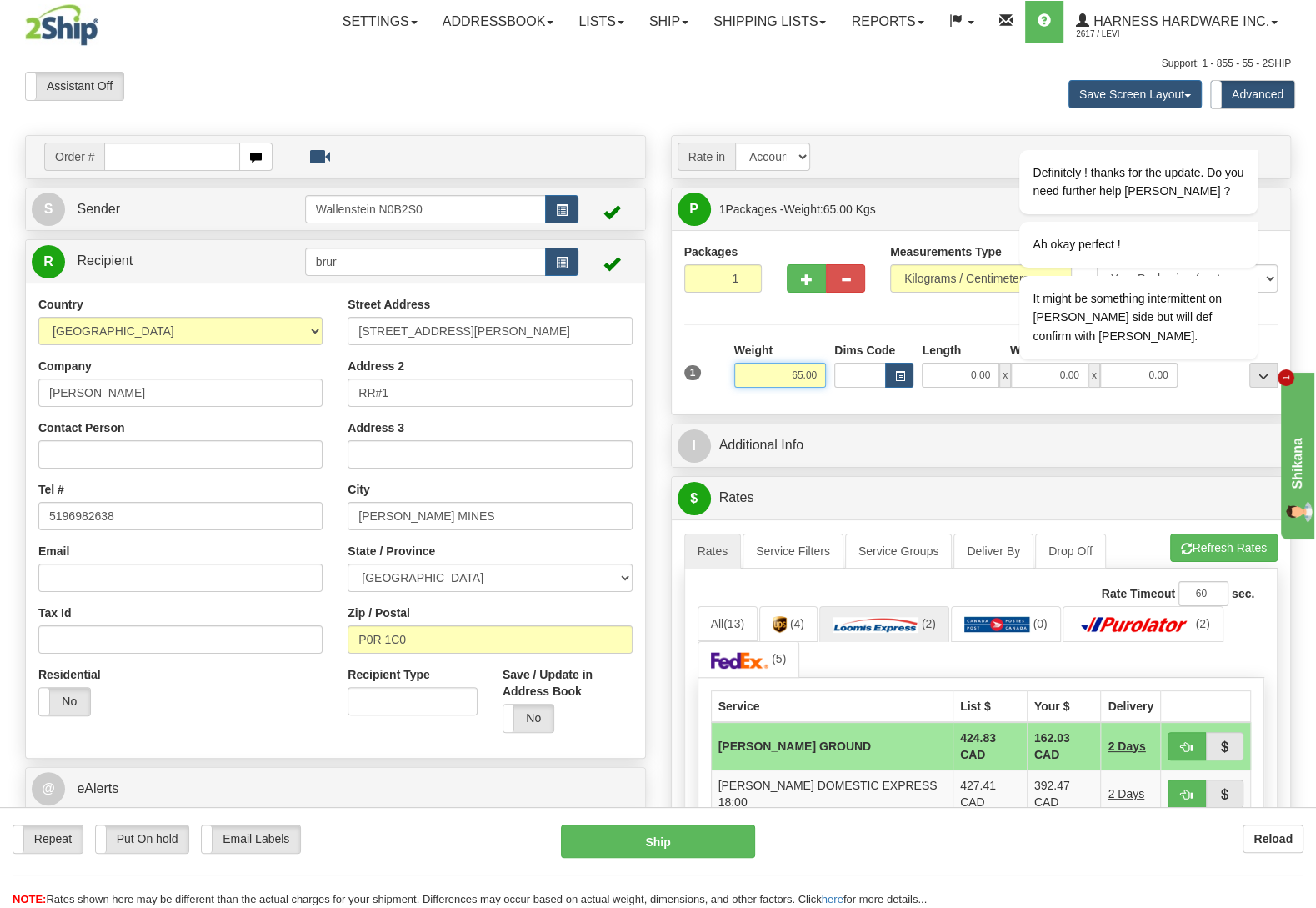
drag, startPoint x: 851, startPoint y: 384, endPoint x: 896, endPoint y: 386, distance: 45.0
click at [826, 386] on input "65.00" at bounding box center [779, 375] width 91 height 25
type input "29.50"
click at [721, 553] on link "Rates" at bounding box center [713, 551] width 58 height 35
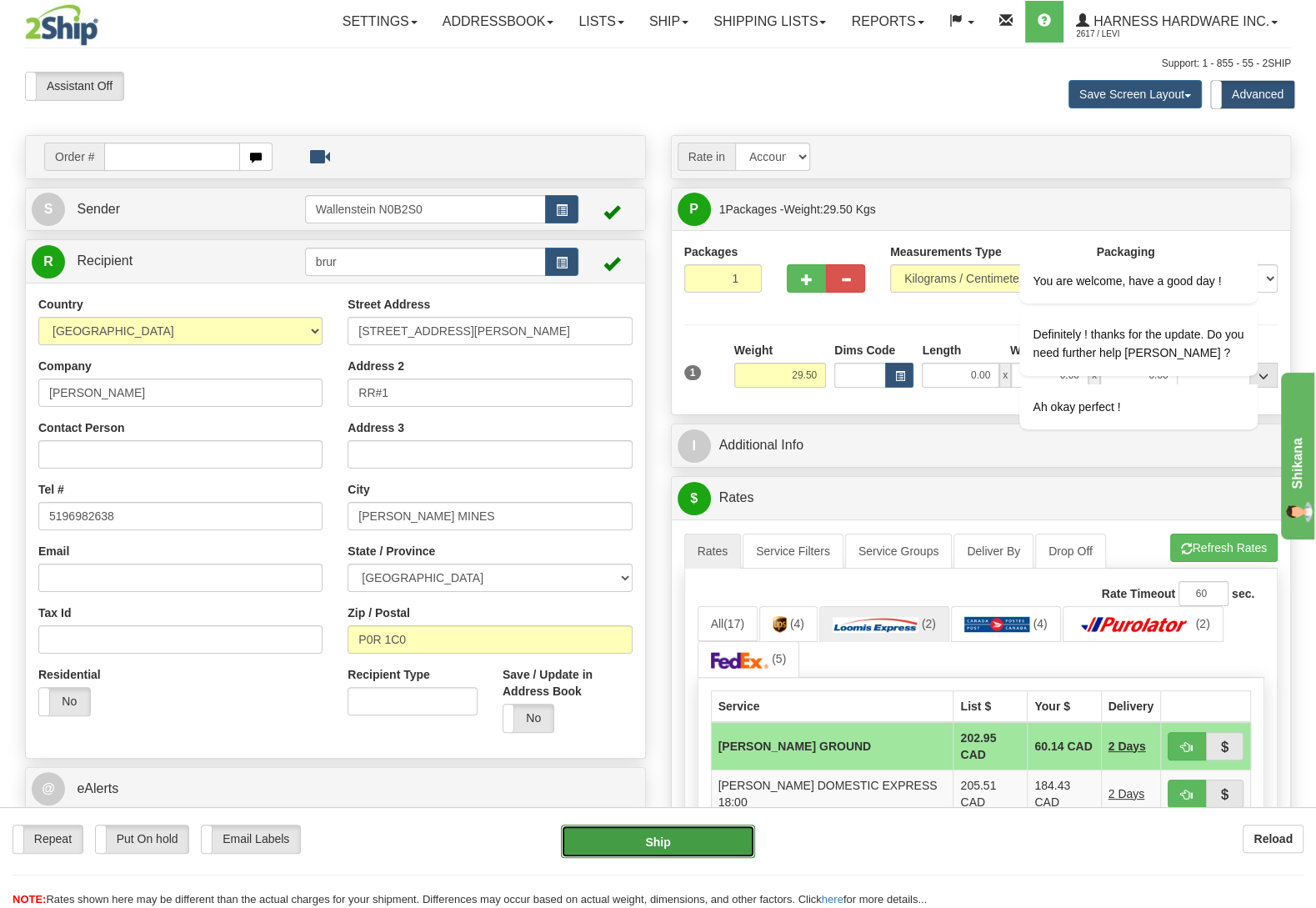
click at [663, 829] on button "Ship" at bounding box center [658, 841] width 194 height 34
type input "DD"
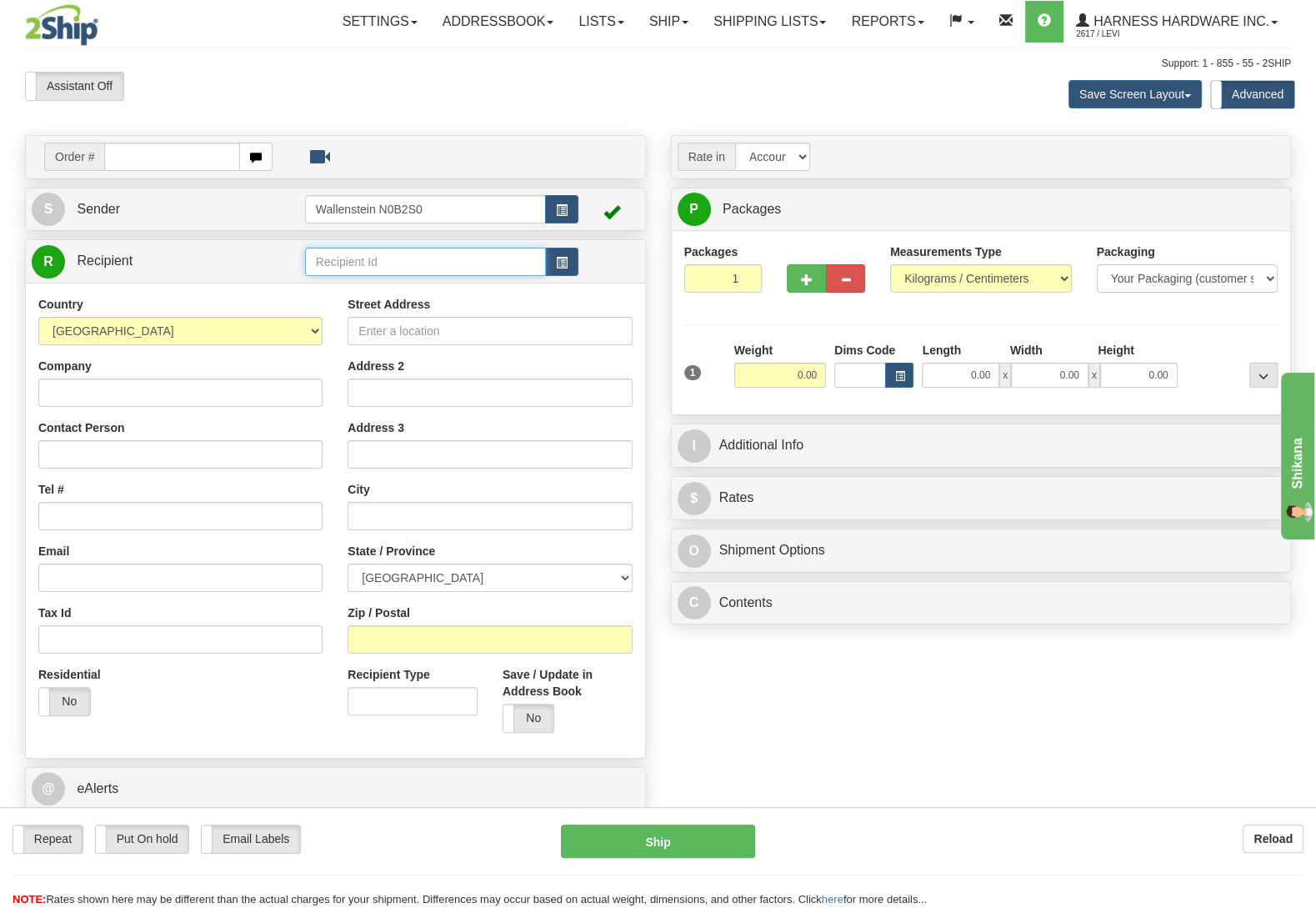
click at [407, 269] on input "text" at bounding box center [425, 261] width 240 height 28
type input "brur"
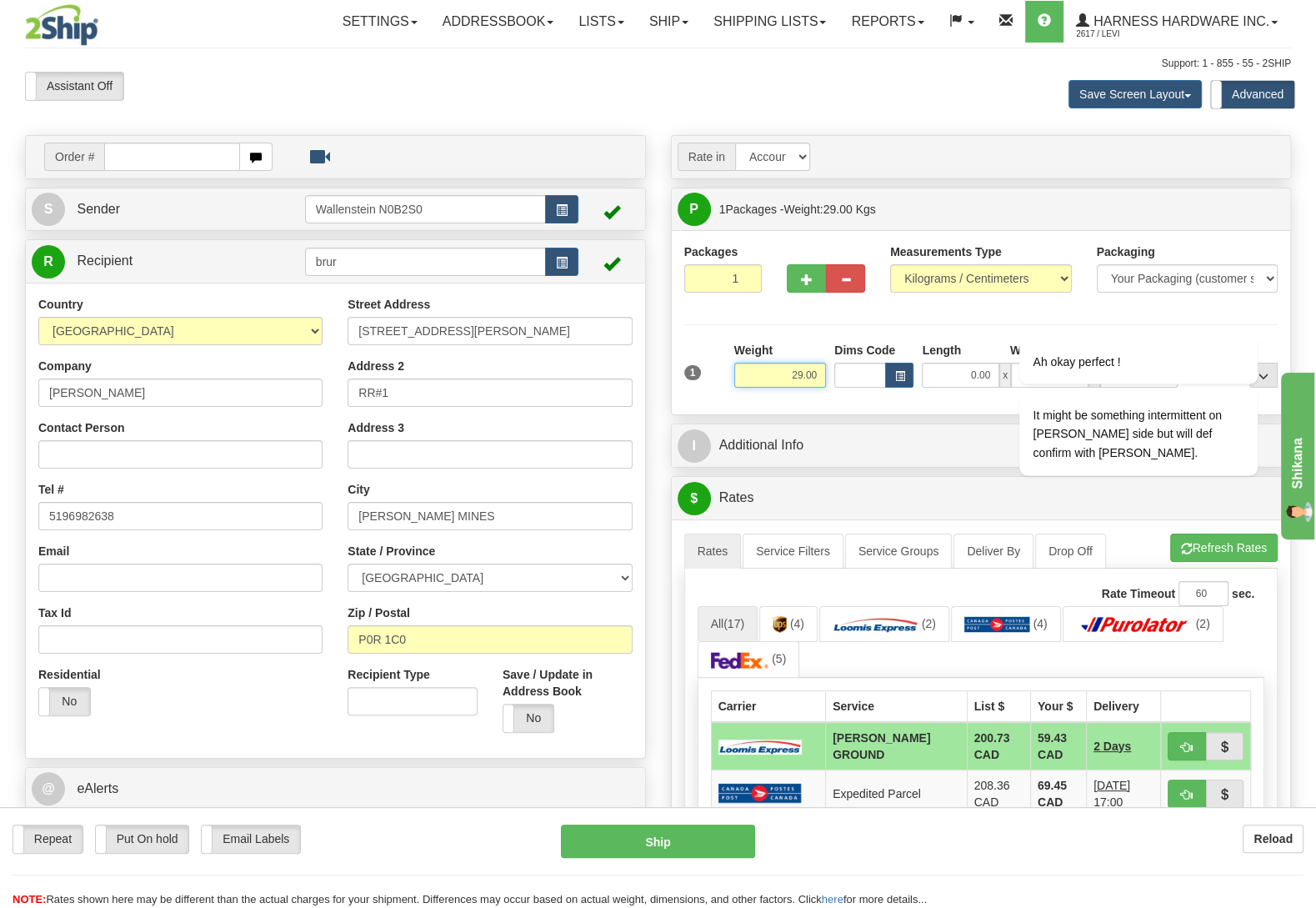
drag, startPoint x: 815, startPoint y: 367, endPoint x: 874, endPoint y: 371, distance: 59.1
click at [826, 370] on input "29.00" at bounding box center [779, 375] width 91 height 25
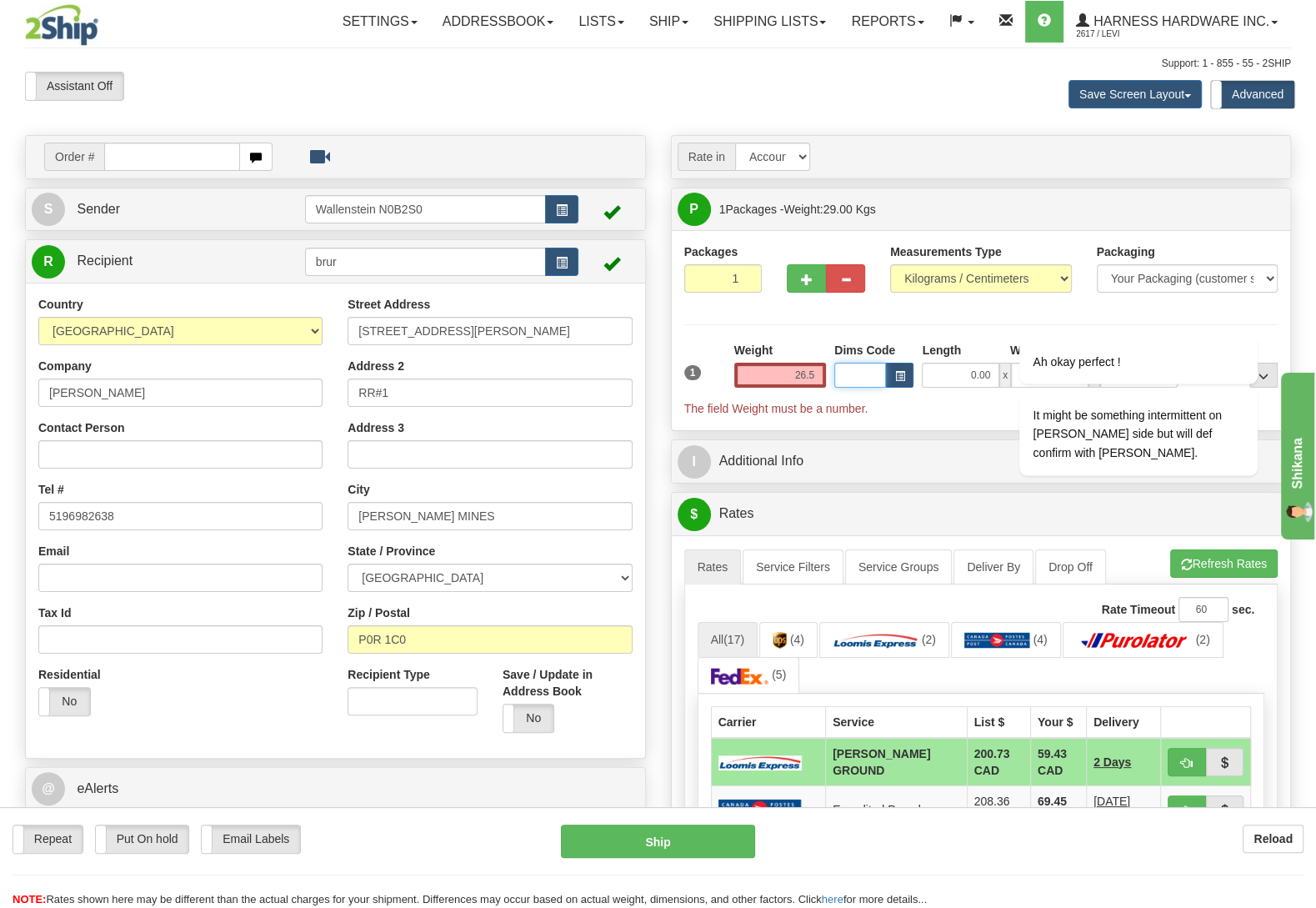
type input "26.50"
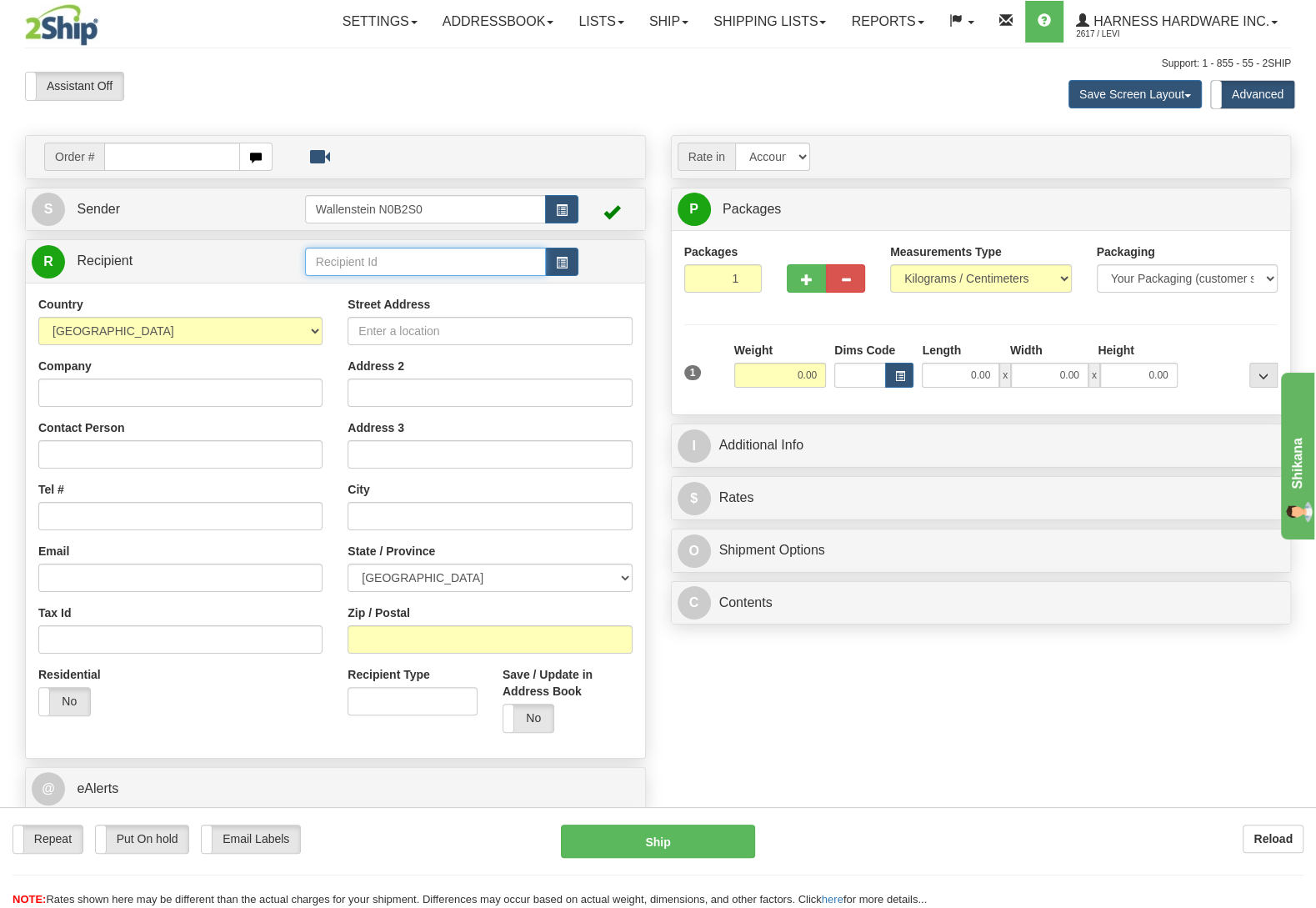
click at [457, 257] on input "text" at bounding box center [425, 261] width 240 height 28
type input "HILH"
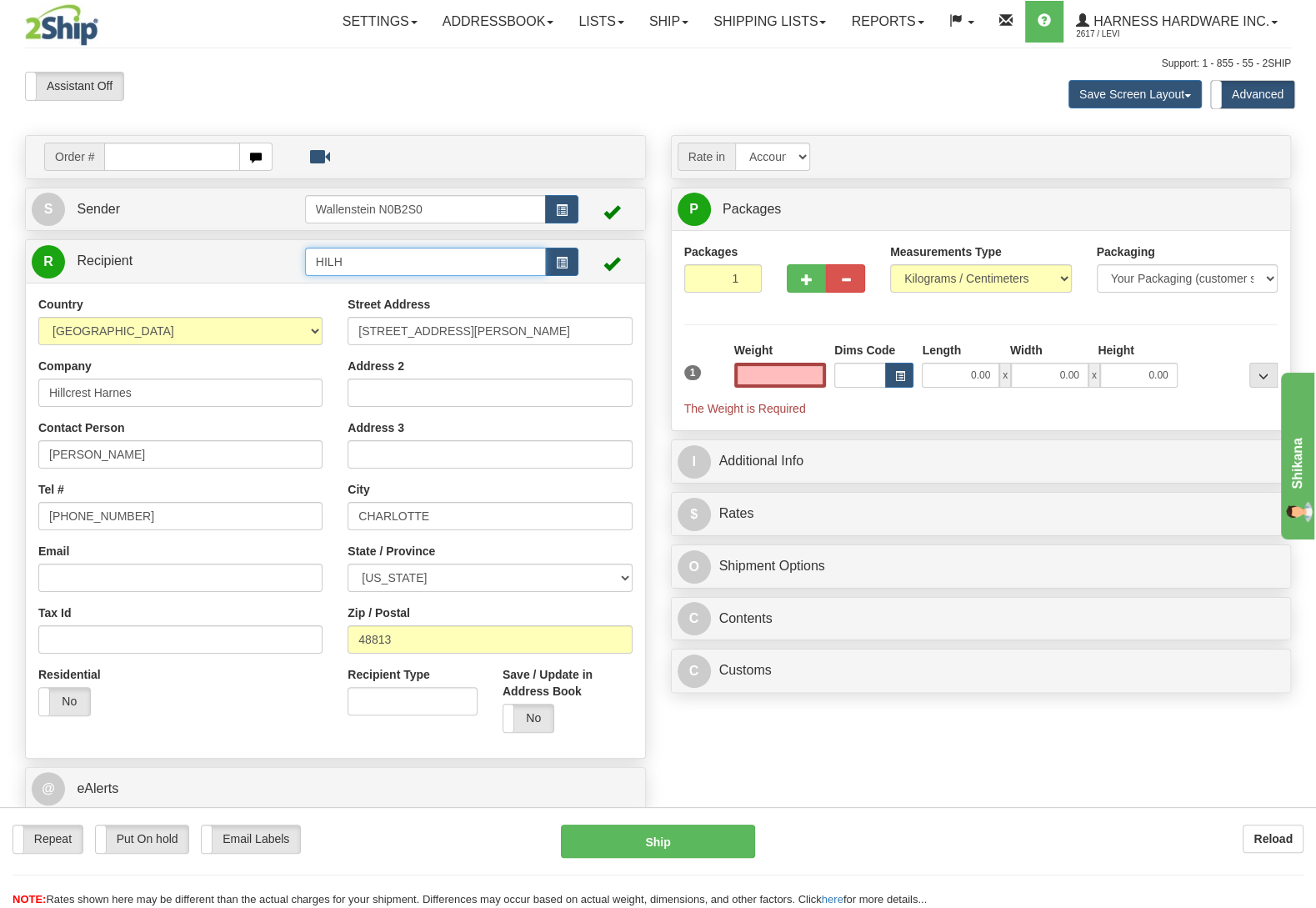
type input "0.00"
click at [421, 264] on input "HILH" at bounding box center [425, 261] width 240 height 28
type input "HILHh"
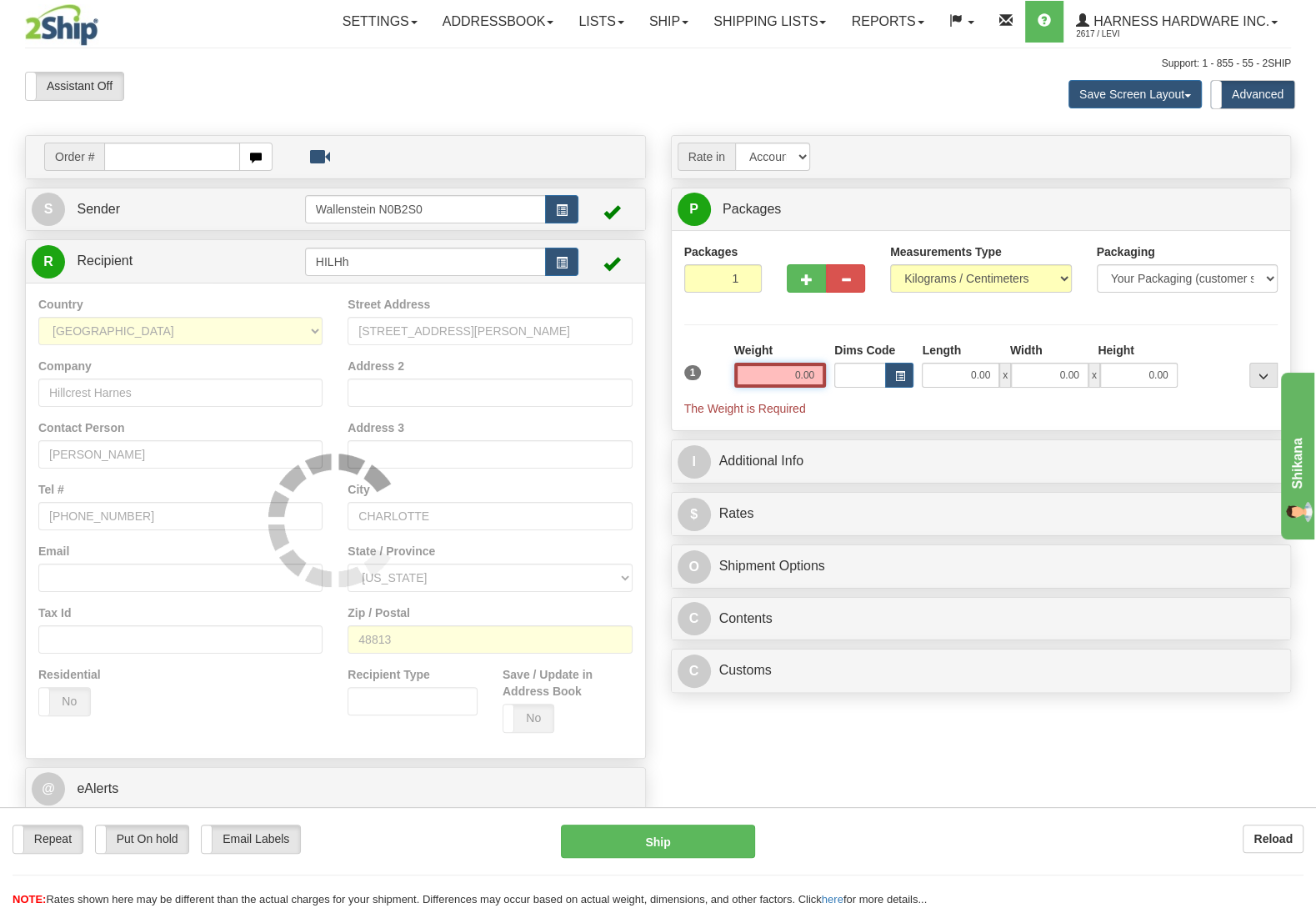
type input "11"
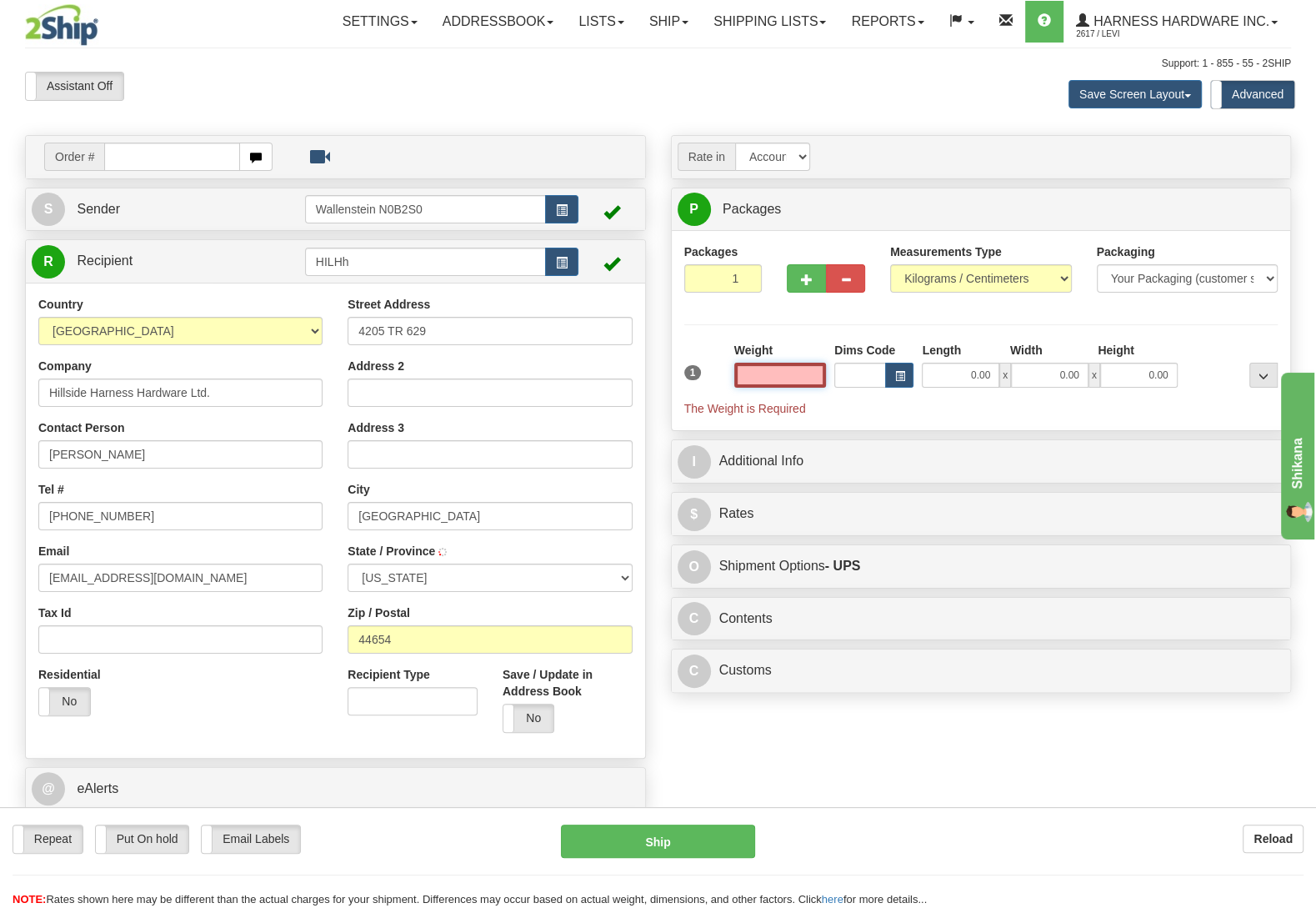
type input "MILLERSBURG"
select select
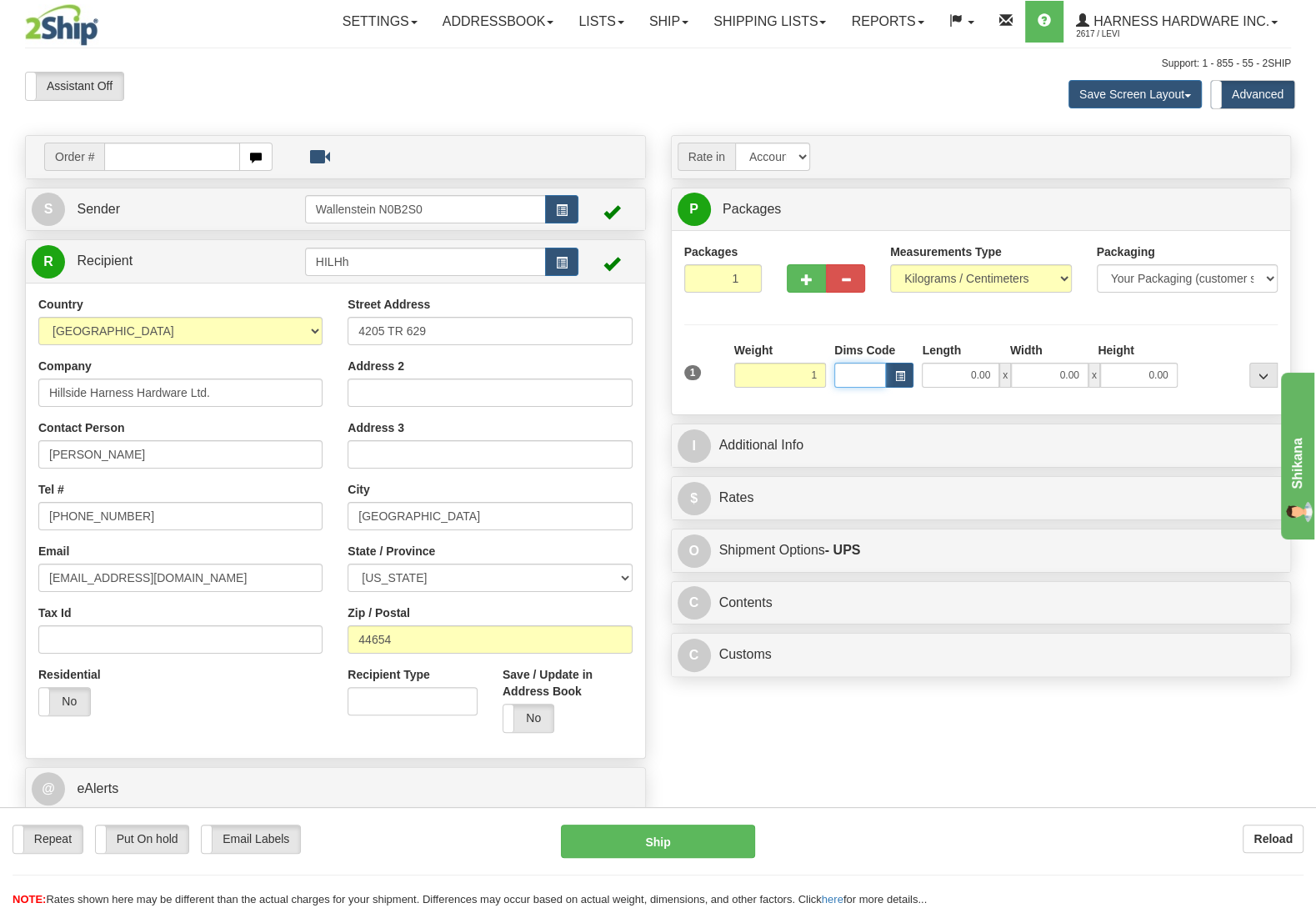
type input "1.00"
type input "11"
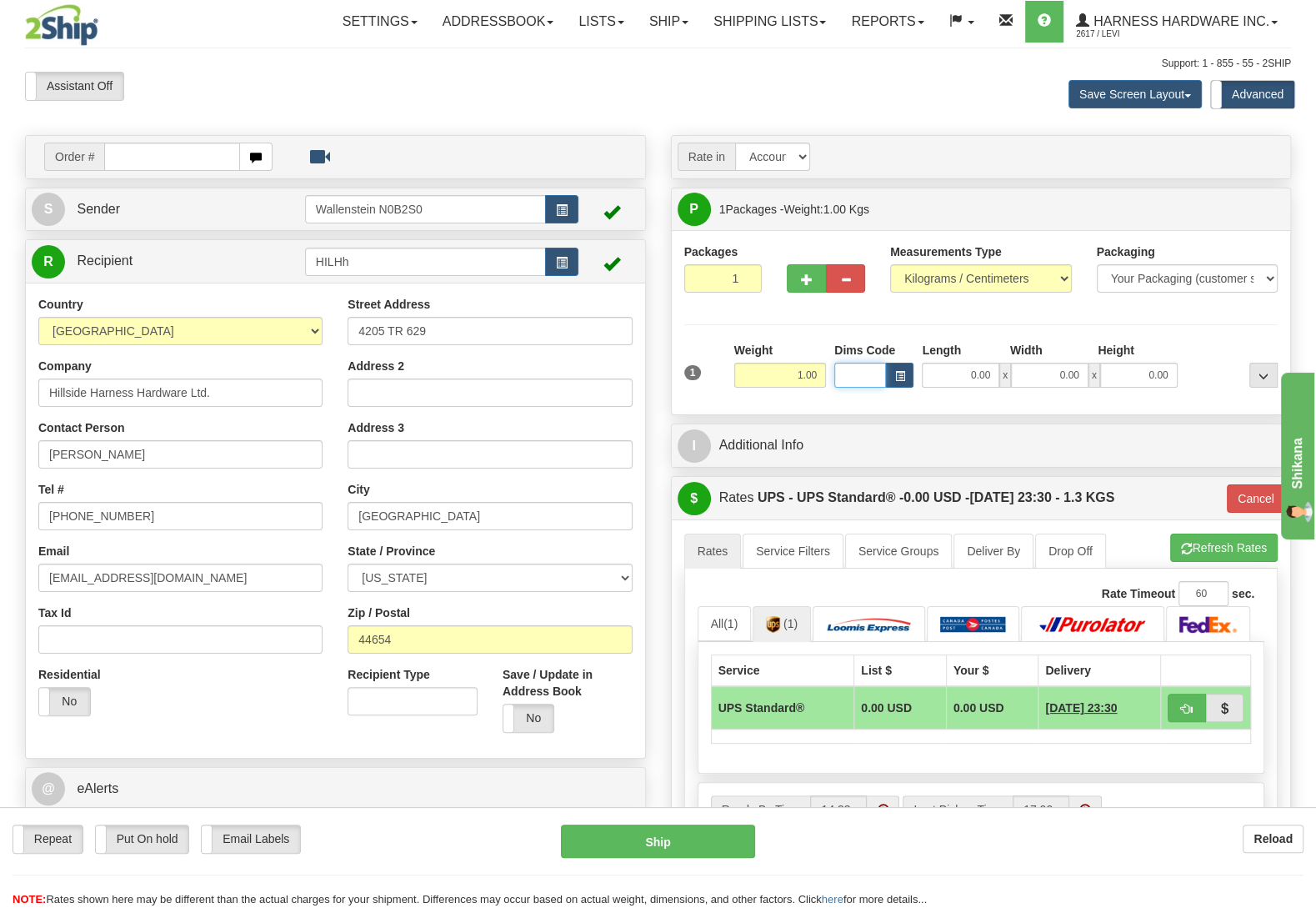
select select
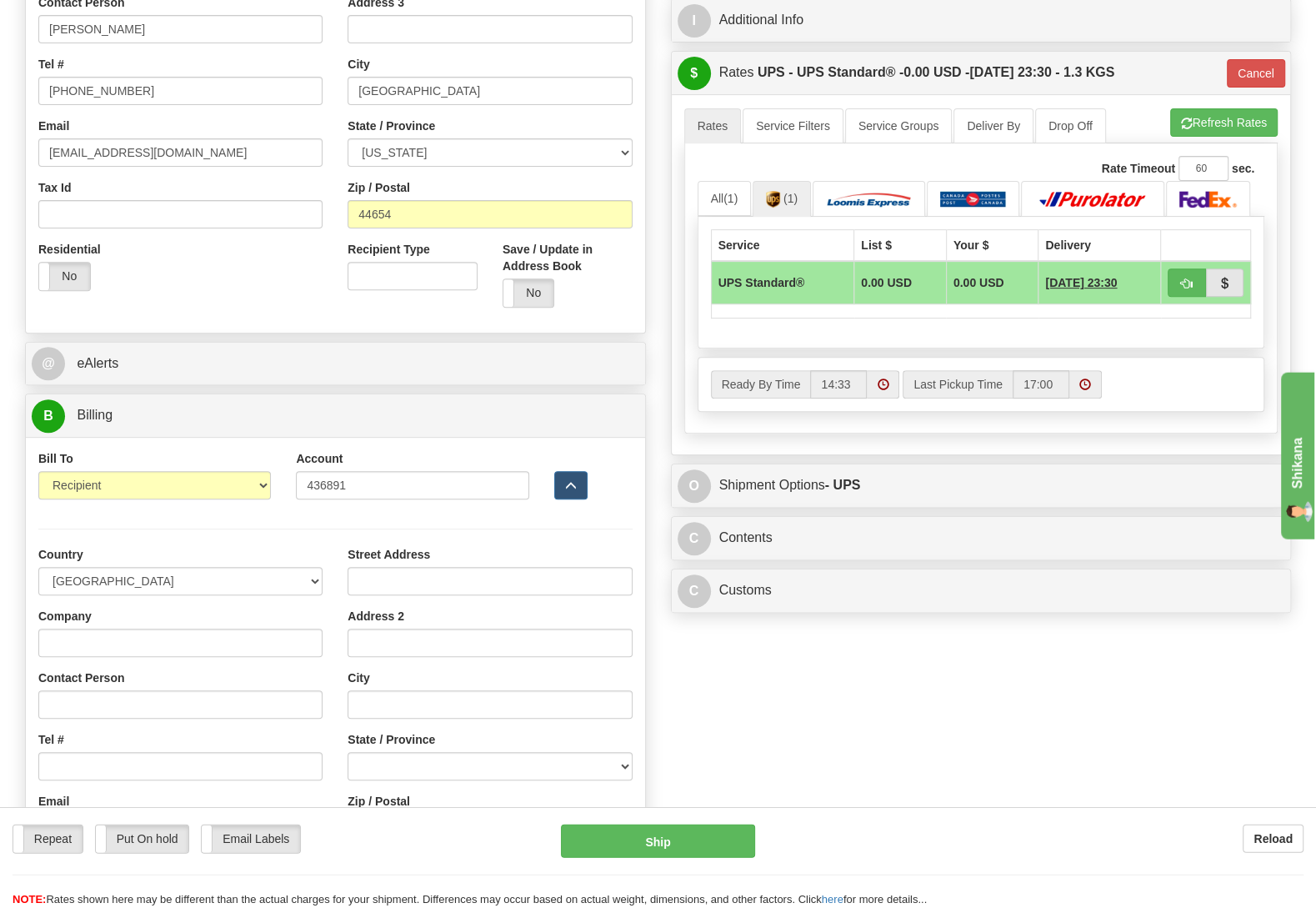
scroll to position [438, 0]
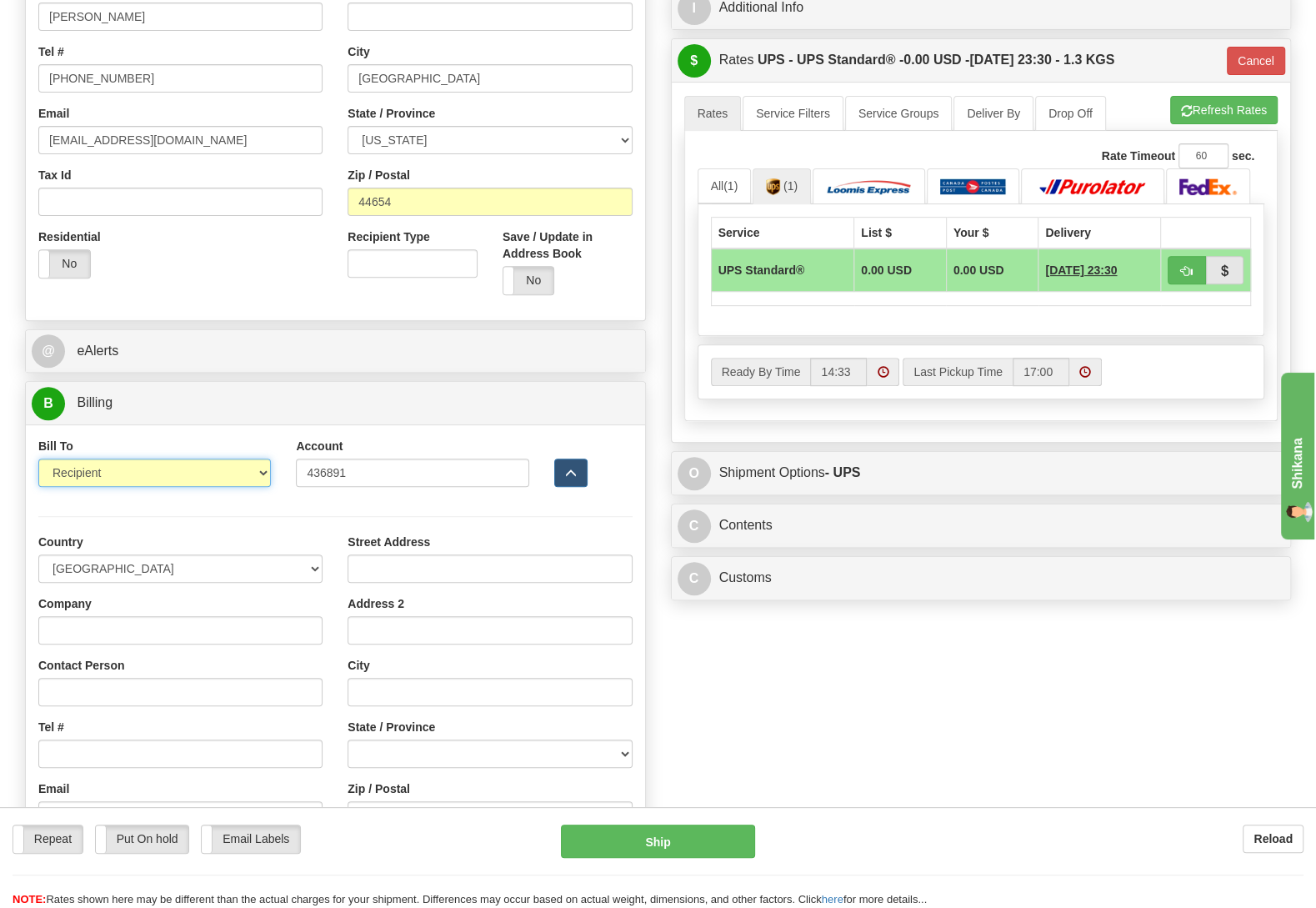
click at [38, 459] on select "Sender Recipient Third Party Collect" at bounding box center [155, 472] width 233 height 28
select select "1"
click option "Sender" at bounding box center [0, 0] width 0 height 0
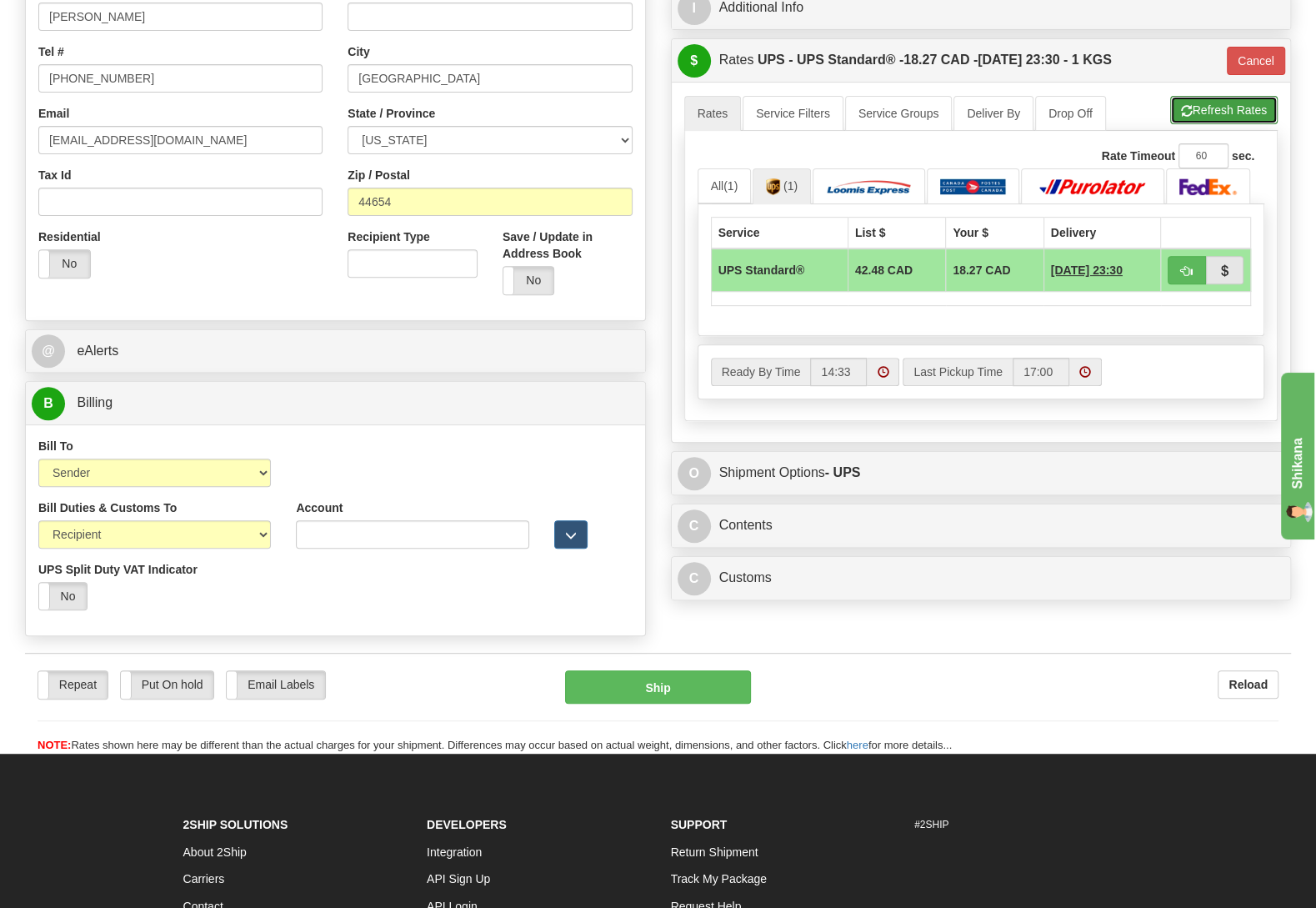
click at [1217, 124] on button "Refresh Rates" at bounding box center [1225, 110] width 108 height 28
type input "11"
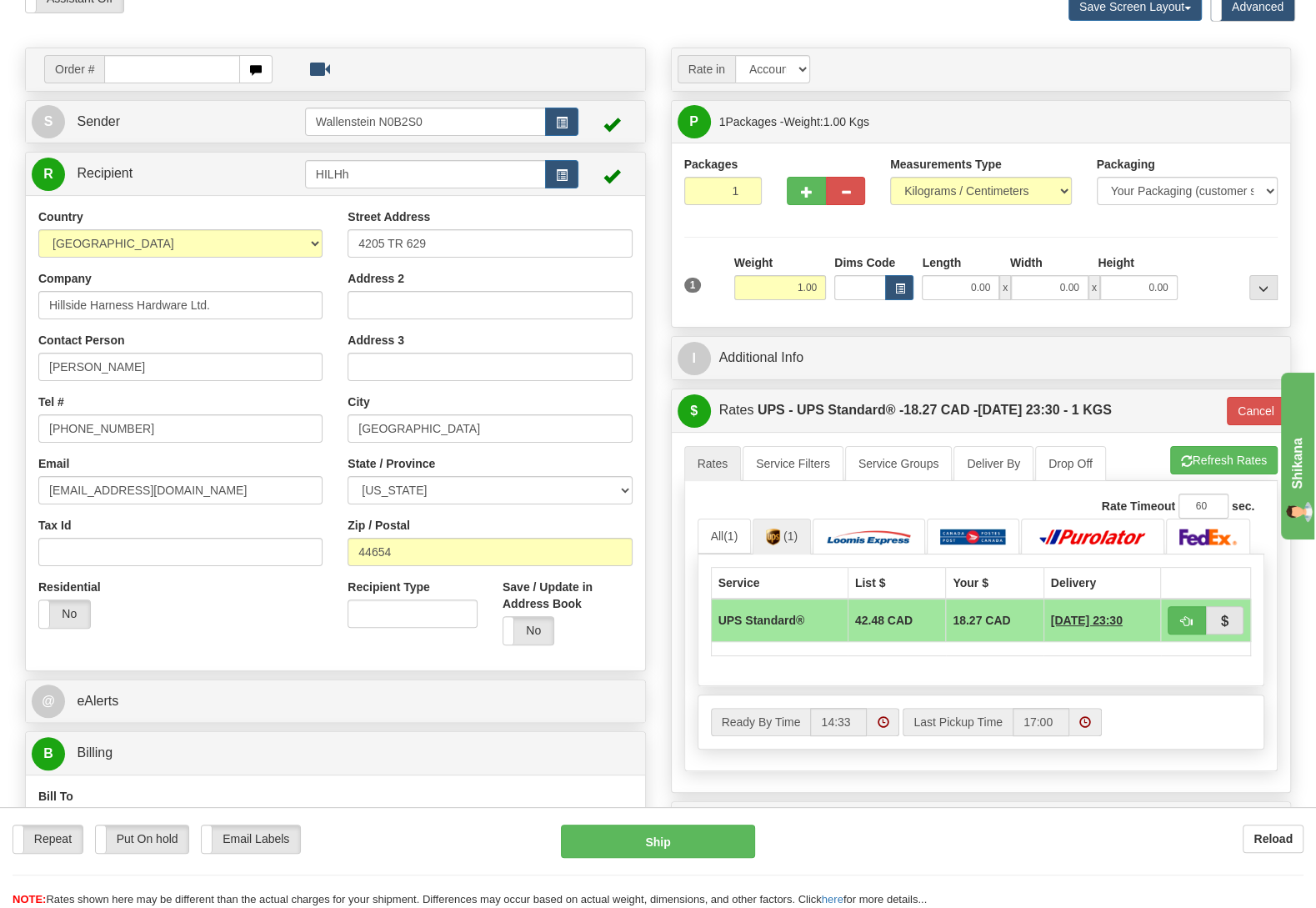
scroll to position [0, 0]
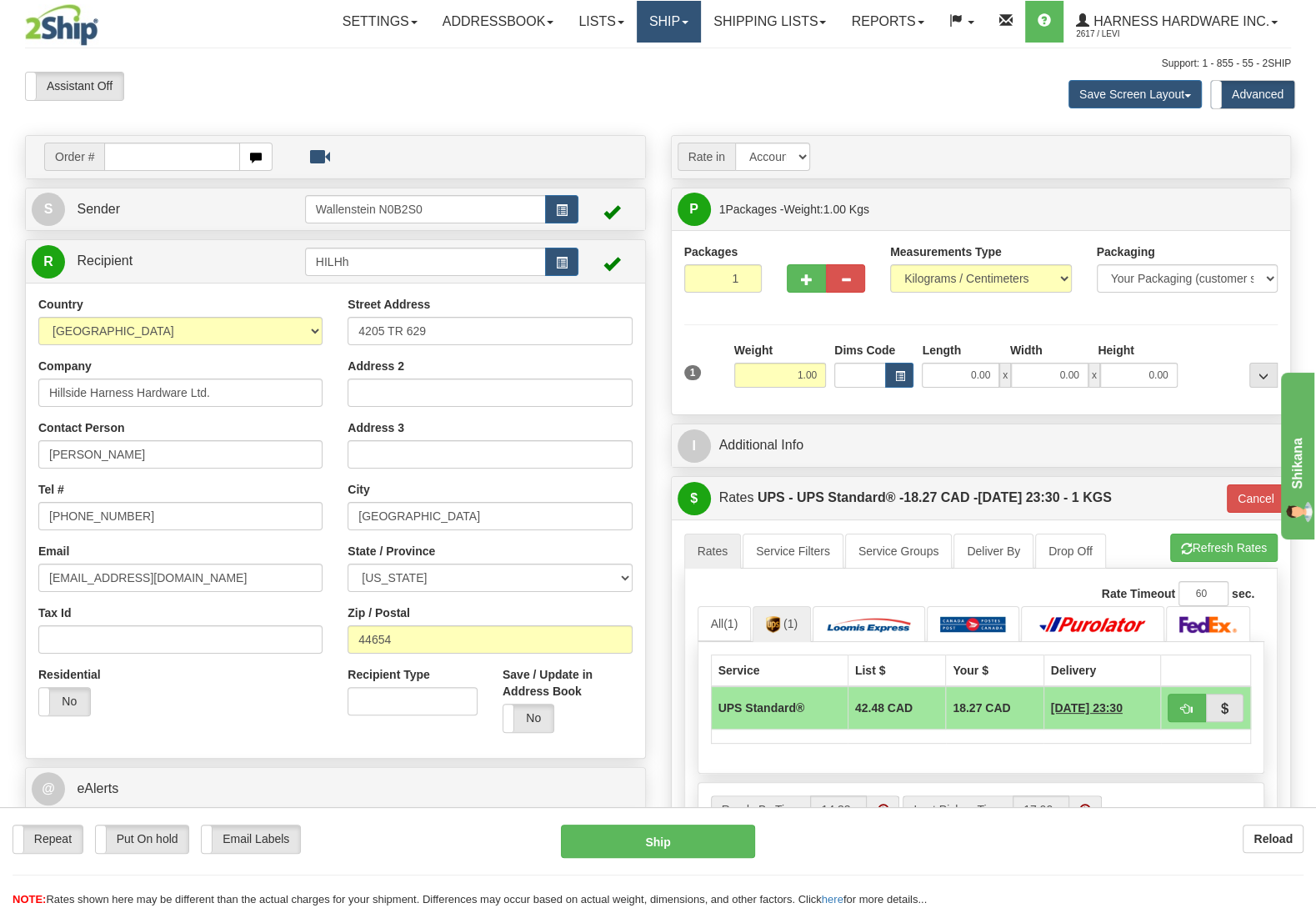
click at [693, 16] on link "Ship" at bounding box center [669, 21] width 64 height 41
click at [661, 78] on span "OnHold / Order Queue" at bounding box center [624, 80] width 117 height 13
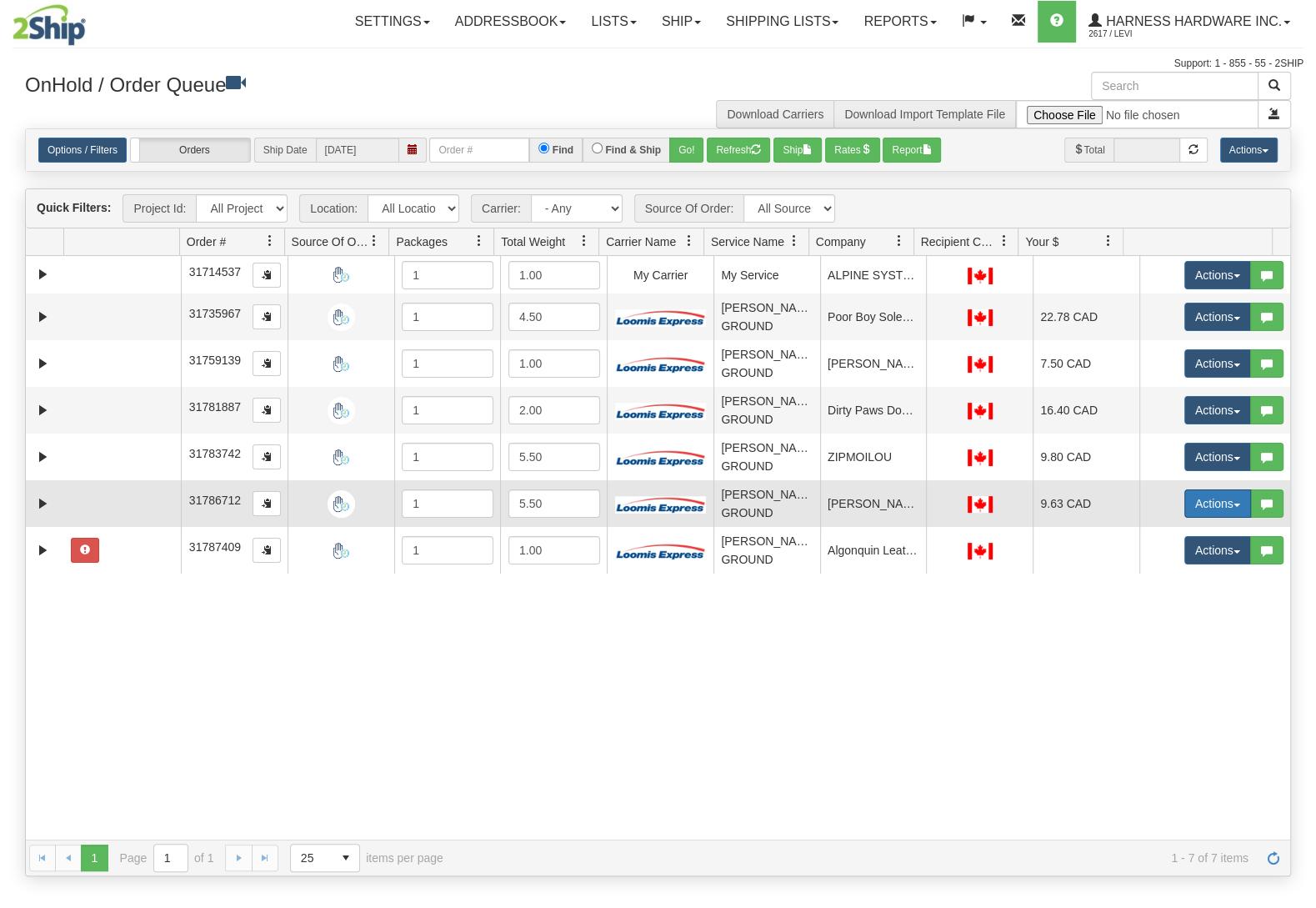
click at [1189, 503] on button "Actions" at bounding box center [1217, 503] width 66 height 28
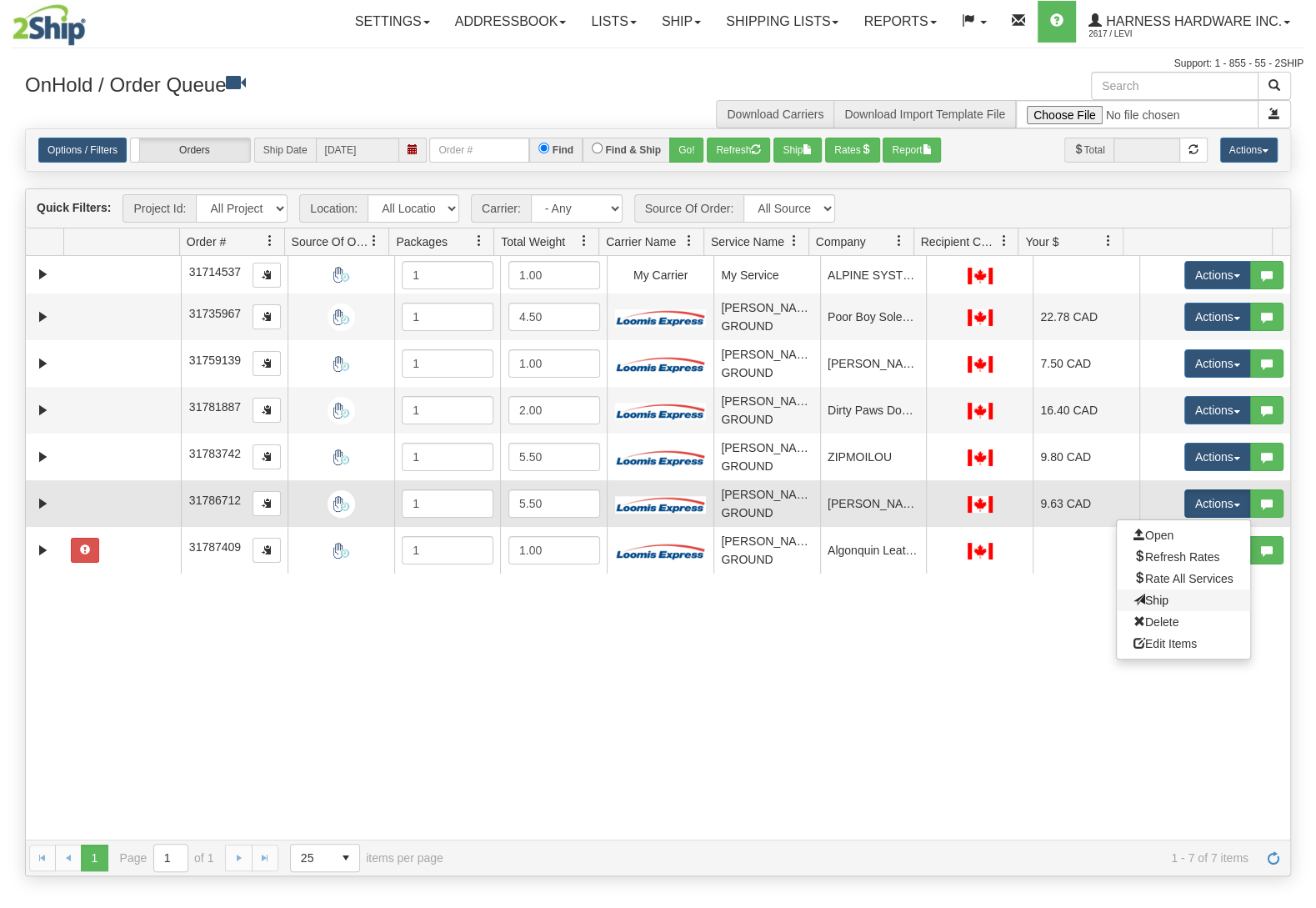
click at [1147, 604] on link "Ship" at bounding box center [1183, 600] width 134 height 22
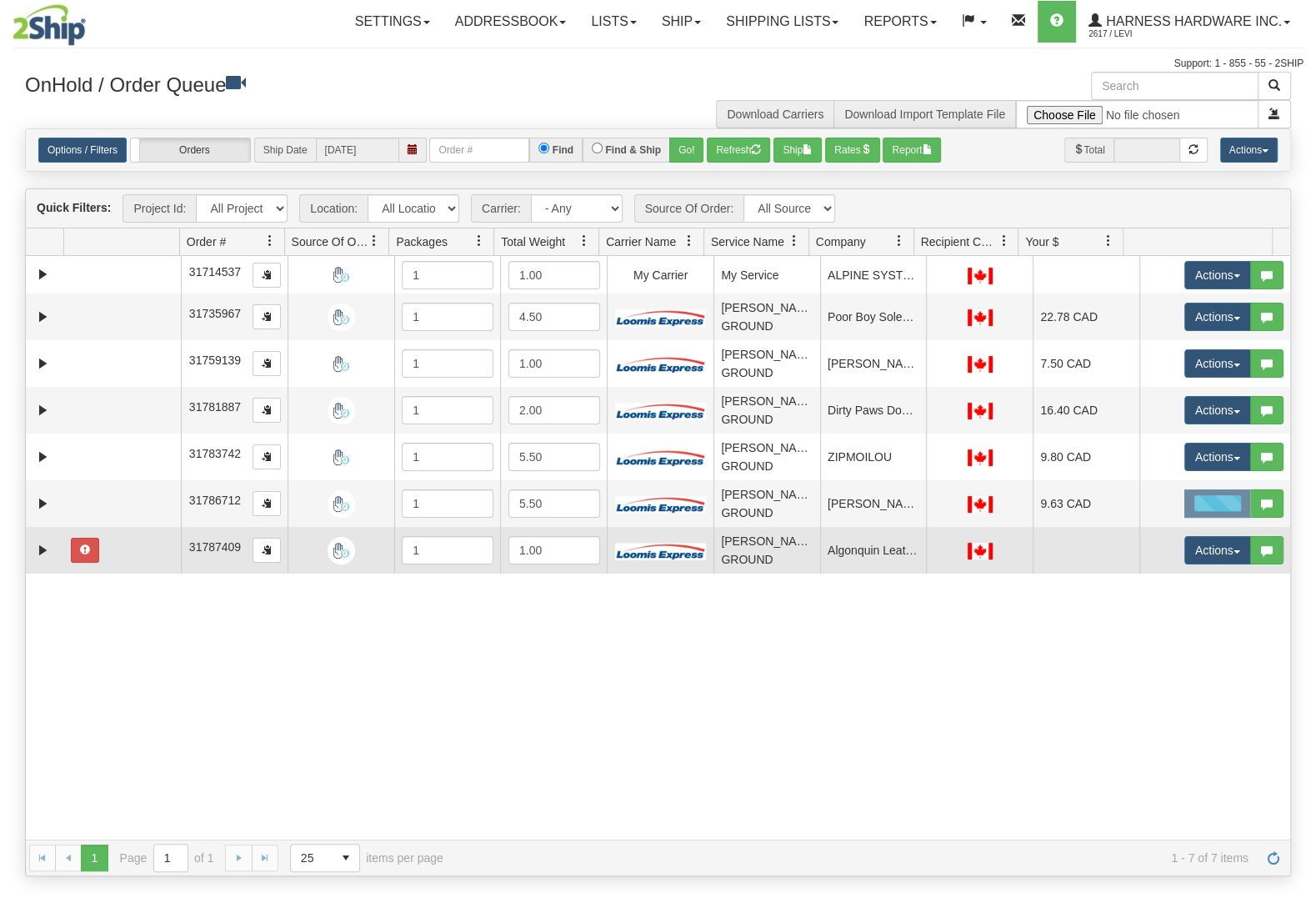
click at [1205, 570] on body "Toggle navigation Settings Shipping Preferences Fields Preferences" at bounding box center [658, 454] width 1316 height 908
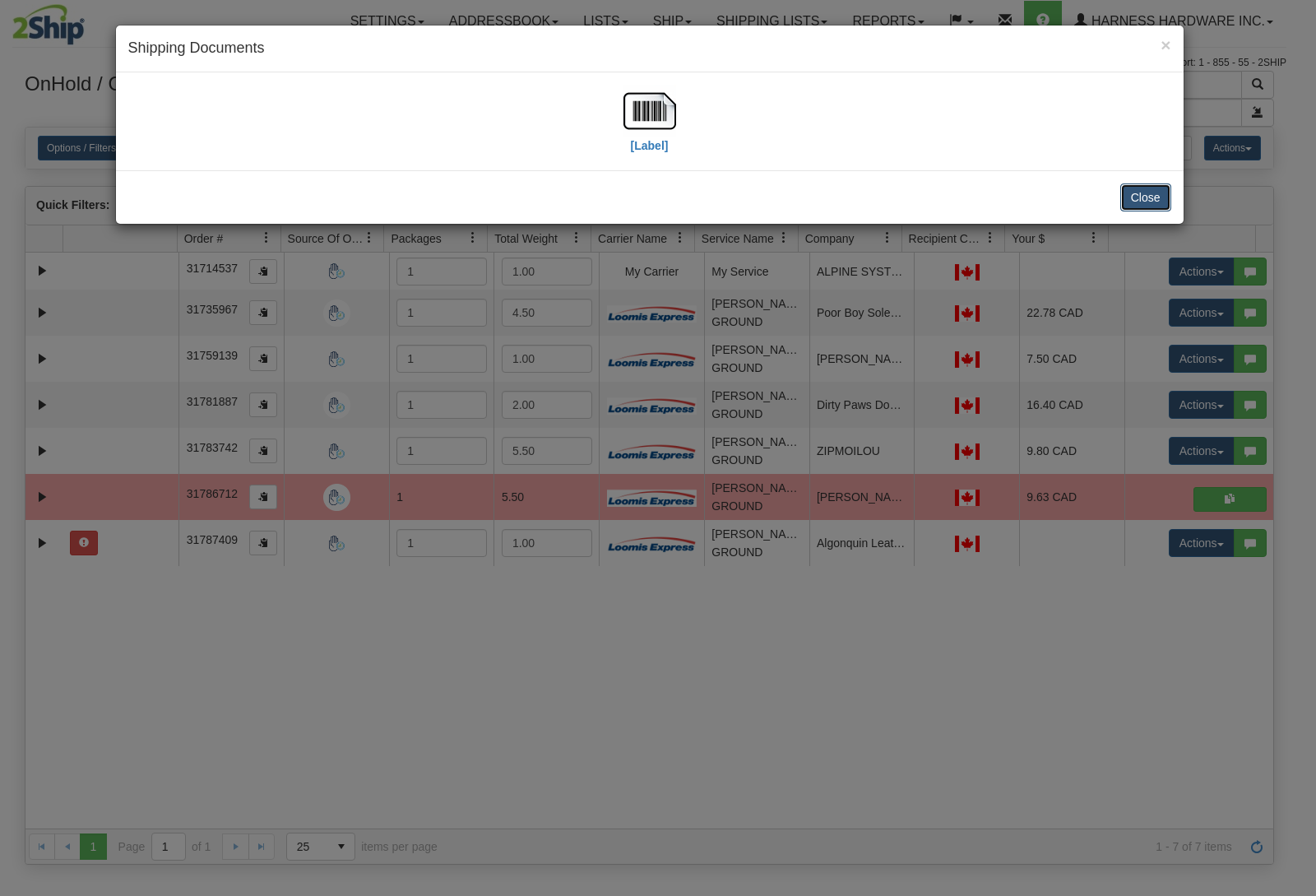
click at [1144, 204] on button "Close" at bounding box center [1146, 196] width 51 height 28
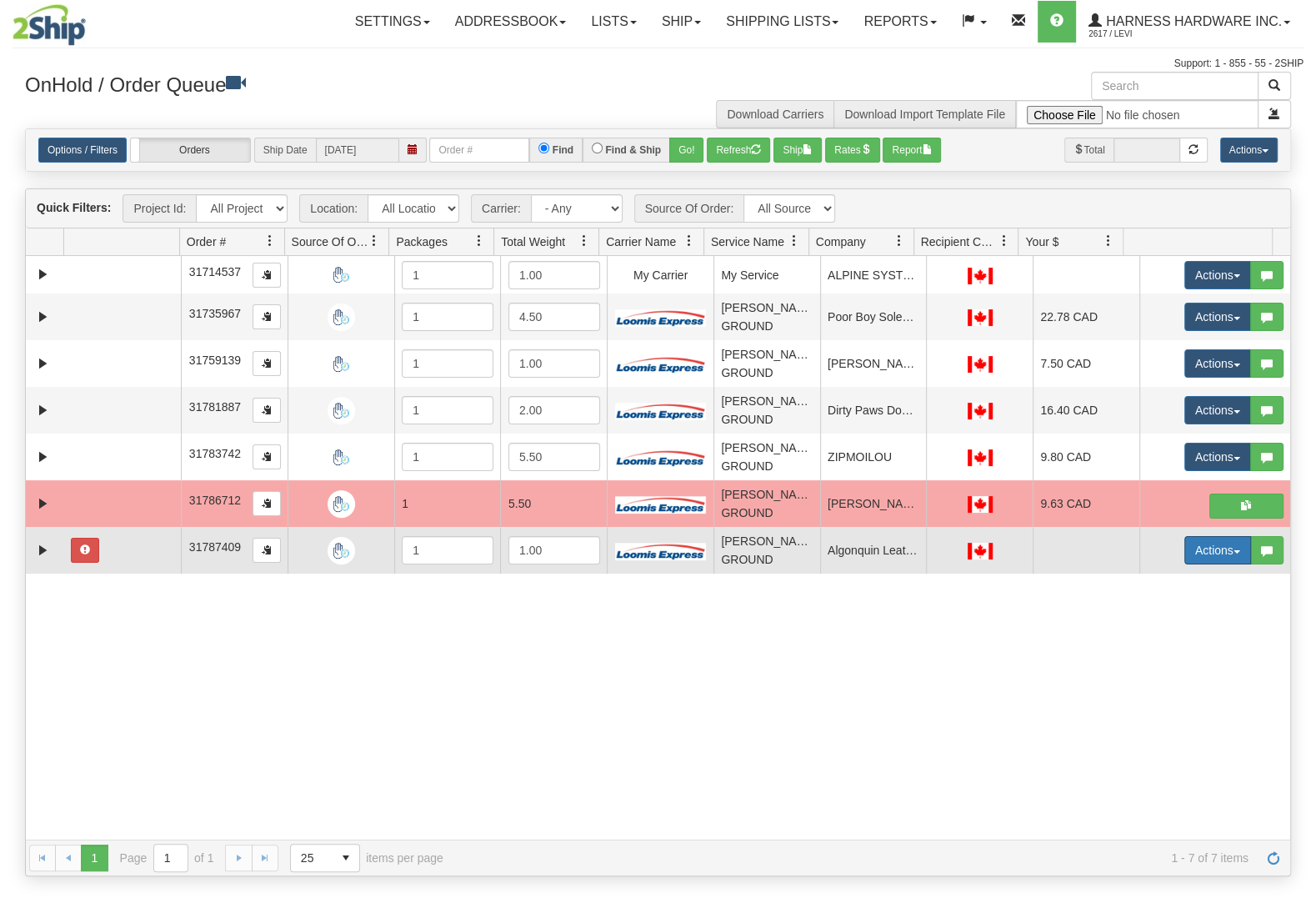
click at [1190, 549] on button "Actions" at bounding box center [1217, 549] width 66 height 28
click at [1133, 584] on span "Open" at bounding box center [1153, 582] width 40 height 13
